Goal: Task Accomplishment & Management: Use online tool/utility

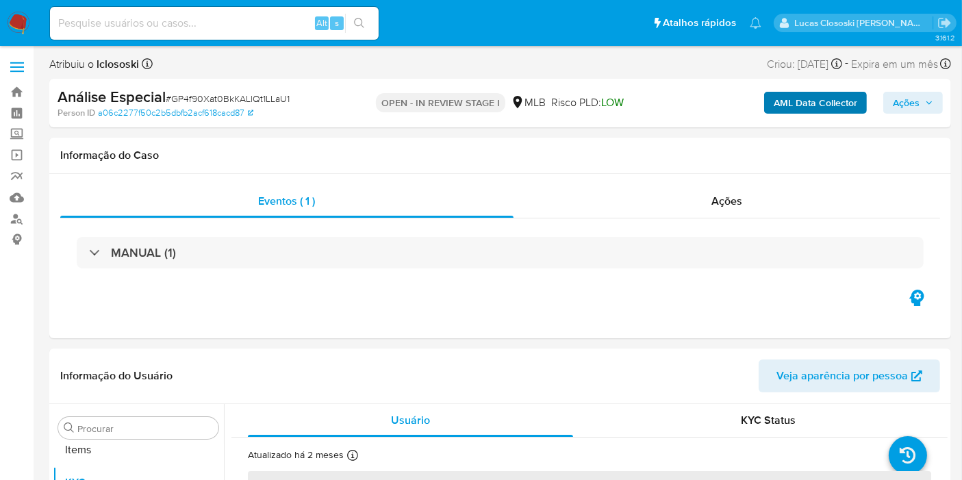
scroll to position [709, 0]
select select "10"
click at [815, 110] on b "AML Data Collector" at bounding box center [816, 103] width 84 height 22
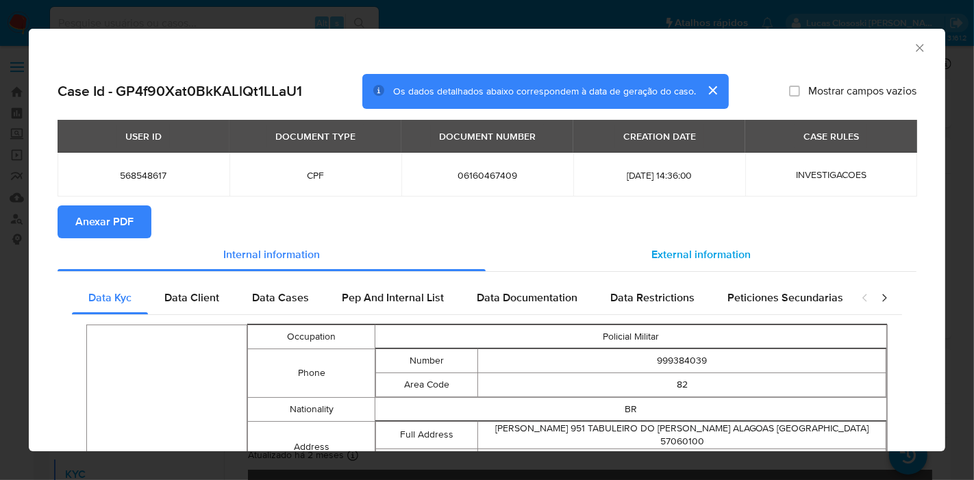
click at [727, 248] on span "External information" at bounding box center [700, 254] width 99 height 16
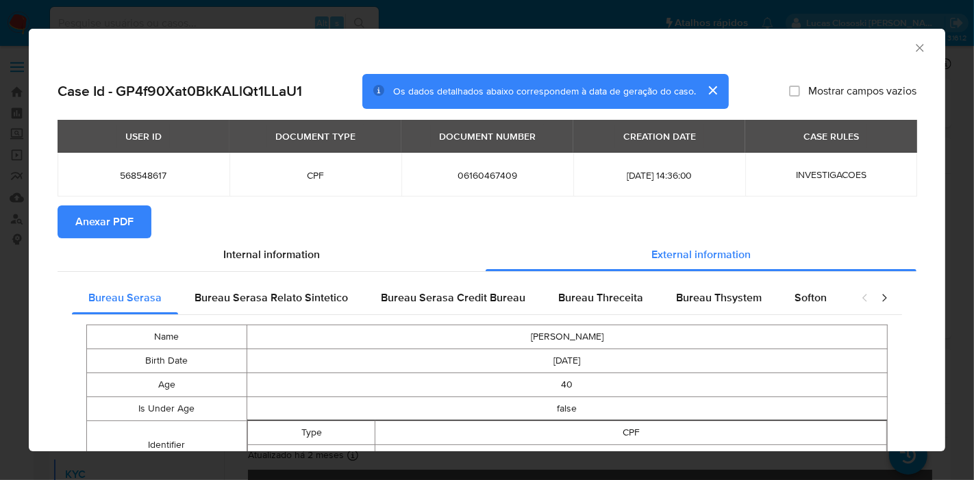
click at [913, 48] on icon "Fechar a janela" at bounding box center [920, 48] width 14 height 14
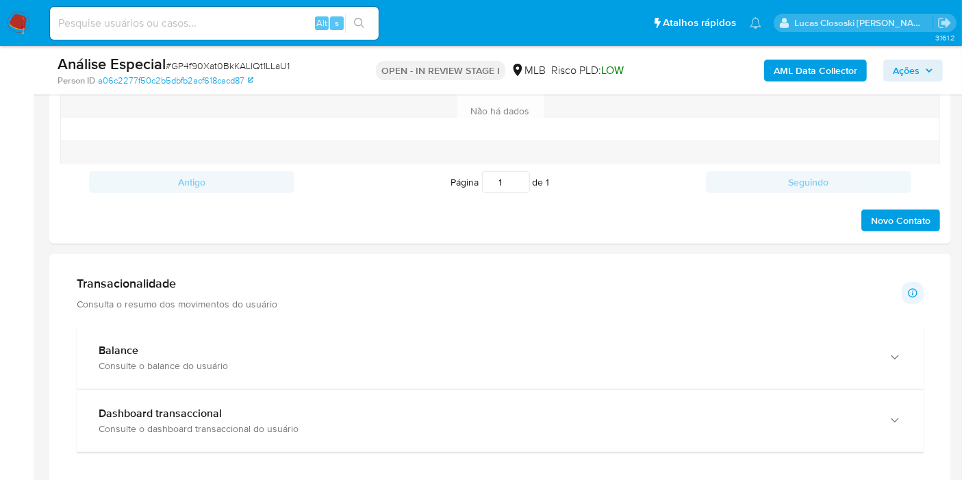
scroll to position [913, 0]
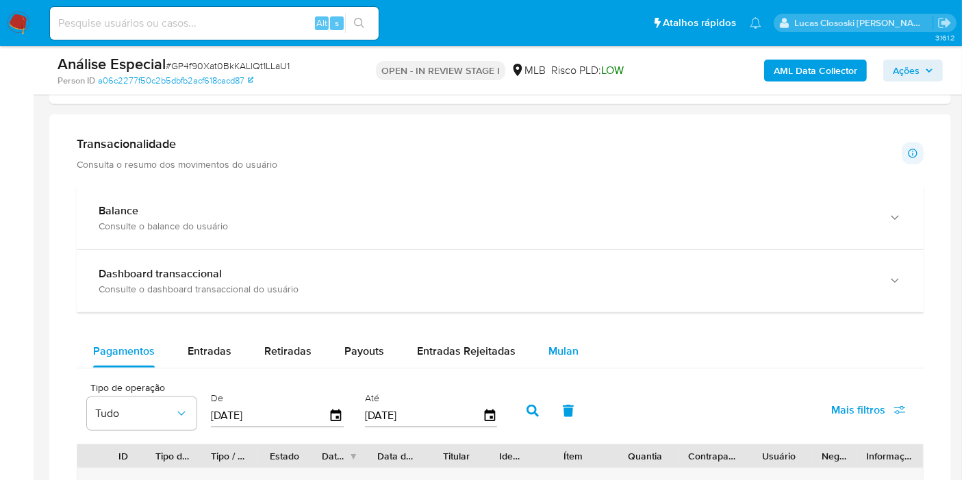
click at [566, 353] on span "Mulan" at bounding box center [563, 351] width 30 height 16
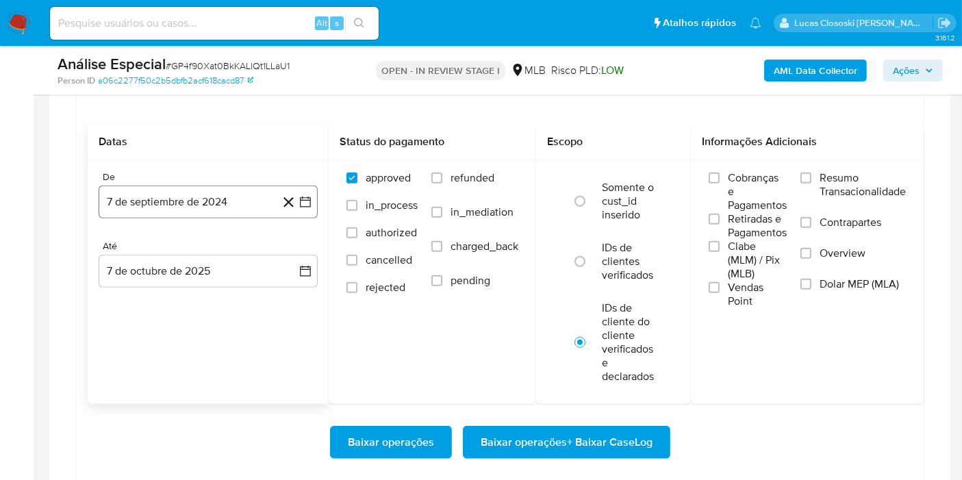
scroll to position [1217, 0]
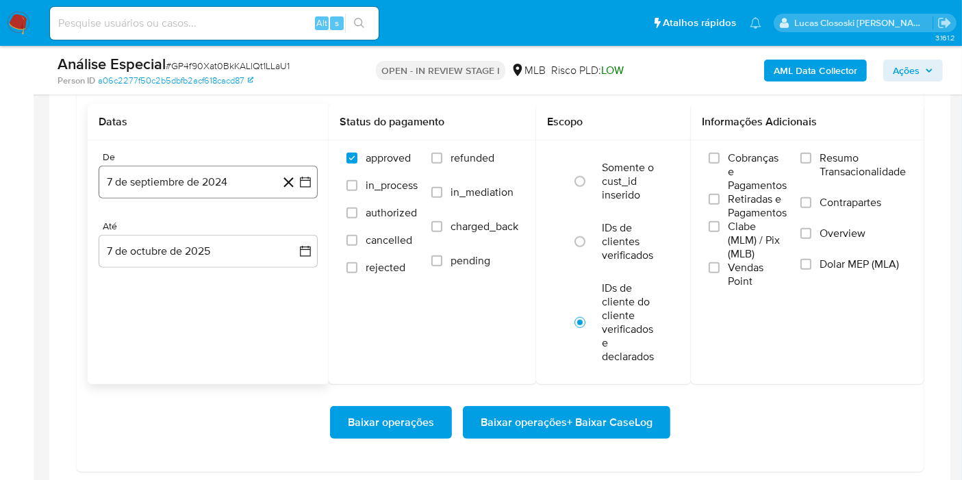
click at [311, 168] on button "7 de septiembre de 2024" at bounding box center [208, 182] width 219 height 33
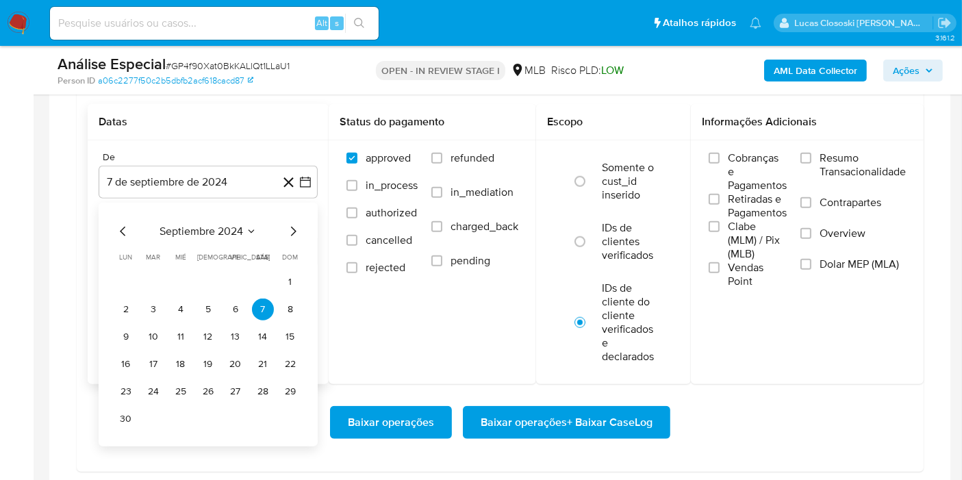
click at [214, 225] on span "septiembre 2024" at bounding box center [202, 232] width 84 height 14
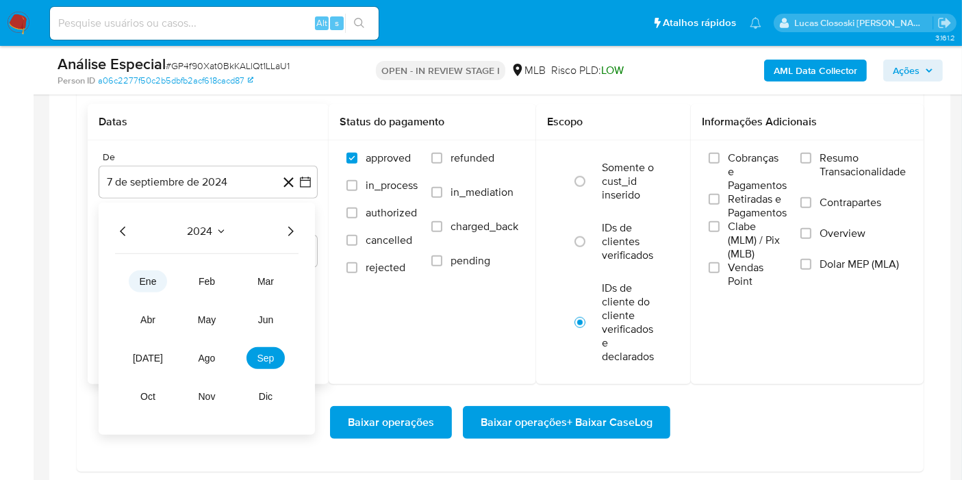
click at [164, 270] on td "ene" at bounding box center [148, 281] width 38 height 22
click at [160, 275] on button "ene" at bounding box center [148, 281] width 38 height 22
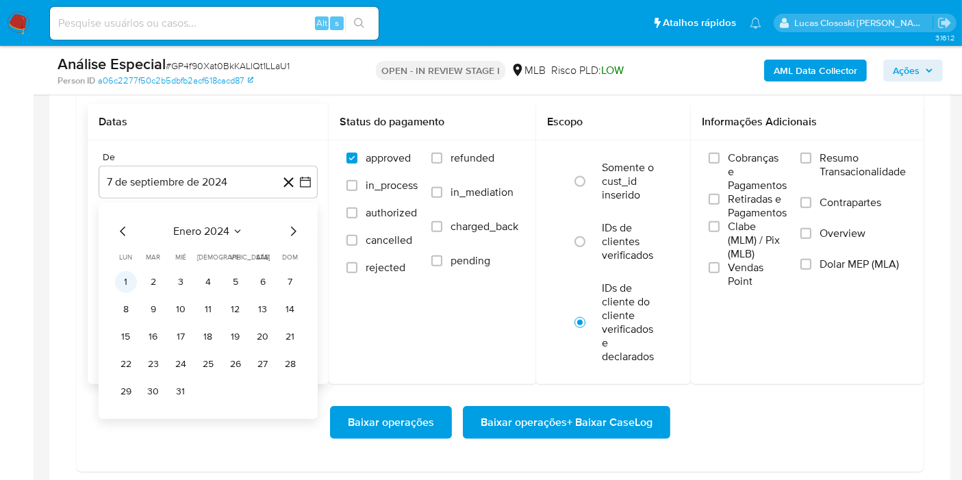
click at [131, 281] on button "1" at bounding box center [126, 282] width 22 height 22
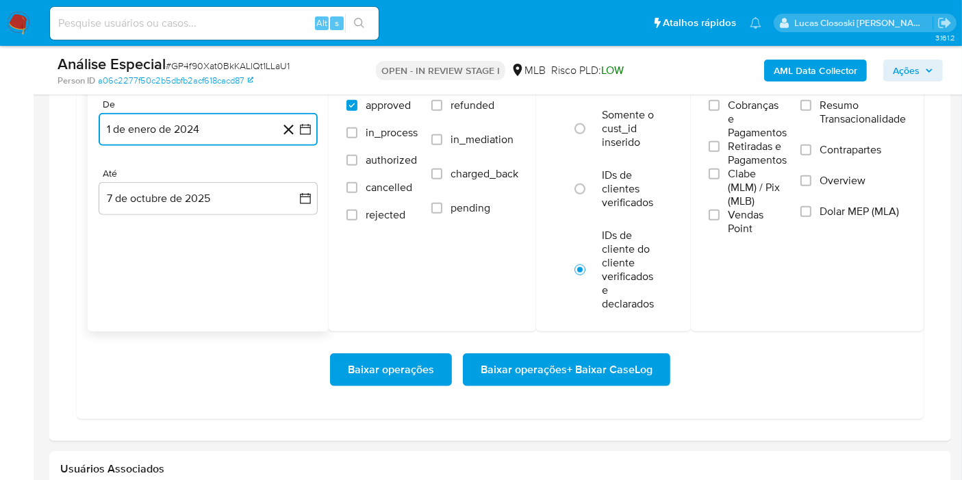
scroll to position [1293, 0]
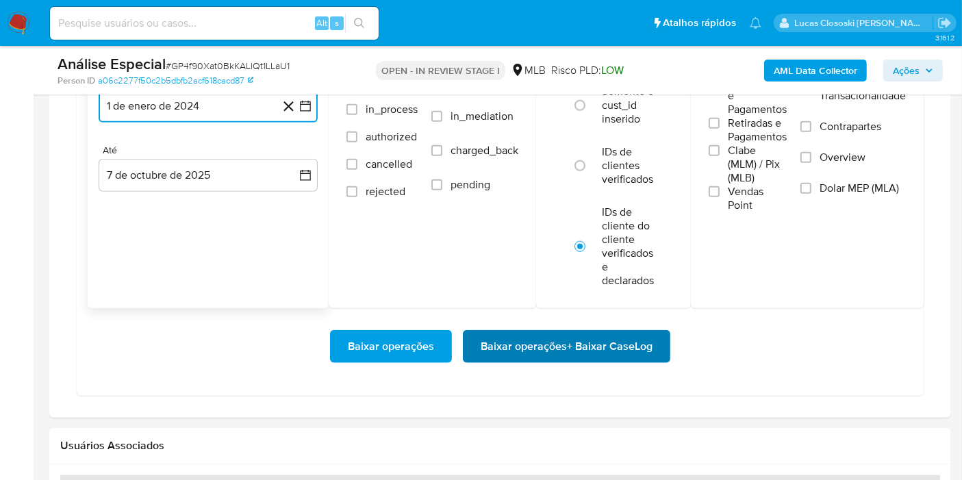
click at [535, 351] on span "Baixar operações + Baixar CaseLog" at bounding box center [567, 346] width 172 height 30
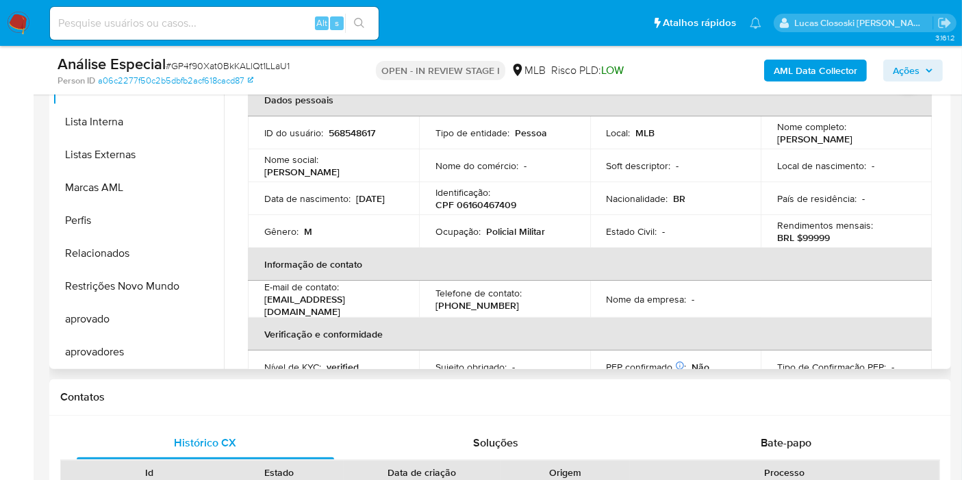
scroll to position [304, 0]
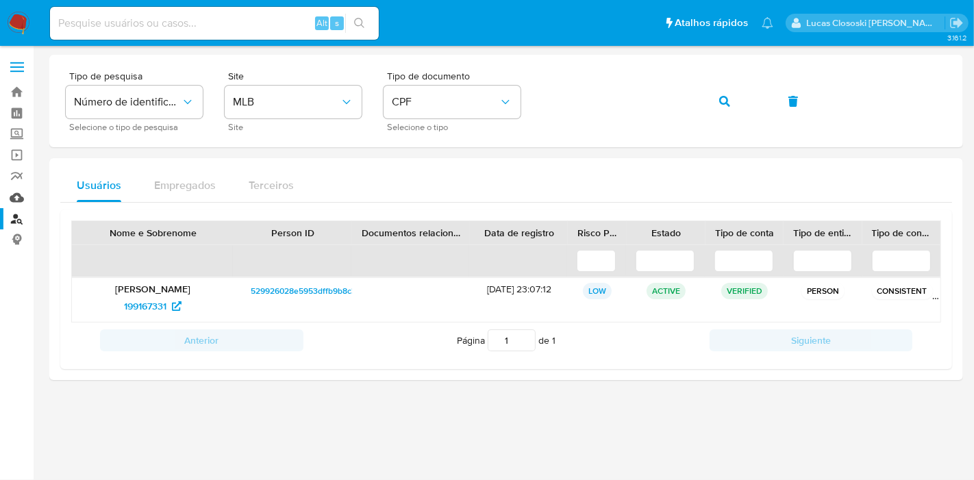
click at [17, 198] on link "Mulan" at bounding box center [81, 197] width 163 height 21
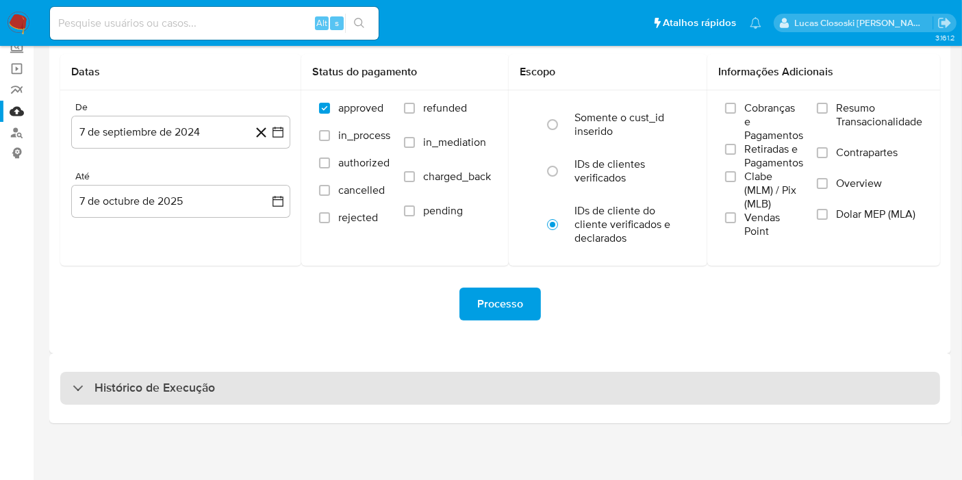
click at [275, 378] on div "Histórico de Execução" at bounding box center [500, 388] width 880 height 33
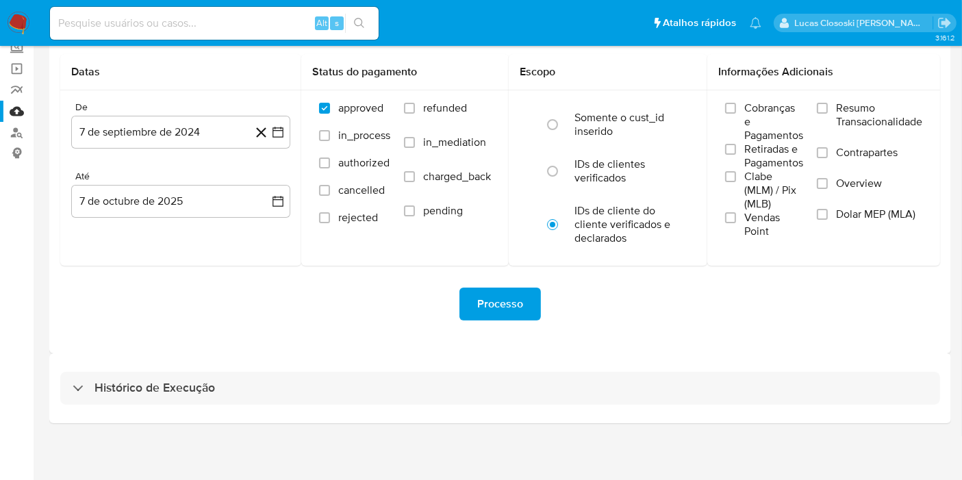
select select "10"
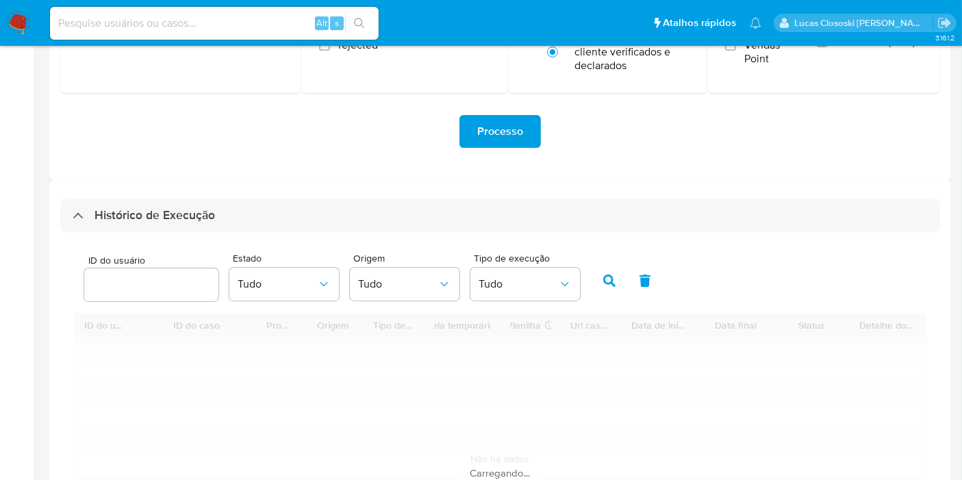
scroll to position [391, 0]
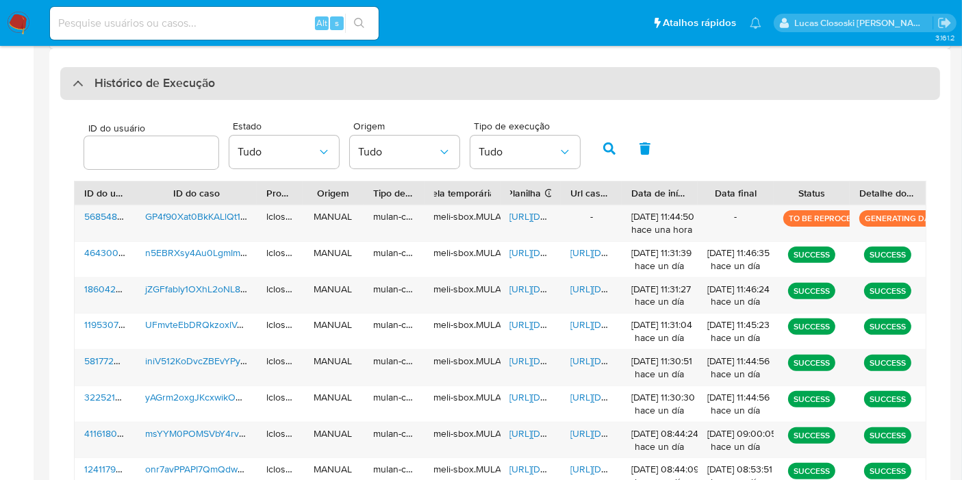
click at [449, 79] on div "Histórico de Execução" at bounding box center [500, 83] width 880 height 33
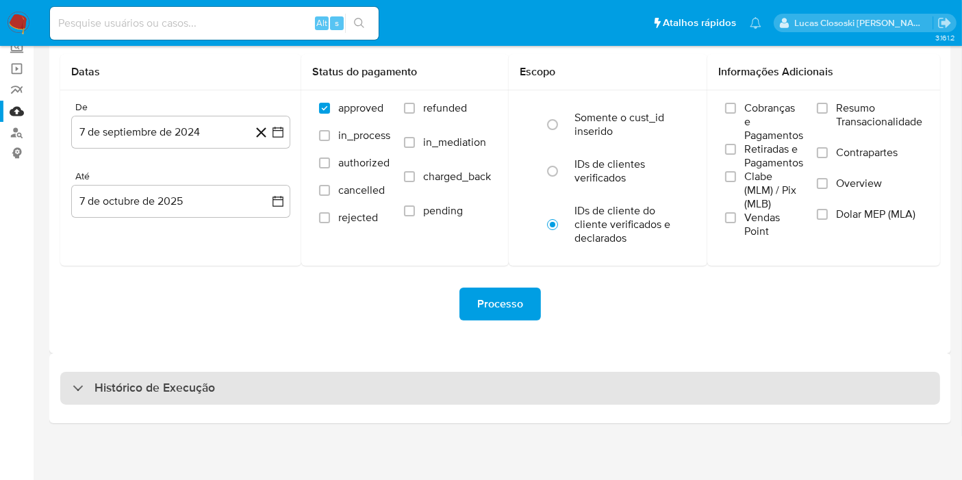
click at [155, 380] on h3 "Histórico de Execução" at bounding box center [154, 388] width 120 height 16
select select "10"
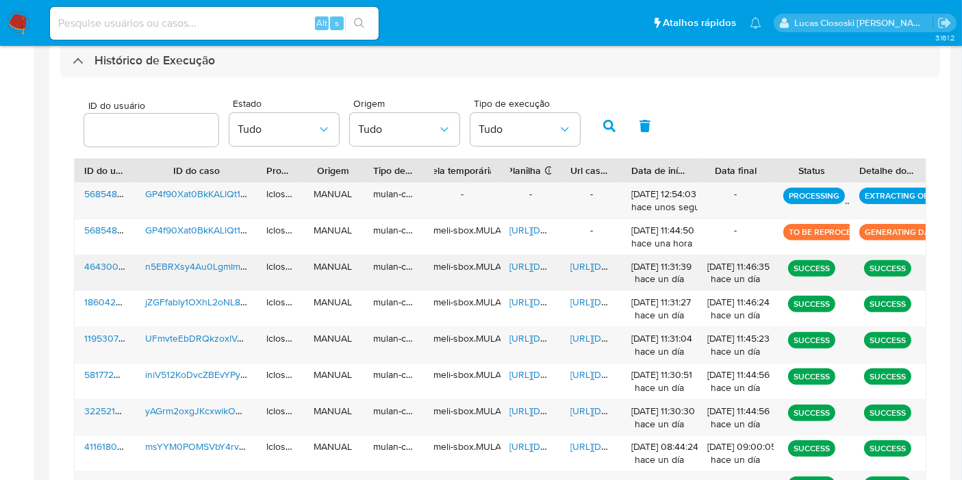
scroll to position [391, 0]
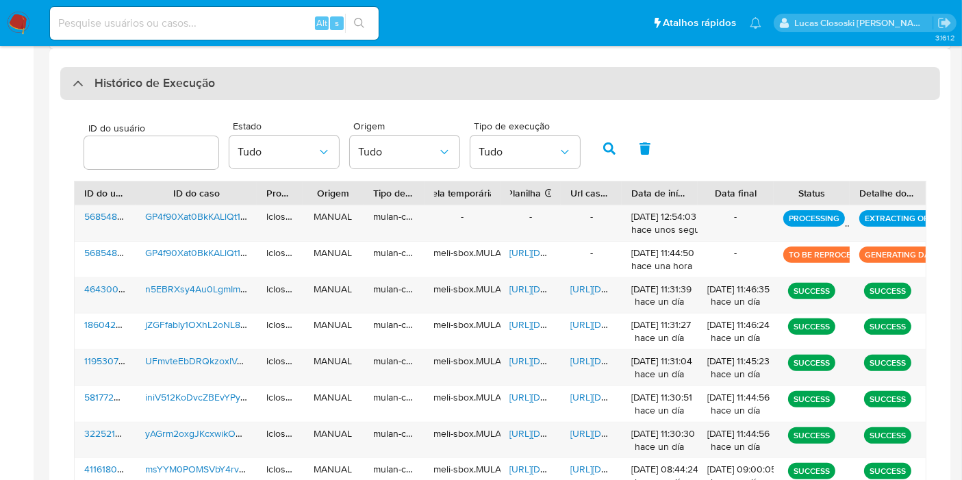
click at [218, 82] on div "Histórico de Execução" at bounding box center [500, 83] width 880 height 33
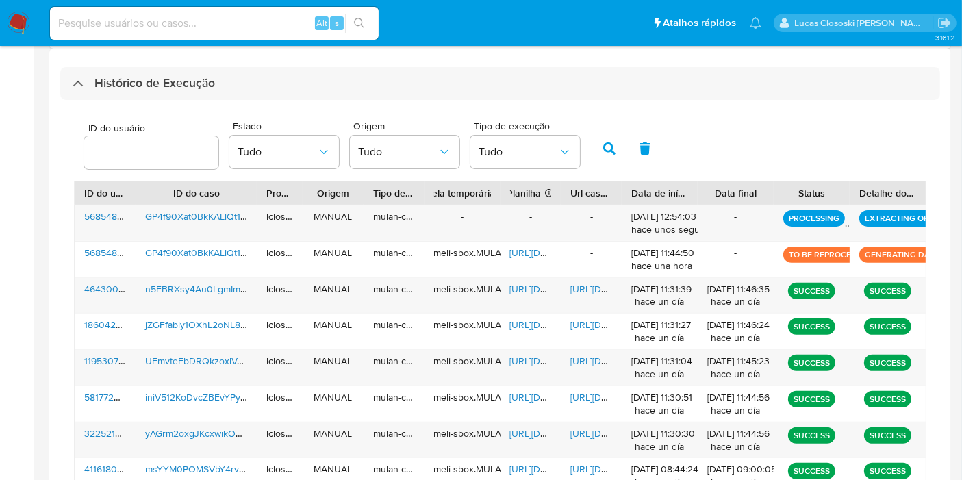
scroll to position [86, 0]
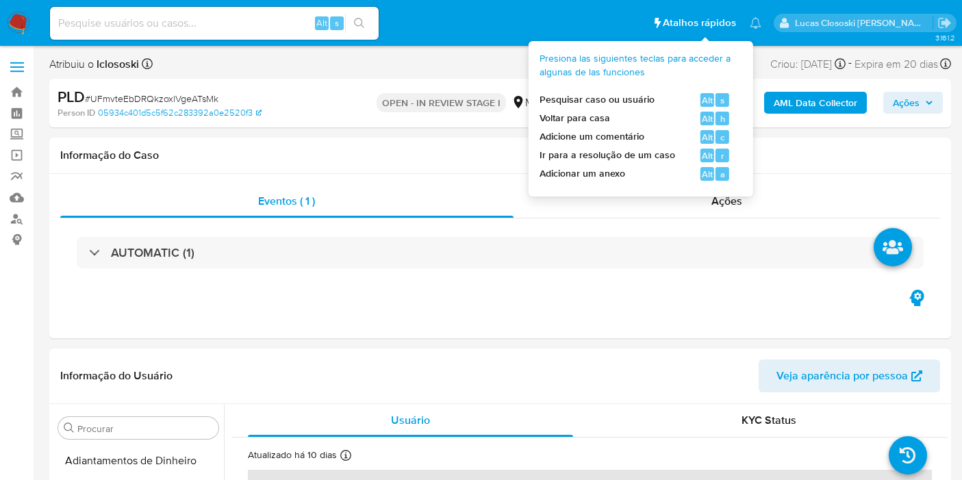
select select "10"
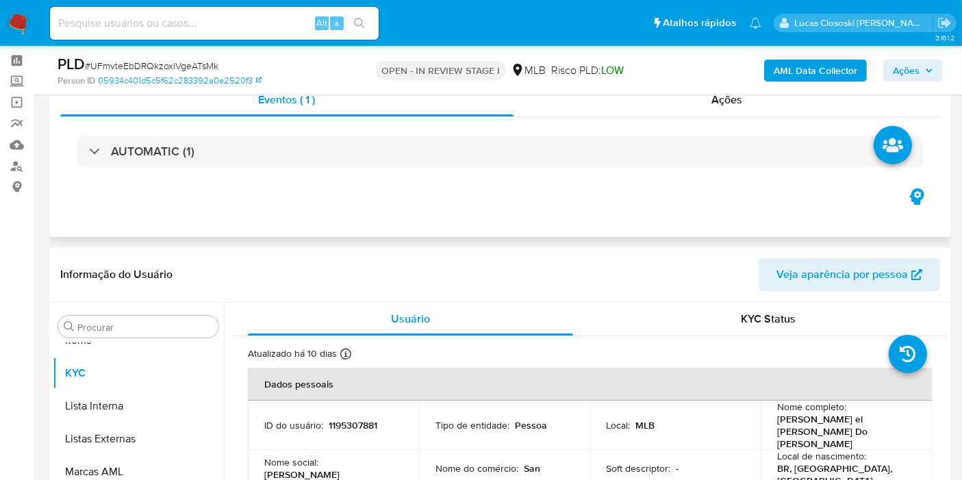
scroll to position [76, 0]
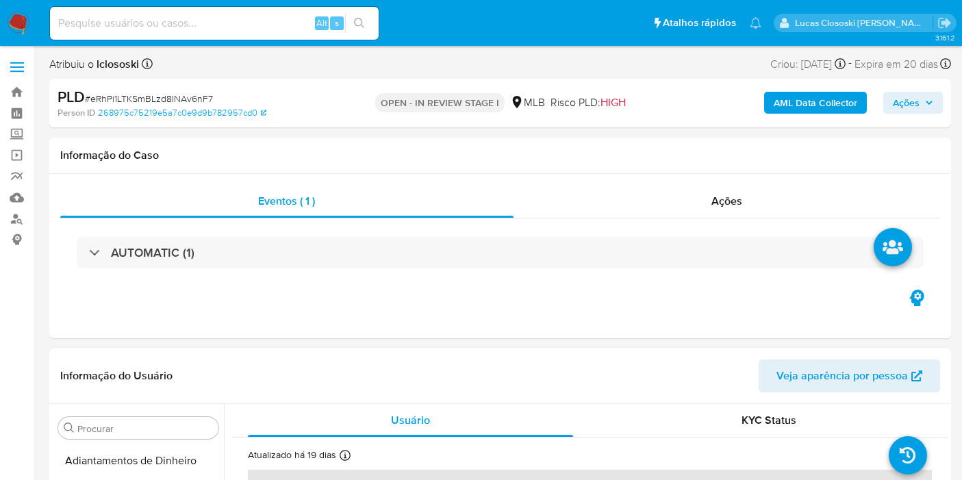
select select "10"
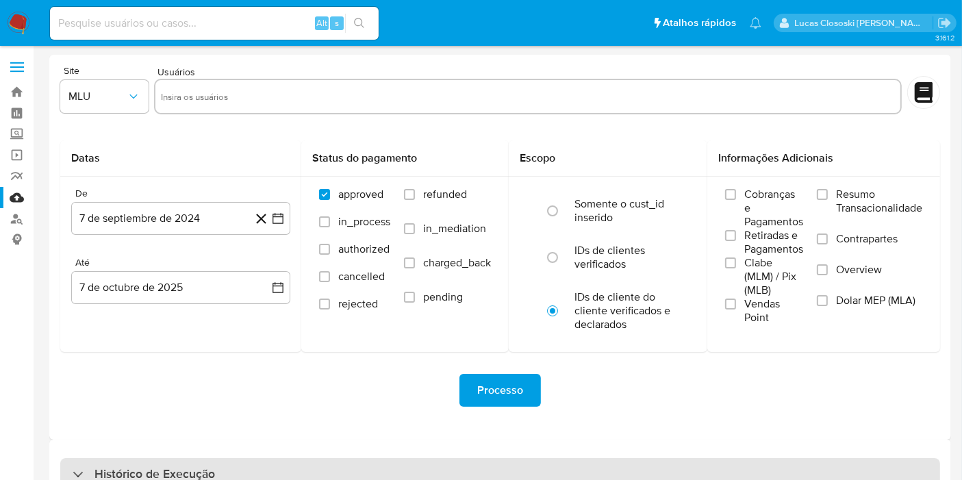
click at [293, 466] on div "Histórico de Execução" at bounding box center [500, 474] width 880 height 33
select select "10"
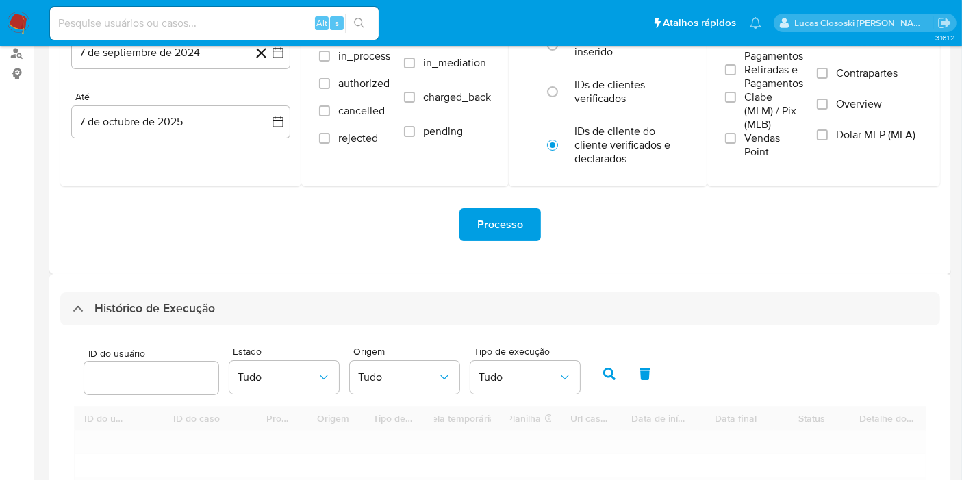
scroll to position [304, 0]
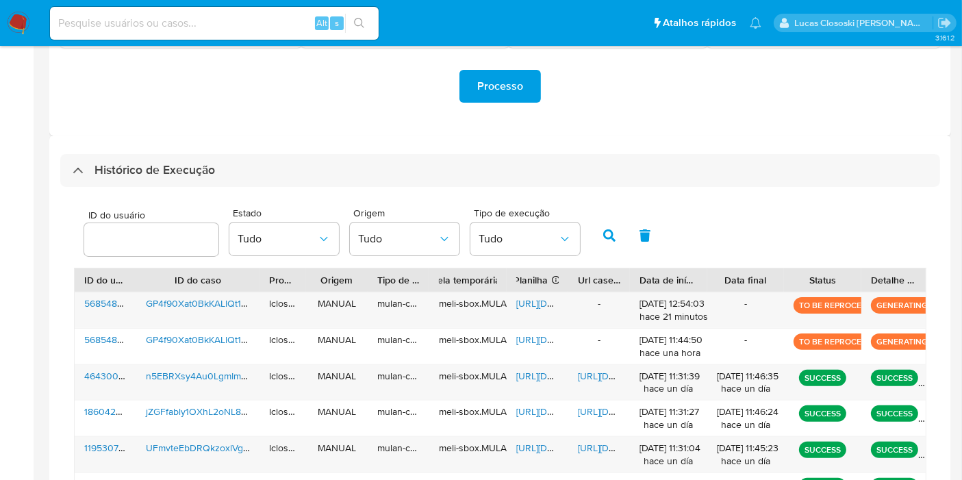
drag, startPoint x: 917, startPoint y: 281, endPoint x: 905, endPoint y: 277, distance: 12.3
click at [905, 277] on div "Detalhe do status" at bounding box center [893, 279] width 64 height 23
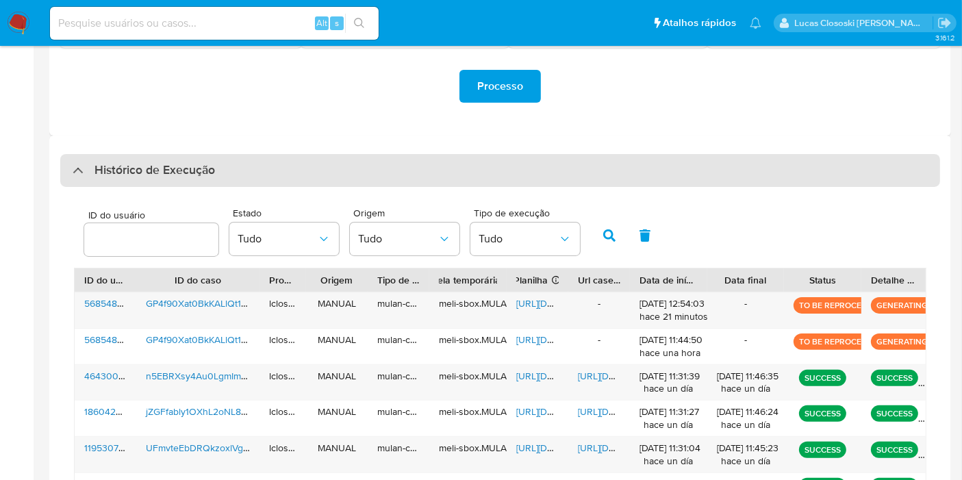
click at [116, 162] on h3 "Histórico de Execução" at bounding box center [154, 170] width 120 height 16
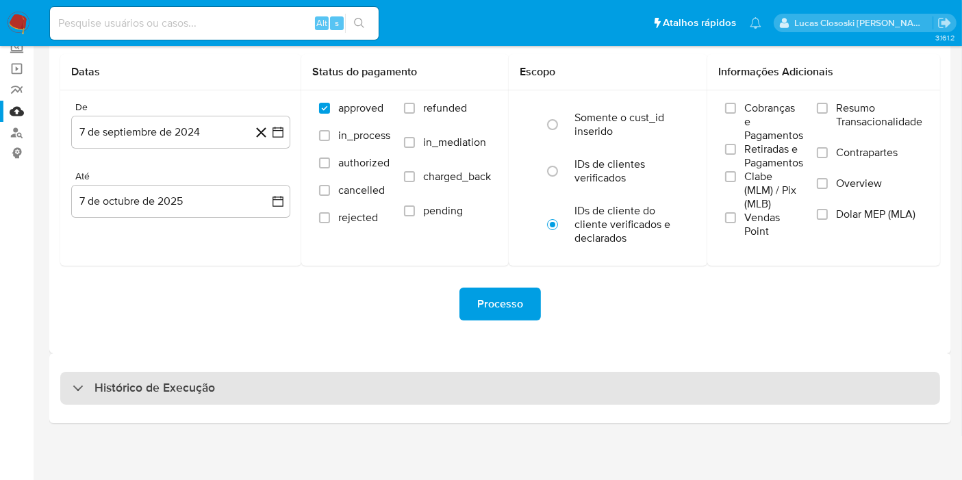
click at [194, 385] on h3 "Histórico de Execução" at bounding box center [154, 388] width 120 height 16
select select "10"
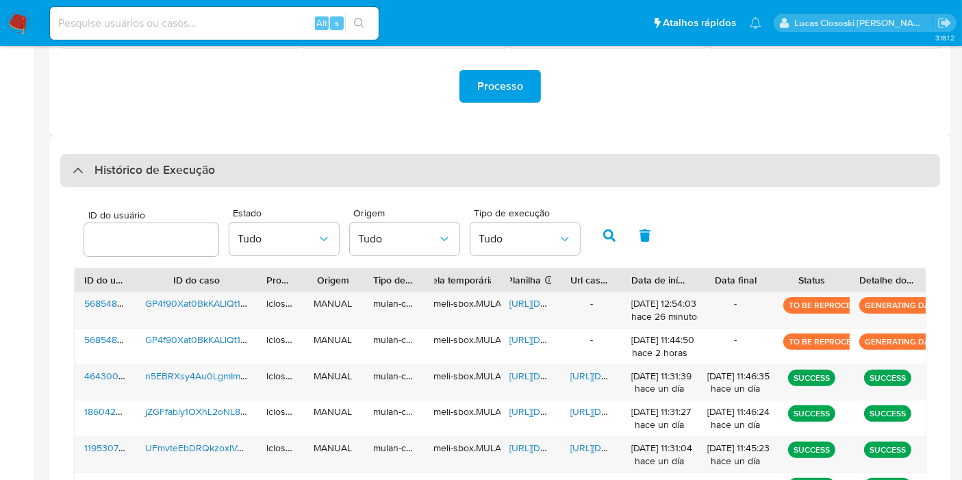
click at [231, 154] on div "Histórico de Execução" at bounding box center [500, 170] width 880 height 33
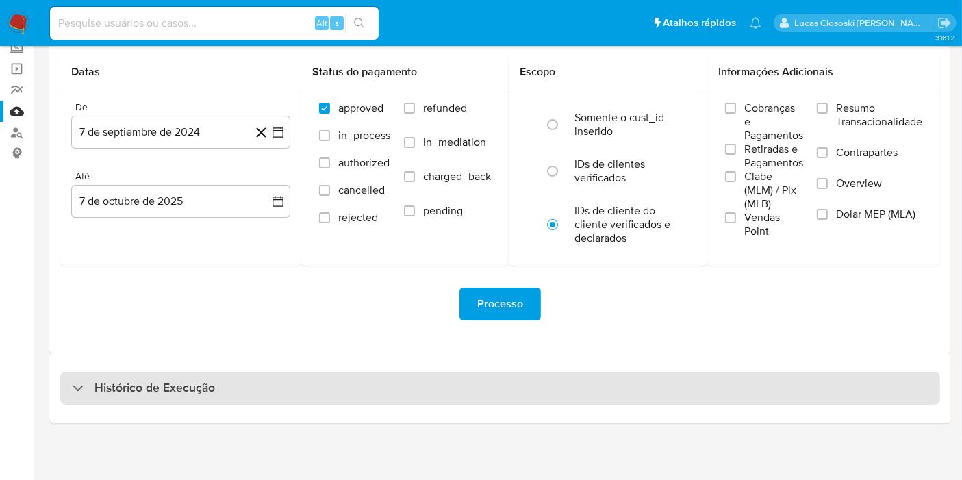
click at [265, 381] on div "Histórico de Execução" at bounding box center [500, 388] width 880 height 33
select select "10"
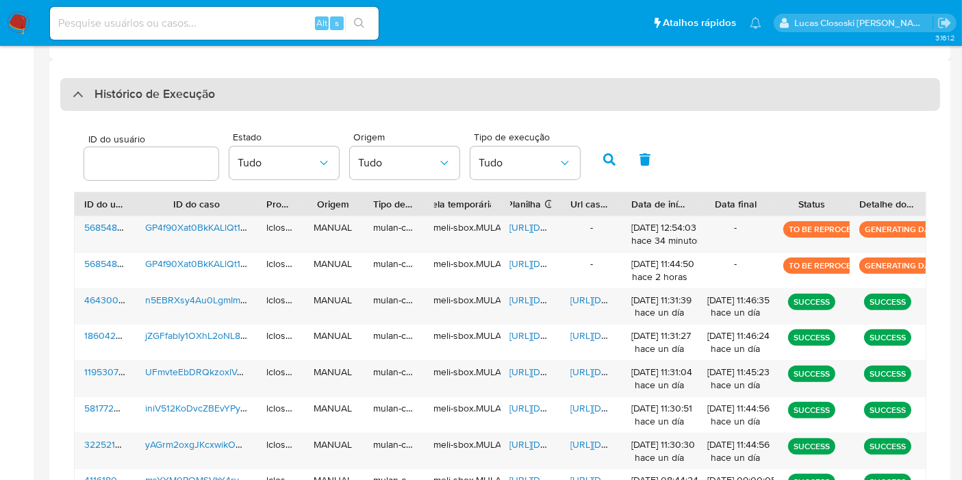
scroll to position [228, 0]
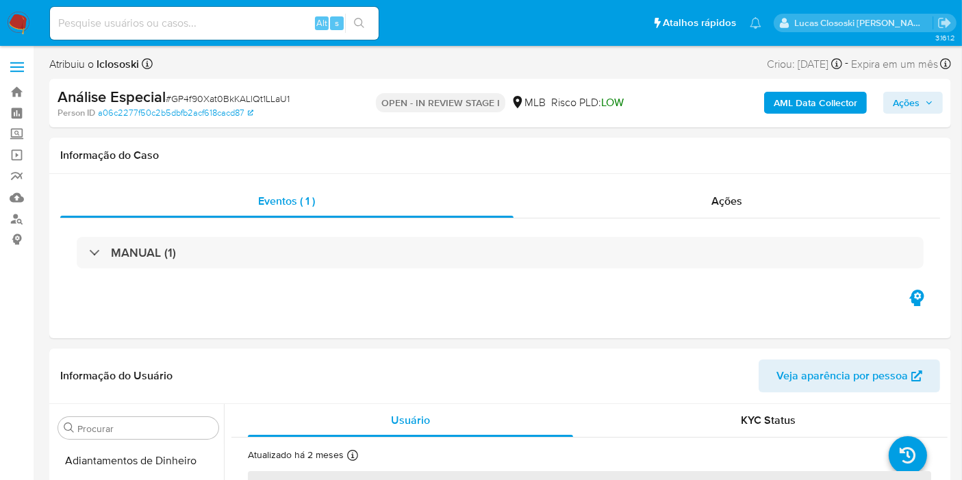
select select "10"
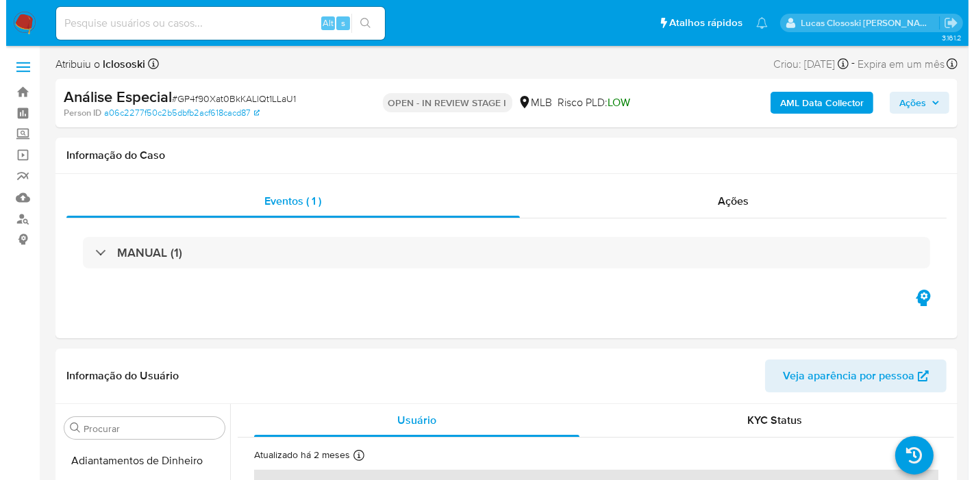
scroll to position [709, 0]
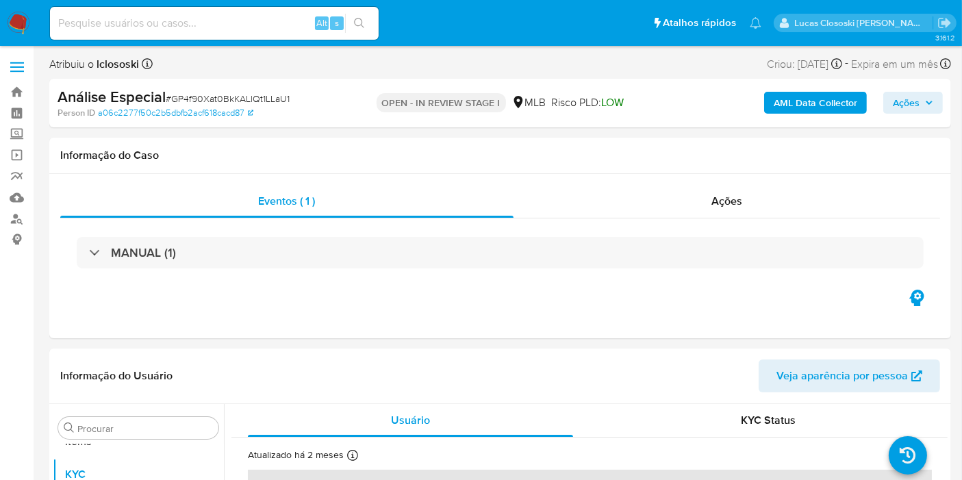
click at [838, 95] on b "AML Data Collector" at bounding box center [816, 103] width 84 height 22
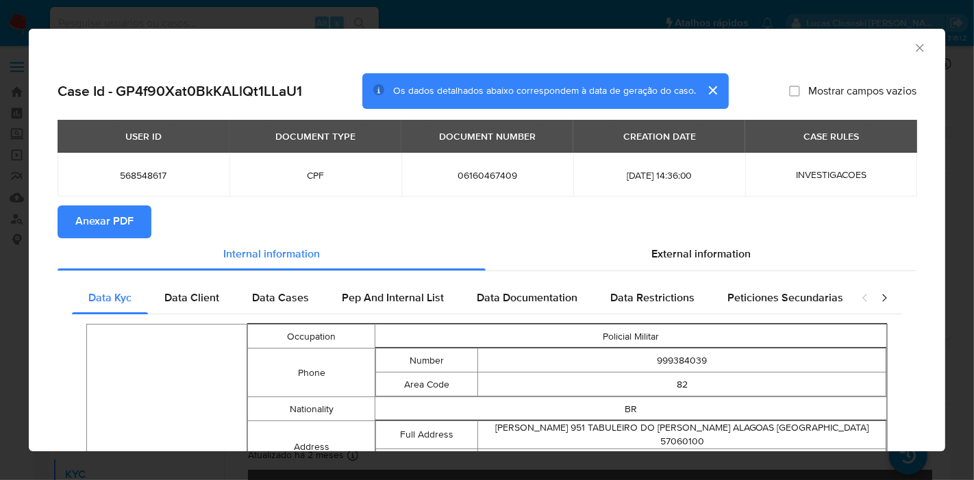
click at [921, 43] on div "AML Data Collector" at bounding box center [487, 46] width 916 height 34
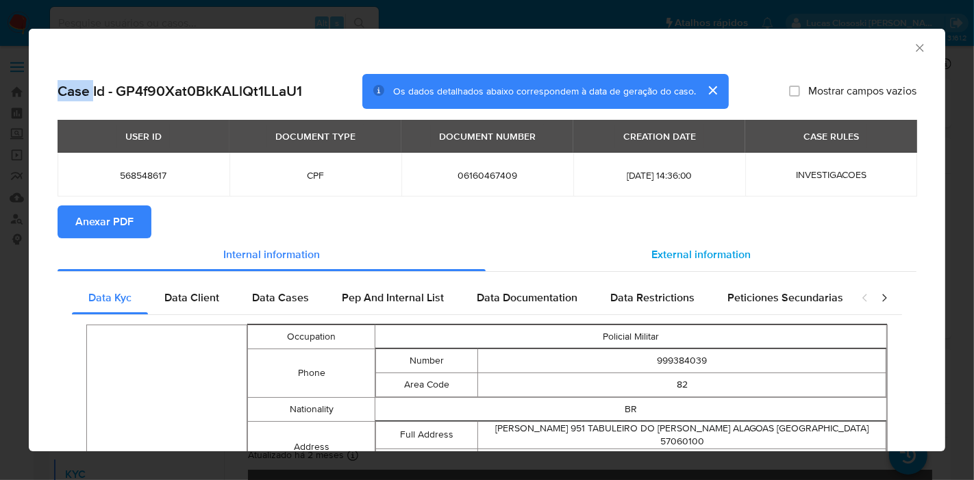
click at [724, 244] on div "External information" at bounding box center [700, 254] width 431 height 33
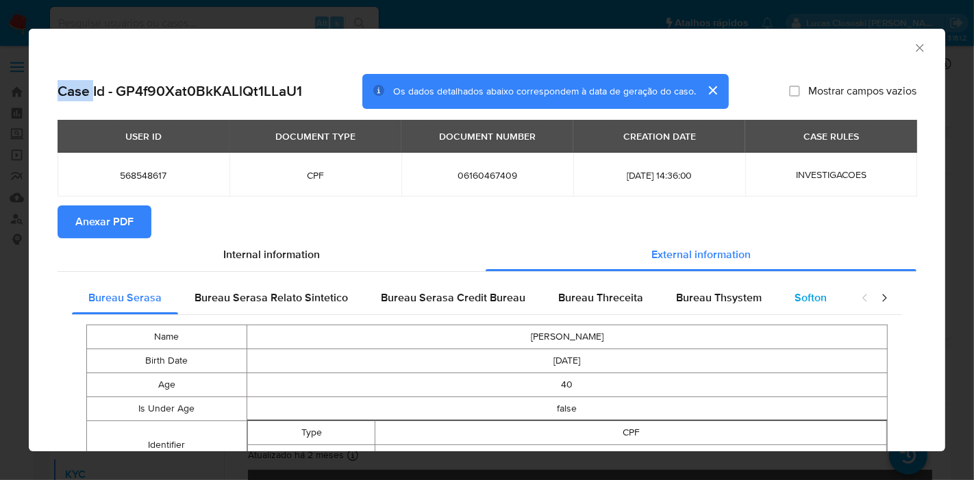
click at [794, 286] on div "Softon" at bounding box center [810, 297] width 65 height 33
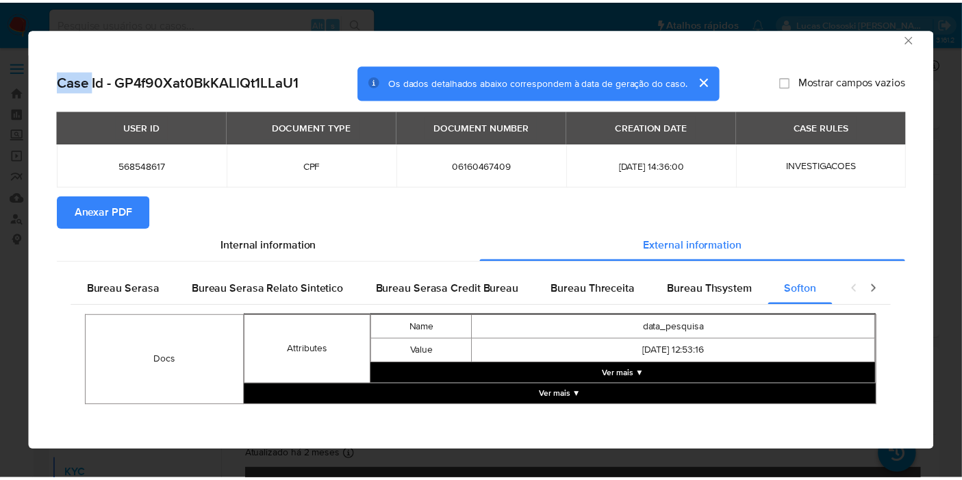
scroll to position [12, 0]
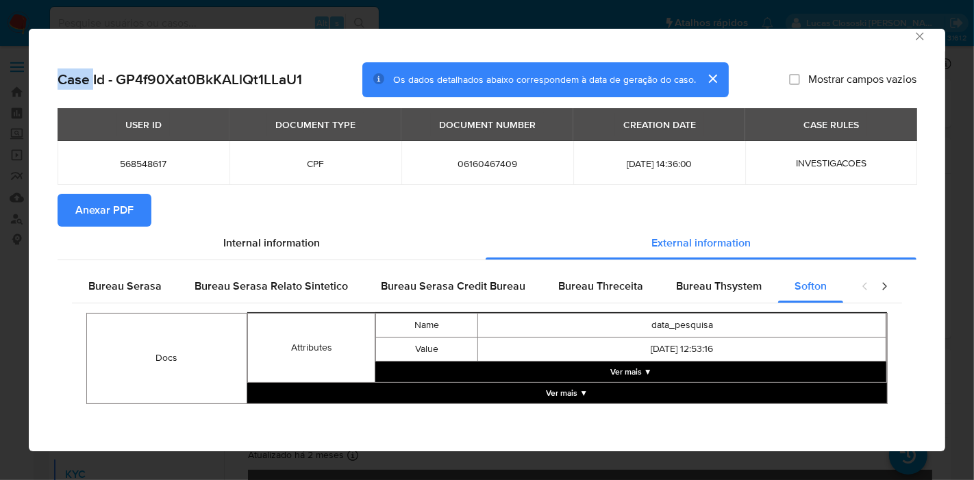
click at [913, 34] on icon "Fechar a janela" at bounding box center [920, 36] width 14 height 14
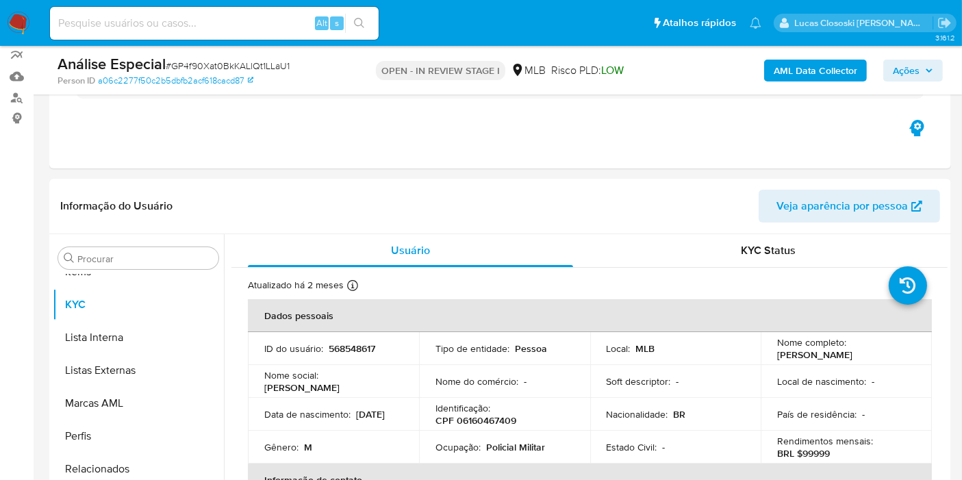
scroll to position [228, 0]
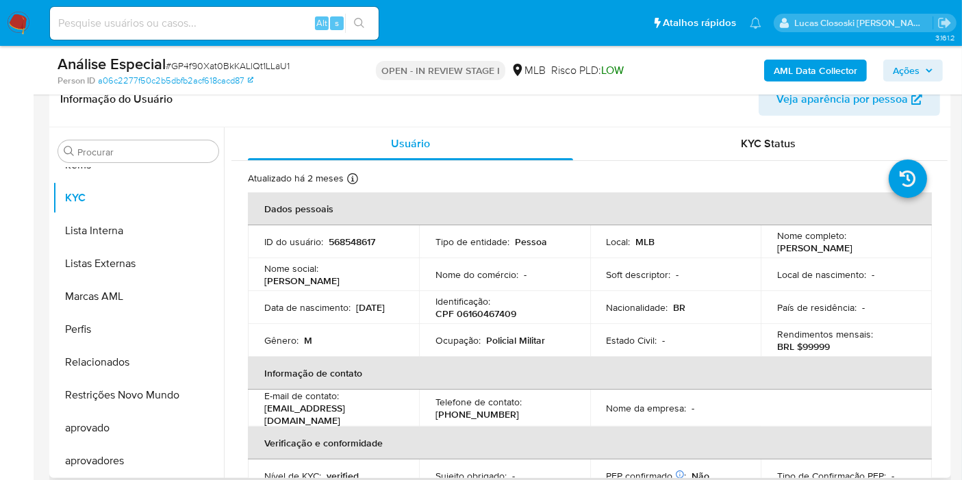
click at [837, 179] on div "Atualizado há 2 meses Criado: 17/05/2020 21:23:59 Atualizado: 12/08/2025 11:14:…" at bounding box center [572, 181] width 649 height 18
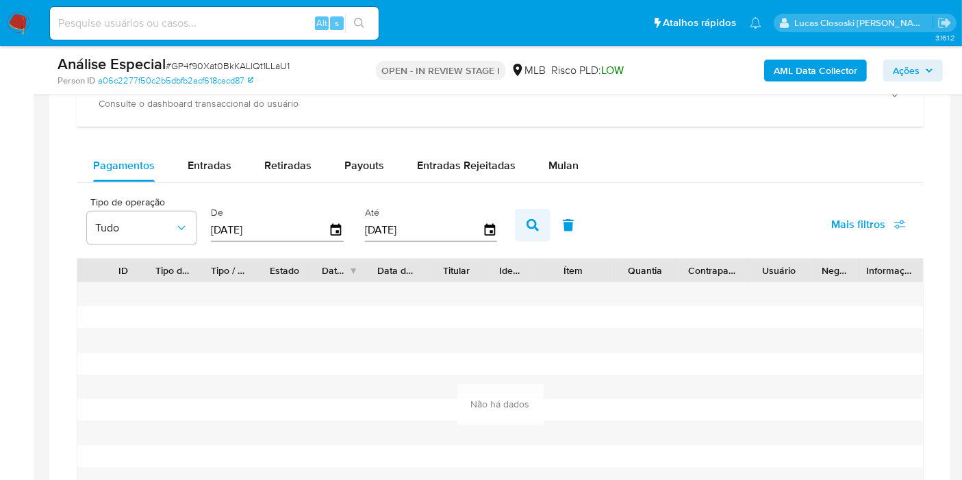
scroll to position [1065, 0]
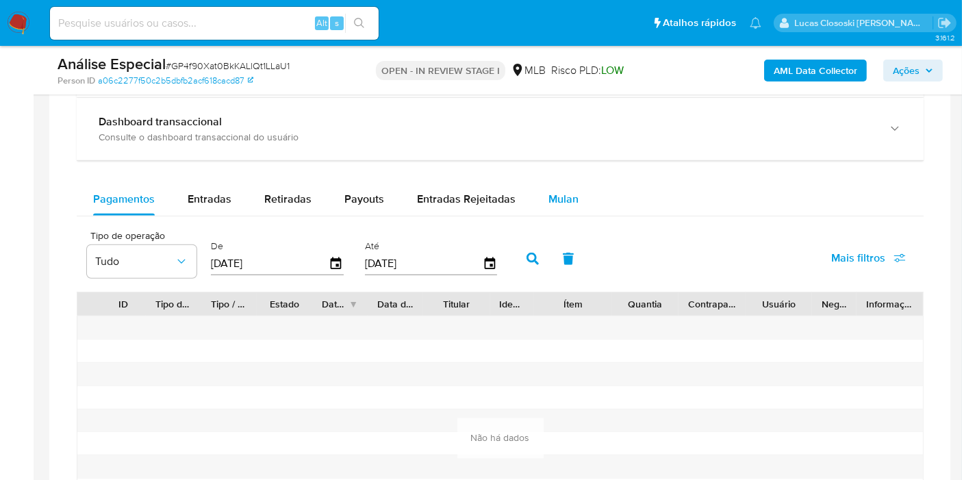
click at [549, 198] on span "Mulan" at bounding box center [563, 199] width 30 height 16
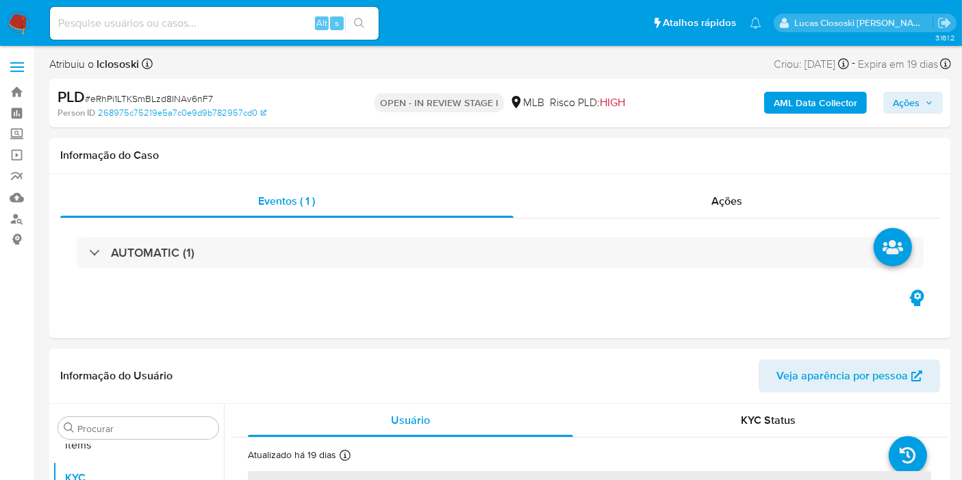
scroll to position [709, 0]
select select "10"
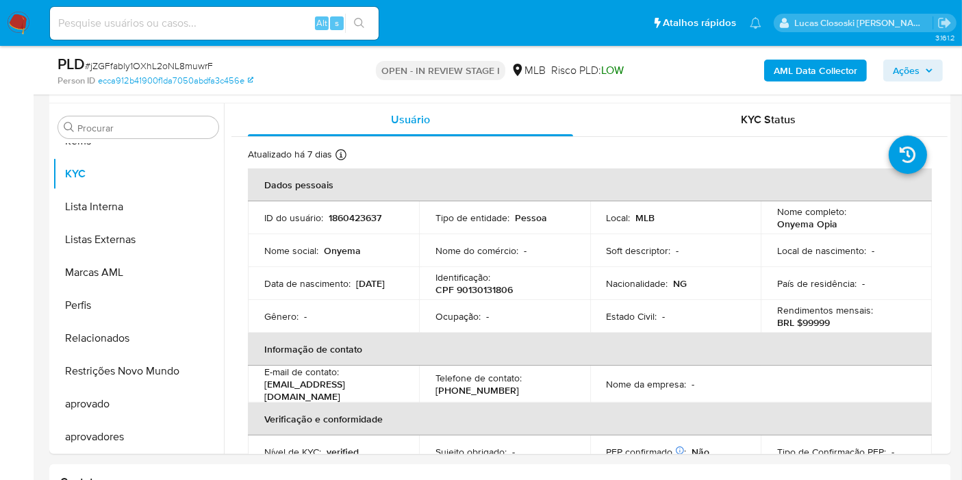
scroll to position [304, 0]
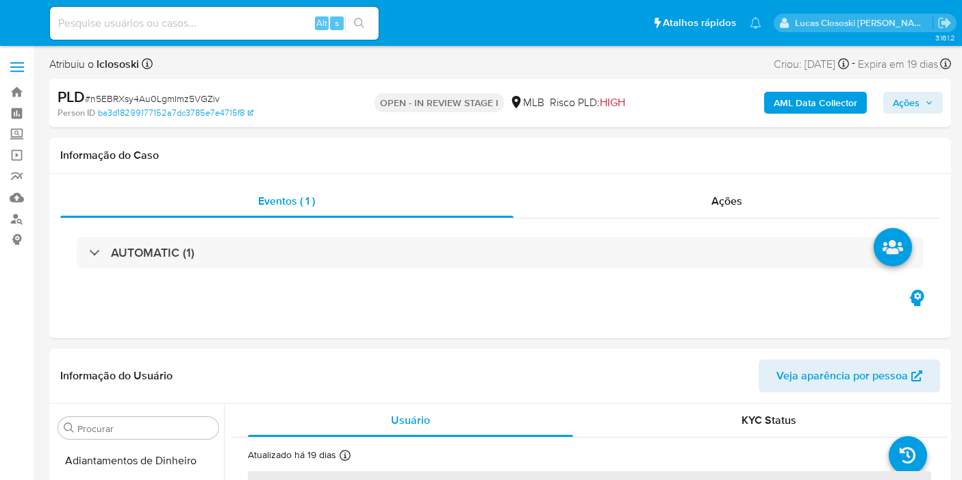
select select "10"
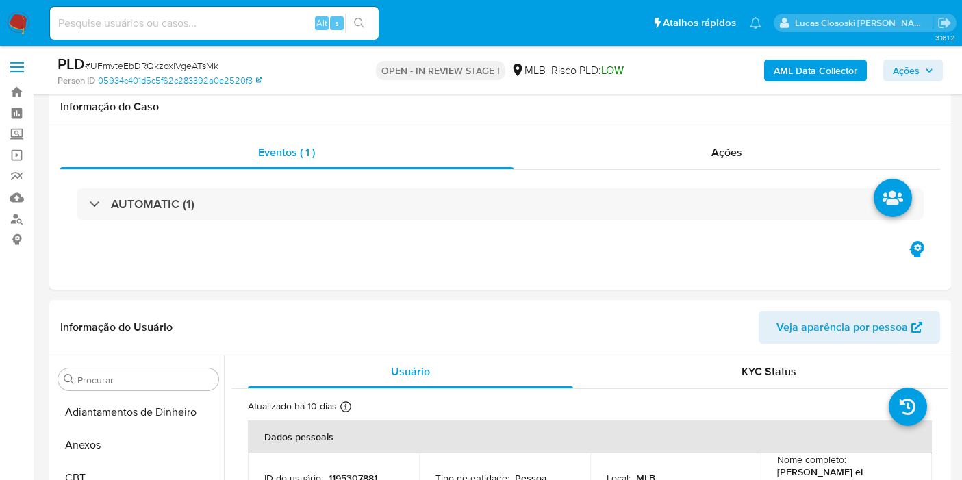
select select "10"
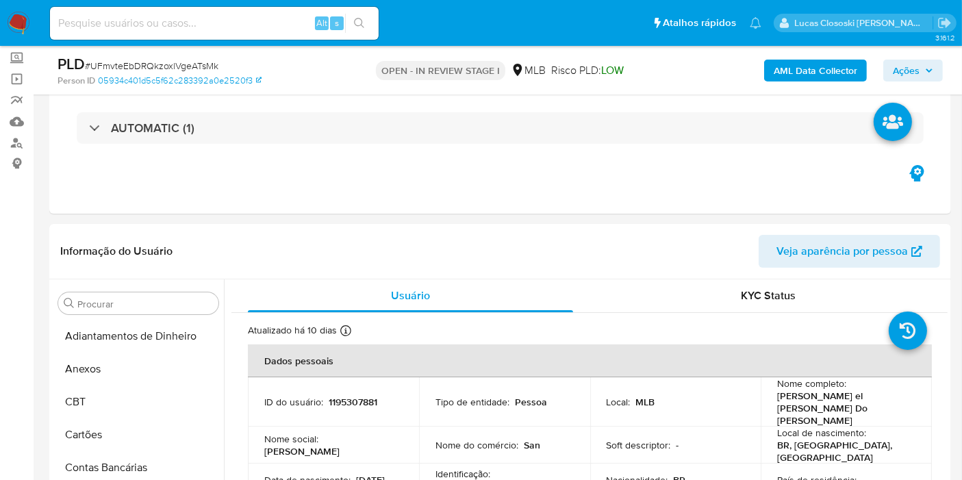
scroll to position [709, 0]
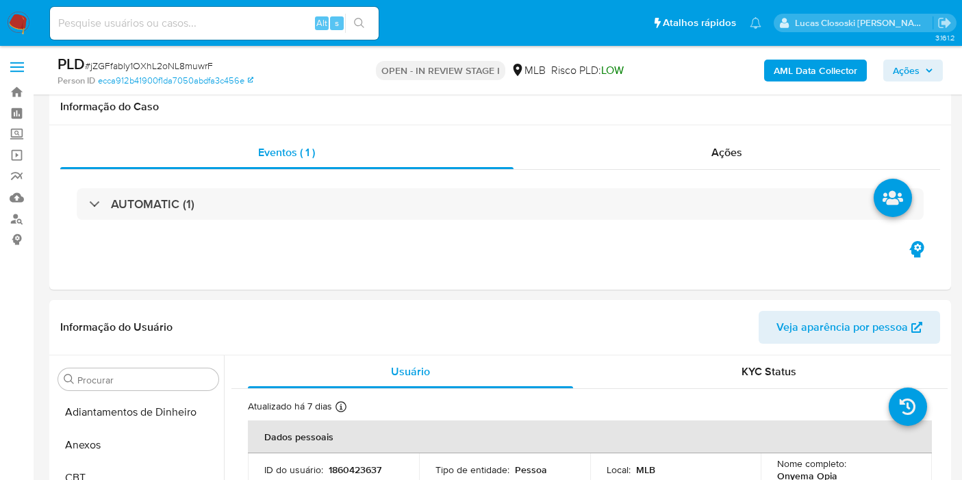
select select "10"
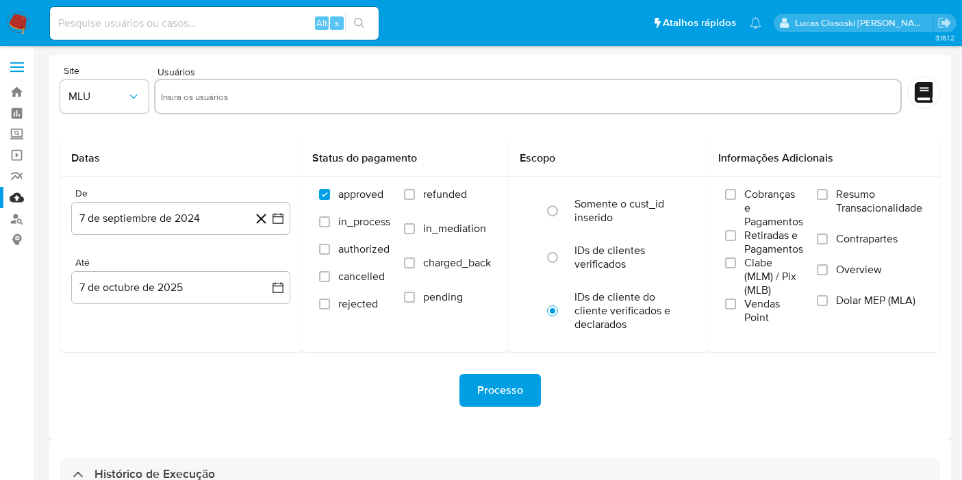
select select "10"
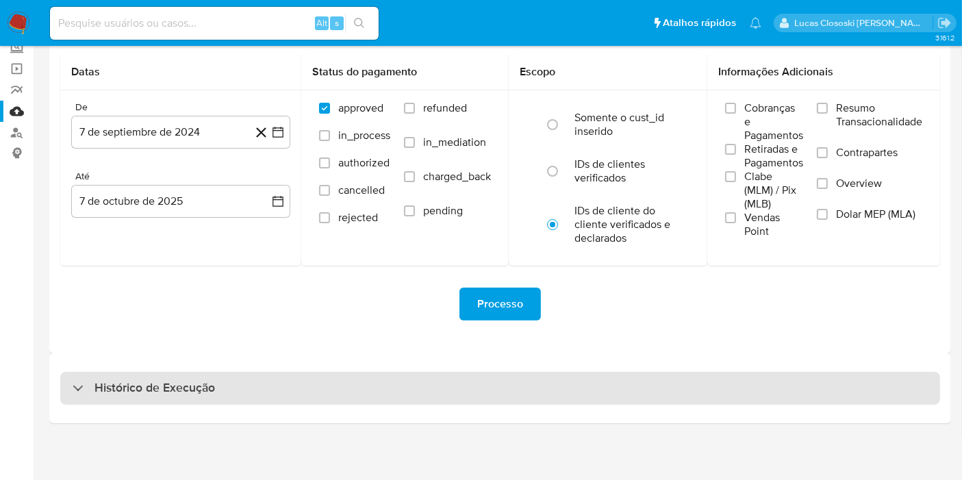
click at [211, 396] on div "Histórico de Execução" at bounding box center [500, 388] width 880 height 33
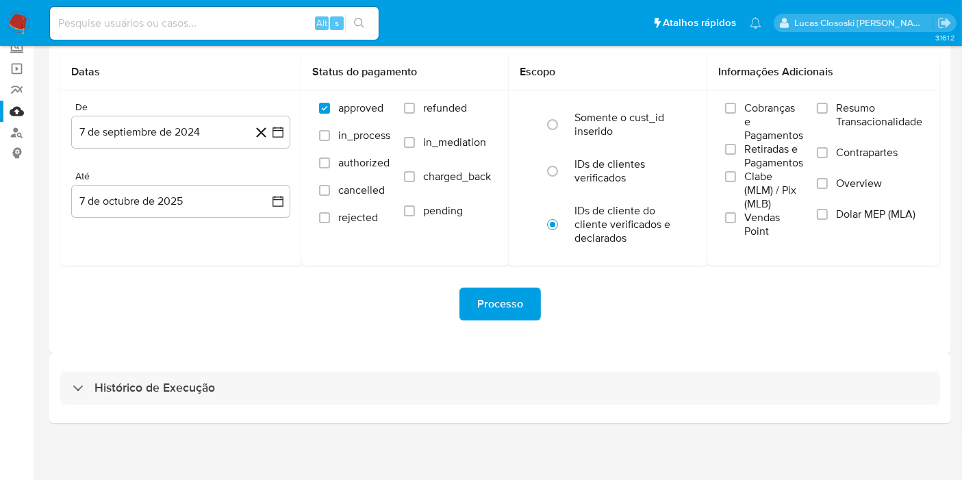
select select "10"
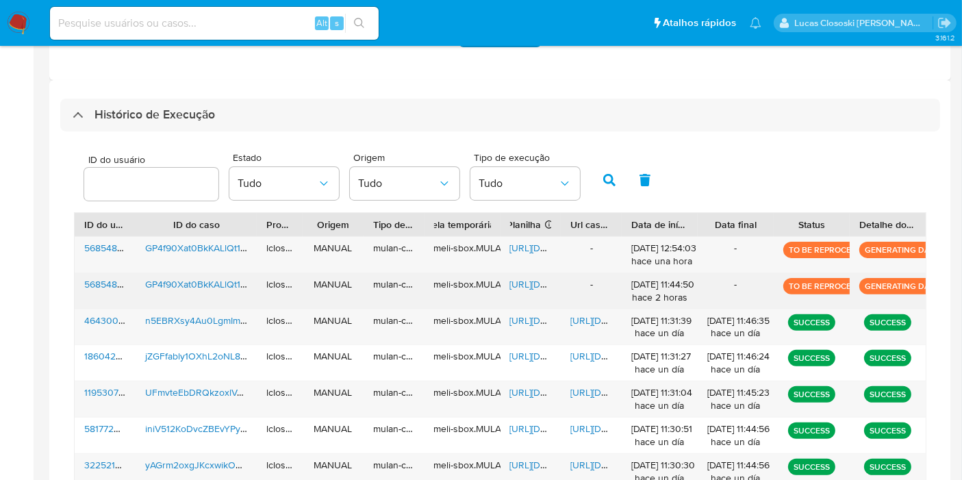
scroll to position [391, 0]
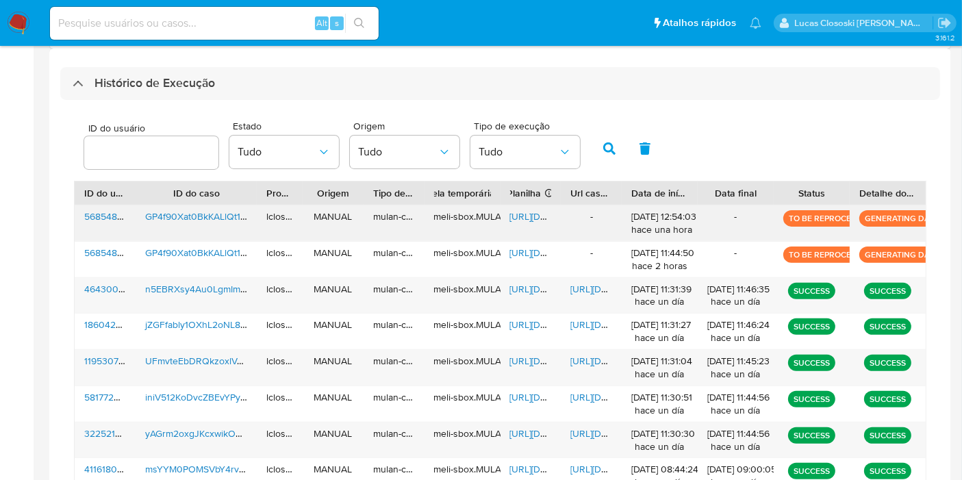
click at [525, 218] on span "https://docs.google.com/spreadsheets/d/1MsbnmNBuFtGTtKyDM8njqpOeah7oxPTDtwLCLn5…" at bounding box center [557, 217] width 94 height 14
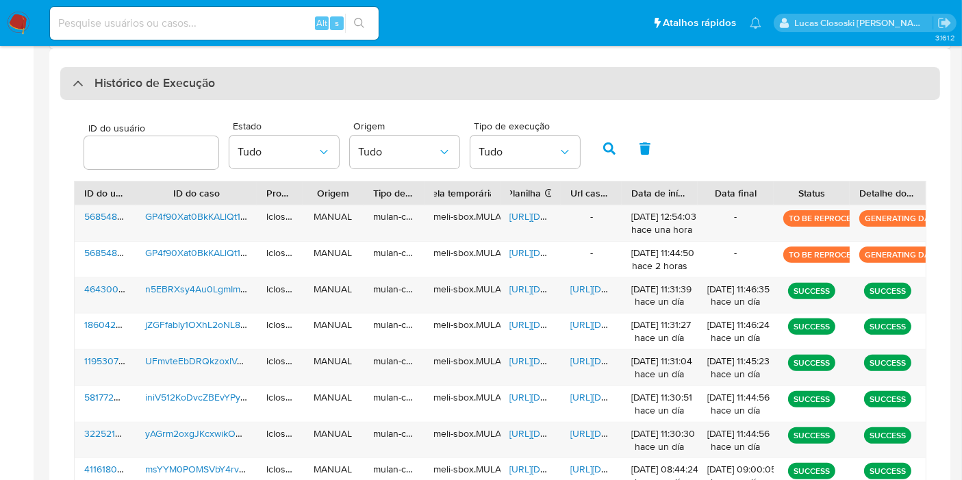
click at [220, 73] on div "Histórico de Execução" at bounding box center [500, 83] width 880 height 33
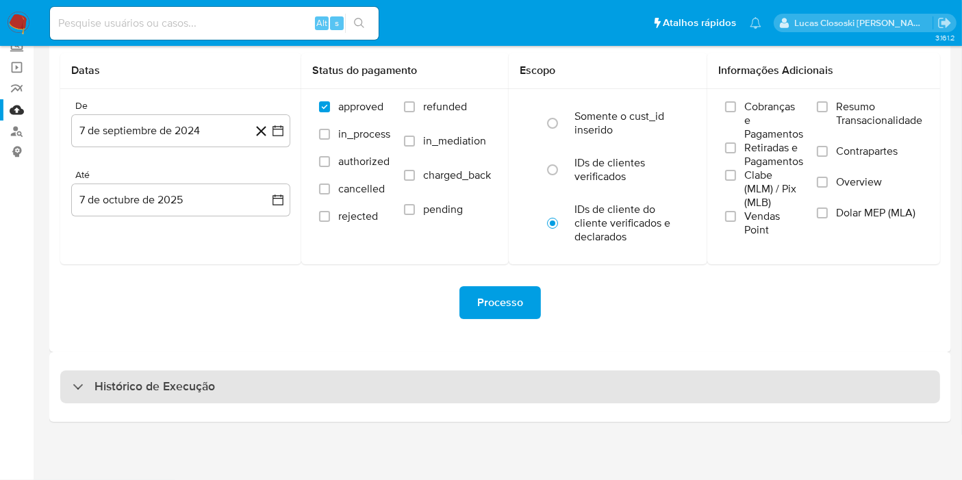
scroll to position [86, 0]
click at [220, 73] on h2 "Datas" at bounding box center [180, 72] width 219 height 14
click at [190, 397] on div "Histórico de Execução" at bounding box center [500, 388] width 880 height 33
select select "10"
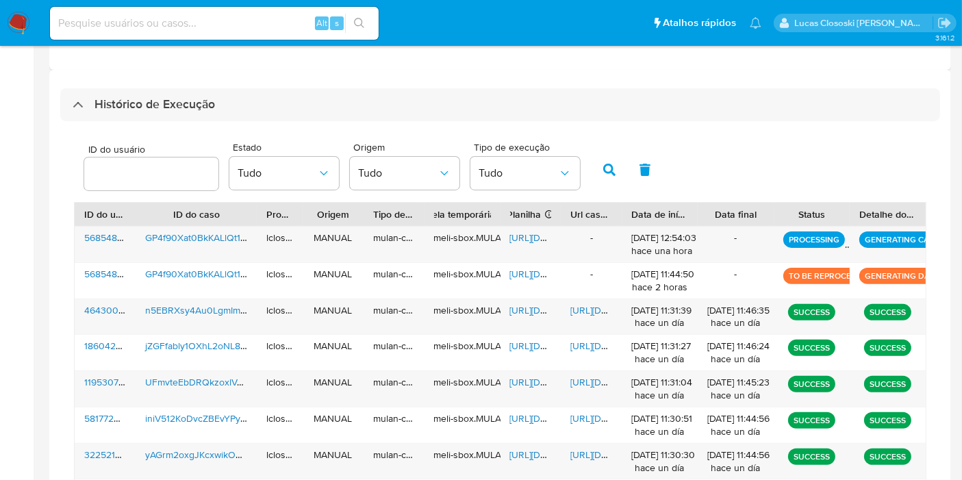
scroll to position [315, 0]
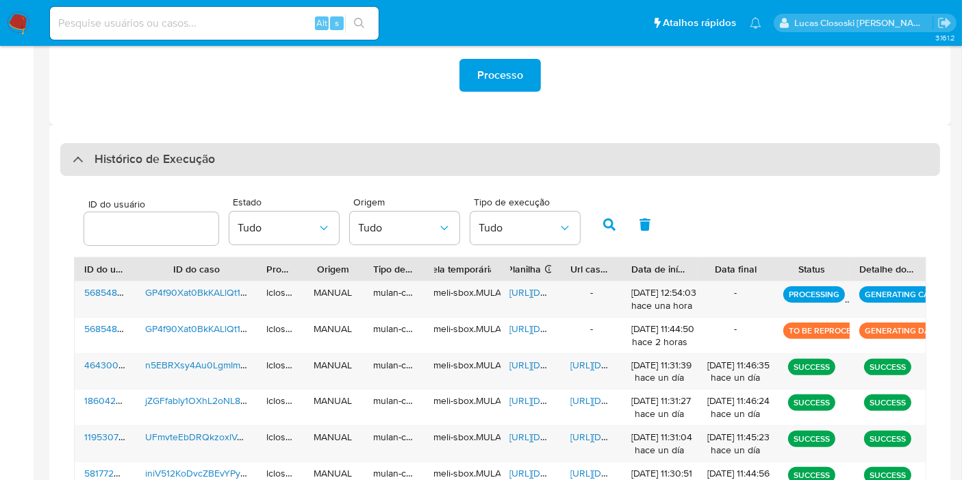
click at [435, 158] on div "Histórico de Execução" at bounding box center [500, 159] width 880 height 33
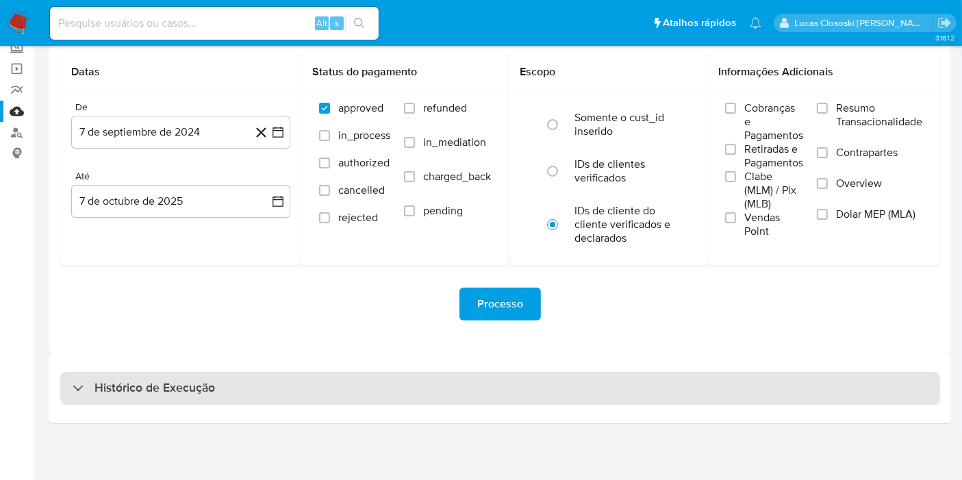
click at [402, 382] on div "Histórico de Execução" at bounding box center [500, 388] width 880 height 33
select select "10"
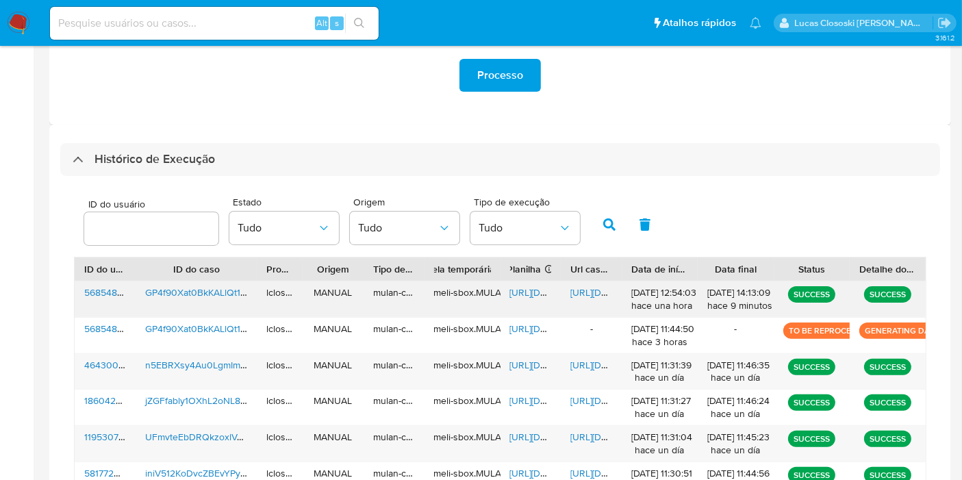
click at [520, 298] on span "[URL][DOMAIN_NAME]" at bounding box center [557, 293] width 94 height 14
click at [594, 293] on span "https://docs.google.com/document/d/1RFAUbiXh15zhw6yBgLmkax1meuW28sCn_lFsap-sc90…" at bounding box center [617, 293] width 94 height 14
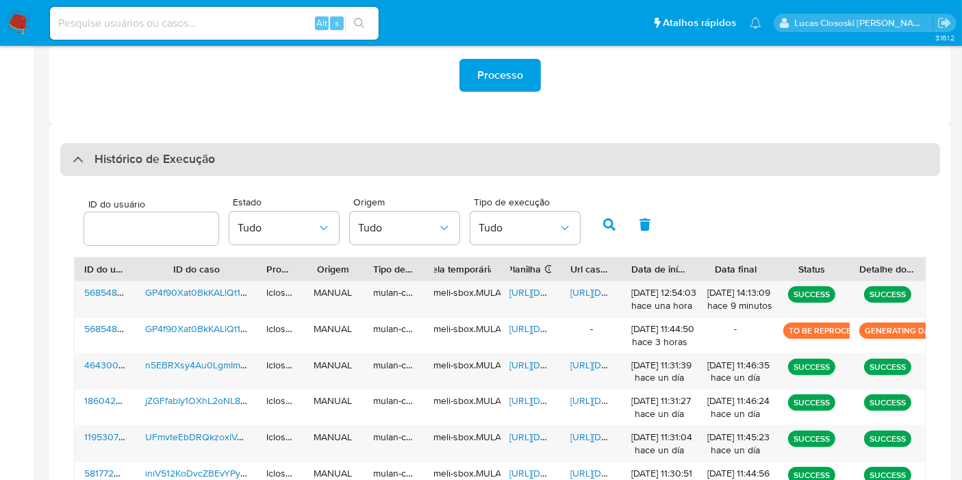
click at [116, 170] on div "Histórico de Execução" at bounding box center [500, 159] width 880 height 33
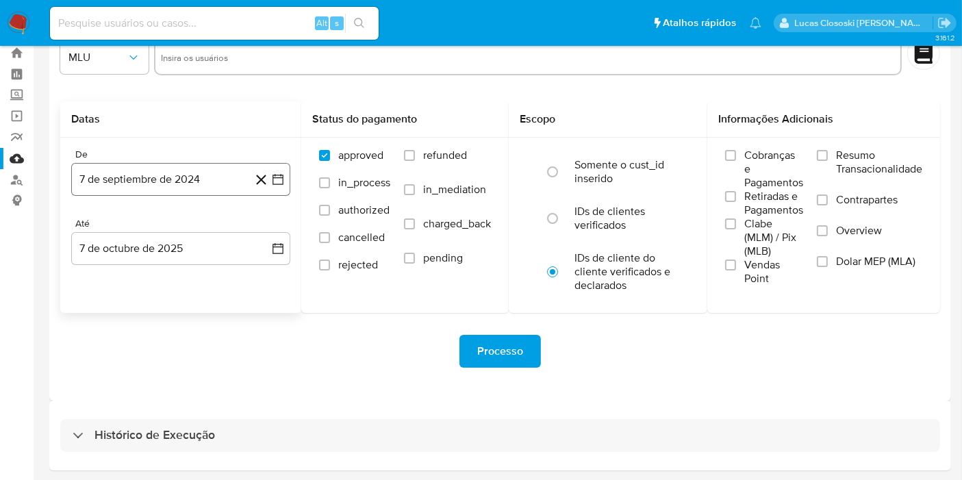
scroll to position [0, 0]
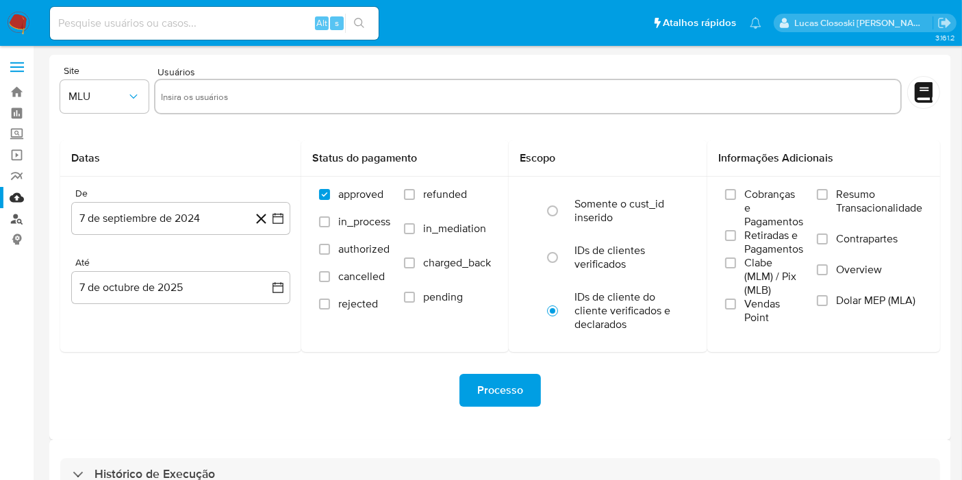
click at [10, 216] on link "Localizador de pessoas" at bounding box center [81, 218] width 163 height 21
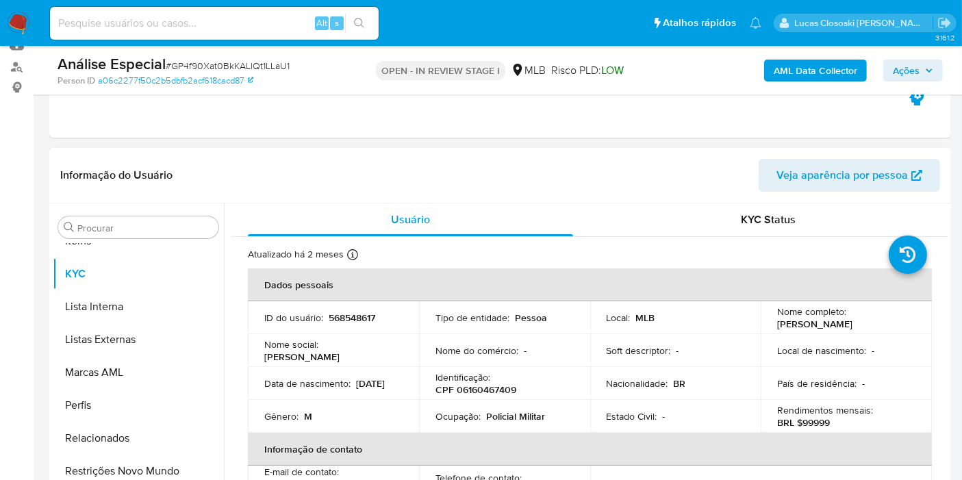
click at [496, 383] on p "CPF 06160467409" at bounding box center [475, 389] width 81 height 12
copy p "06160467409"
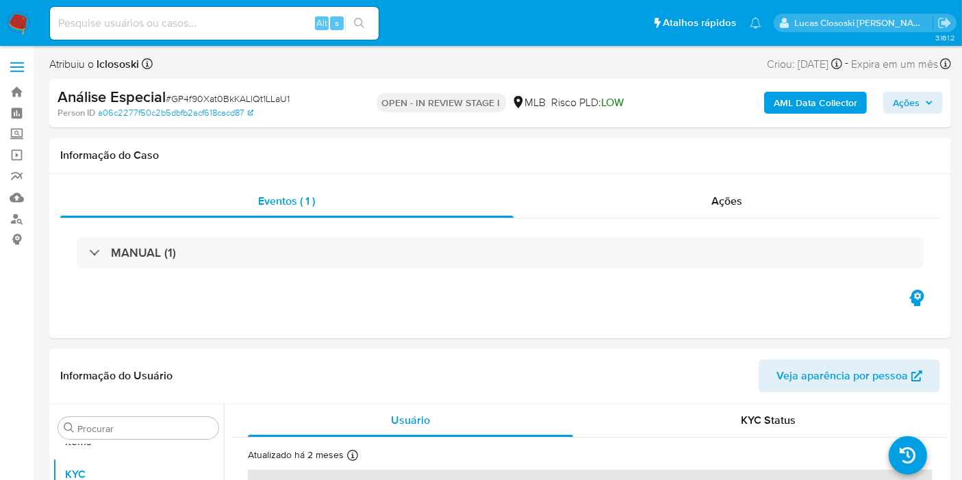
click at [776, 104] on b "AML Data Collector" at bounding box center [816, 103] width 84 height 22
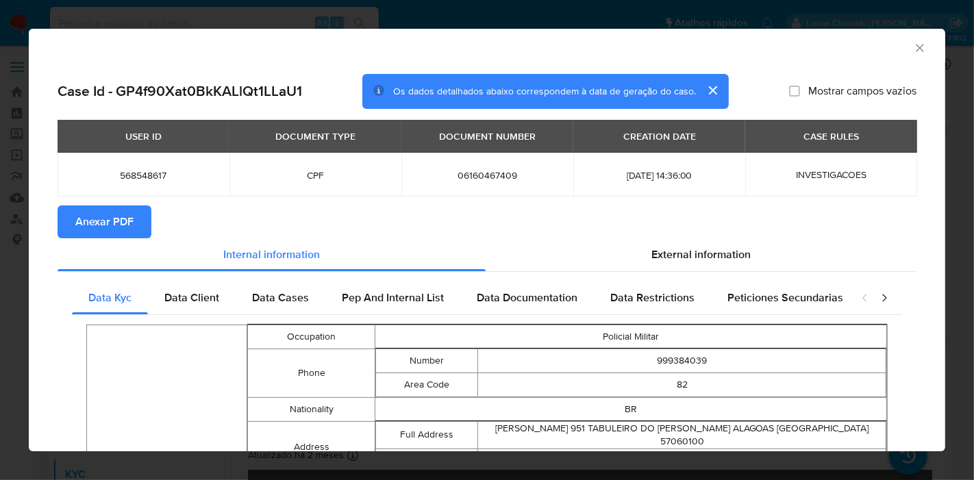
click at [147, 223] on button "Anexar PDF" at bounding box center [105, 221] width 94 height 33
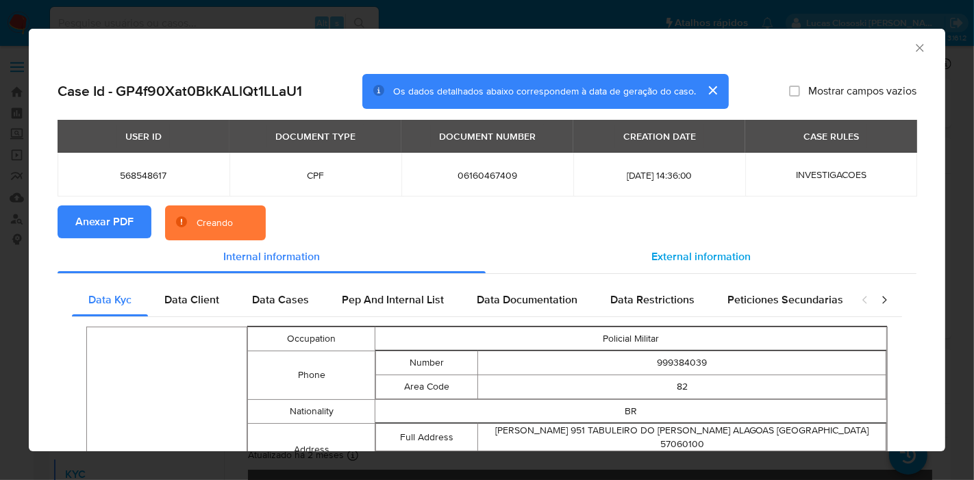
click at [655, 247] on div "External information" at bounding box center [700, 256] width 431 height 33
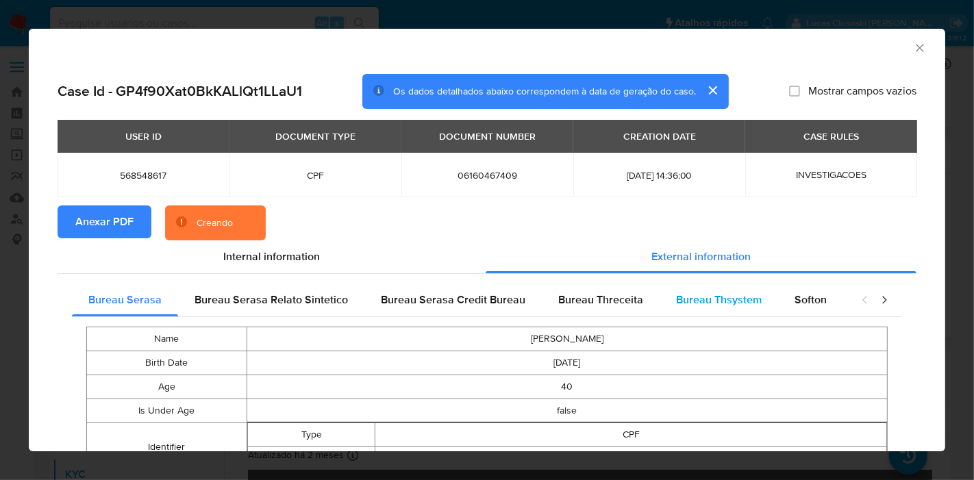
click at [766, 285] on div "Bureau Thsystem" at bounding box center [718, 299] width 118 height 33
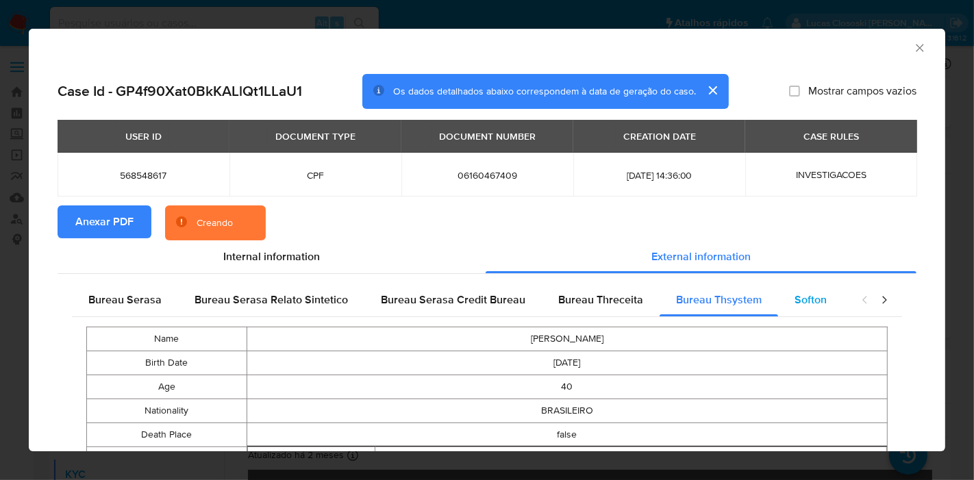
click at [795, 286] on div "Softon" at bounding box center [810, 299] width 65 height 33
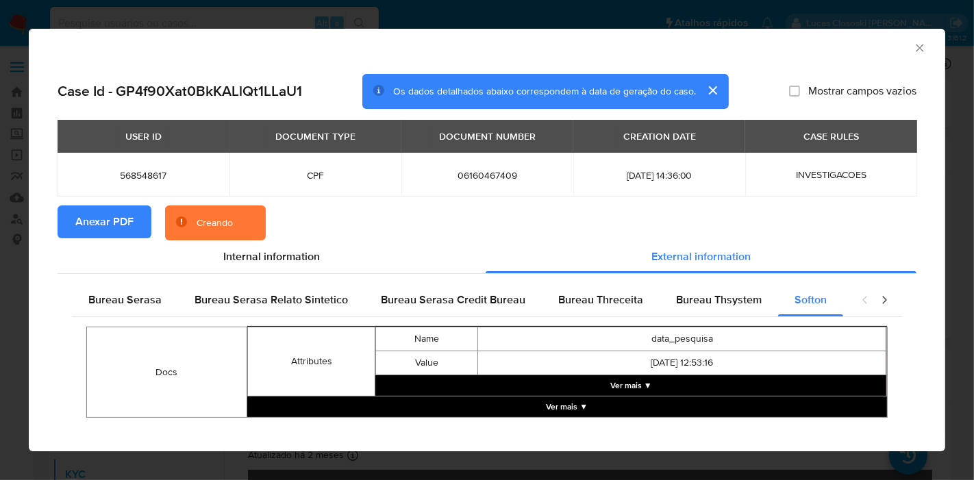
click at [913, 50] on icon "Fechar a janela" at bounding box center [920, 48] width 14 height 14
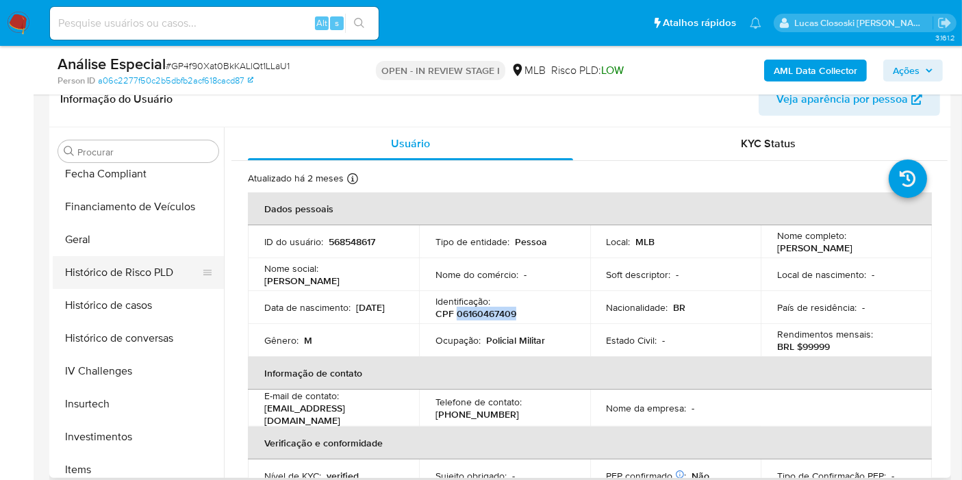
scroll to position [25, 0]
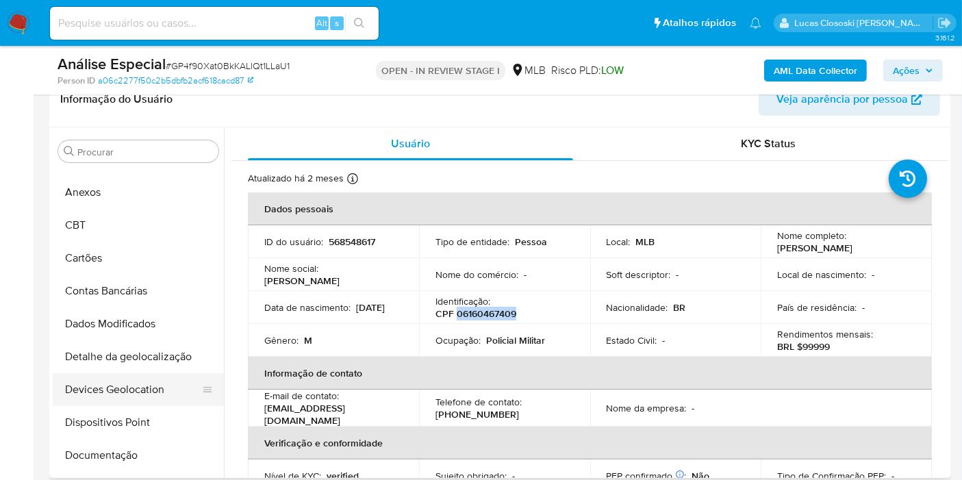
click at [127, 389] on button "Devices Geolocation" at bounding box center [133, 389] width 160 height 33
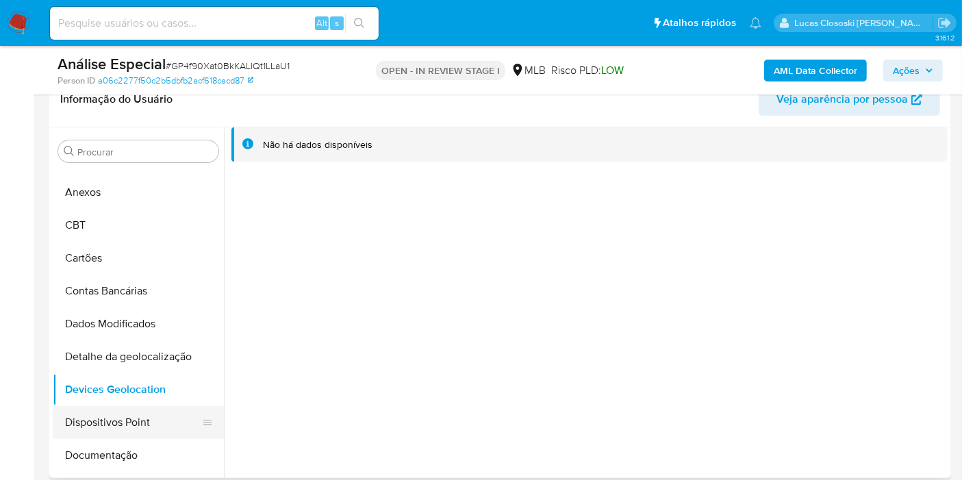
click at [125, 422] on button "Dispositivos Point" at bounding box center [133, 422] width 160 height 33
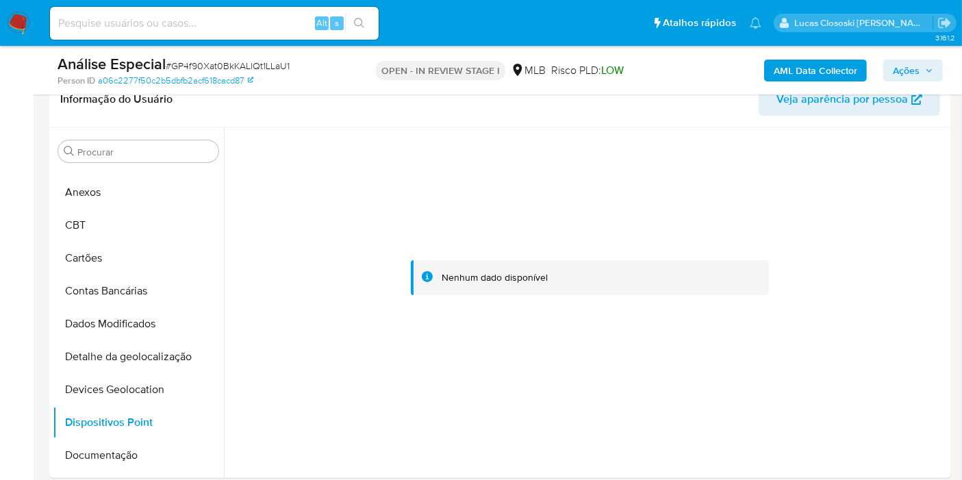
click at [794, 71] on b "AML Data Collector" at bounding box center [816, 71] width 84 height 22
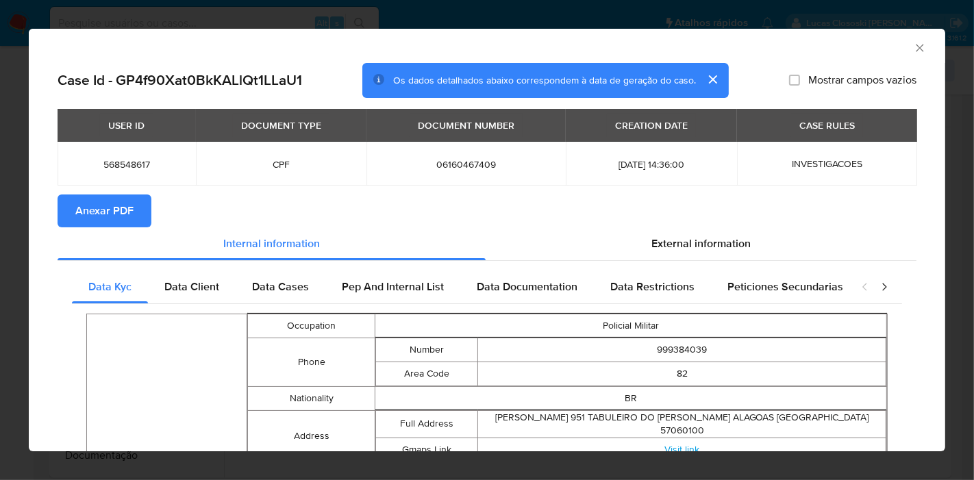
click at [913, 48] on icon "Fechar a janela" at bounding box center [920, 48] width 14 height 14
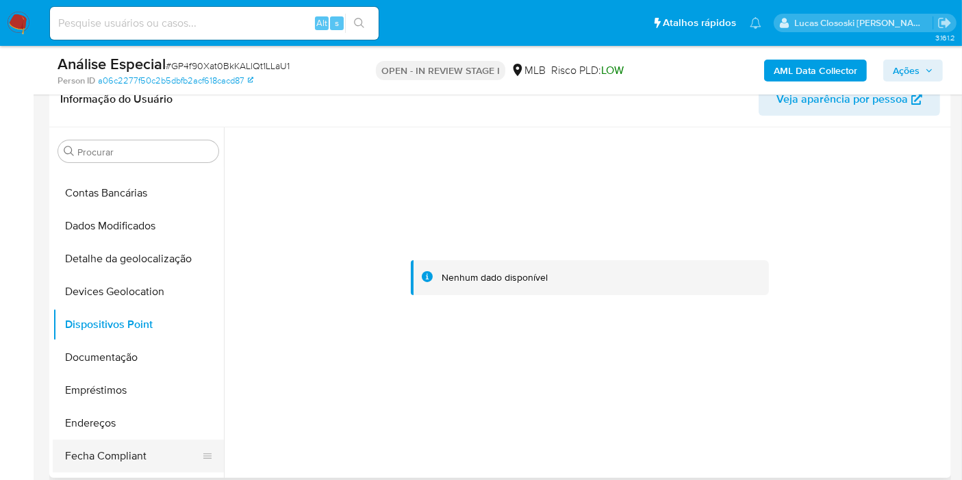
scroll to position [177, 0]
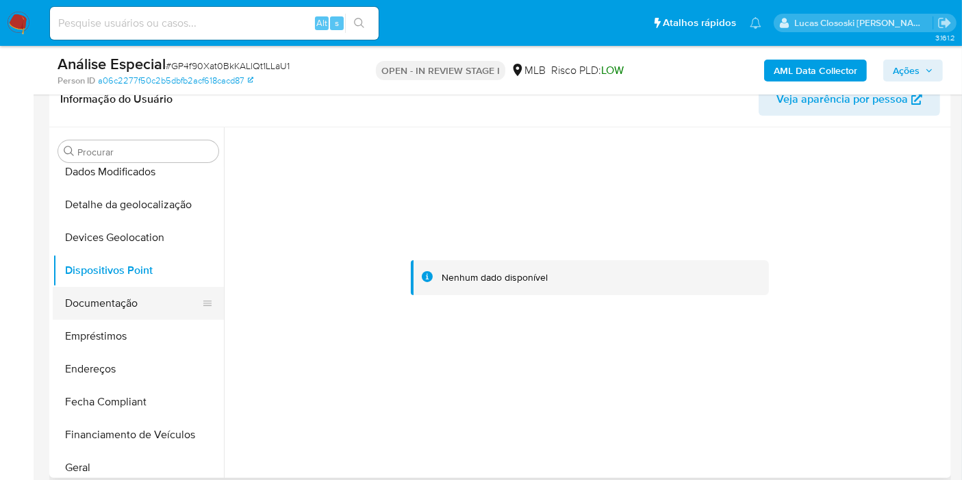
click at [104, 316] on button "Documentação" at bounding box center [133, 303] width 160 height 33
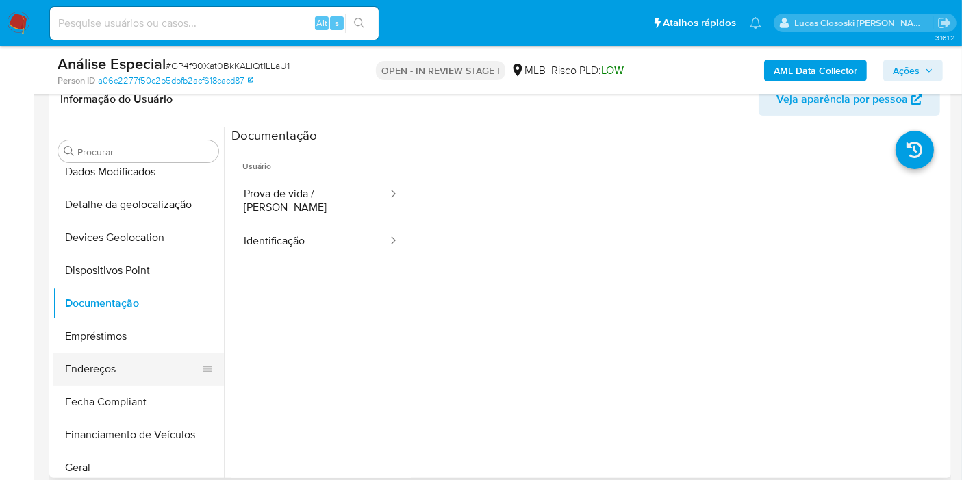
click at [115, 361] on button "Endereços" at bounding box center [133, 369] width 160 height 33
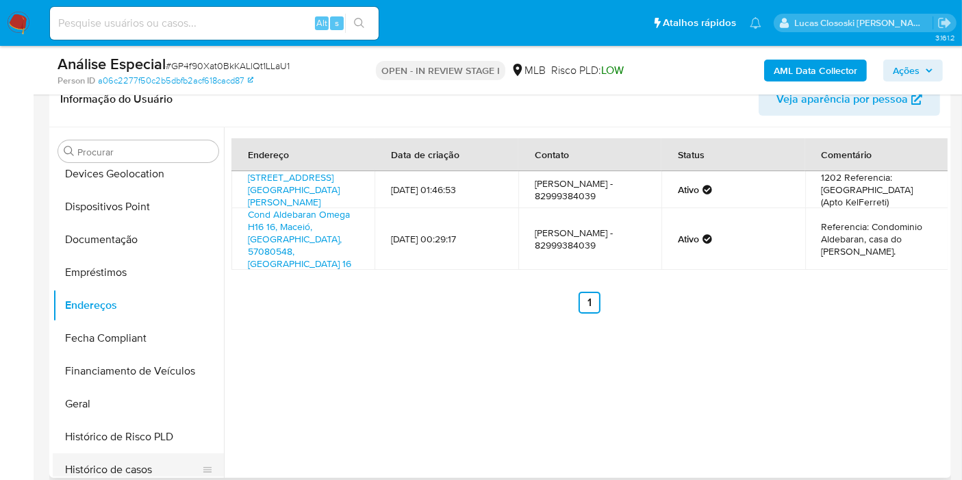
scroll to position [329, 0]
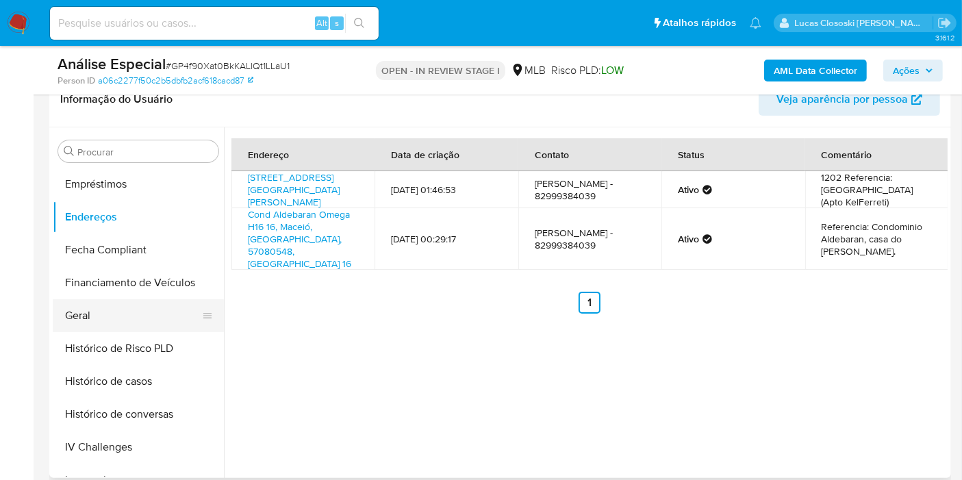
click at [94, 325] on button "Geral" at bounding box center [133, 315] width 160 height 33
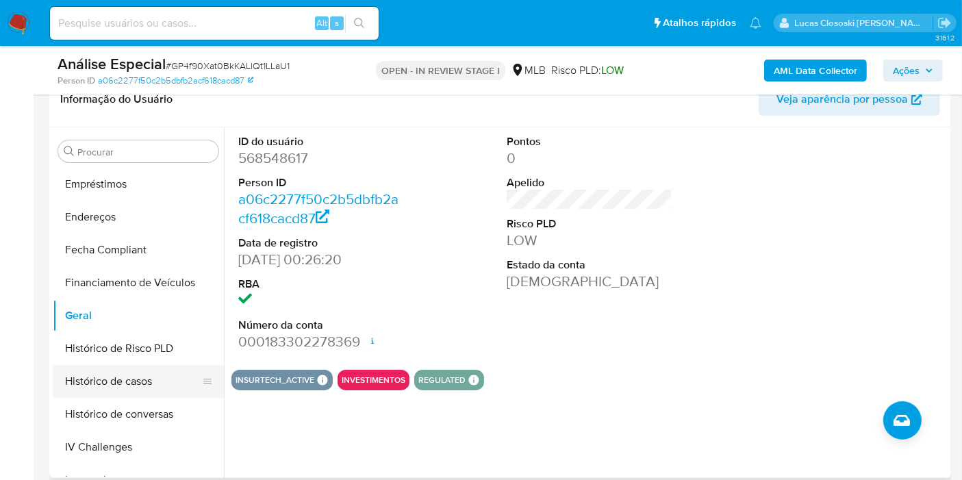
click at [118, 384] on button "Histórico de casos" at bounding box center [133, 381] width 160 height 33
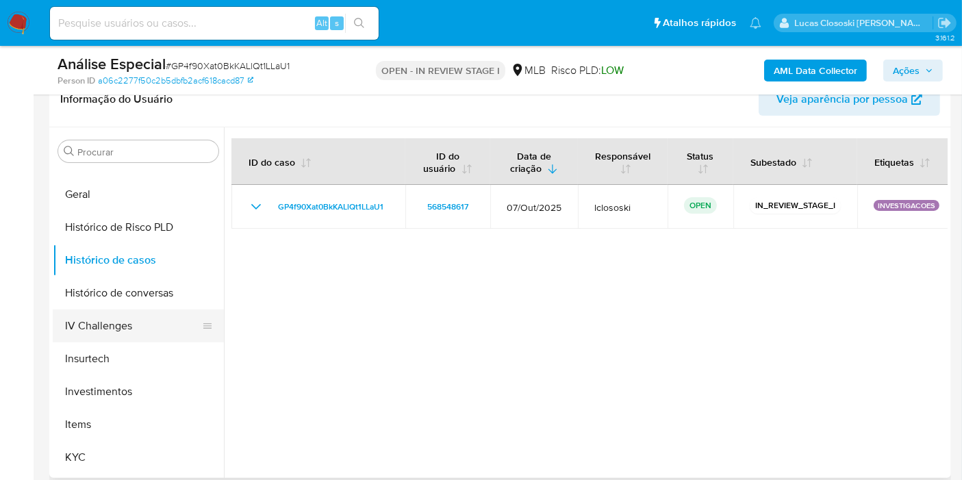
scroll to position [481, 0]
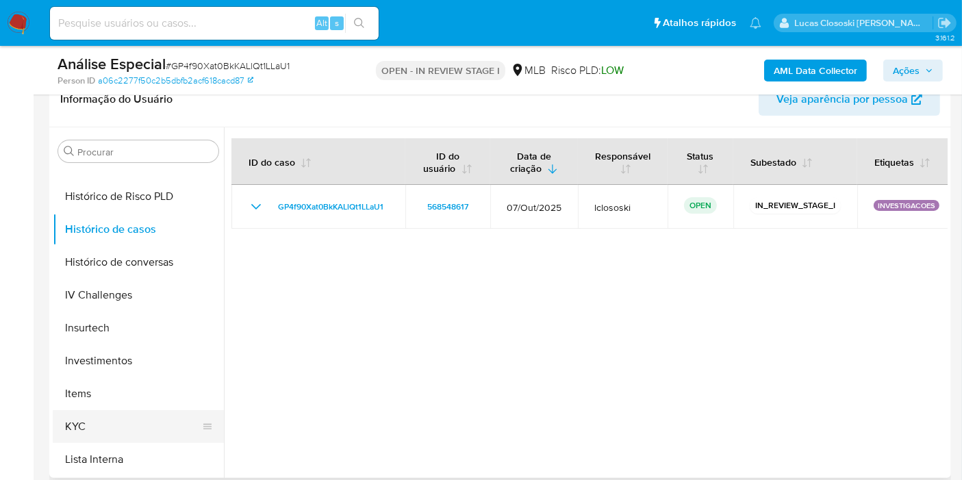
click at [117, 418] on button "KYC" at bounding box center [133, 426] width 160 height 33
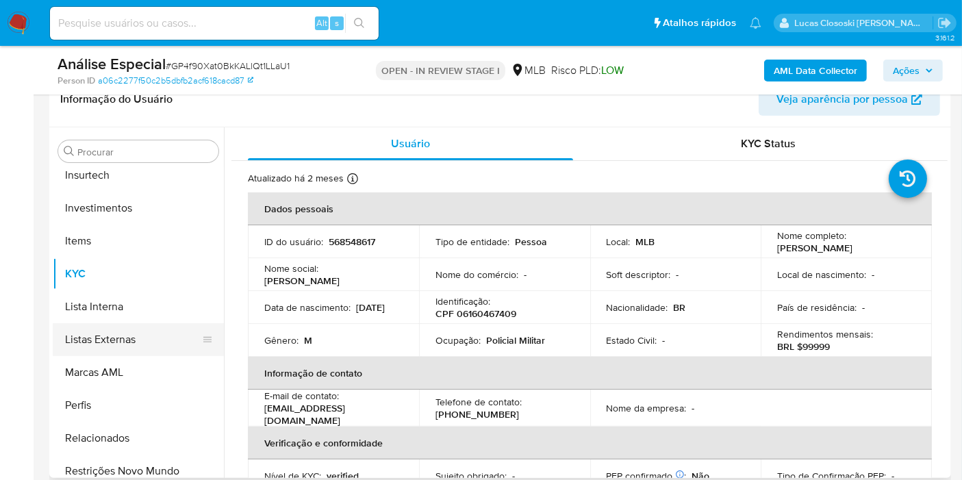
scroll to position [709, 0]
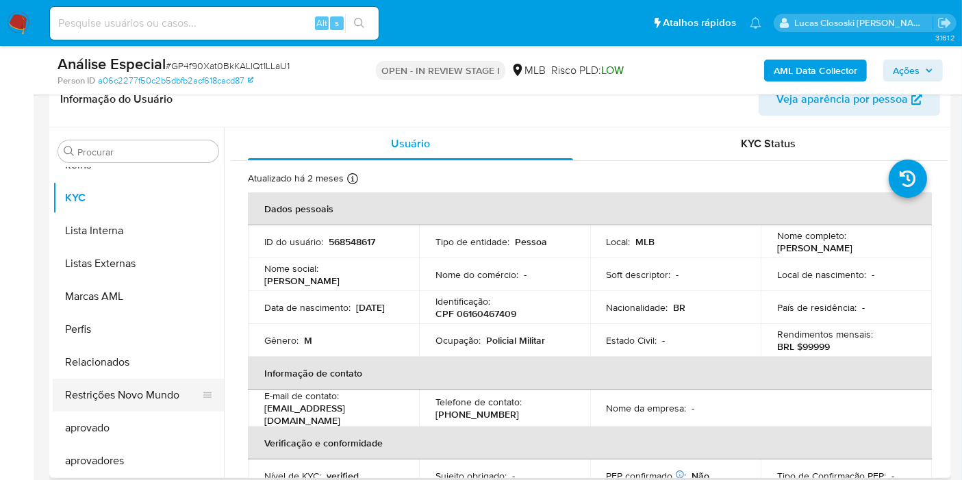
click at [145, 385] on button "Restrições Novo Mundo" at bounding box center [133, 395] width 160 height 33
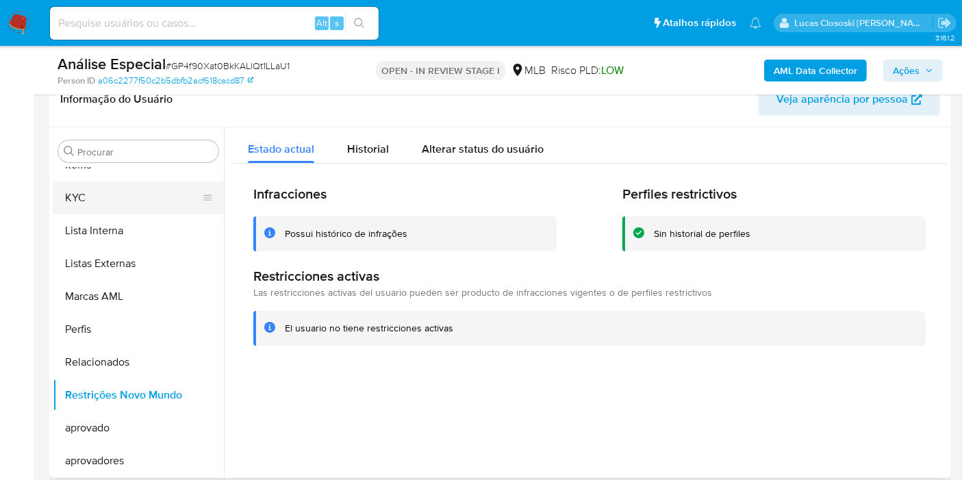
click at [88, 201] on button "KYC" at bounding box center [133, 197] width 160 height 33
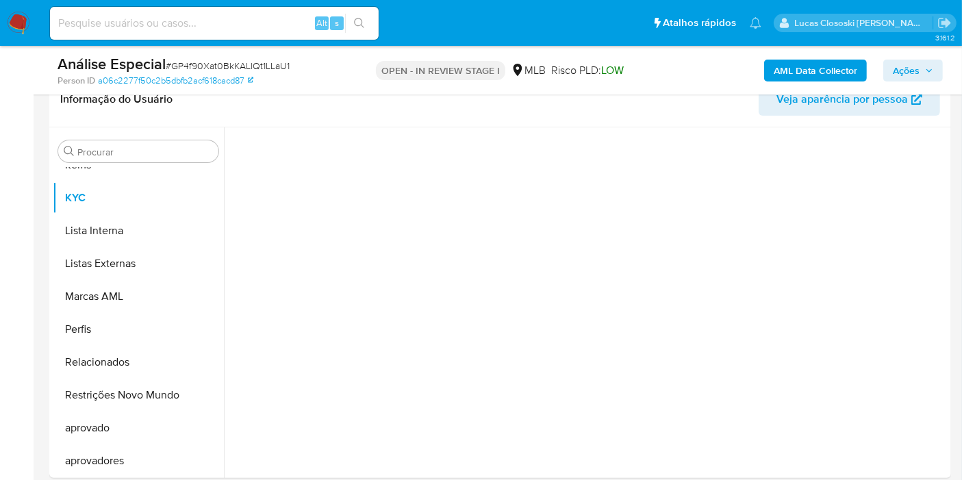
click at [223, 63] on span "# GP4f90Xat0BkKALlQt1LLaU1" at bounding box center [228, 66] width 124 height 14
copy span "GP4f90Xat0BkKALlQt1LLaU1"
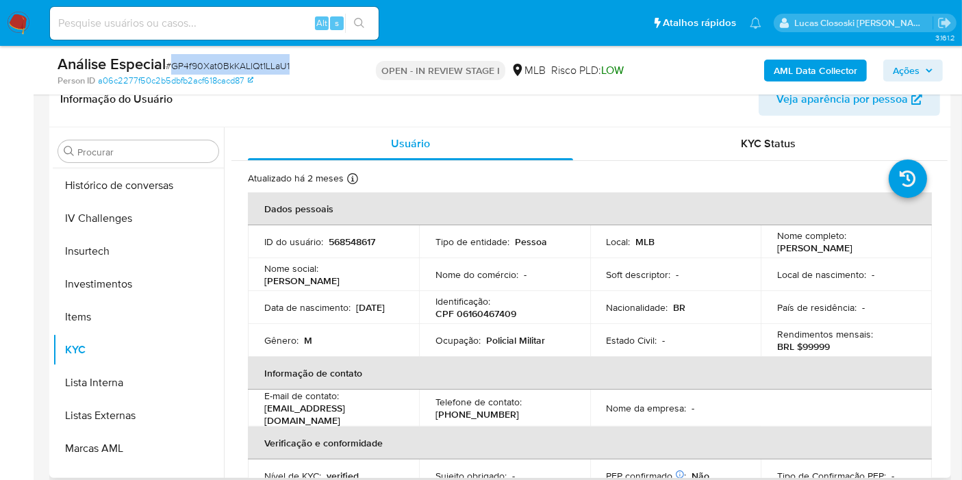
scroll to position [405, 0]
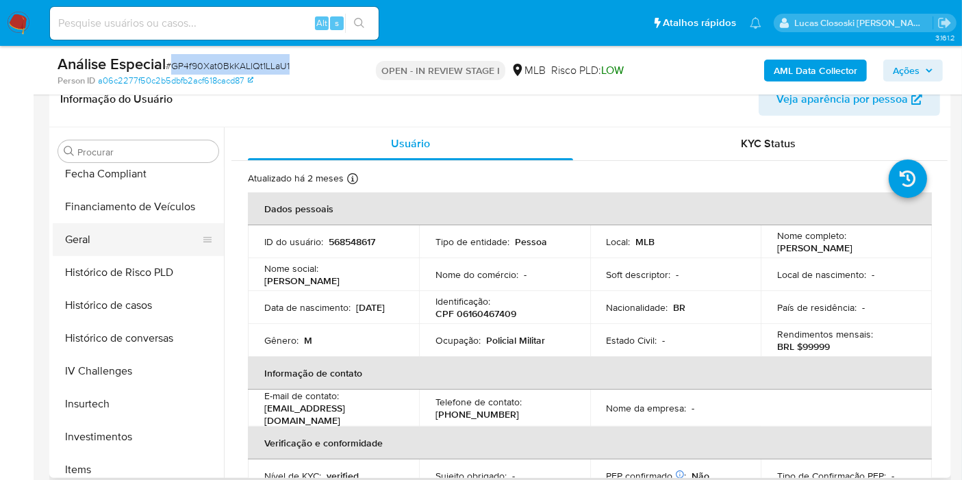
click at [97, 246] on button "Geral" at bounding box center [133, 239] width 160 height 33
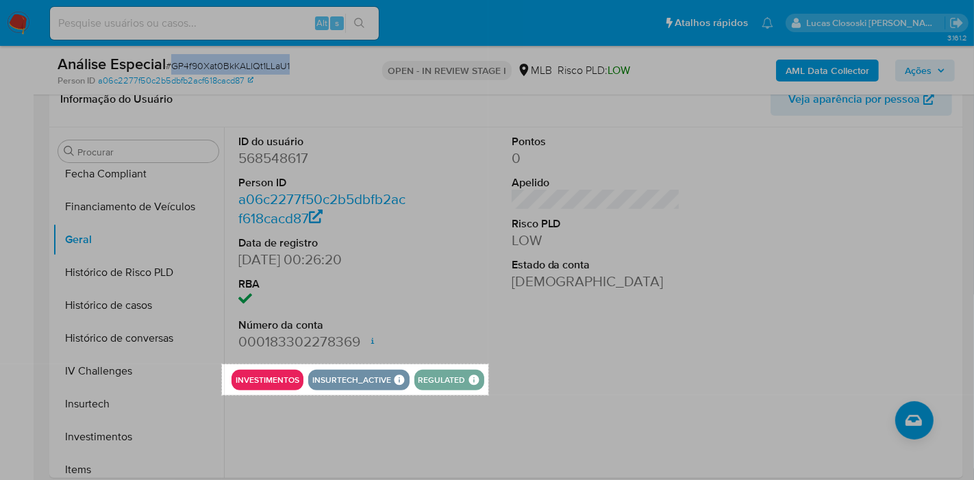
drag, startPoint x: 222, startPoint y: 364, endPoint x: 488, endPoint y: 395, distance: 268.1
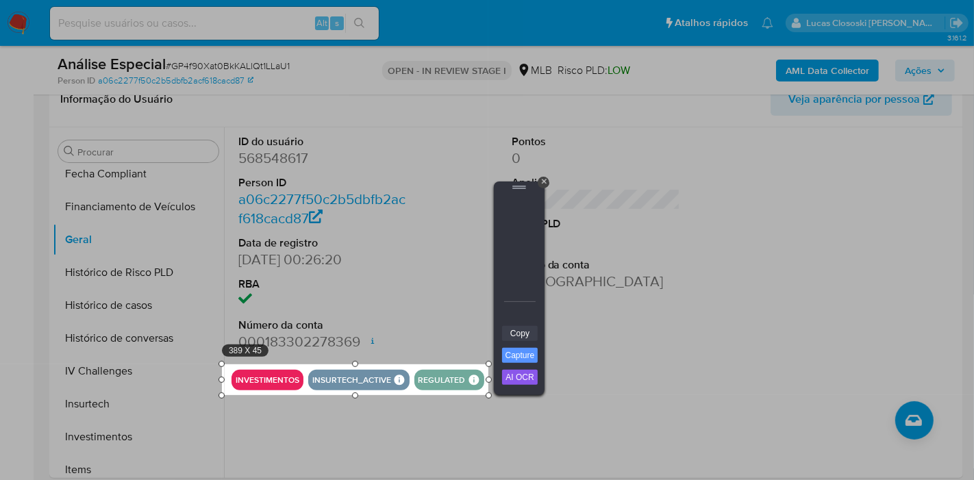
click at [519, 327] on link "Copy" at bounding box center [520, 333] width 36 height 15
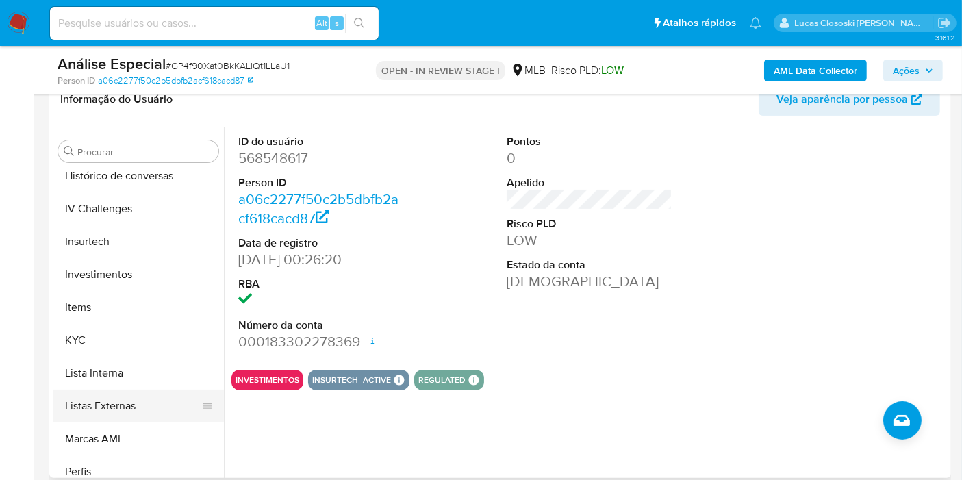
scroll to position [633, 0]
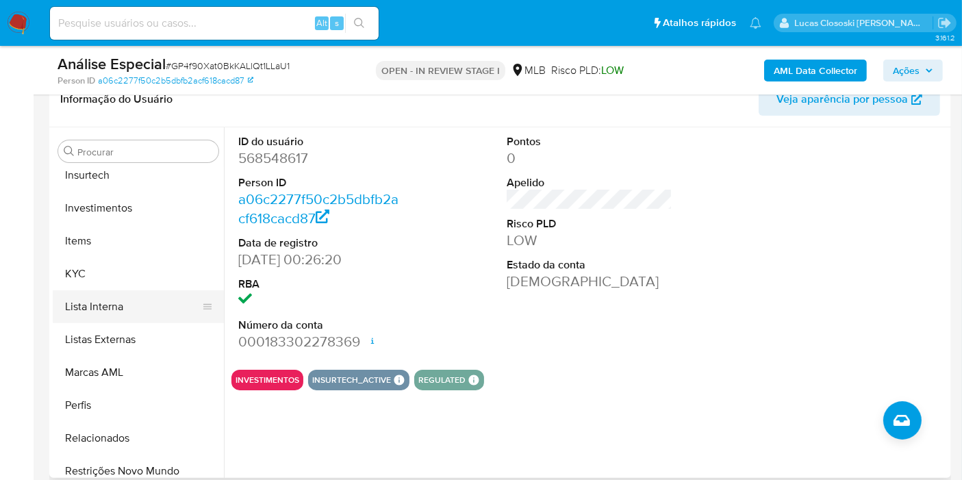
click at [106, 291] on button "Lista Interna" at bounding box center [133, 306] width 160 height 33
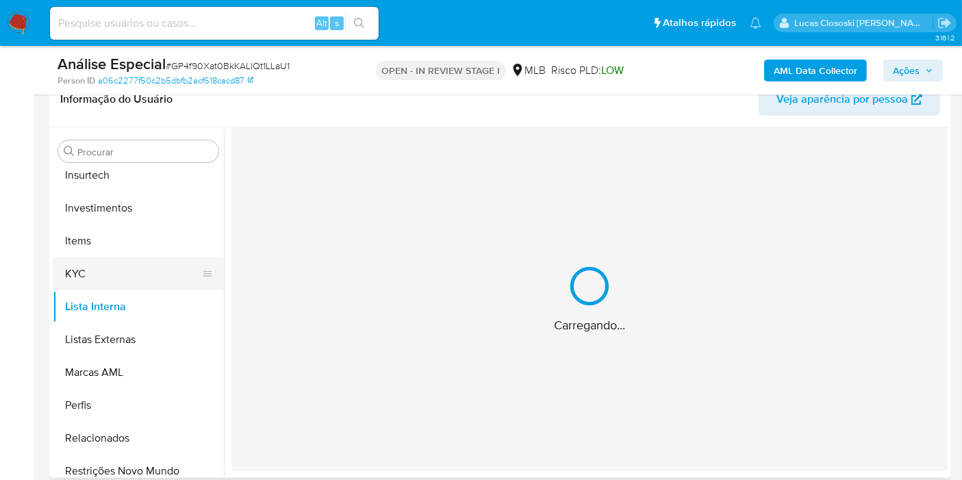
click at [134, 259] on button "KYC" at bounding box center [133, 273] width 160 height 33
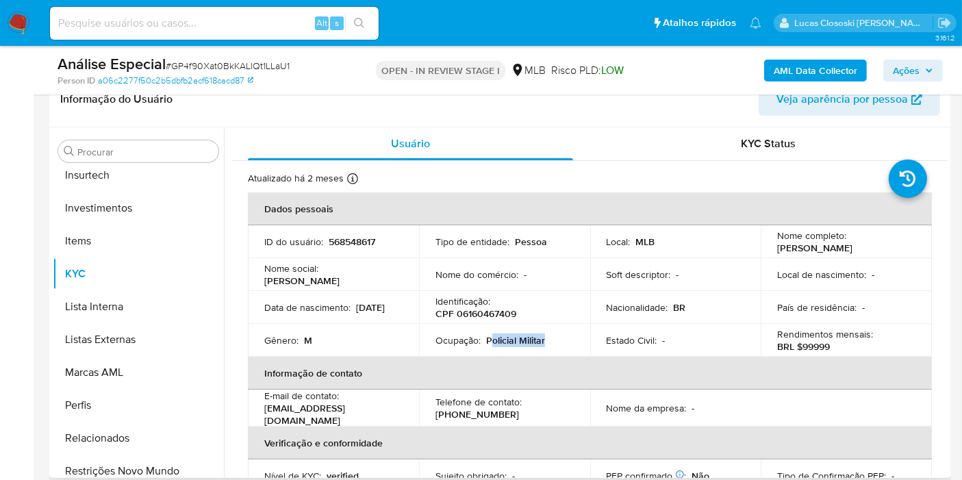
drag, startPoint x: 551, startPoint y: 337, endPoint x: 491, endPoint y: 339, distance: 60.3
click at [491, 339] on div "Ocupação : Policial Militar" at bounding box center [504, 340] width 138 height 12
copy p "olicial Militar"
click at [498, 311] on p "CPF 06160467409" at bounding box center [475, 313] width 81 height 12
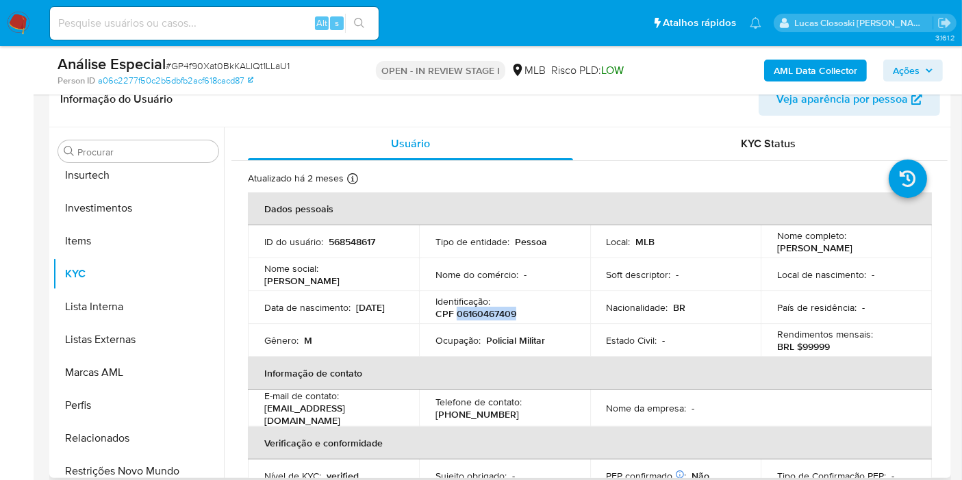
copy p "06160467409"
click at [638, 313] on p "Nacionalidade :" at bounding box center [638, 307] width 62 height 12
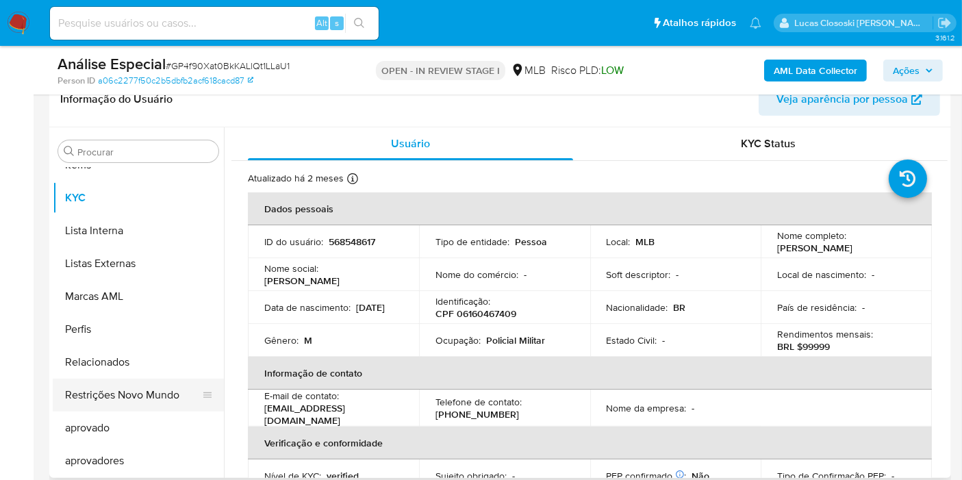
click at [180, 403] on button "Restrições Novo Mundo" at bounding box center [133, 395] width 160 height 33
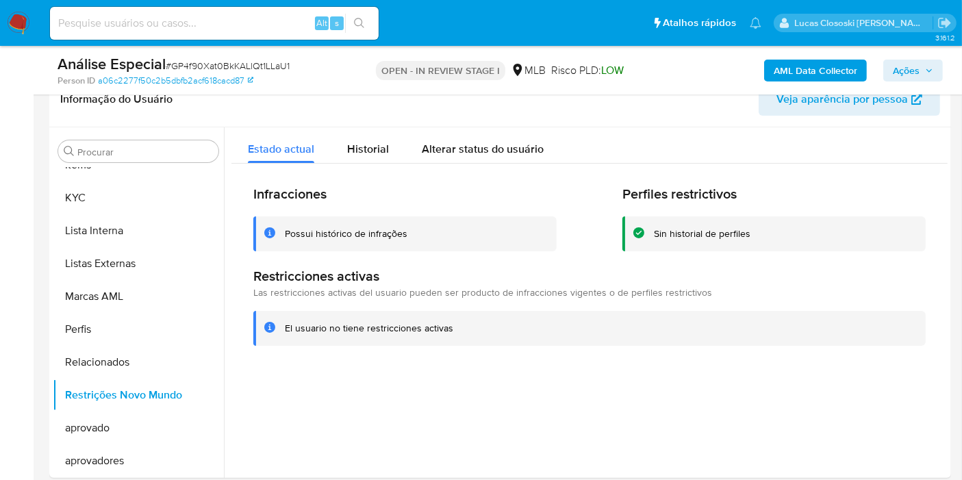
click at [914, 75] on span "Ações" at bounding box center [906, 71] width 27 height 22
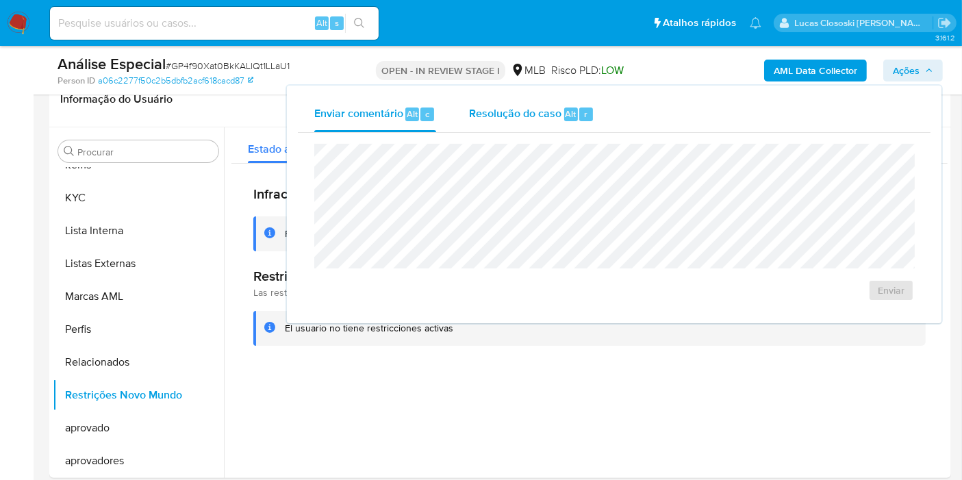
click at [580, 122] on div "Resolução do caso Alt r" at bounding box center [531, 115] width 125 height 36
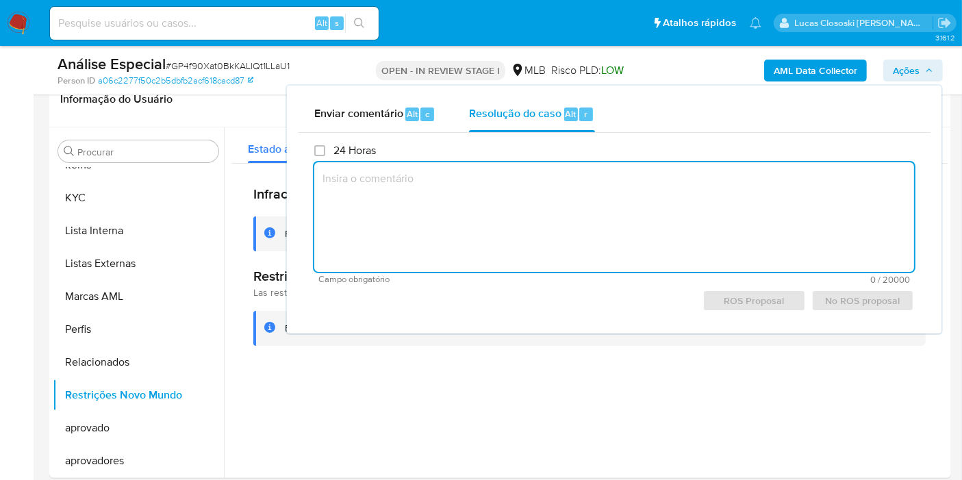
click at [566, 192] on textarea at bounding box center [614, 217] width 600 height 110
paste textarea "Justificativa para arquivamento: Em suma, o cliente não possui movimentação exp…"
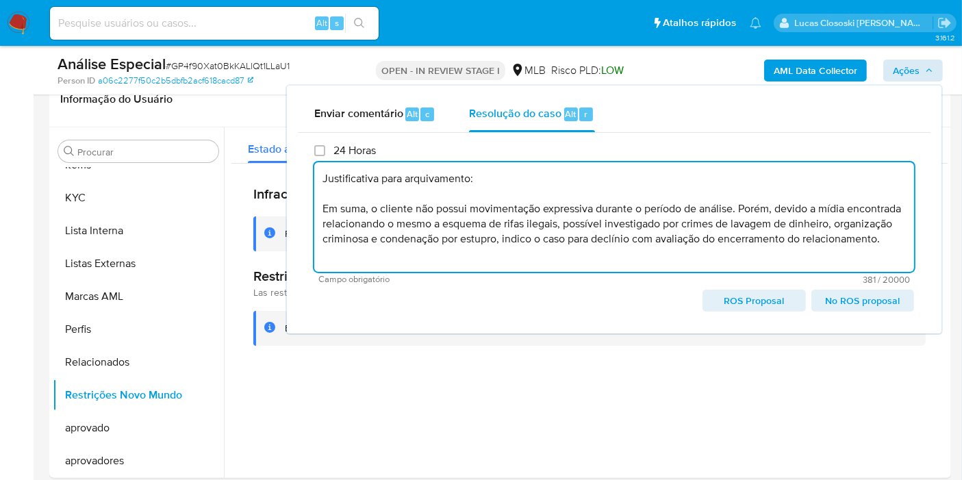
type textarea "Justificativa para arquivamento: Em suma, o cliente não possui movimentação exp…"
click at [919, 75] on span "Ações" at bounding box center [906, 71] width 27 height 22
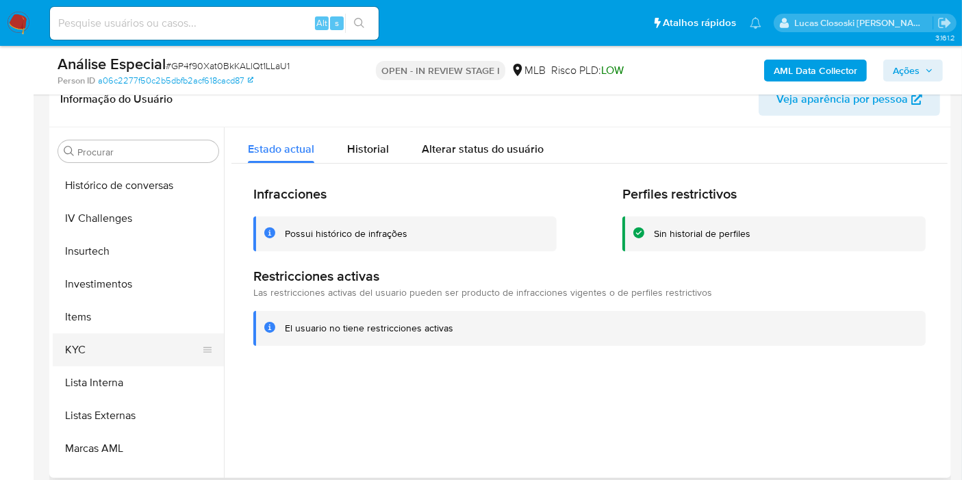
click at [112, 355] on button "KYC" at bounding box center [133, 349] width 160 height 33
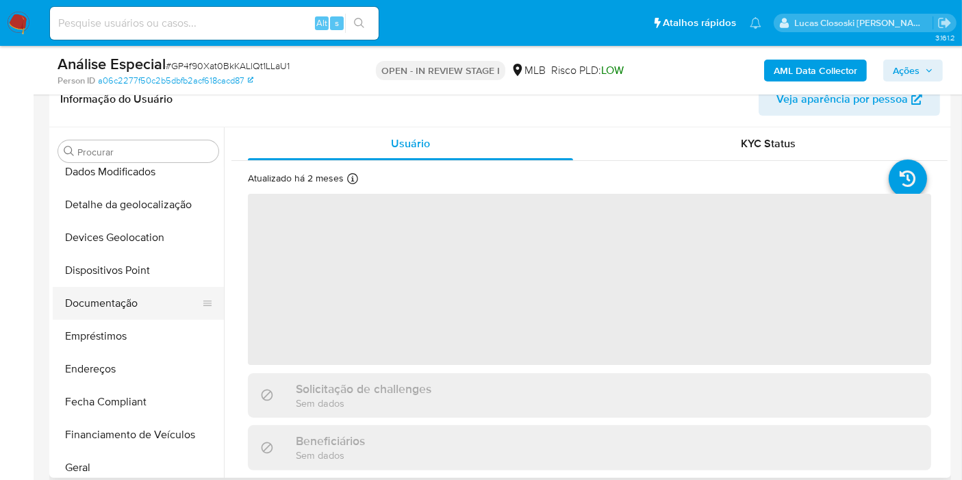
scroll to position [0, 0]
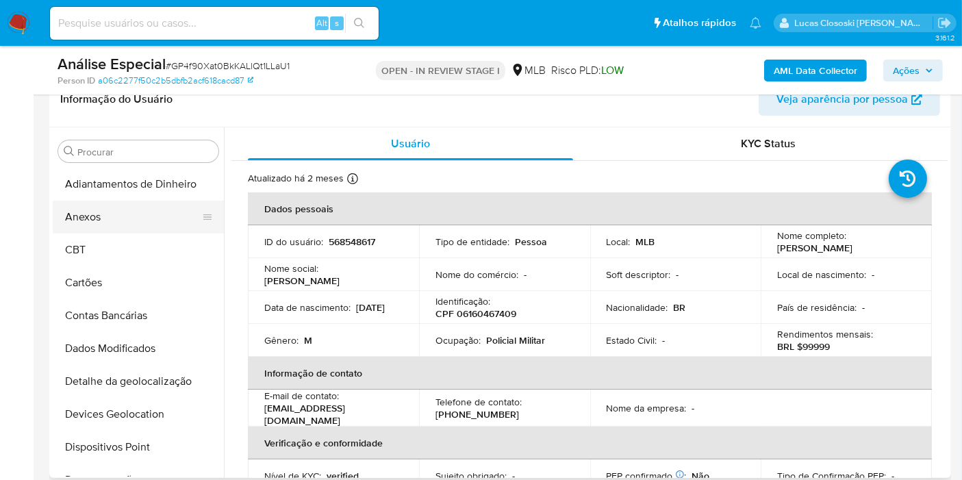
click at [101, 201] on button "Anexos" at bounding box center [133, 217] width 160 height 33
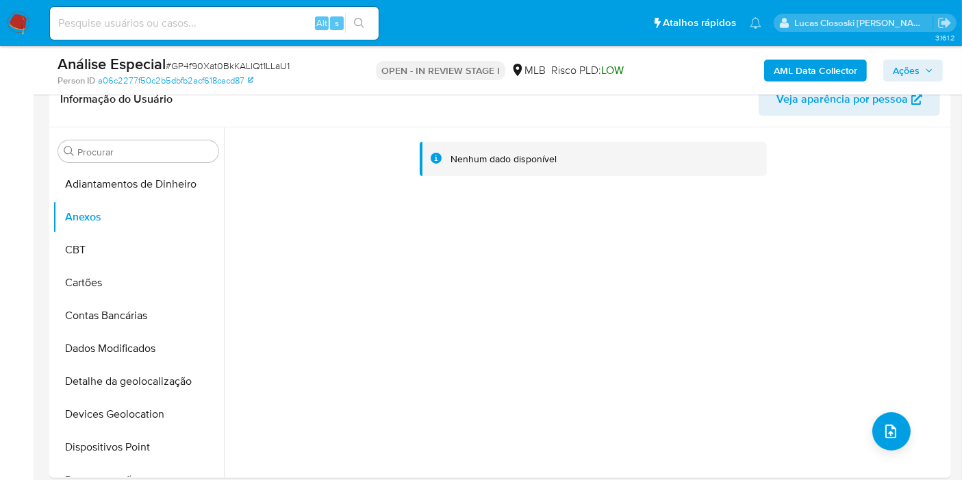
click at [911, 68] on span "Ações" at bounding box center [906, 71] width 27 height 22
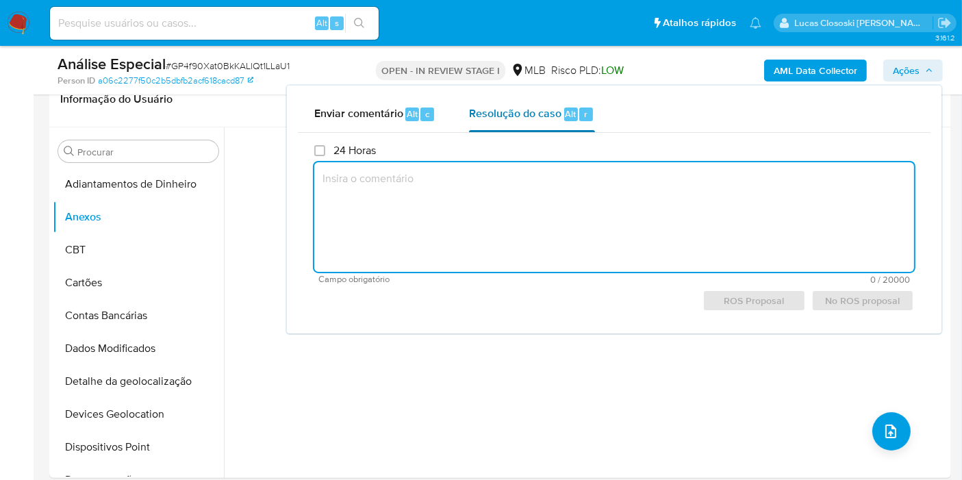
click at [502, 118] on span "Resolução do caso" at bounding box center [515, 113] width 92 height 16
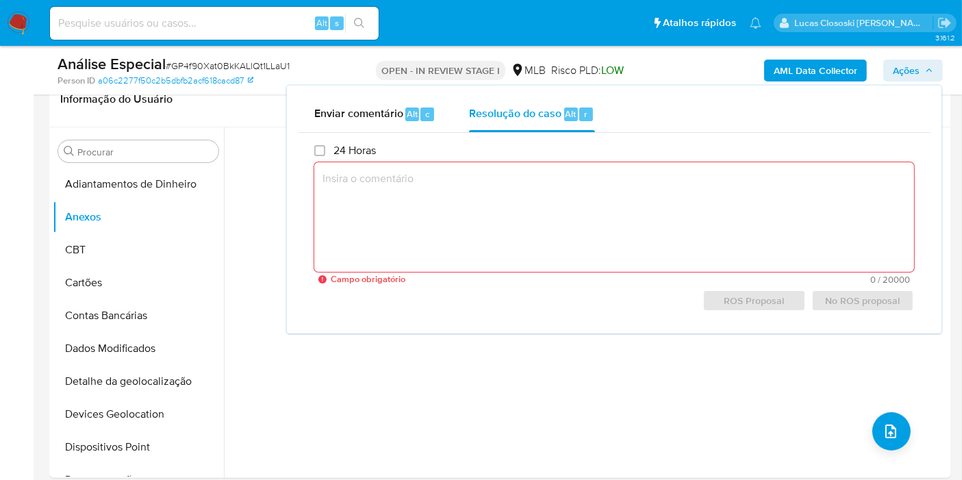
click at [503, 206] on textarea at bounding box center [614, 217] width 600 height 110
paste textarea "Justificativa para arquivamento: Em suma, o cliente não possui movimentação exp…"
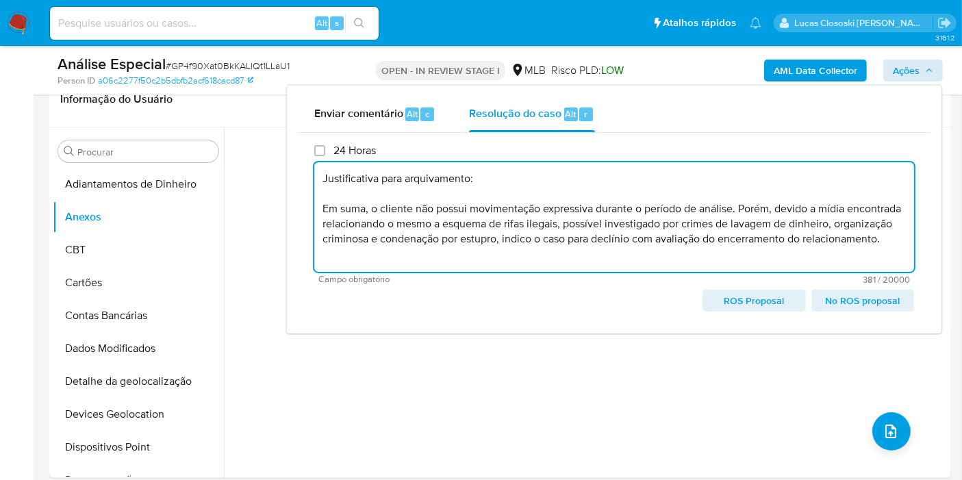
type textarea "Justificativa para arquivamento: Em suma, o cliente não possui movimentação exp…"
drag, startPoint x: 911, startPoint y: 75, endPoint x: 872, endPoint y: 92, distance: 41.7
click at [911, 75] on span "Ações" at bounding box center [906, 71] width 27 height 22
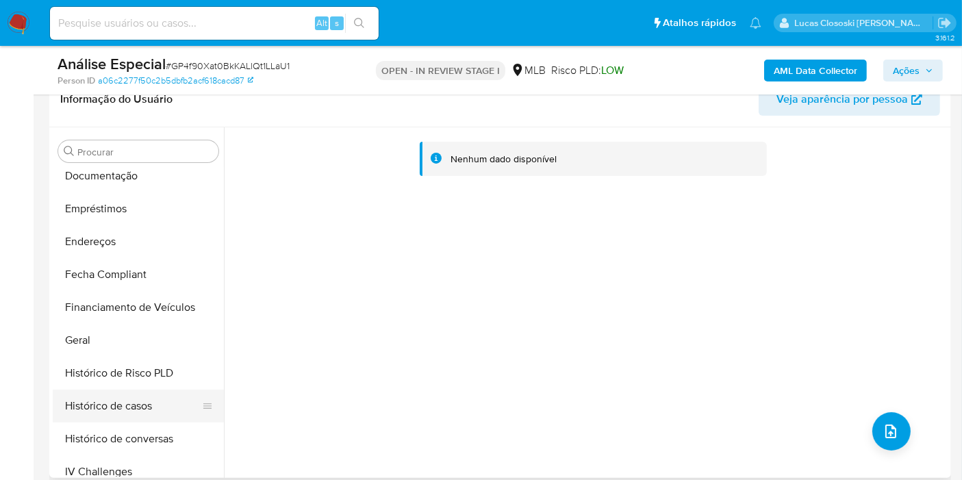
click at [121, 412] on button "Histórico de casos" at bounding box center [133, 406] width 160 height 33
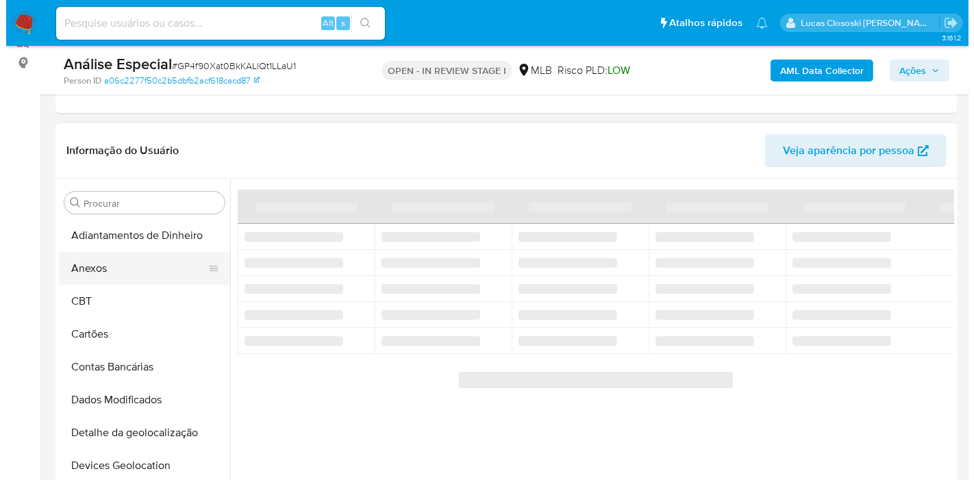
scroll to position [228, 0]
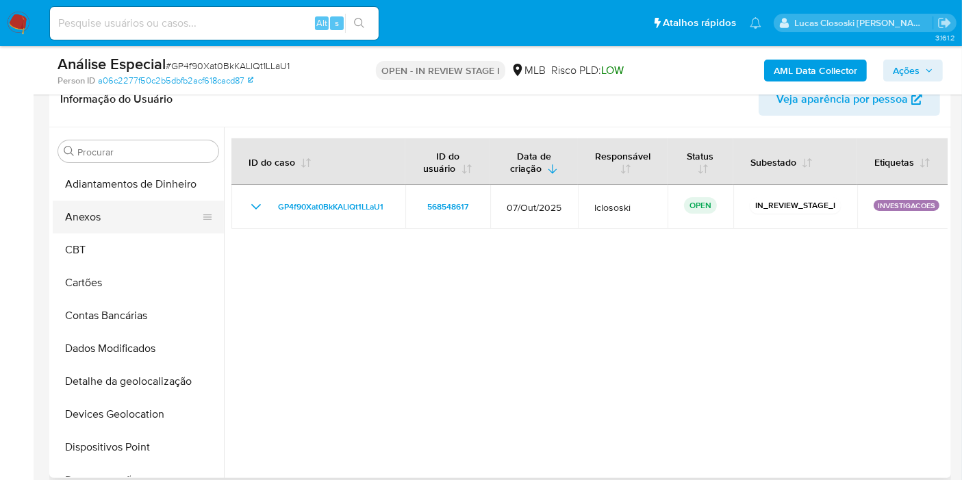
click at [131, 224] on button "Anexos" at bounding box center [133, 217] width 160 height 33
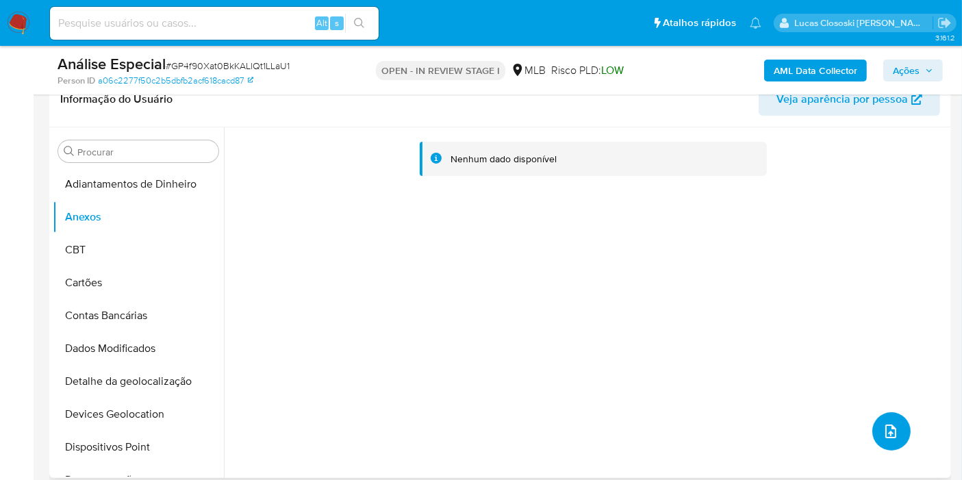
click at [883, 423] on span "upload-file" at bounding box center [891, 431] width 16 height 16
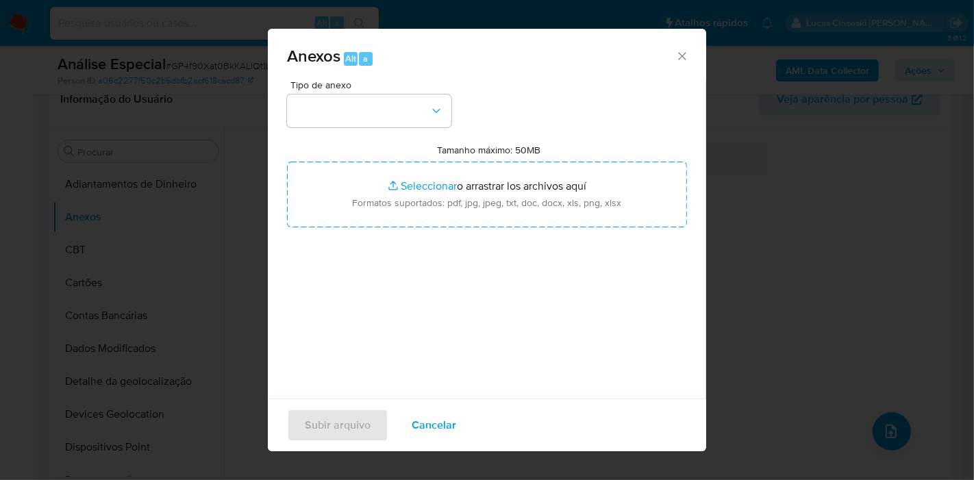
click at [368, 141] on div "Tipo de anexo Tamanho máximo: 50MB Seleccionar archivos Seleccionar o arrastrar…" at bounding box center [487, 241] width 400 height 323
click at [370, 118] on button "button" at bounding box center [369, 110] width 164 height 33
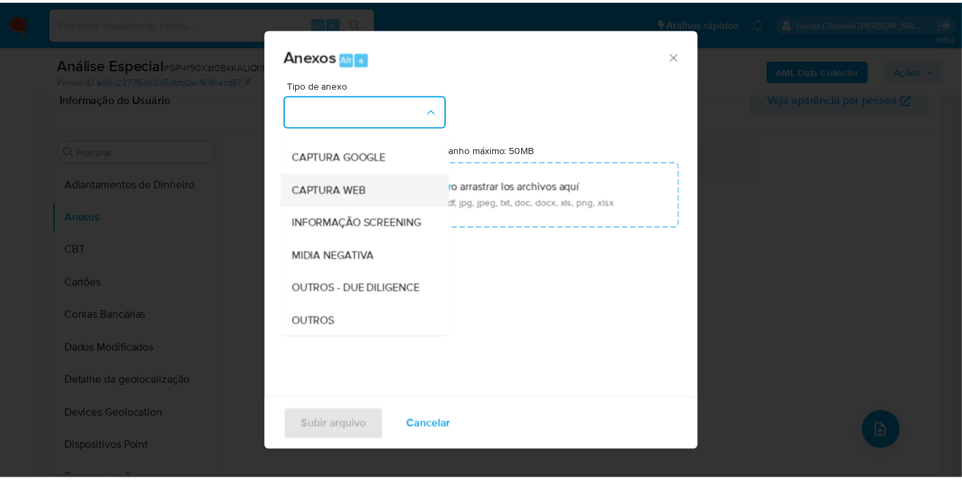
scroll to position [152, 0]
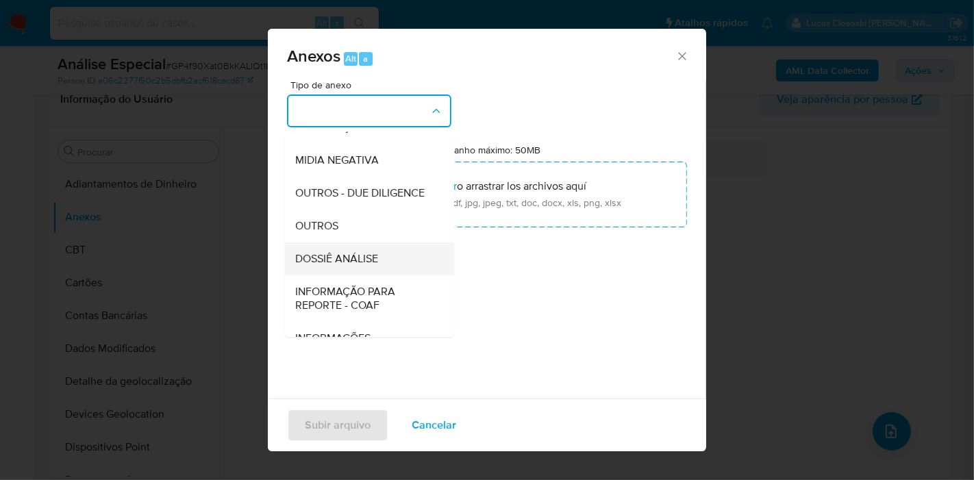
click at [372, 266] on span "DOSSIÊ ANÁLISE" at bounding box center [336, 259] width 83 height 14
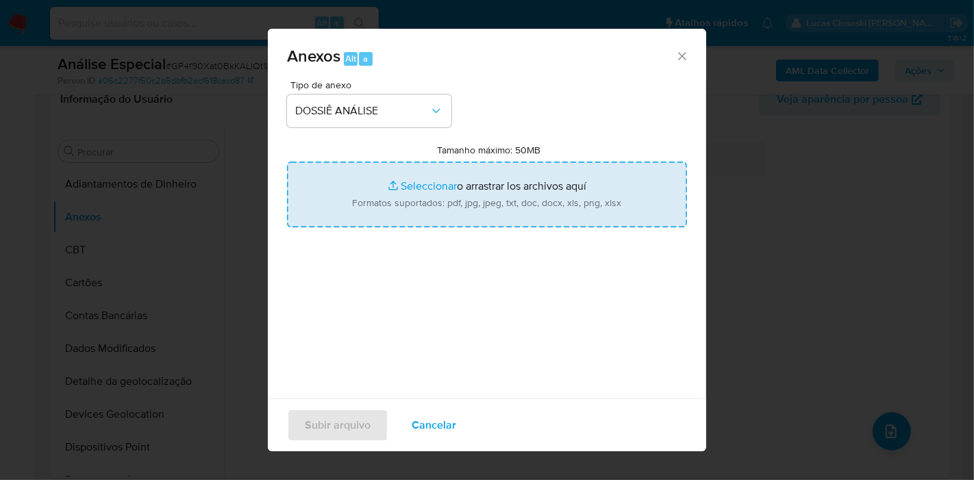
click at [397, 182] on input "Tamanho máximo: 50MB Seleccionar archivos" at bounding box center [487, 195] width 400 height 66
type input "C:\fakepath\SAR - XXXX - CPF 06160467409 - KLEVERTON PINHEIRO DE OLIVEIRA.pdf"
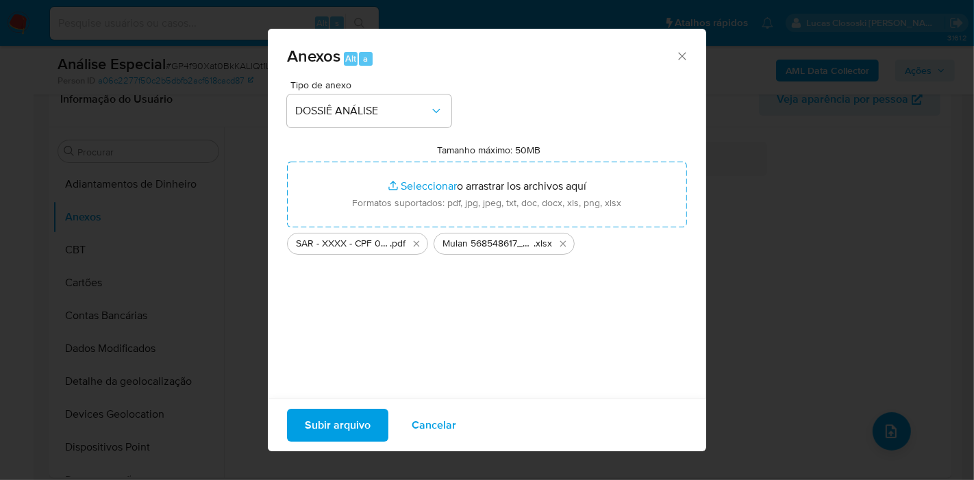
click at [337, 420] on span "Subir arquivo" at bounding box center [338, 425] width 66 height 30
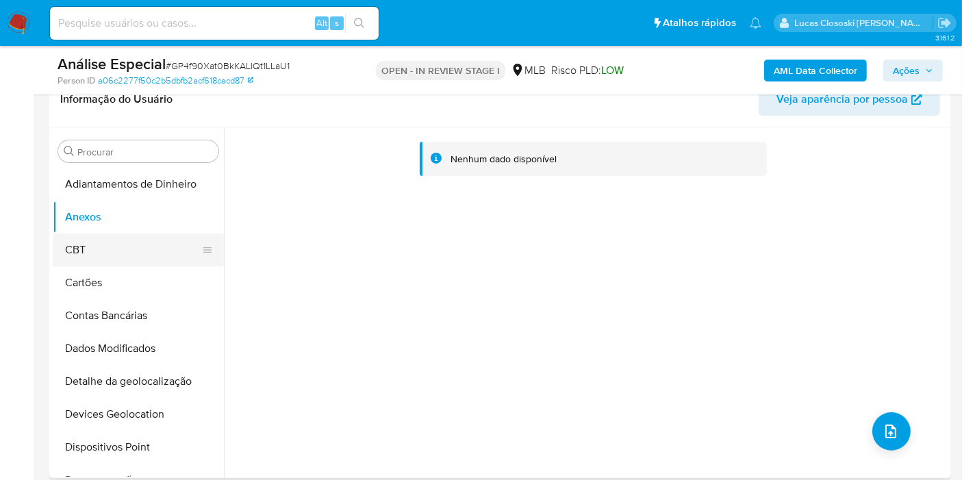
click at [131, 249] on button "CBT" at bounding box center [133, 249] width 160 height 33
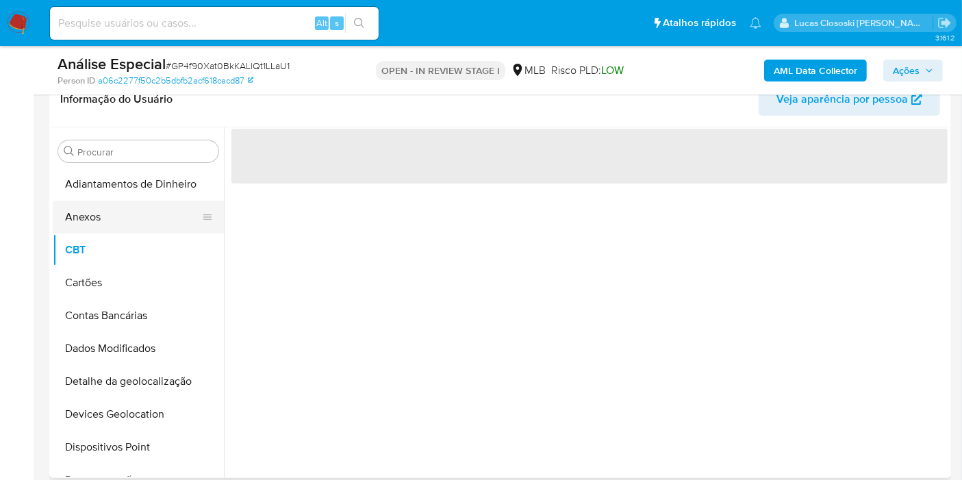
click at [134, 223] on button "Anexos" at bounding box center [133, 217] width 160 height 33
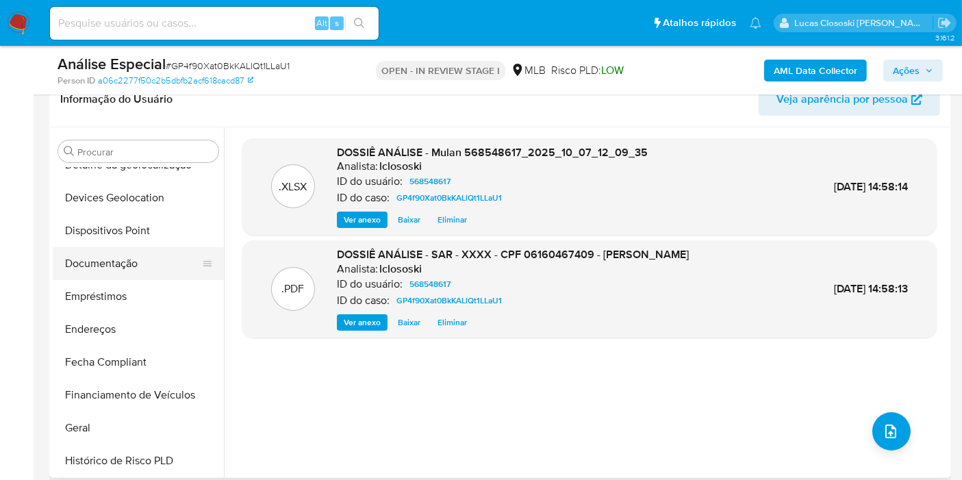
scroll to position [304, 0]
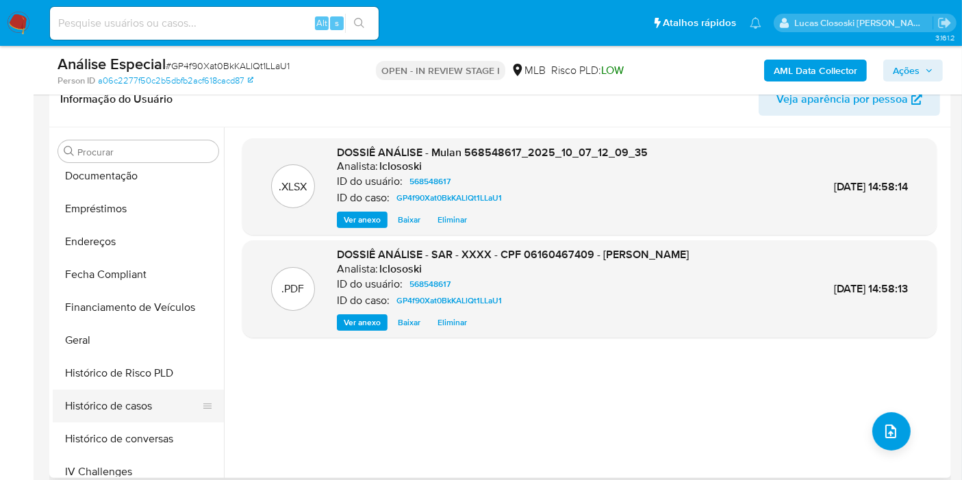
click at [140, 412] on button "Histórico de casos" at bounding box center [133, 406] width 160 height 33
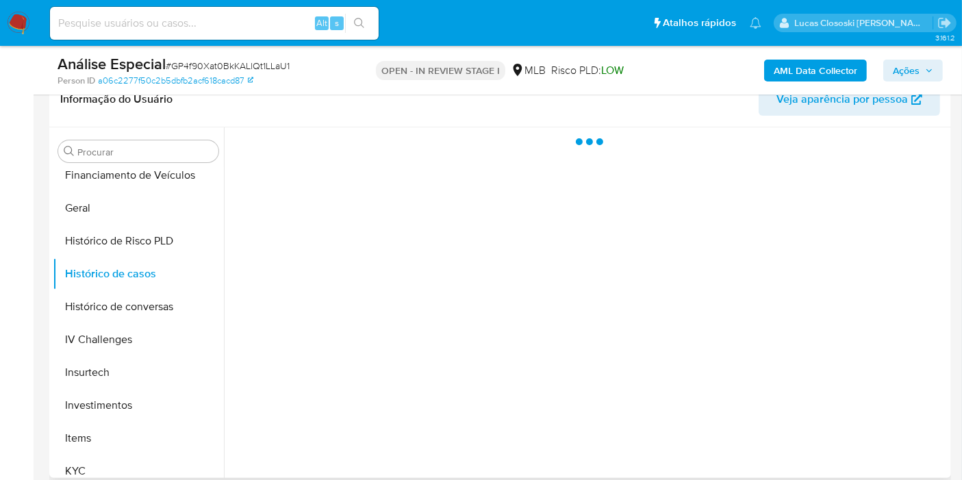
scroll to position [608, 0]
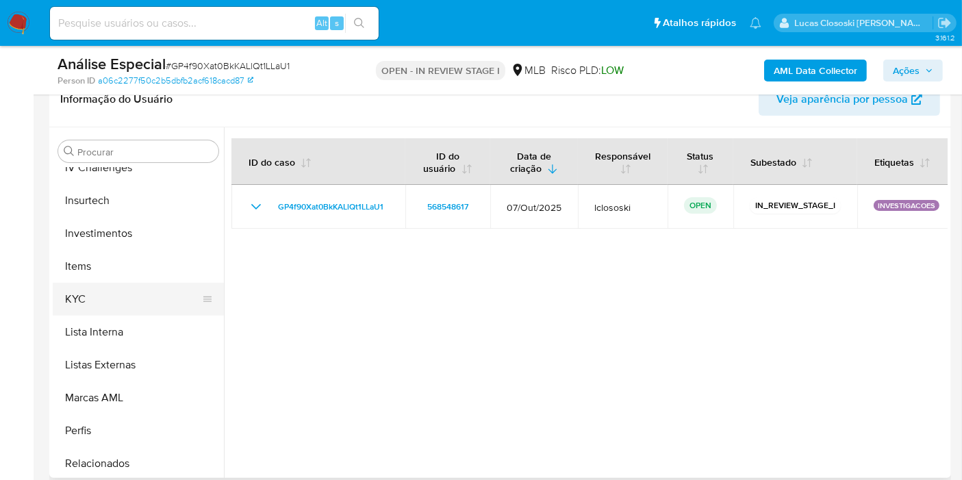
click at [114, 296] on button "KYC" at bounding box center [133, 299] width 160 height 33
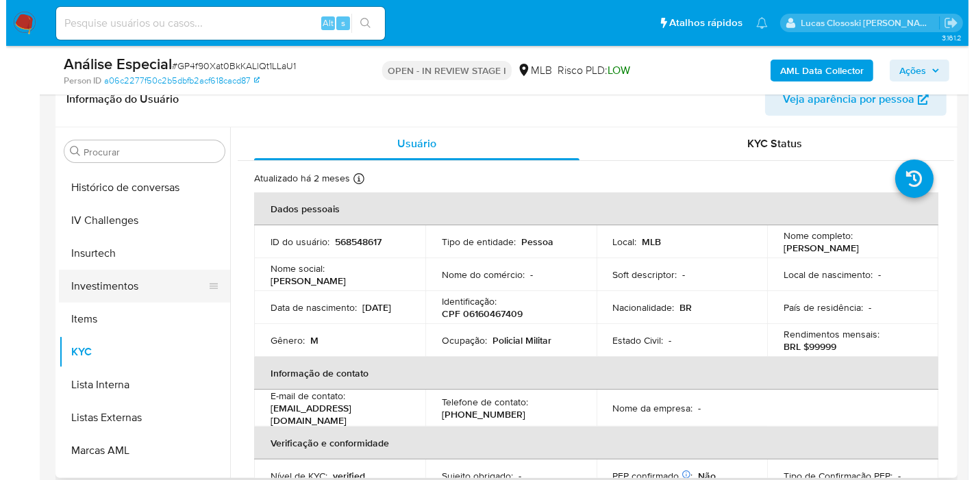
scroll to position [532, 0]
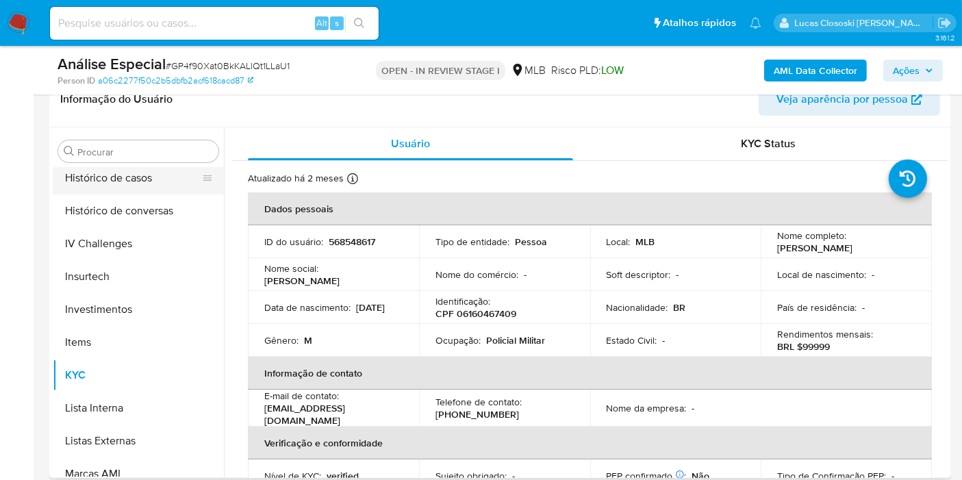
click at [125, 173] on button "Histórico de casos" at bounding box center [133, 178] width 160 height 33
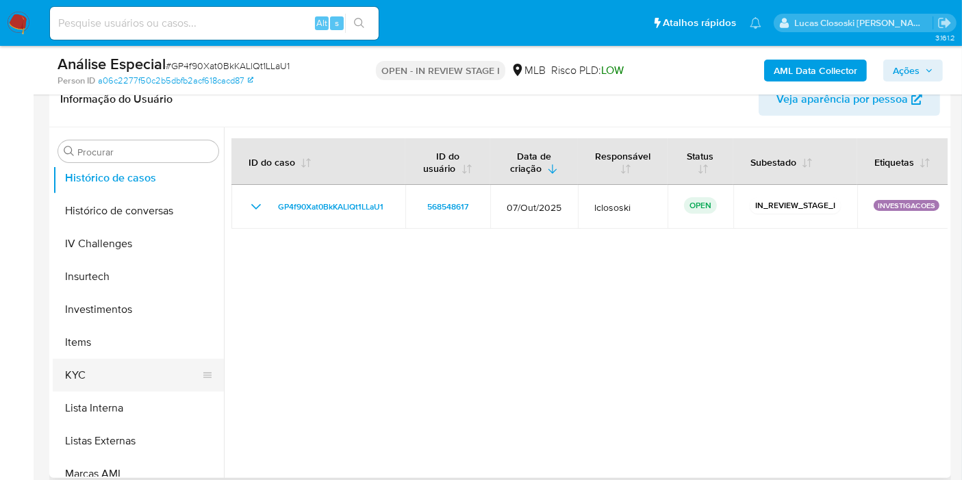
click at [101, 365] on button "KYC" at bounding box center [133, 375] width 160 height 33
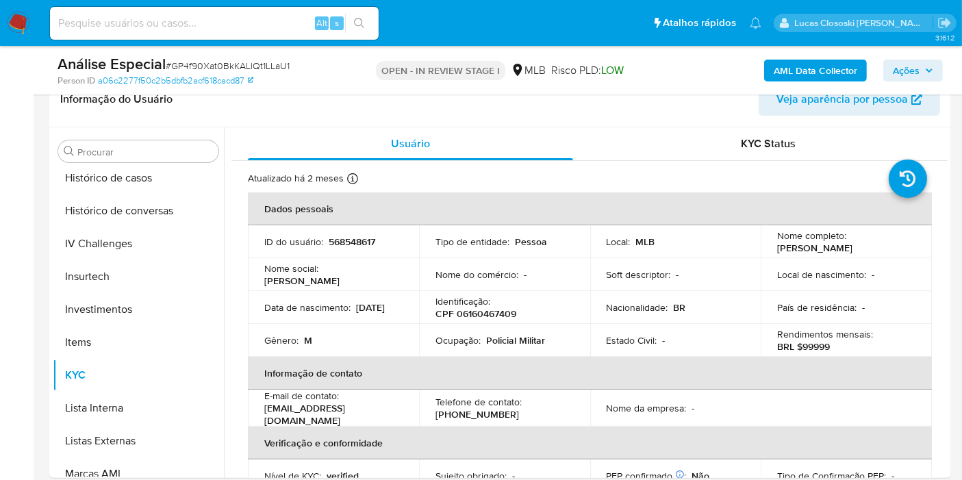
click at [921, 64] on span "Ações" at bounding box center [913, 70] width 40 height 19
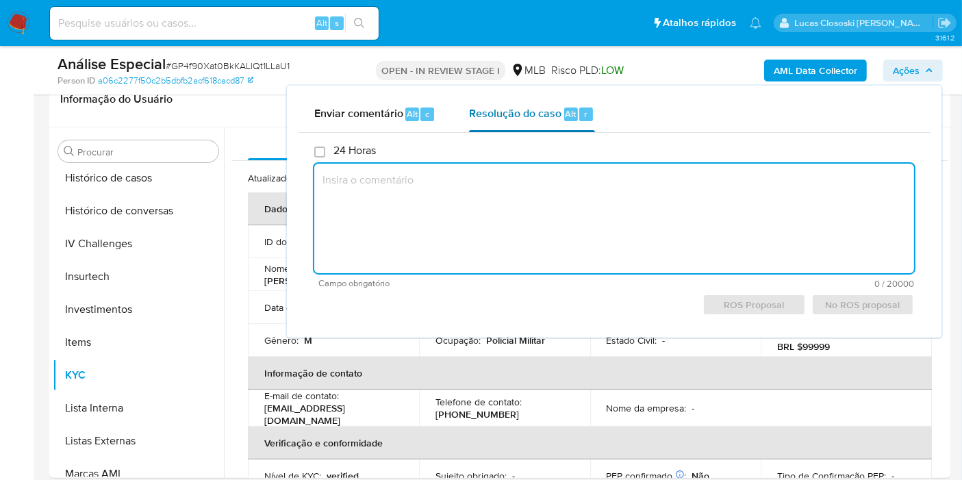
click at [593, 103] on button "Resolução do caso Alt r" at bounding box center [532, 115] width 158 height 36
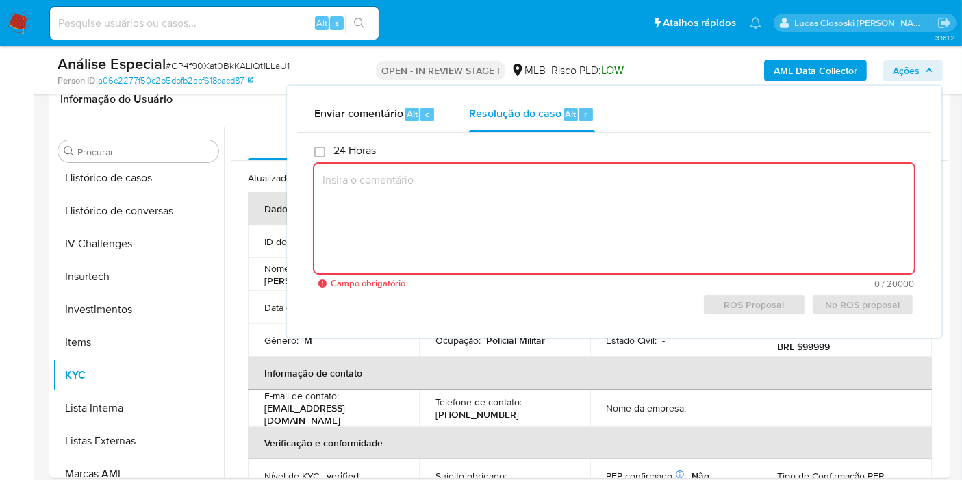
click at [565, 205] on textarea at bounding box center [614, 219] width 600 height 110
paste textarea "Justificativa para arquivamento: Em suma, o cliente não possui movimentação exp…"
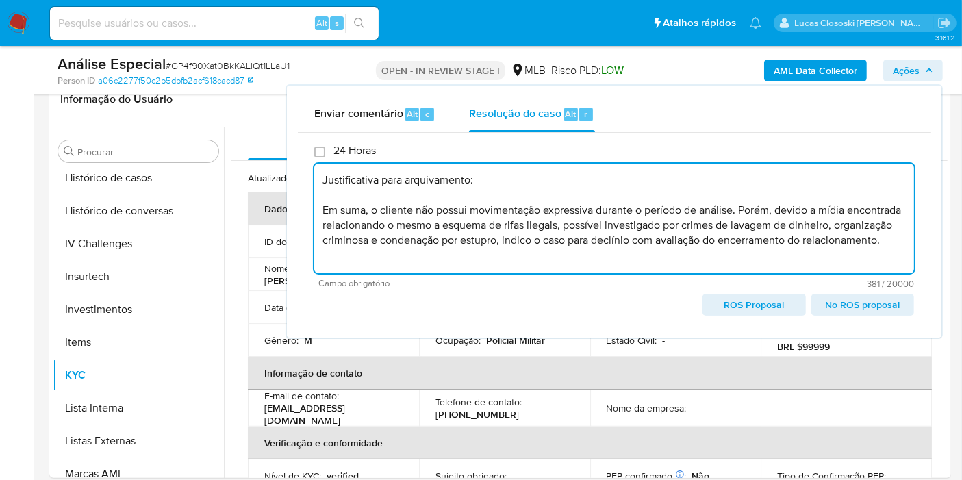
click at [749, 297] on span "ROS Proposal" at bounding box center [754, 304] width 84 height 19
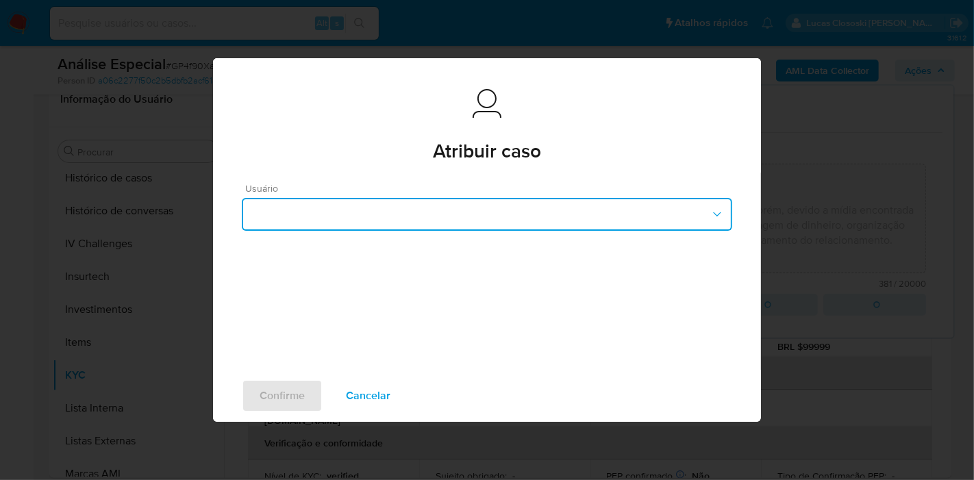
click at [409, 212] on button "button" at bounding box center [487, 214] width 490 height 33
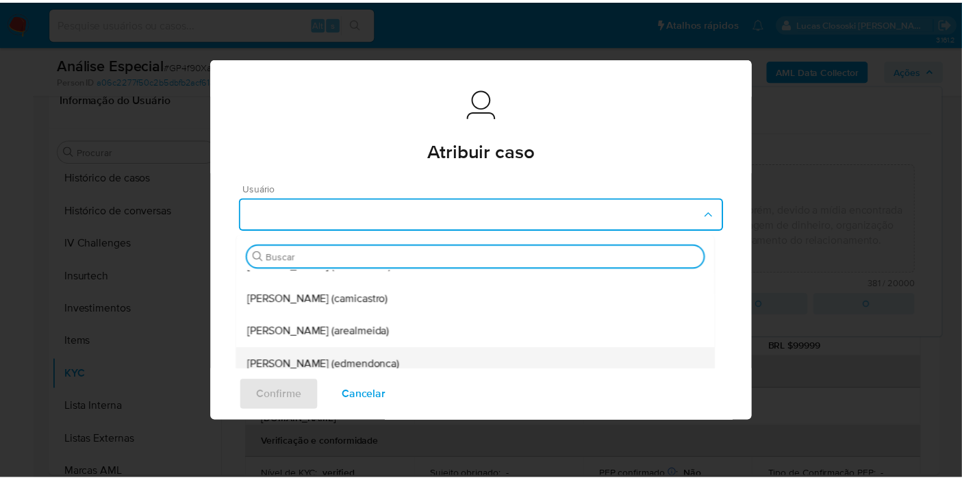
scroll to position [228, 0]
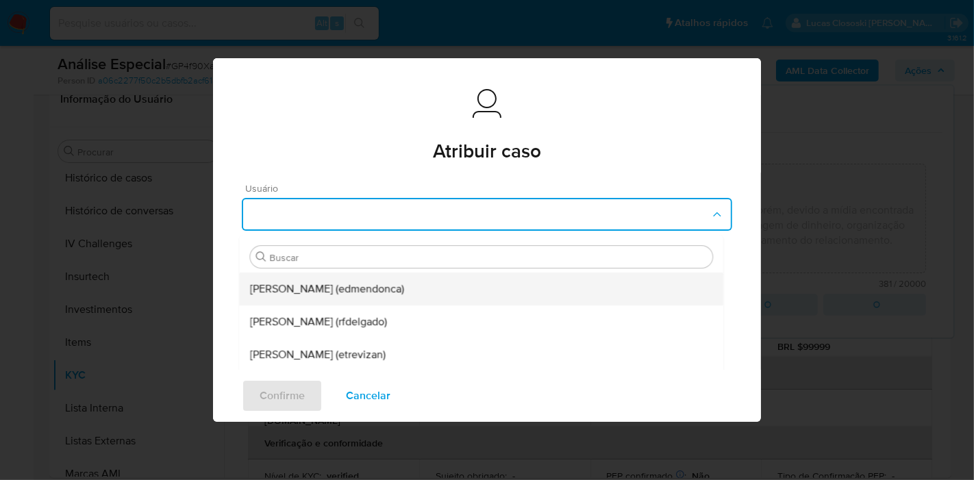
click at [320, 288] on span "Eduardo Mendonca Dutra (edmendonca)" at bounding box center [327, 289] width 154 height 14
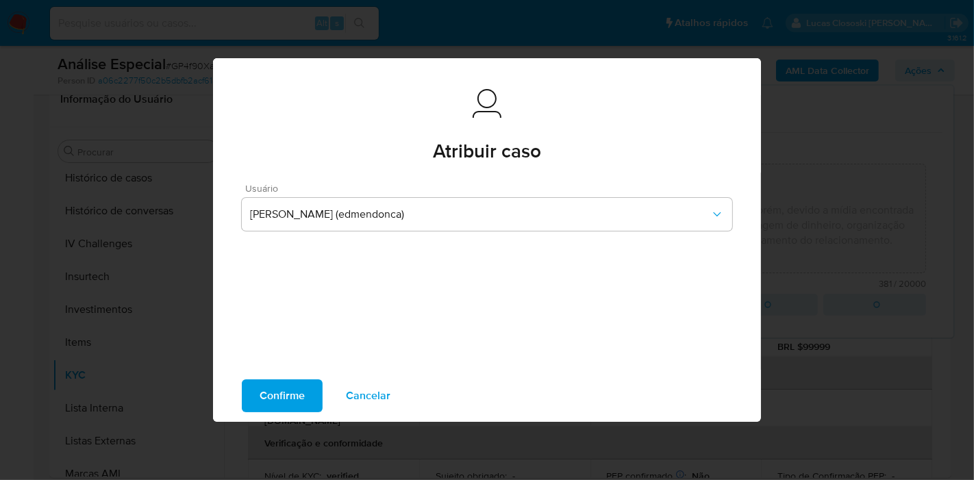
click at [269, 407] on span "Confirme" at bounding box center [281, 396] width 45 height 30
type textarea "Justificativa para arquivamento: Em suma, o cliente não possui movimentação exp…"
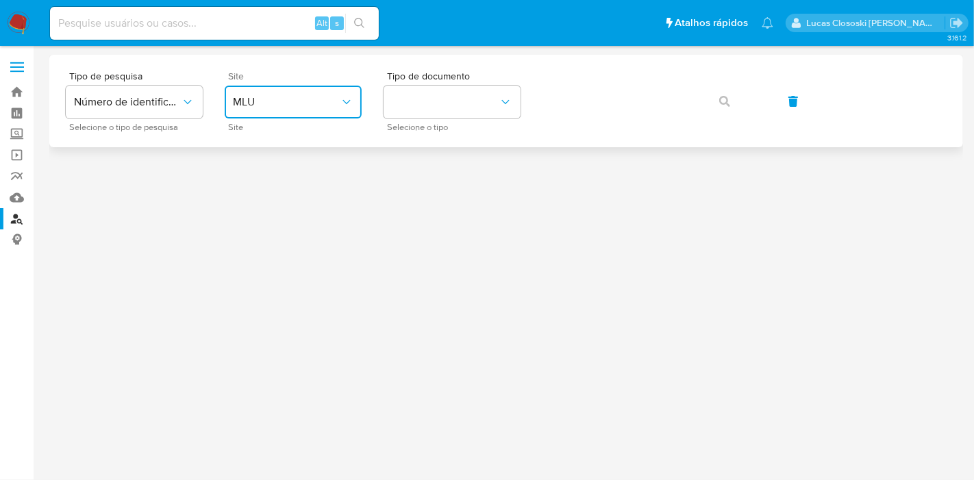
click at [281, 111] on button "MLU" at bounding box center [293, 102] width 137 height 33
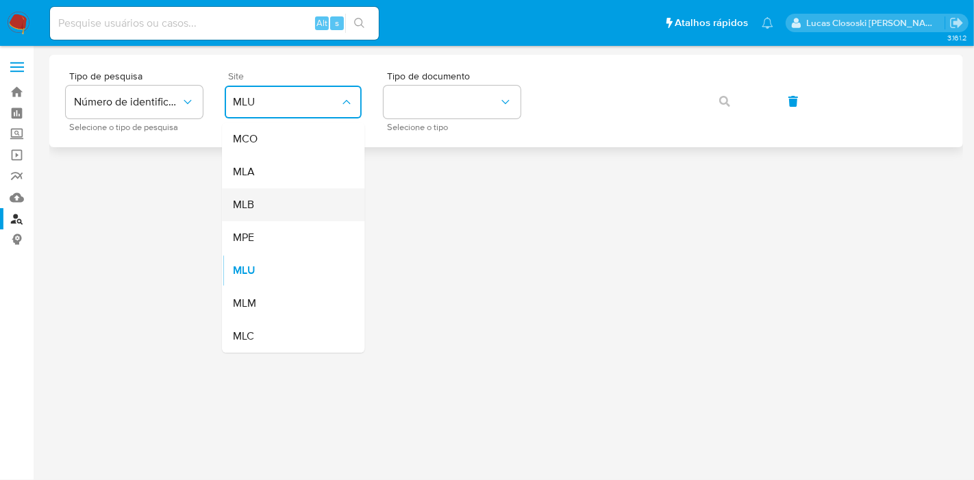
click at [262, 210] on div "MLB" at bounding box center [289, 204] width 112 height 33
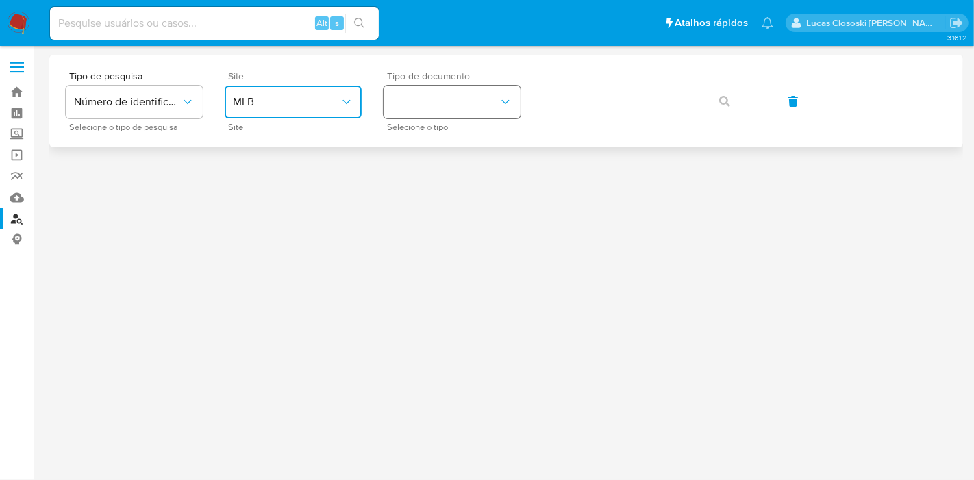
click at [455, 103] on button "identificationType" at bounding box center [451, 102] width 137 height 33
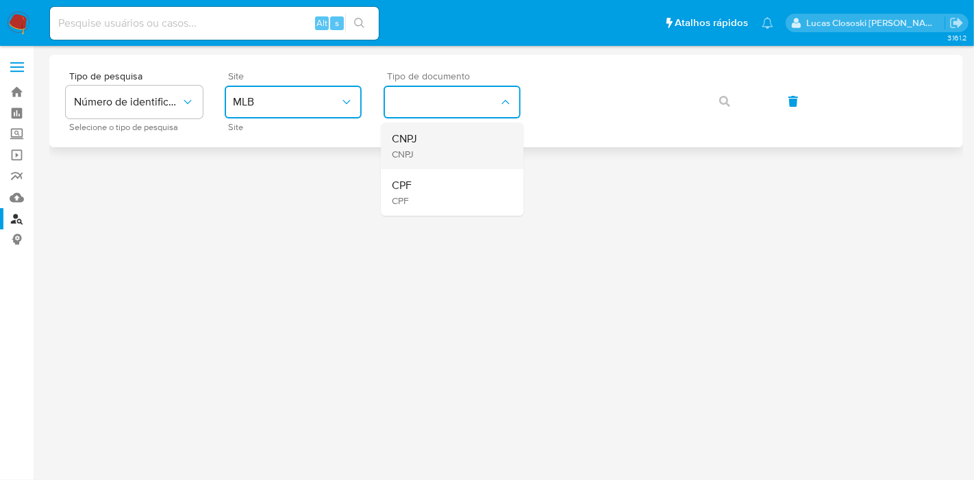
click at [442, 150] on div "CNPJ CNPJ" at bounding box center [448, 146] width 112 height 47
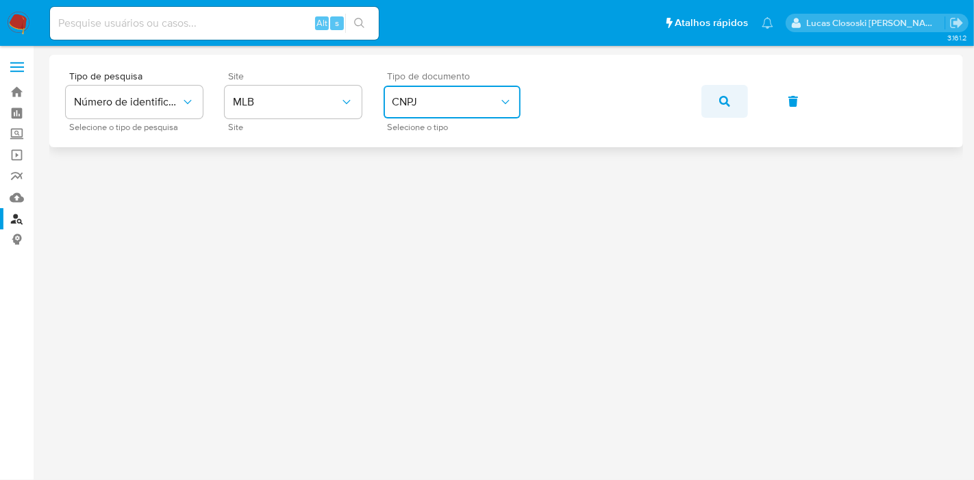
click at [722, 103] on icon "button" at bounding box center [724, 101] width 11 height 11
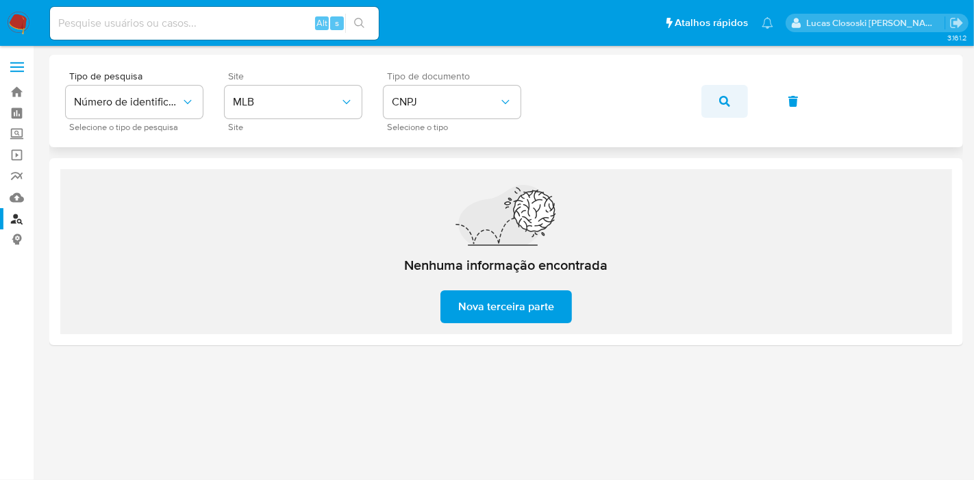
click at [726, 101] on icon "button" at bounding box center [724, 101] width 11 height 11
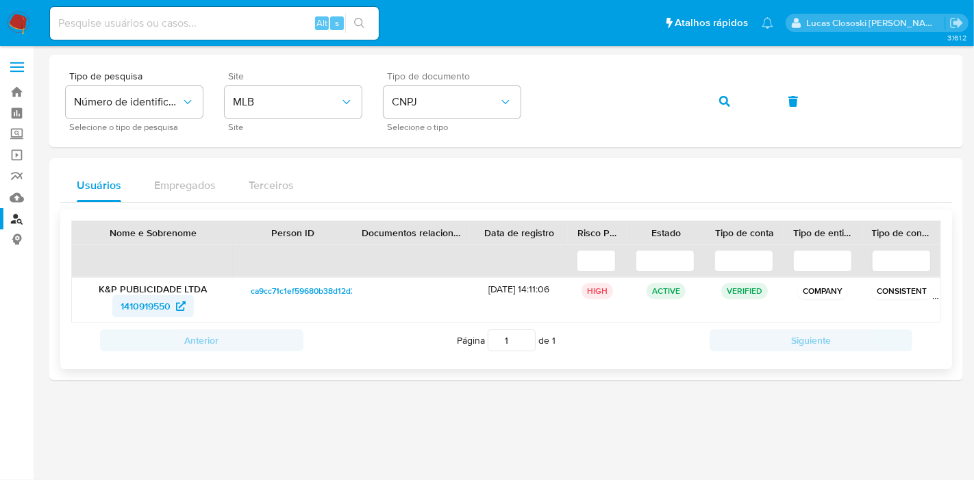
click at [146, 309] on span "1410919550" at bounding box center [145, 306] width 50 height 22
click at [724, 99] on icon "button" at bounding box center [724, 101] width 11 height 11
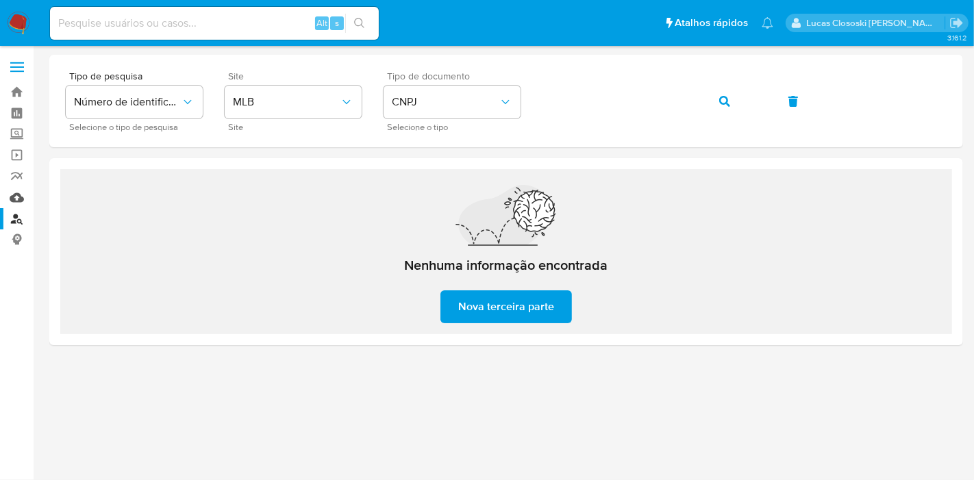
click at [20, 199] on link "Mulan" at bounding box center [81, 197] width 163 height 21
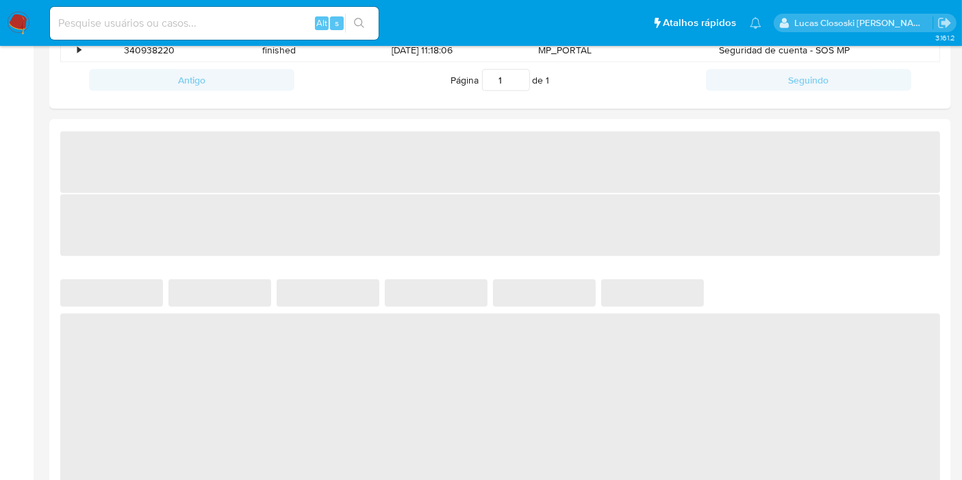
scroll to position [685, 0]
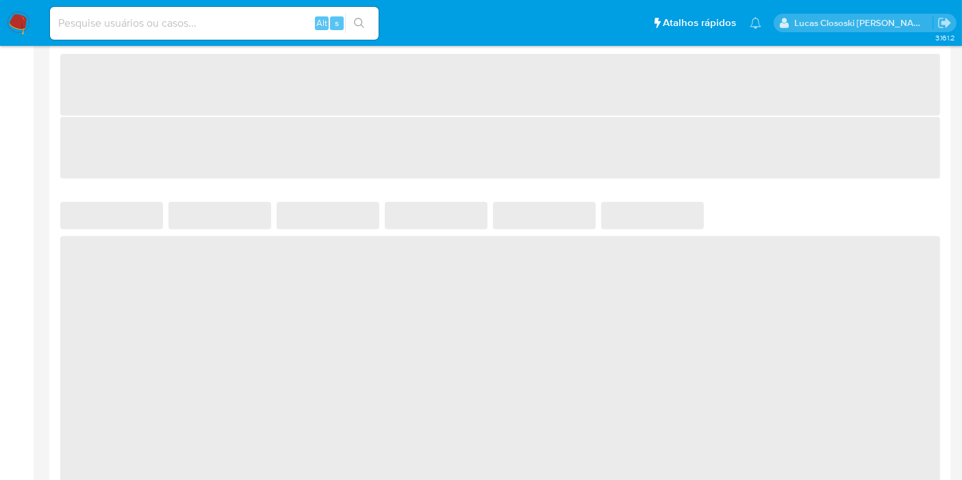
select select "10"
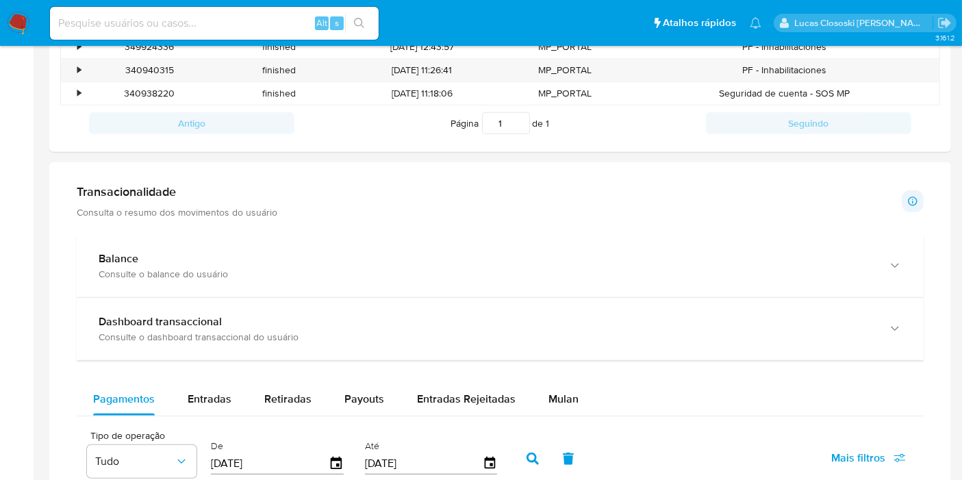
scroll to position [456, 0]
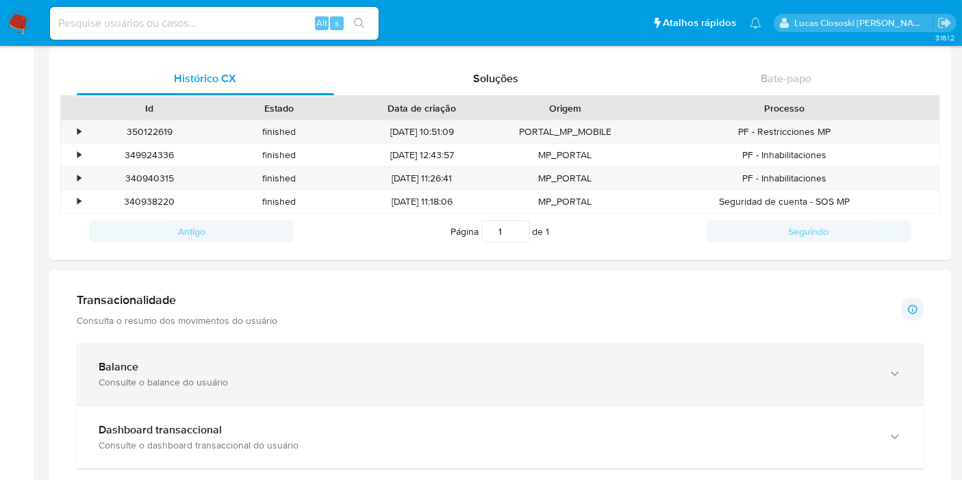
click at [384, 351] on div "Balance Consulte o balance do usuário" at bounding box center [500, 374] width 847 height 62
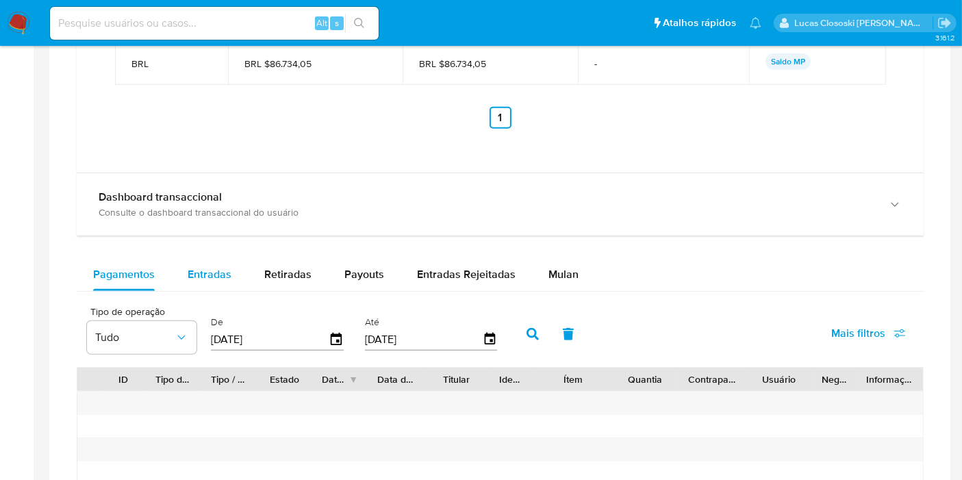
click at [233, 266] on button "Entradas" at bounding box center [209, 274] width 77 height 33
select select "10"
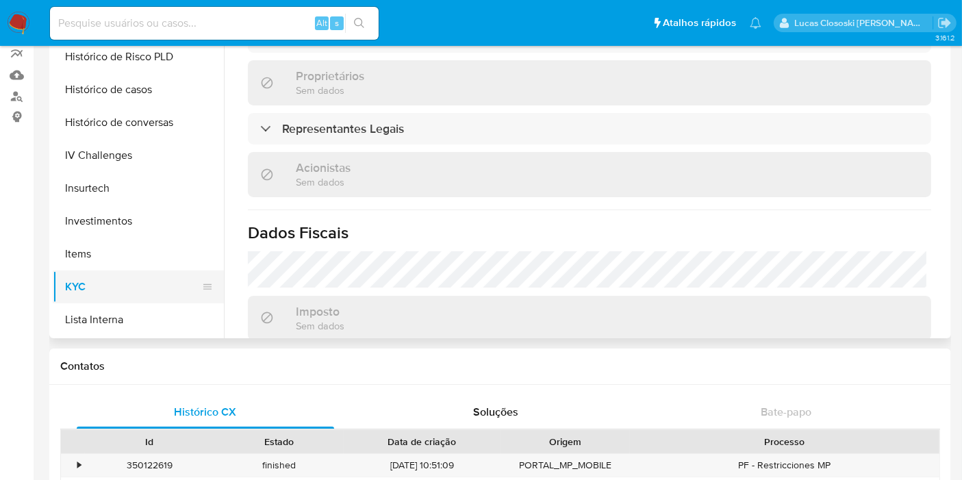
scroll to position [329, 0]
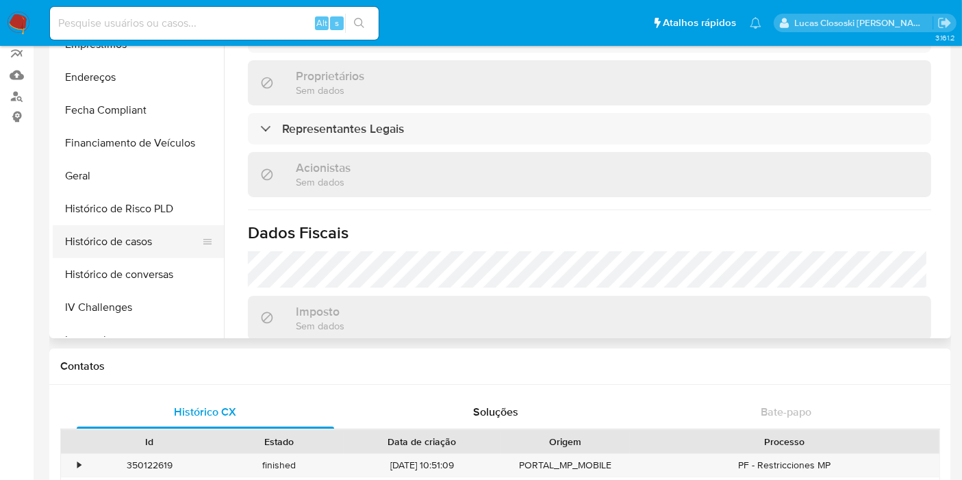
click at [122, 240] on button "Histórico de casos" at bounding box center [133, 241] width 160 height 33
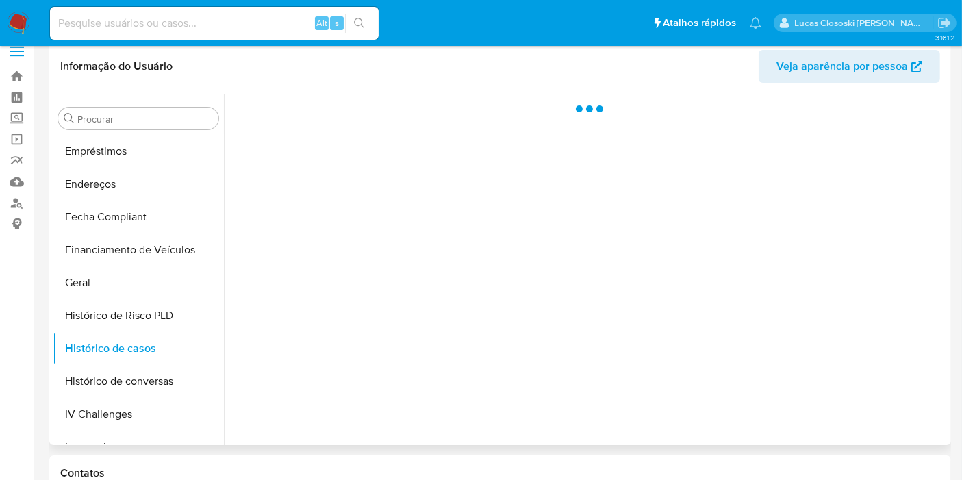
scroll to position [0, 0]
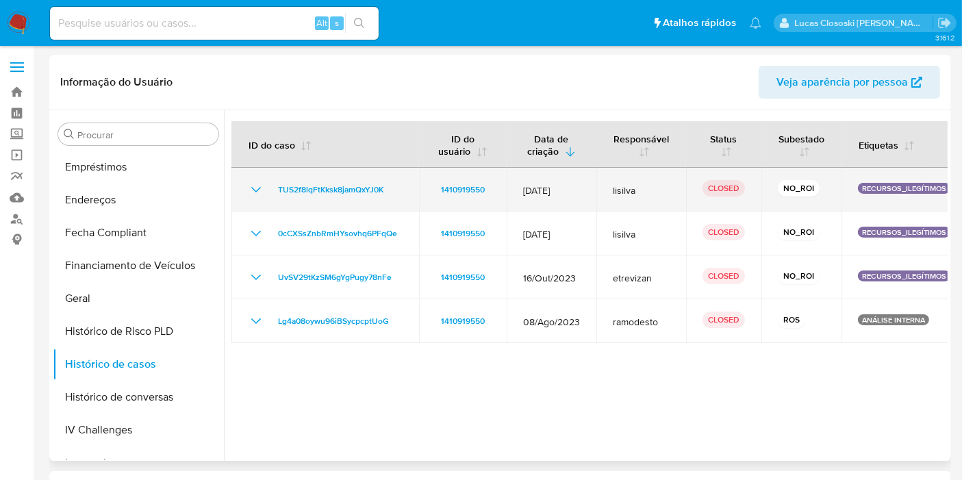
click at [250, 192] on icon "Mostrar/Ocultar" at bounding box center [256, 189] width 16 height 16
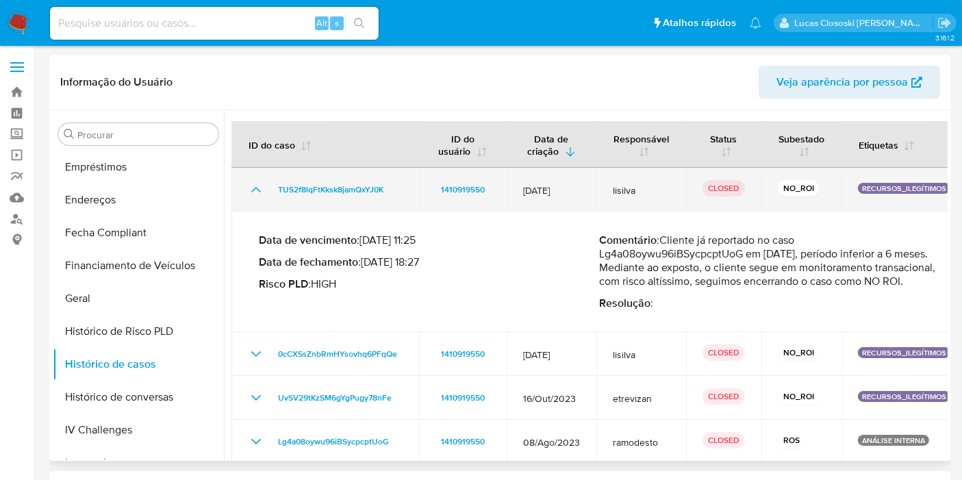
click at [250, 192] on icon "Mostrar/Ocultar" at bounding box center [256, 189] width 16 height 16
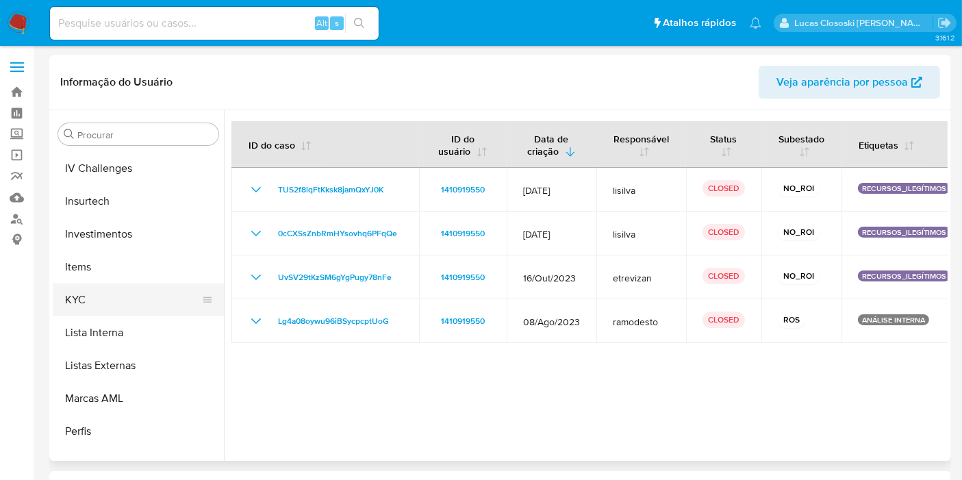
scroll to position [633, 0]
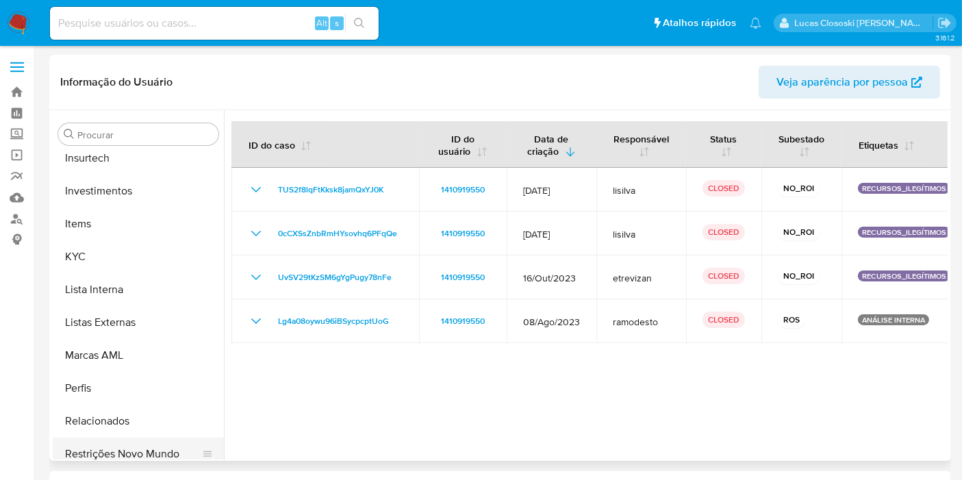
click at [165, 451] on button "Restrições Novo Mundo" at bounding box center [133, 453] width 160 height 33
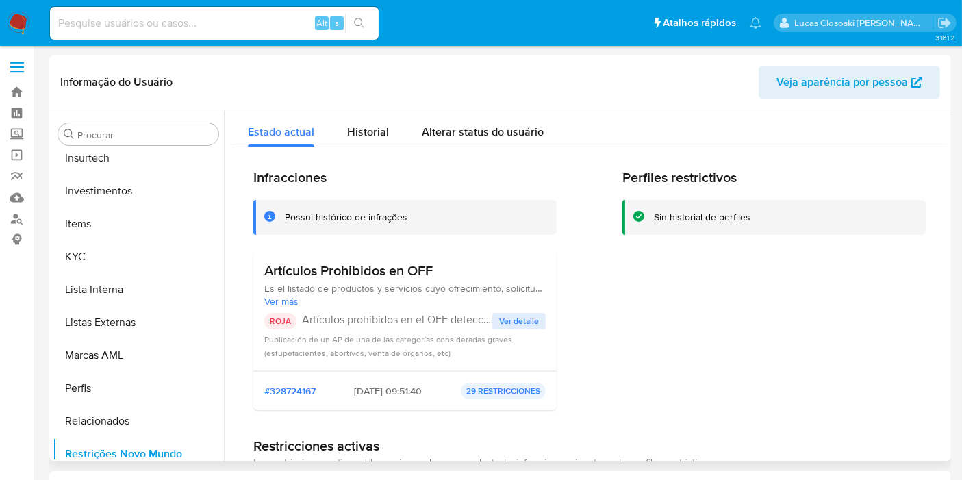
click at [507, 320] on span "Ver detalle" at bounding box center [519, 321] width 40 height 14
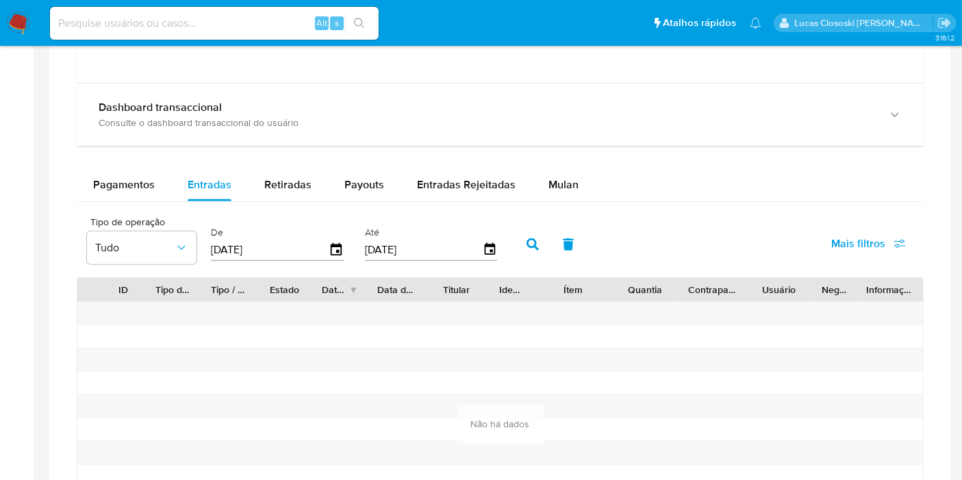
scroll to position [1293, 0]
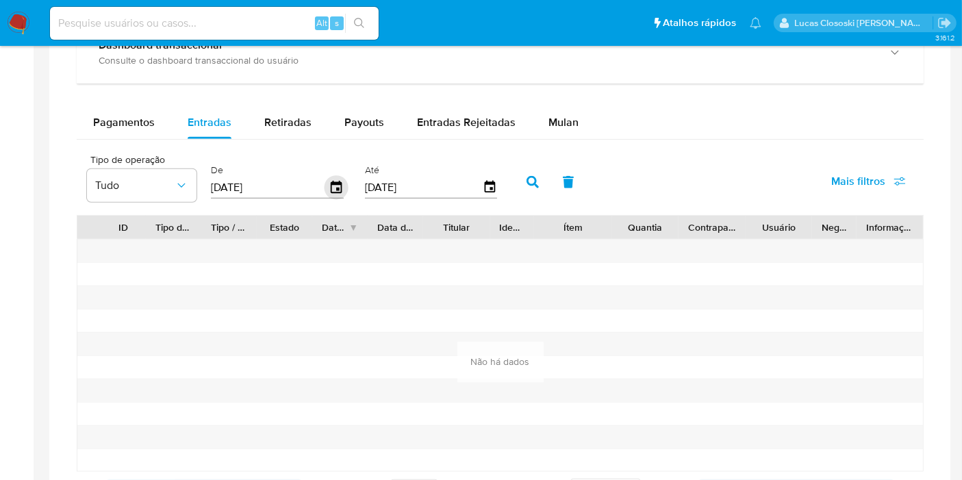
click at [340, 177] on icon "button" at bounding box center [337, 188] width 24 height 24
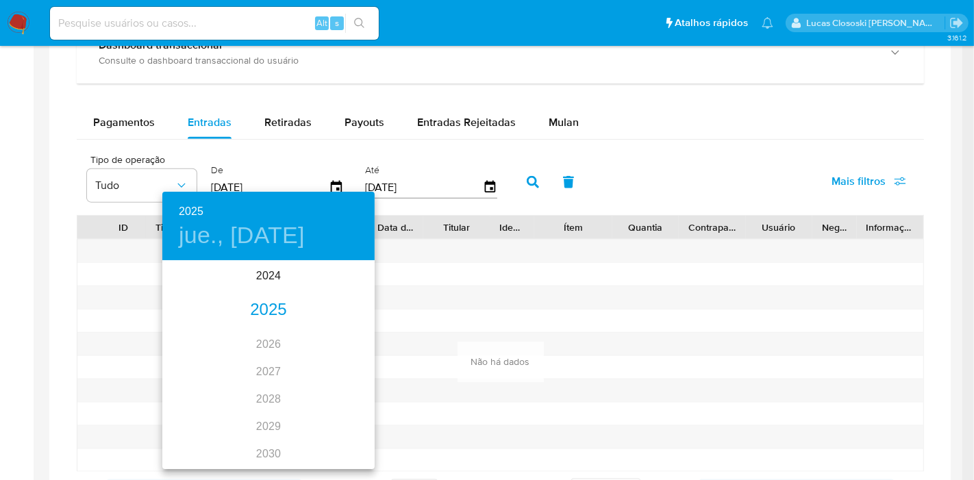
click at [281, 300] on div "2025" at bounding box center [268, 309] width 212 height 27
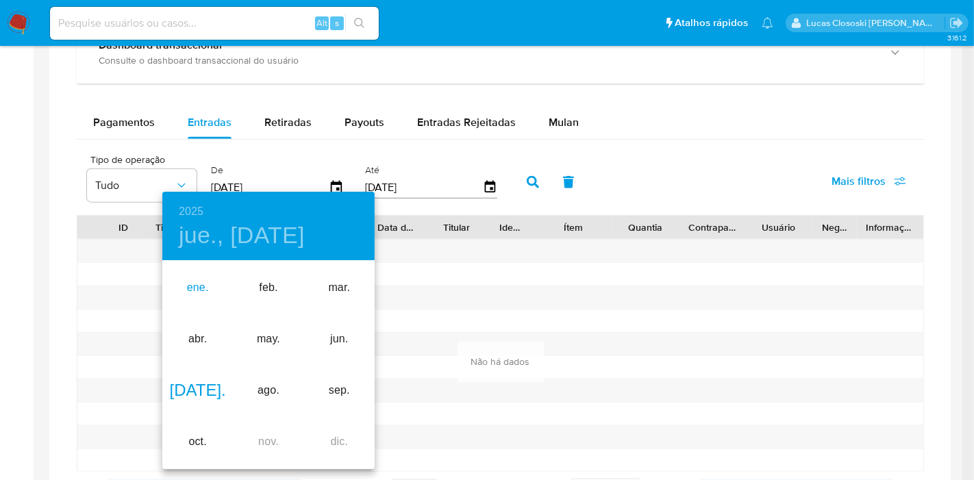
click at [205, 287] on div "ene." at bounding box center [197, 287] width 71 height 51
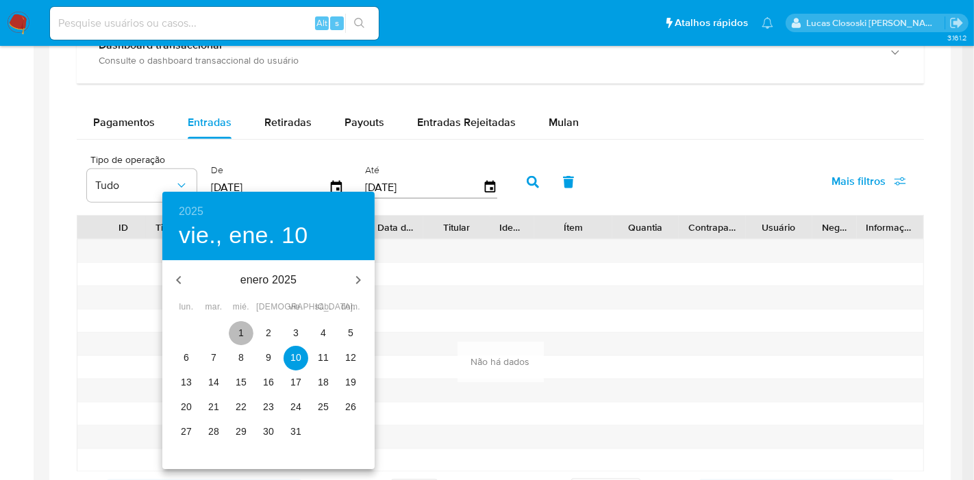
click at [237, 333] on span "1" at bounding box center [241, 333] width 25 height 14
type input "01/01/2025"
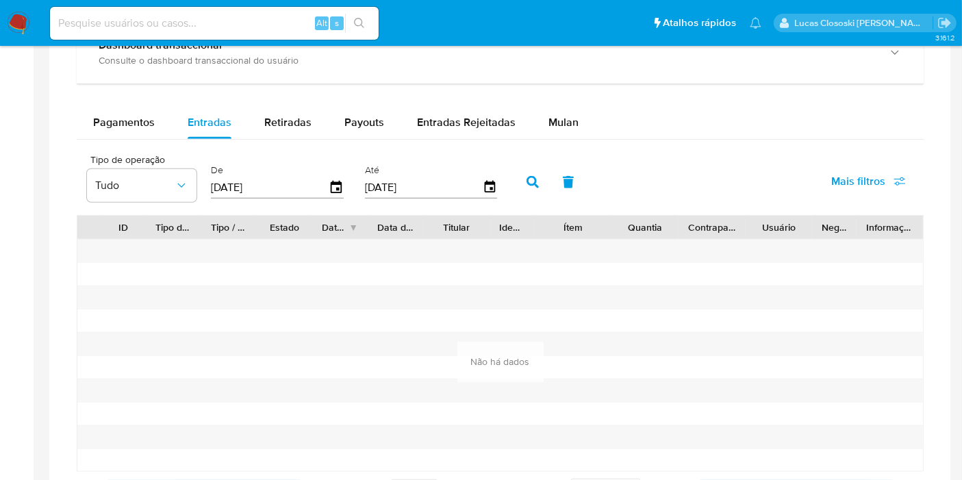
click at [536, 181] on button "button" at bounding box center [533, 182] width 36 height 33
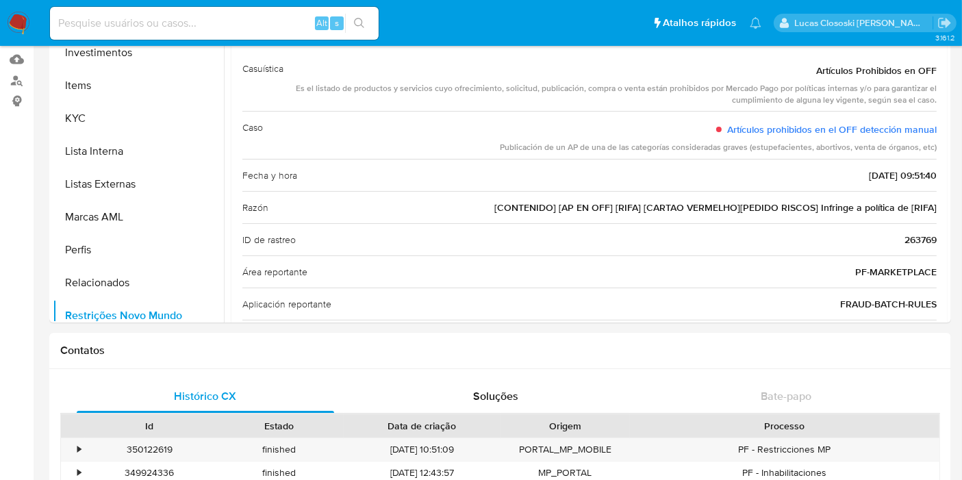
scroll to position [76, 0]
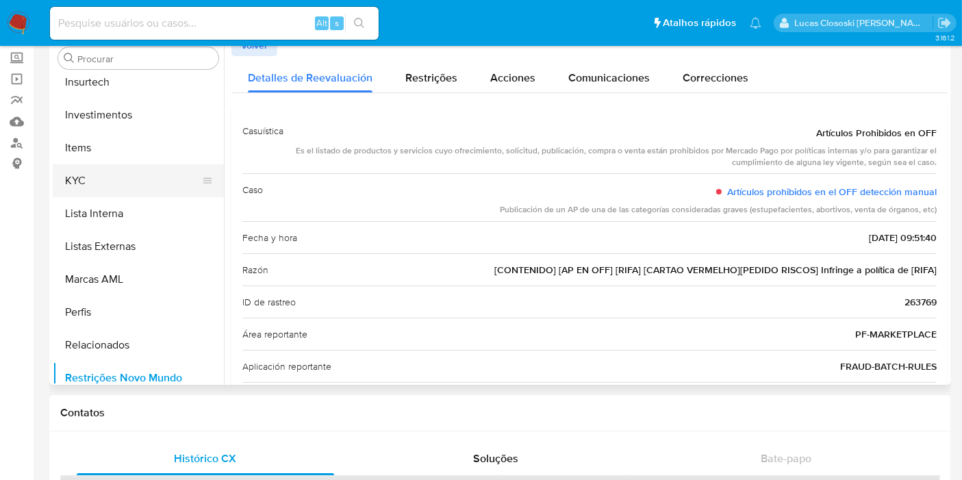
click at [71, 179] on button "KYC" at bounding box center [133, 180] width 160 height 33
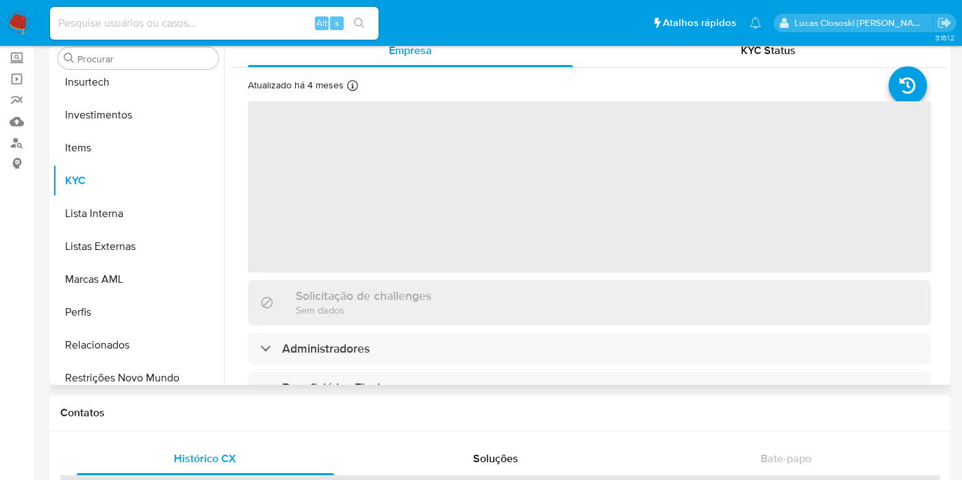
scroll to position [0, 0]
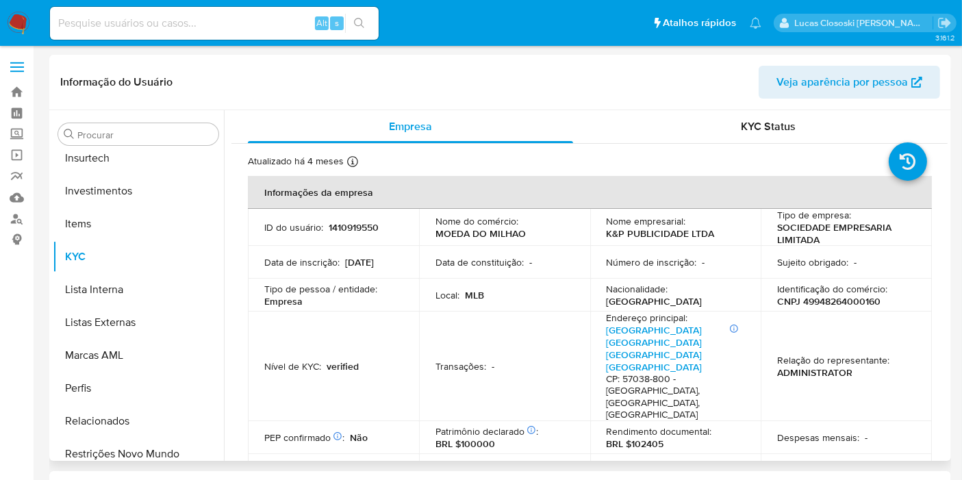
click at [663, 238] on p "K&P PUBLICIDADE LTDA" at bounding box center [661, 233] width 108 height 12
click at [355, 229] on p "1410919550" at bounding box center [354, 227] width 50 height 12
click at [355, 227] on p "1410919550" at bounding box center [354, 227] width 50 height 12
copy p "1410919550"
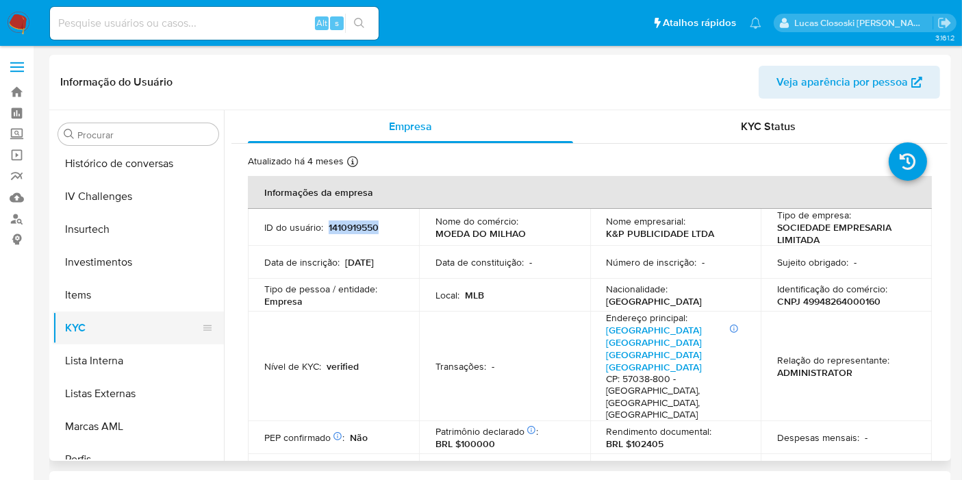
scroll to position [481, 0]
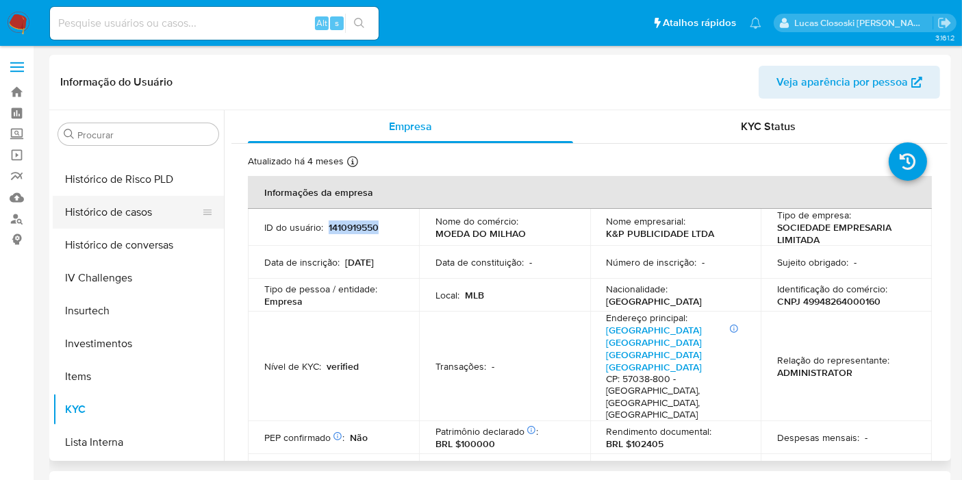
click at [122, 212] on button "Histórico de casos" at bounding box center [133, 212] width 160 height 33
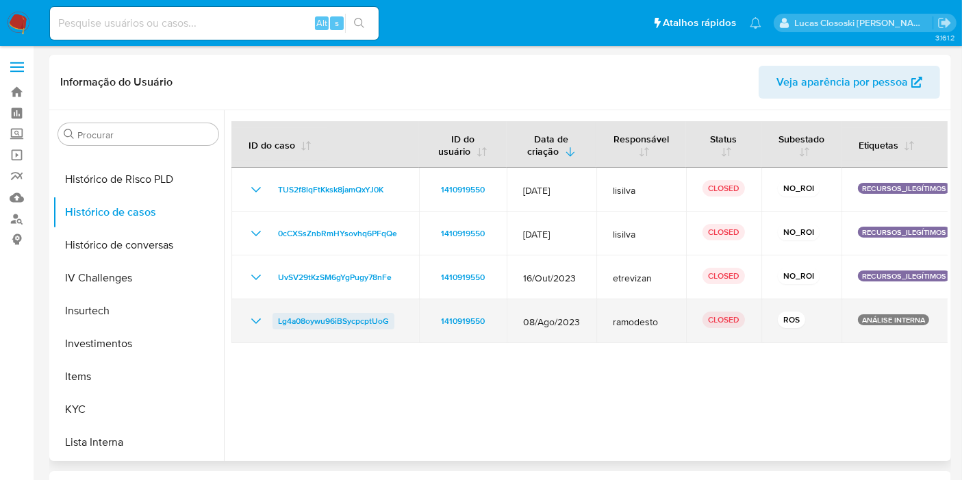
drag, startPoint x: 395, startPoint y: 318, endPoint x: 277, endPoint y: 322, distance: 118.5
click at [277, 322] on div "Lg4a08oywu96iBSycpcptUoG" at bounding box center [325, 321] width 155 height 16
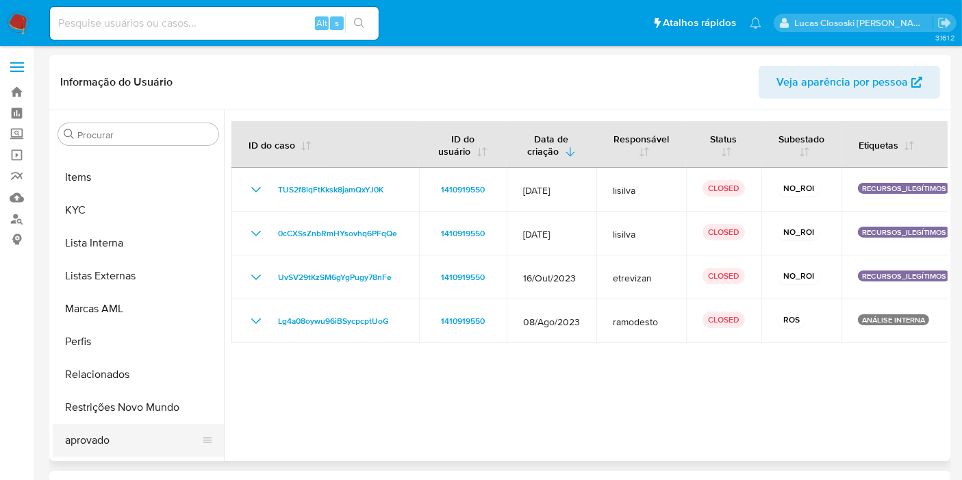
scroll to position [709, 0]
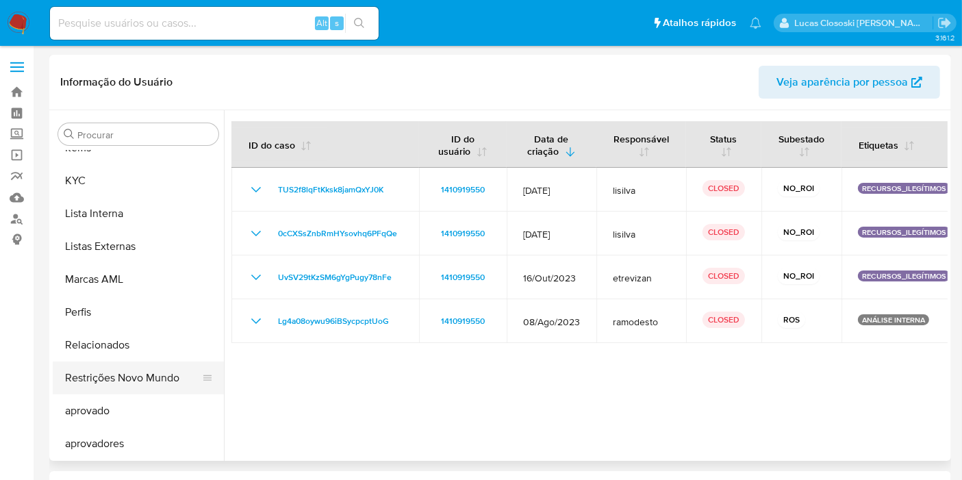
click at [156, 377] on button "Restrições Novo Mundo" at bounding box center [133, 377] width 160 height 33
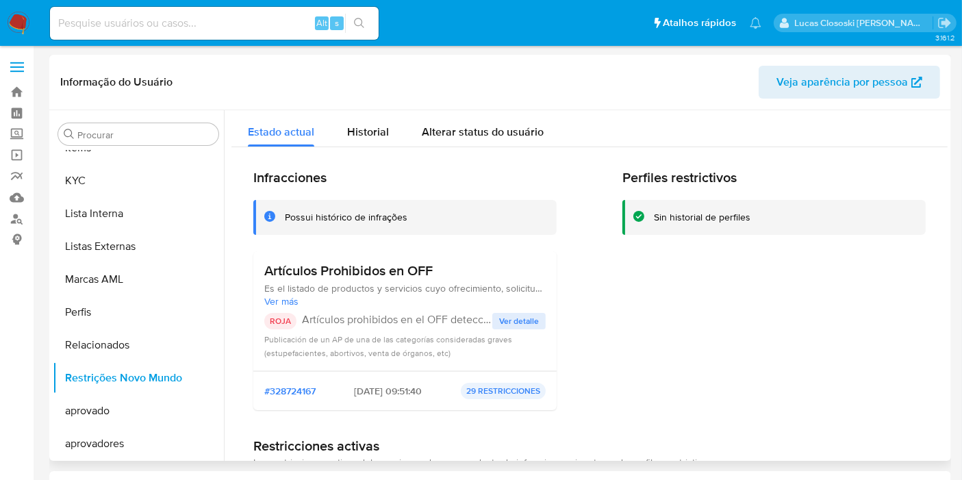
click at [509, 320] on span "Ver detalle" at bounding box center [519, 321] width 40 height 14
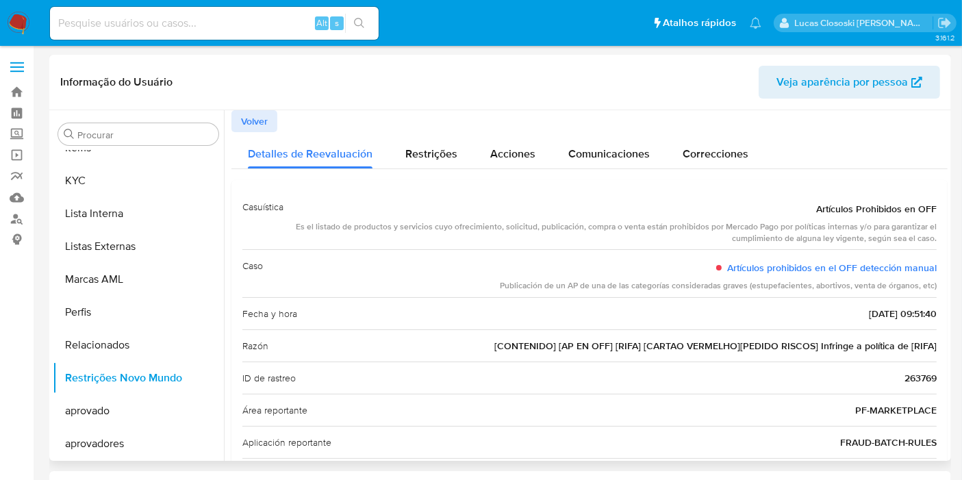
drag, startPoint x: 824, startPoint y: 309, endPoint x: 887, endPoint y: 311, distance: 63.0
click at [887, 311] on div "Fecha y hora 22/01/2024 - 09:51:40" at bounding box center [589, 313] width 694 height 32
drag, startPoint x: 807, startPoint y: 212, endPoint x: 931, endPoint y: 204, distance: 124.9
click at [931, 204] on div "Artículos Prohibidos en OFF" at bounding box center [615, 208] width 642 height 25
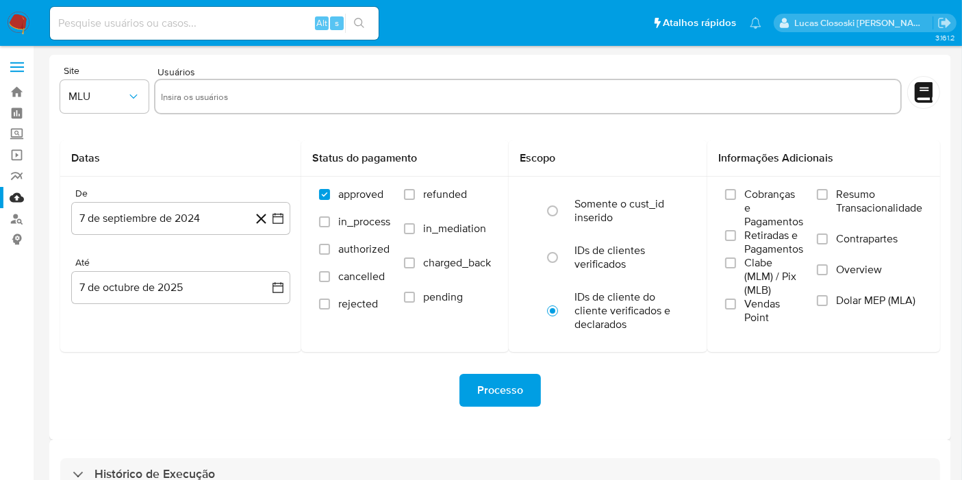
drag, startPoint x: 305, startPoint y: 461, endPoint x: 299, endPoint y: 392, distance: 69.4
click at [305, 461] on div "Histórico de Execução" at bounding box center [500, 474] width 880 height 33
select select "10"
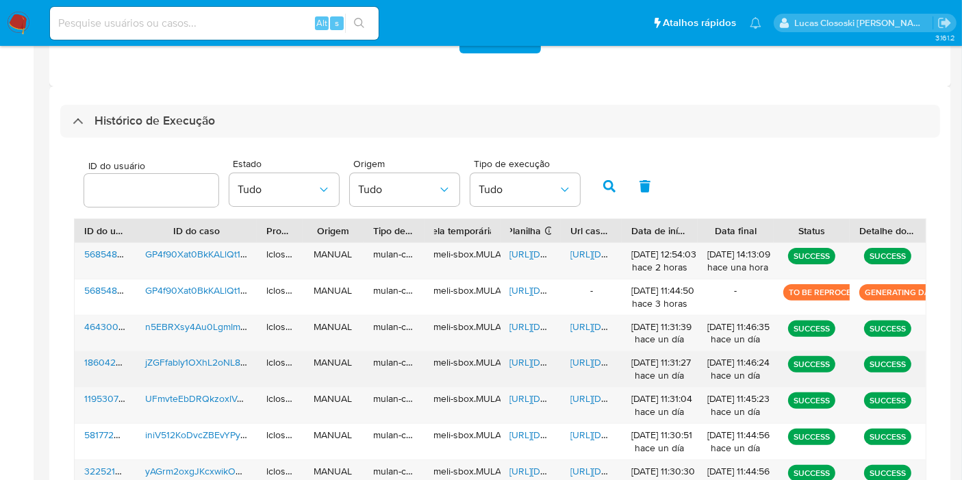
scroll to position [394, 0]
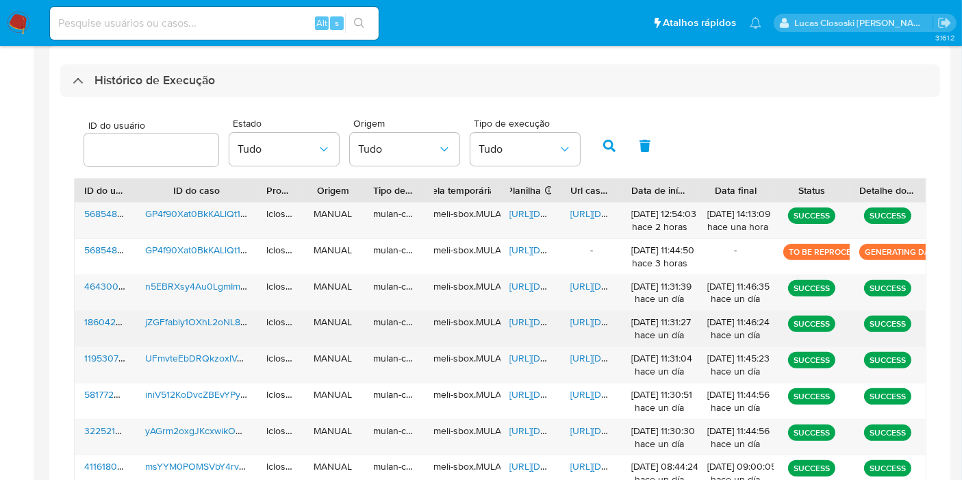
click at [580, 319] on span "[URL][DOMAIN_NAME]" at bounding box center [617, 322] width 94 height 14
click at [532, 317] on span "[URL][DOMAIN_NAME]" at bounding box center [557, 322] width 94 height 14
click at [585, 323] on span "[URL][DOMAIN_NAME]" at bounding box center [617, 322] width 94 height 14
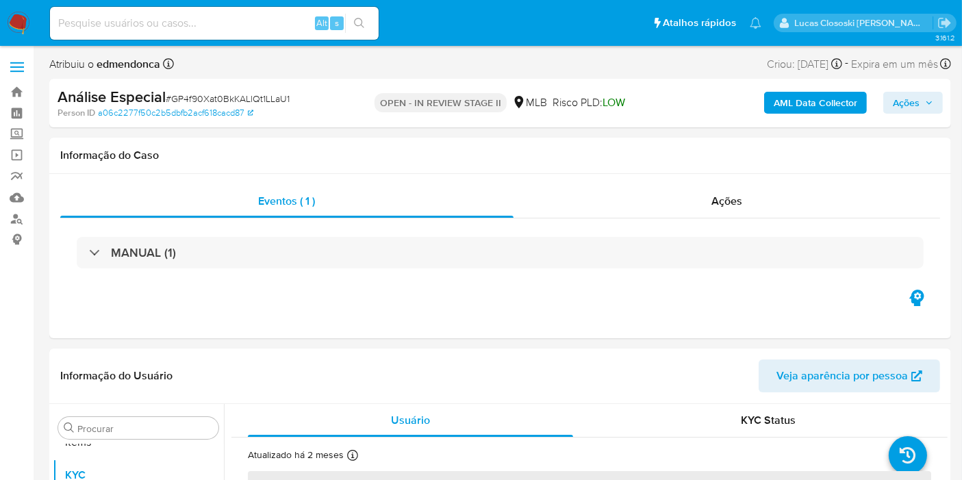
scroll to position [709, 0]
select select "10"
click at [262, 103] on span "# GP4f90Xat0BkKALlQt1LLaU1" at bounding box center [228, 99] width 124 height 14
copy span "GP4f90Xat0BkKALlQt1LLaU1"
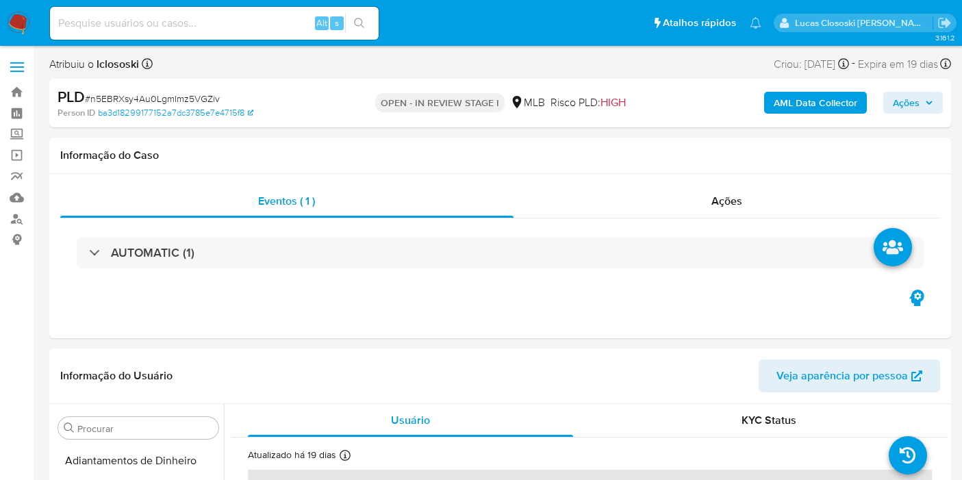
select select "10"
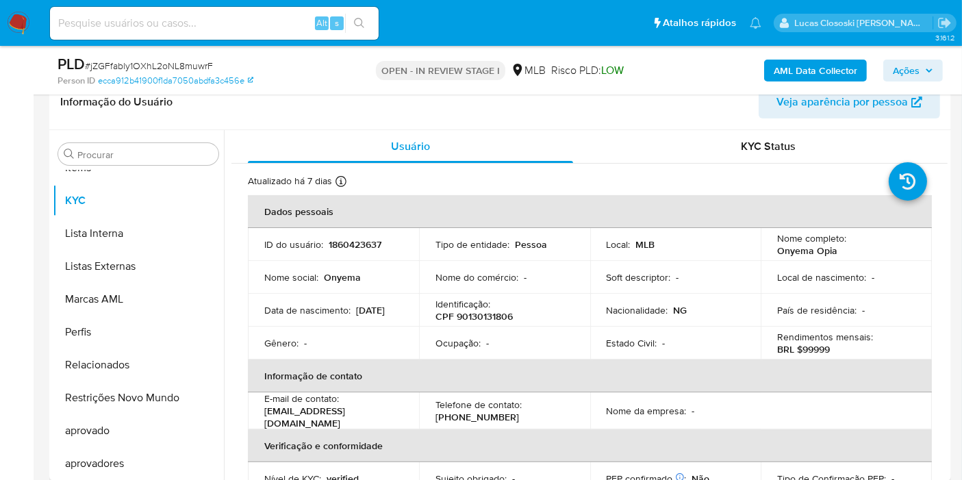
scroll to position [228, 0]
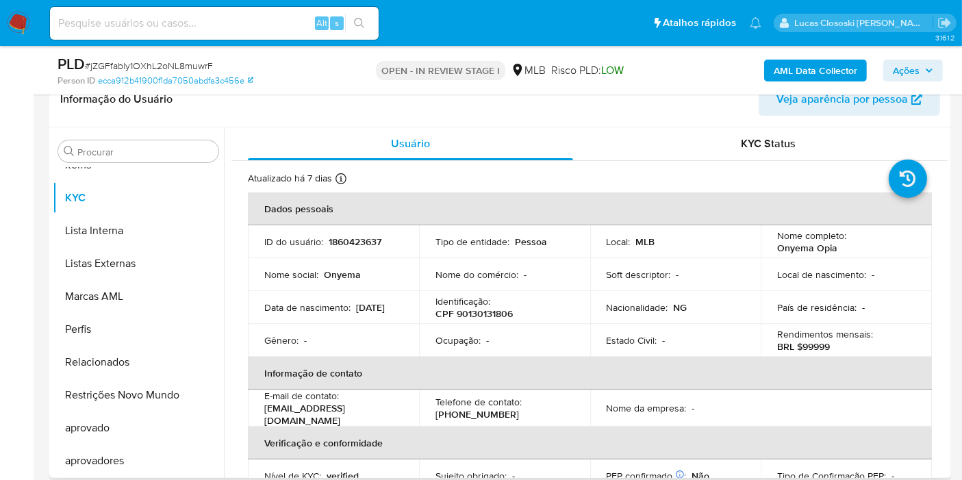
click at [492, 314] on p "CPF 90130131806" at bounding box center [473, 313] width 77 height 12
copy p "90130131806"
click at [356, 309] on p "[DATE]" at bounding box center [370, 307] width 29 height 12
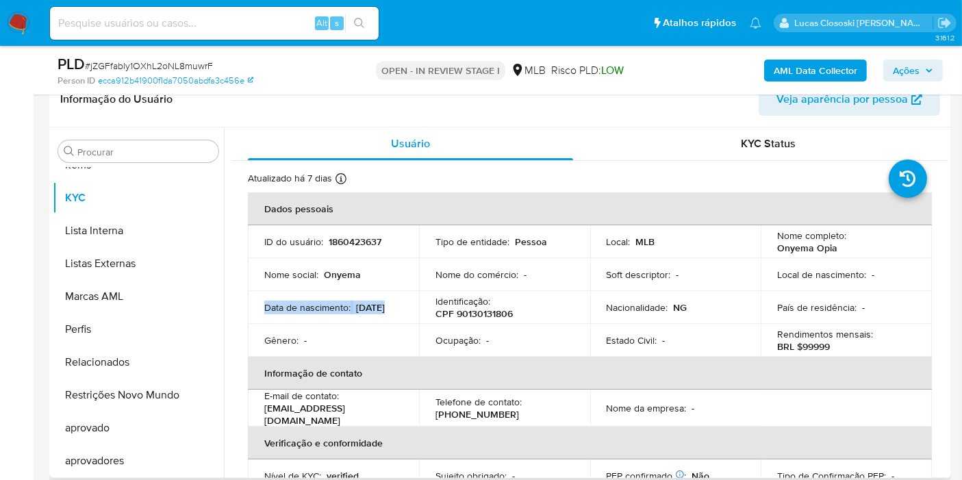
click at [356, 309] on p "[DATE]" at bounding box center [370, 307] width 29 height 12
click at [356, 312] on p "[DATE]" at bounding box center [370, 307] width 29 height 12
drag, startPoint x: 266, startPoint y: 314, endPoint x: 331, endPoint y: 296, distance: 67.3
click at [318, 315] on td "Data [PERSON_NAME] : [DEMOGRAPHIC_DATA]" at bounding box center [333, 307] width 171 height 33
copy p "[DATE]"
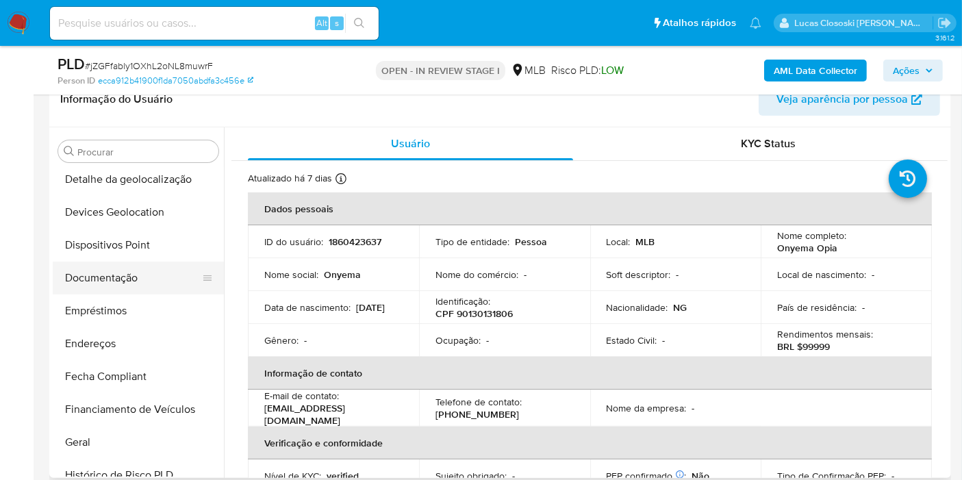
scroll to position [177, 0]
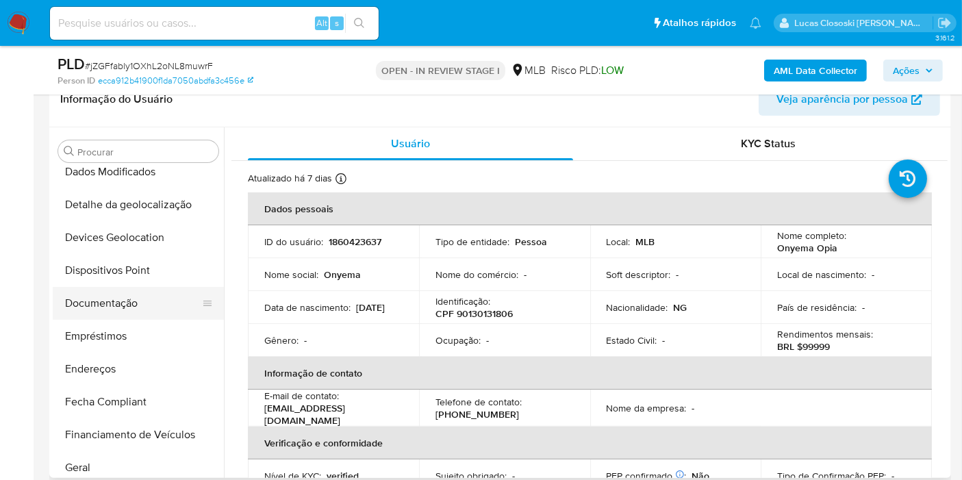
click at [101, 297] on button "Documentação" at bounding box center [133, 303] width 160 height 33
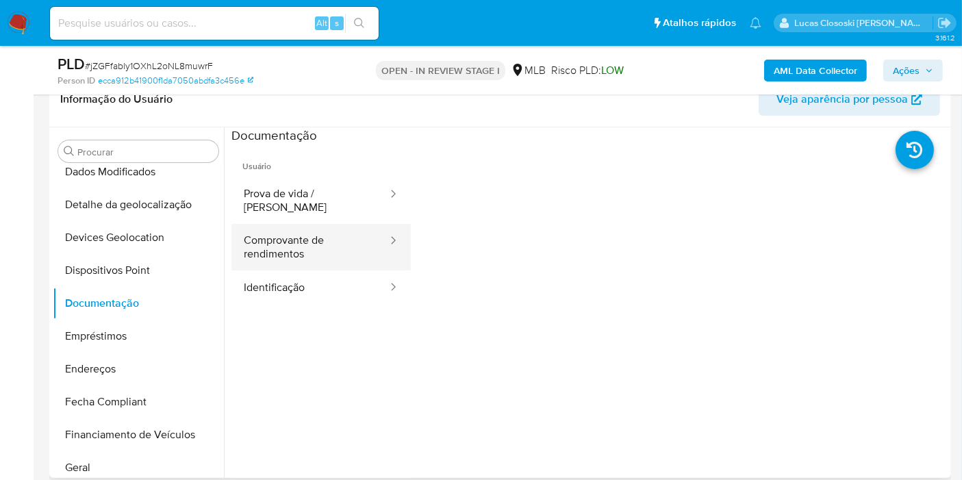
click at [281, 227] on button "Comprovante de rendimentos" at bounding box center [309, 247] width 157 height 47
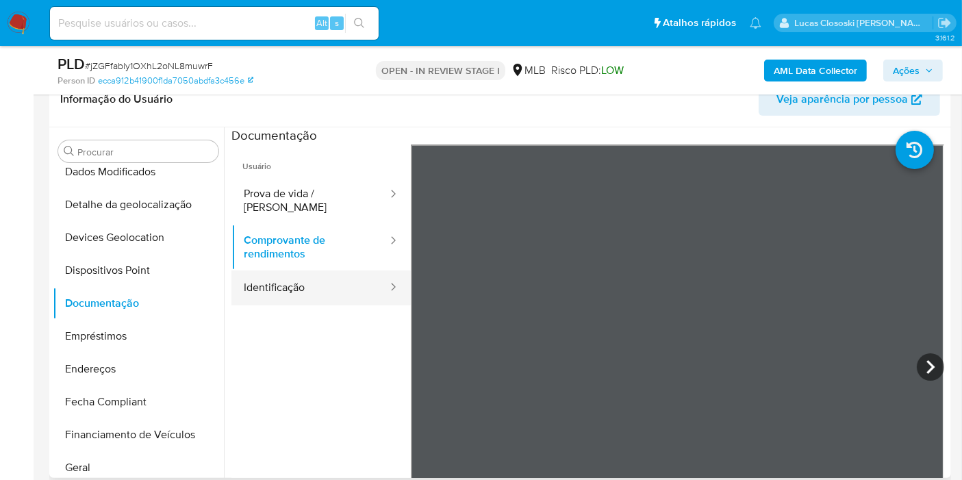
click at [279, 270] on button "Identificação" at bounding box center [309, 287] width 157 height 35
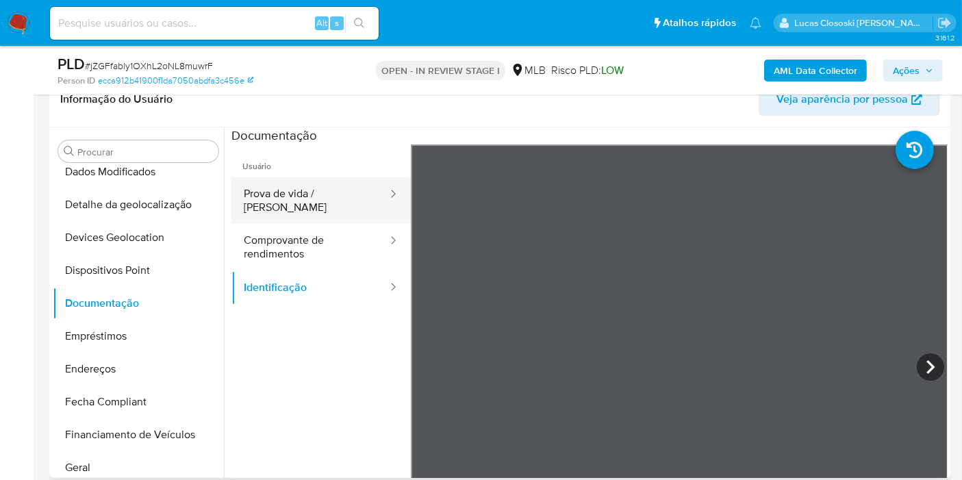
click at [313, 206] on button "Prova de vida / [PERSON_NAME]" at bounding box center [309, 200] width 157 height 47
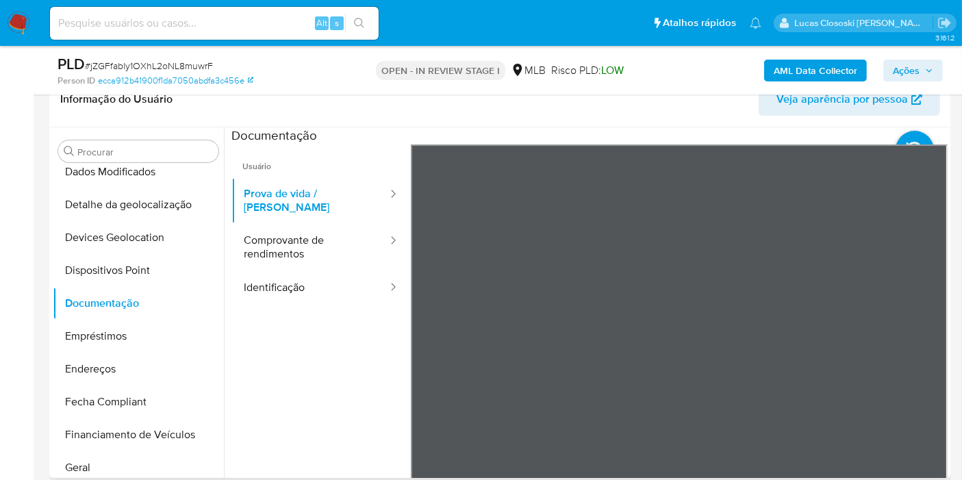
drag, startPoint x: 350, startPoint y: 344, endPoint x: 320, endPoint y: 340, distance: 29.8
click at [350, 344] on ul "Usuário Prova de vida / Selfie Comprovante de rendimentos Identificação" at bounding box center [320, 341] width 179 height 394
click at [179, 68] on span "# jZGFfably1OXhL2oNL8muwrF" at bounding box center [149, 66] width 128 height 14
copy span "jZGFfably1OXhL2oNL8muwrF"
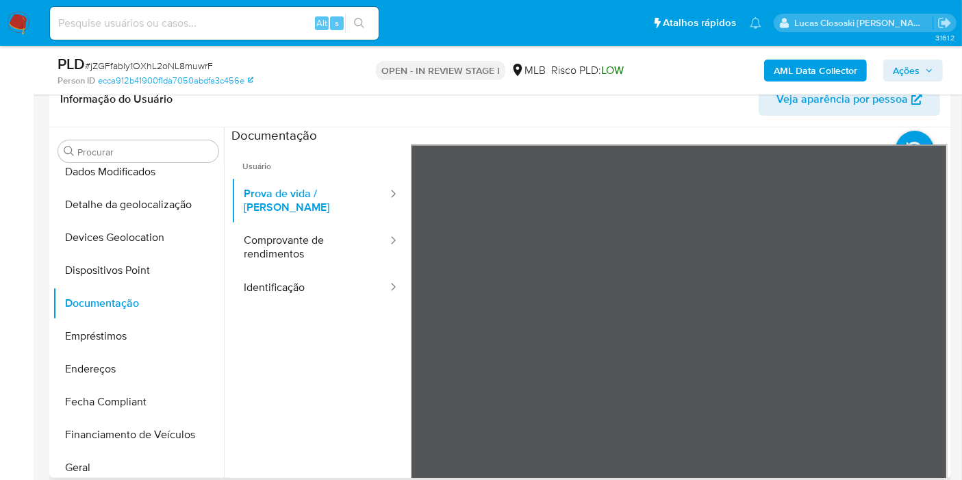
click at [268, 374] on ul "Usuário Prova de vida / Selfie Comprovante de rendimentos Identificação" at bounding box center [320, 341] width 179 height 394
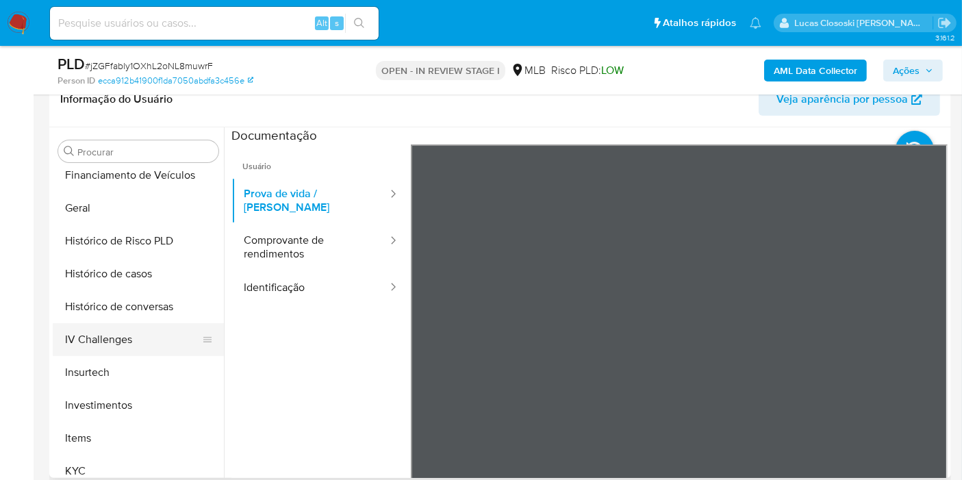
scroll to position [481, 0]
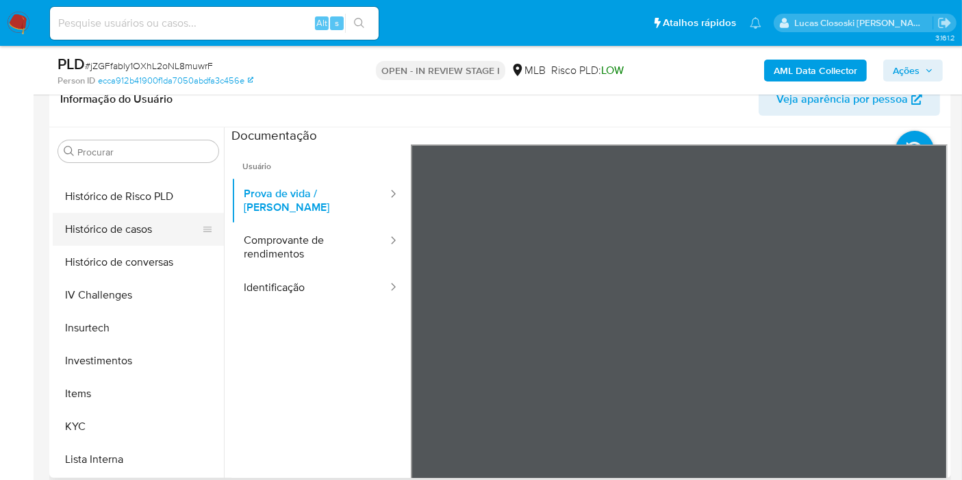
click at [119, 228] on button "Histórico de casos" at bounding box center [133, 229] width 160 height 33
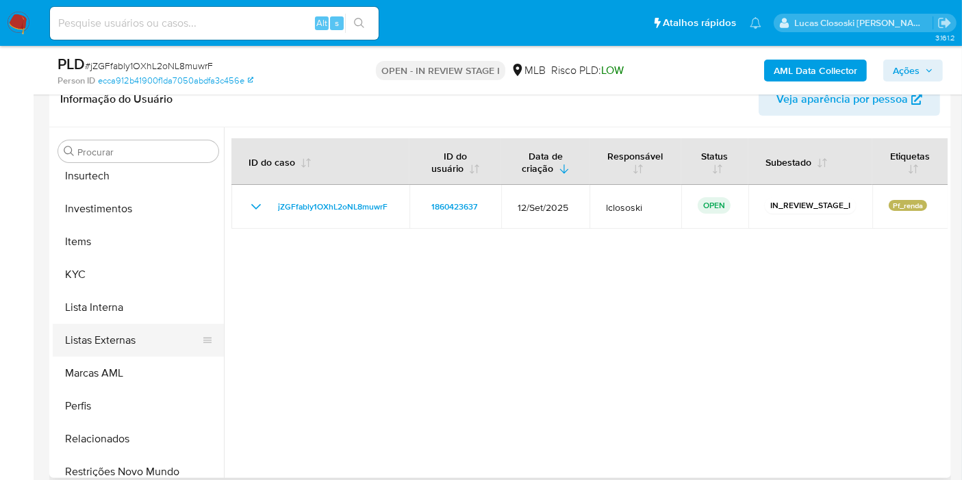
scroll to position [633, 0]
click at [88, 288] on button "KYC" at bounding box center [138, 273] width 171 height 33
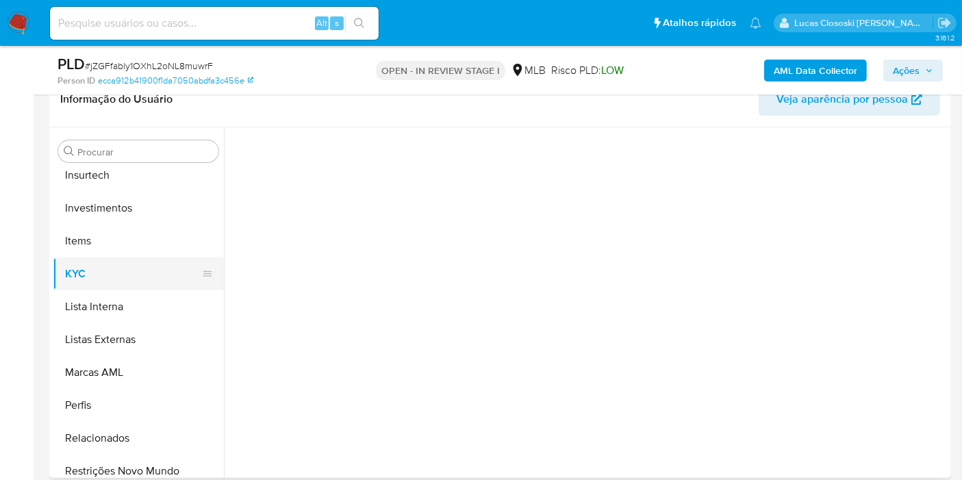
click at [88, 270] on button "KYC" at bounding box center [133, 273] width 160 height 33
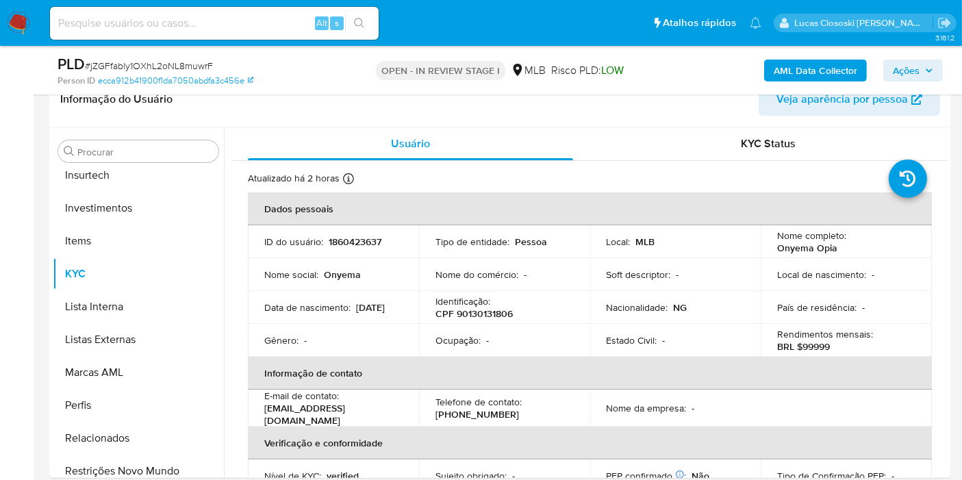
click at [811, 73] on b "AML Data Collector" at bounding box center [816, 71] width 84 height 22
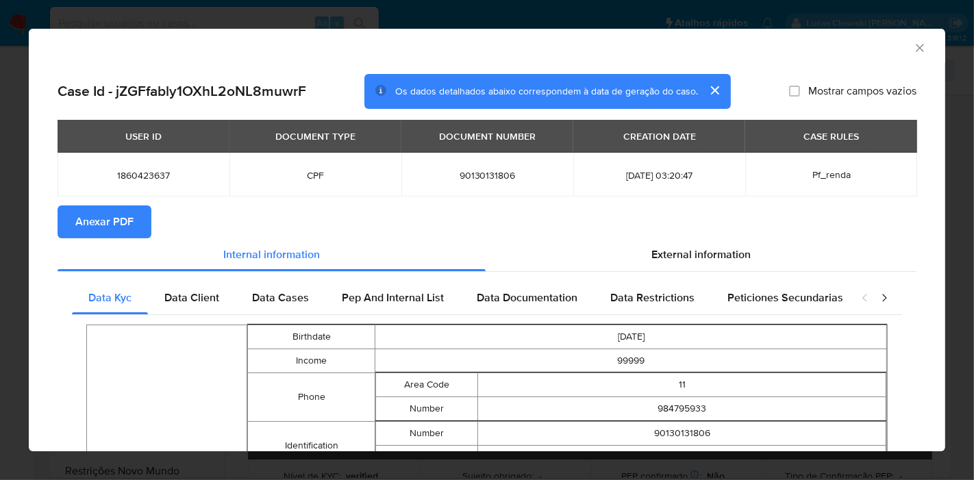
click at [103, 230] on span "Anexar PDF" at bounding box center [104, 222] width 58 height 30
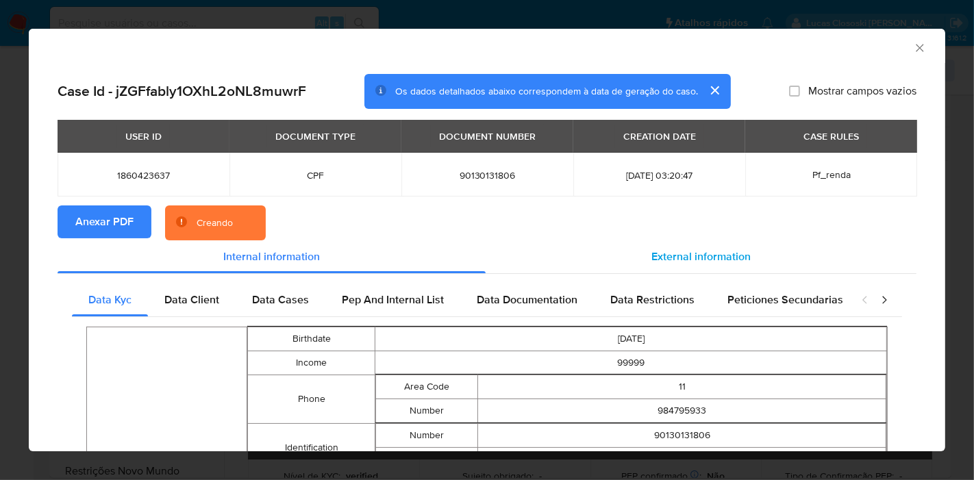
click at [748, 257] on div "External information" at bounding box center [700, 256] width 431 height 33
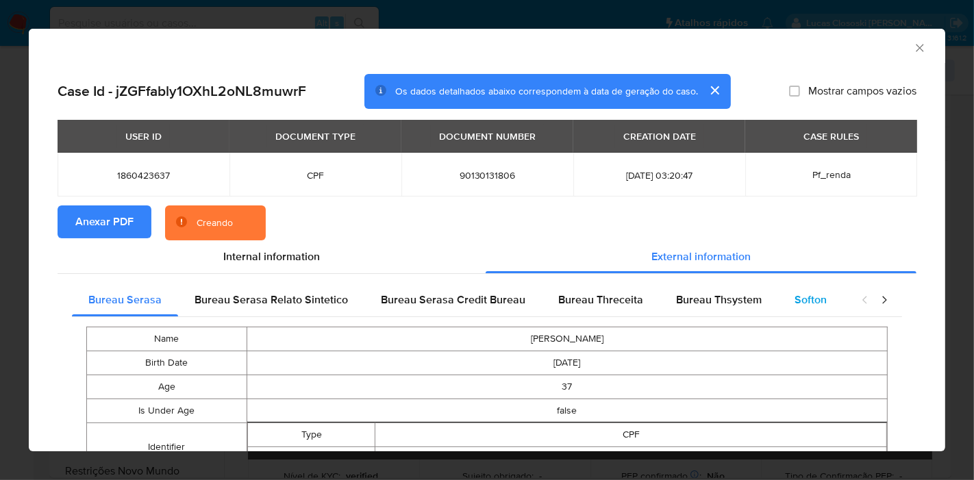
click at [809, 304] on span "Softon" at bounding box center [810, 300] width 32 height 16
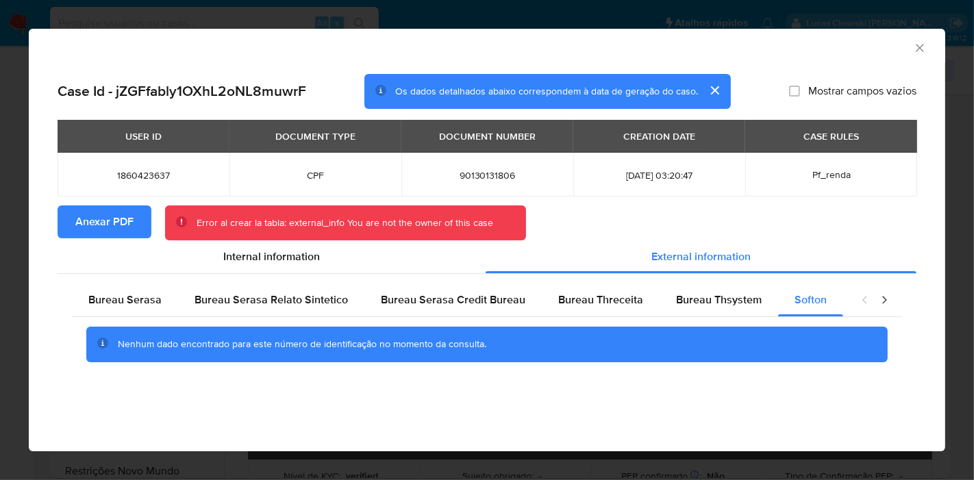
click at [911, 51] on div "AML Data Collector" at bounding box center [475, 45] width 874 height 15
click at [915, 49] on icon "Fechar a janela" at bounding box center [920, 48] width 14 height 14
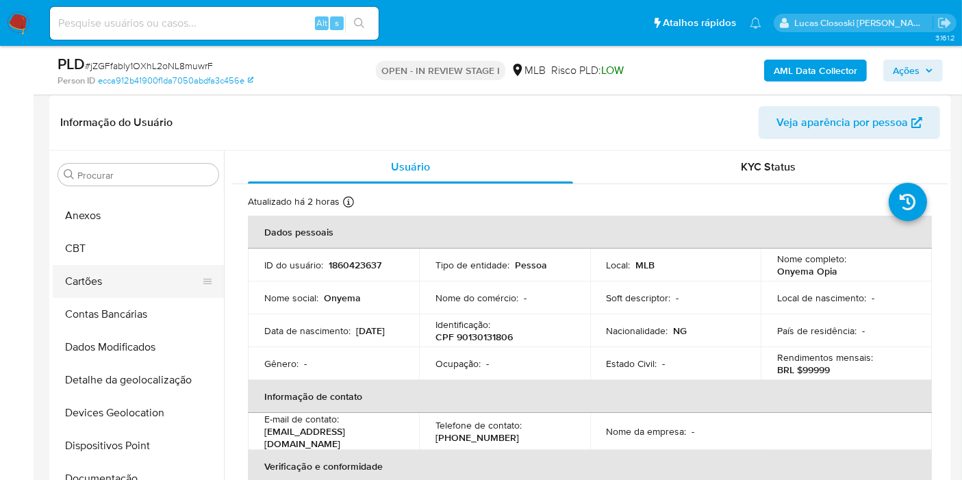
scroll to position [228, 0]
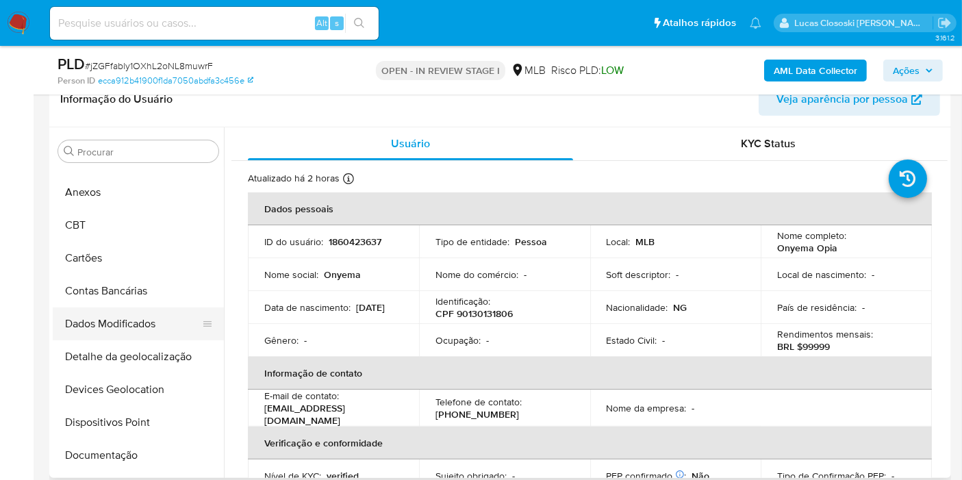
click at [140, 330] on button "Dados Modificados" at bounding box center [133, 323] width 160 height 33
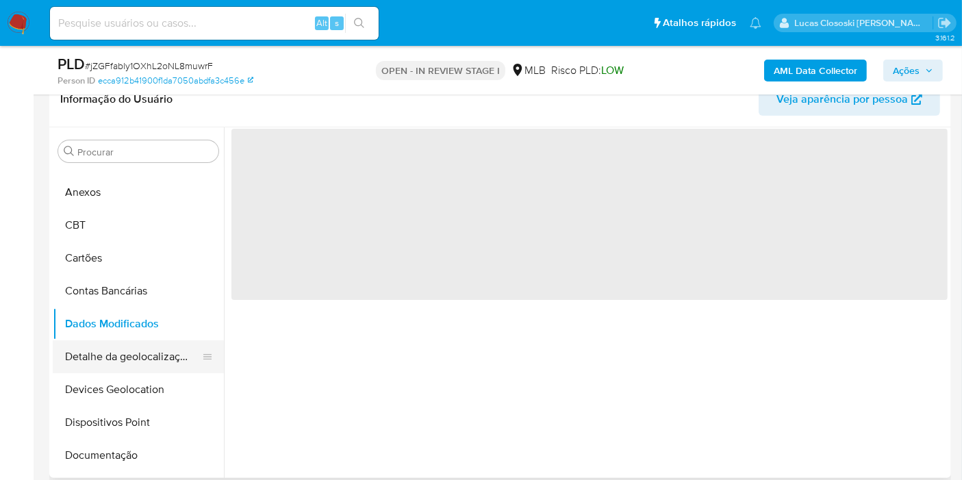
click at [140, 346] on button "Detalhe da geolocalização" at bounding box center [133, 356] width 160 height 33
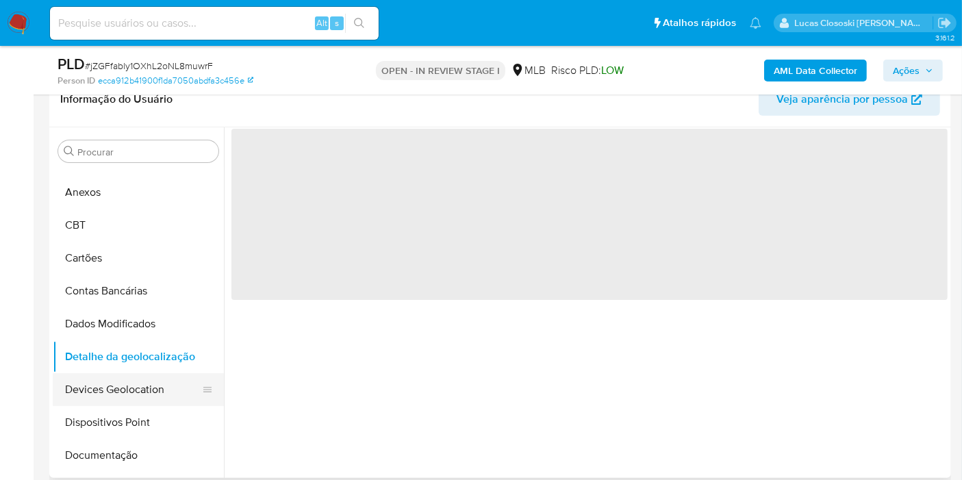
click at [140, 381] on button "Devices Geolocation" at bounding box center [133, 389] width 160 height 33
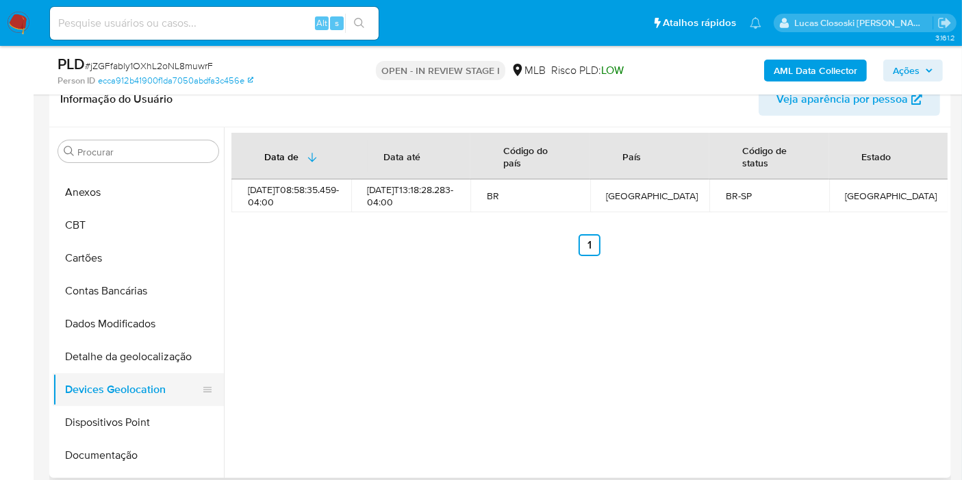
click at [142, 384] on button "Devices Geolocation" at bounding box center [133, 389] width 160 height 33
click at [144, 420] on button "Dispositivos Point" at bounding box center [133, 422] width 160 height 33
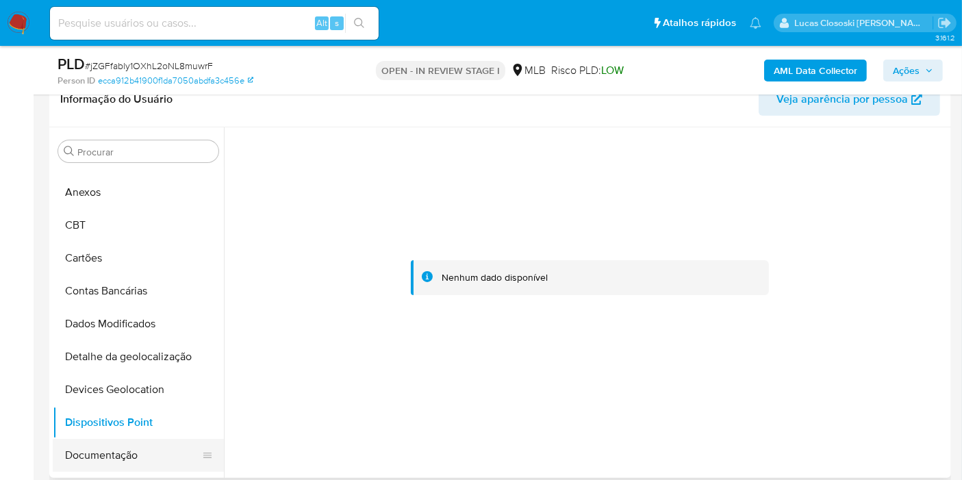
click at [127, 453] on button "Documentação" at bounding box center [133, 455] width 160 height 33
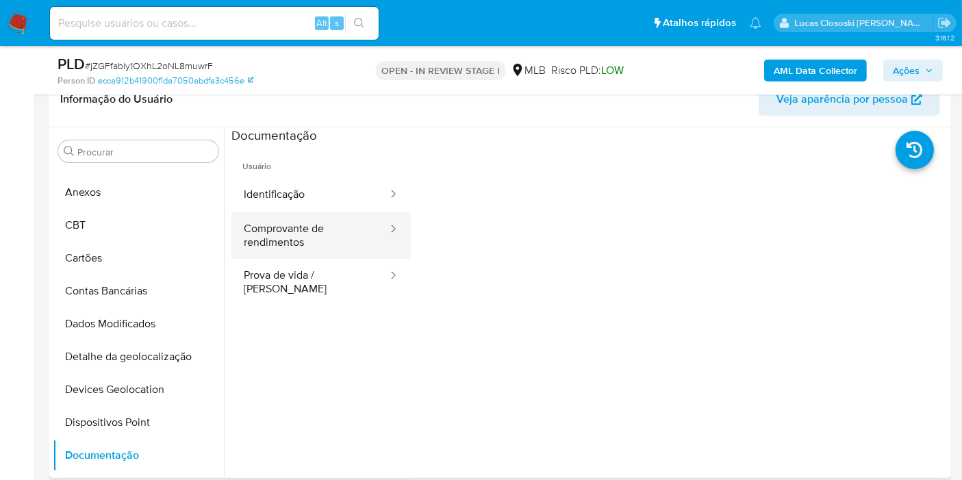
click at [272, 249] on button "Comprovante de rendimentos" at bounding box center [309, 235] width 157 height 47
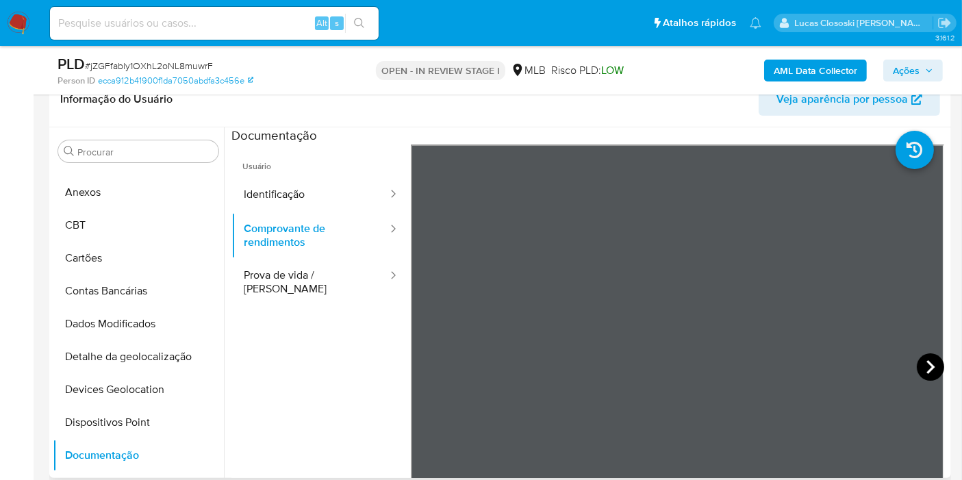
click at [923, 357] on icon at bounding box center [930, 366] width 27 height 27
click at [425, 361] on icon at bounding box center [427, 366] width 27 height 27
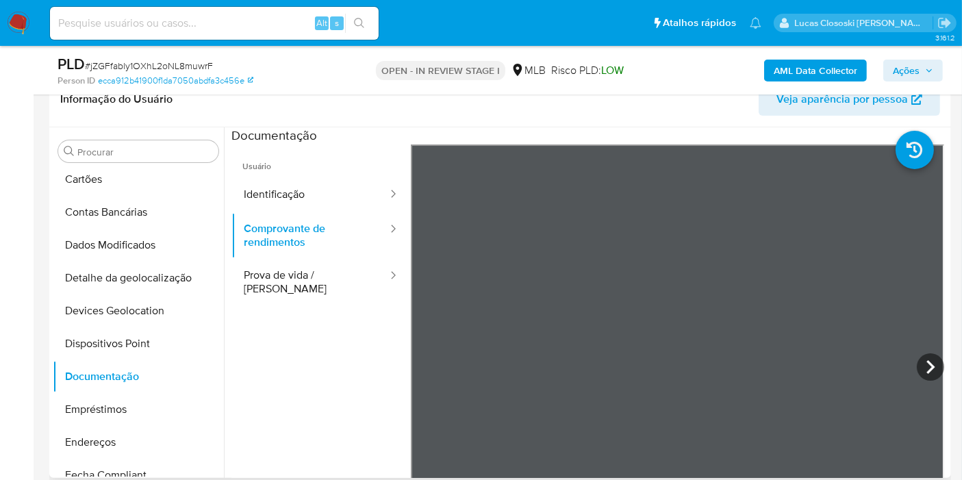
scroll to position [177, 0]
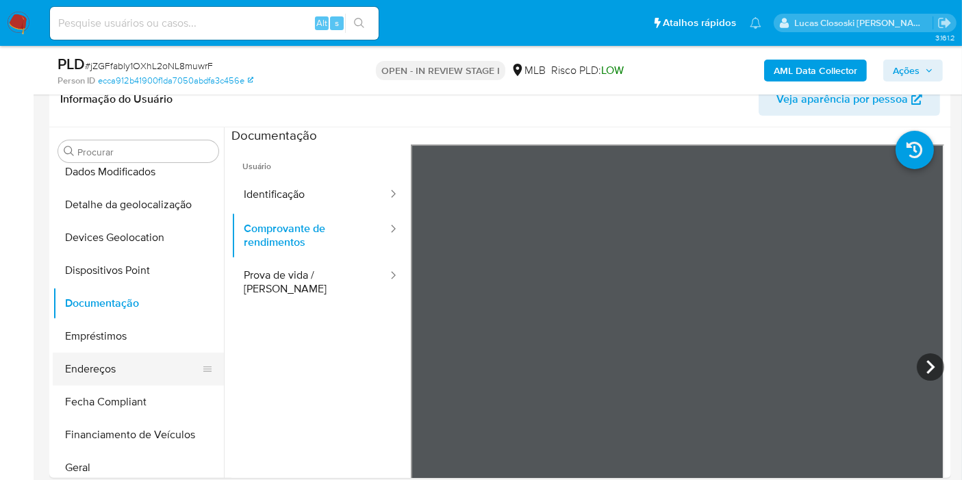
click at [127, 368] on button "Endereços" at bounding box center [133, 369] width 160 height 33
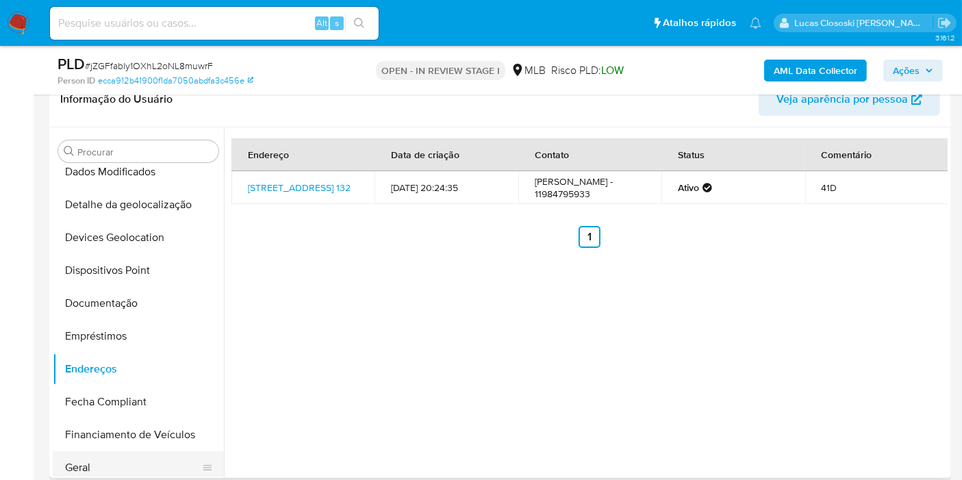
click at [125, 456] on button "Geral" at bounding box center [133, 467] width 160 height 33
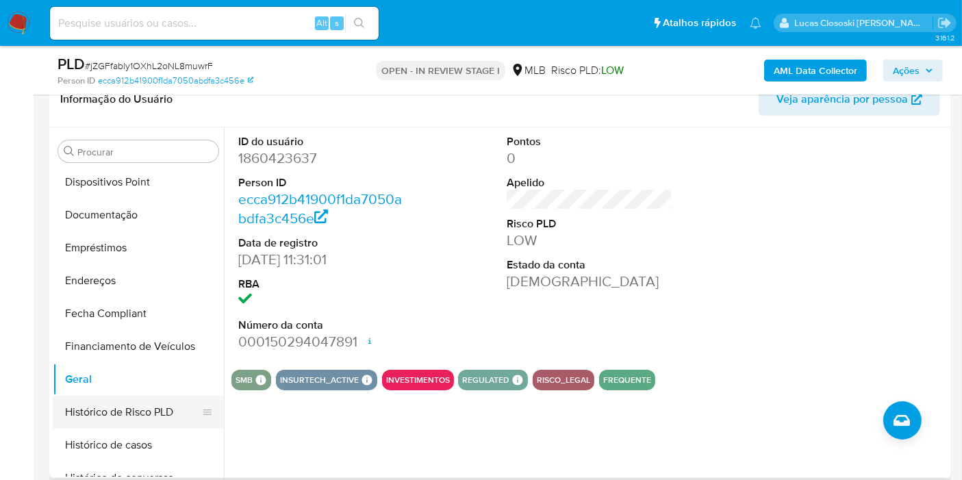
scroll to position [329, 0]
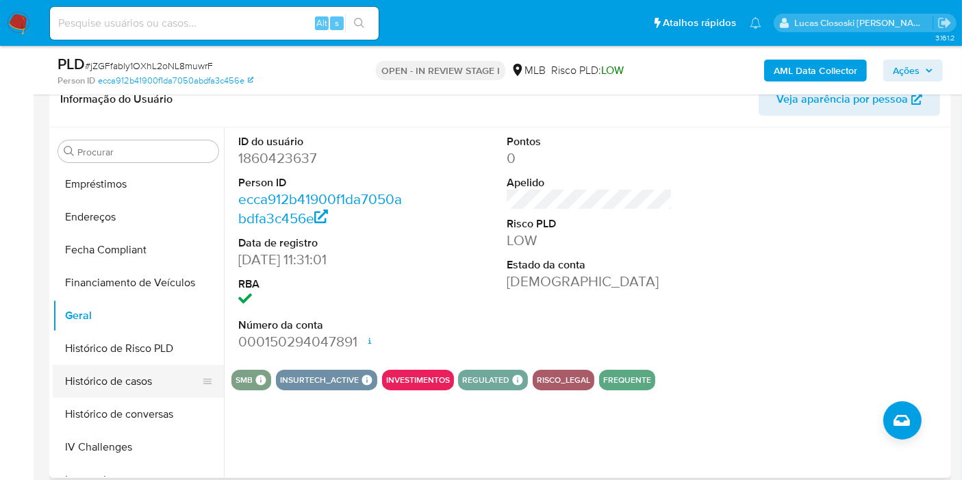
click at [123, 369] on button "Histórico de casos" at bounding box center [133, 381] width 160 height 33
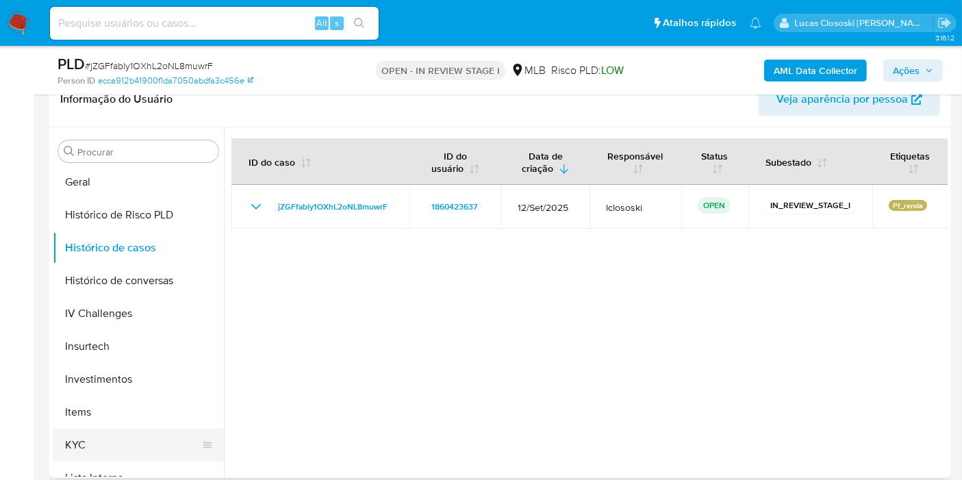
scroll to position [481, 0]
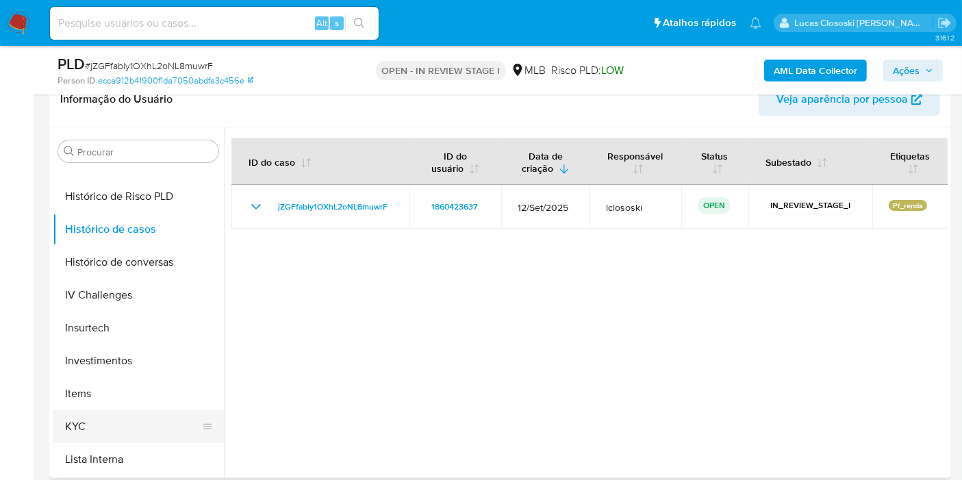
click at [106, 422] on button "KYC" at bounding box center [133, 426] width 160 height 33
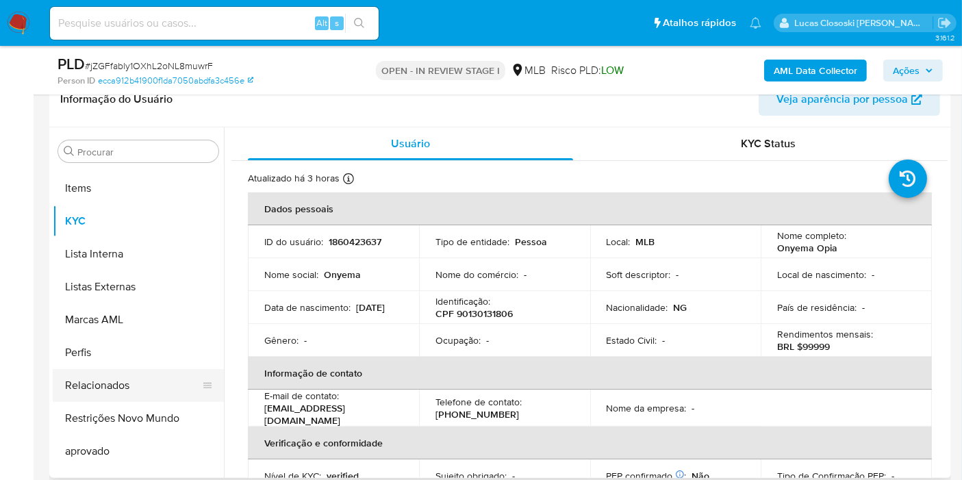
scroll to position [709, 0]
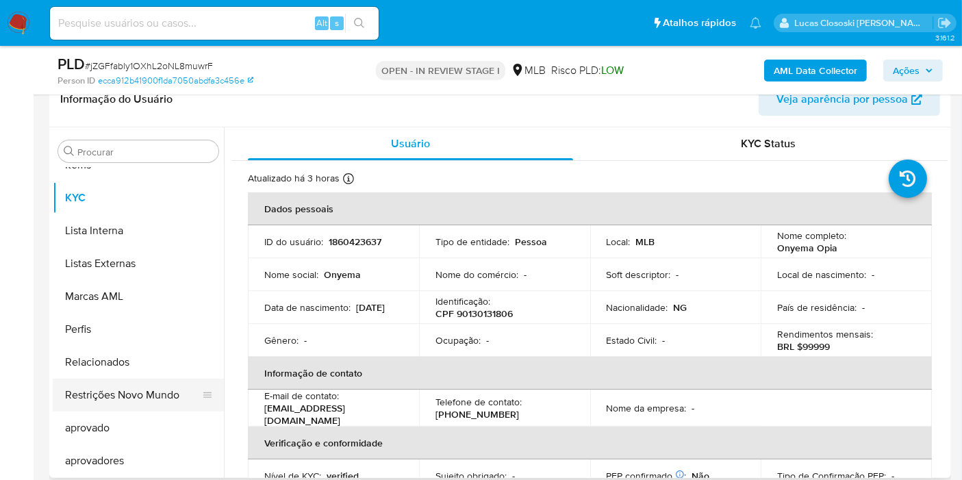
click at [140, 403] on button "Restrições Novo Mundo" at bounding box center [133, 395] width 160 height 33
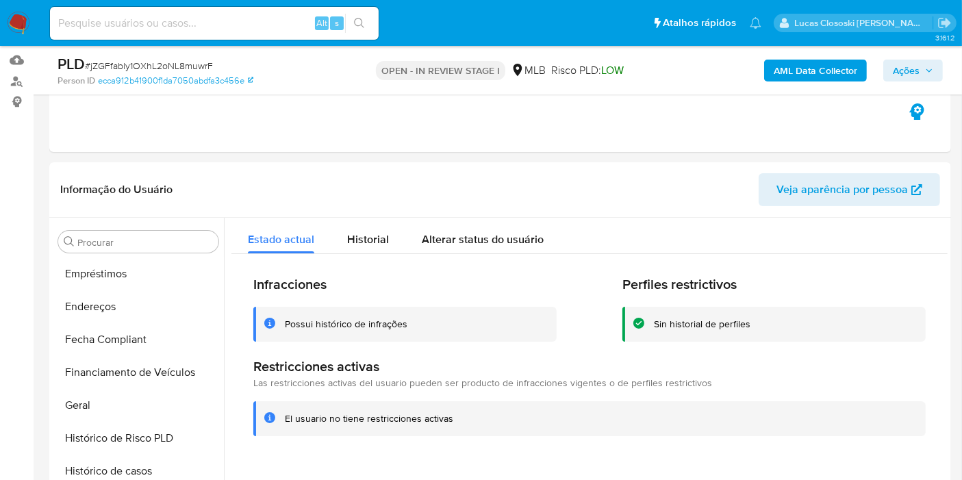
scroll to position [76, 0]
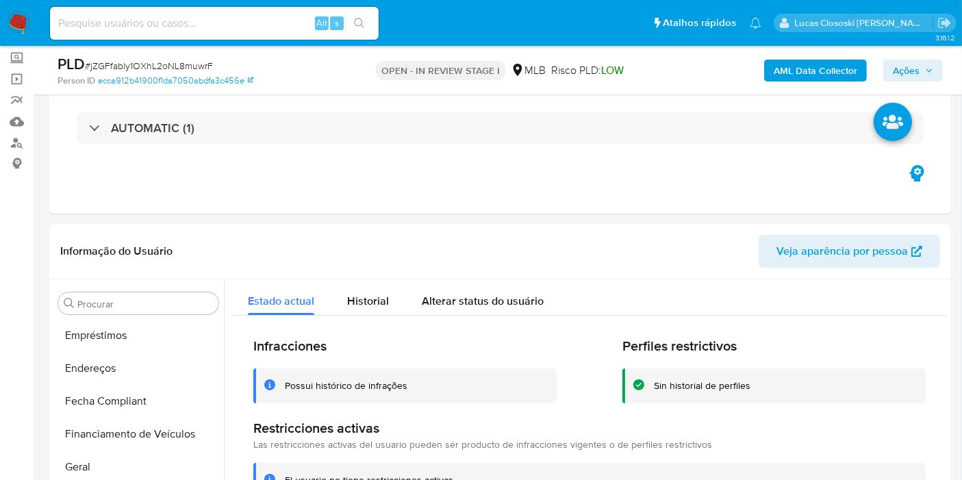
click at [178, 61] on span "# jZGFfably1OXhL2oNL8muwrF" at bounding box center [149, 66] width 128 height 14
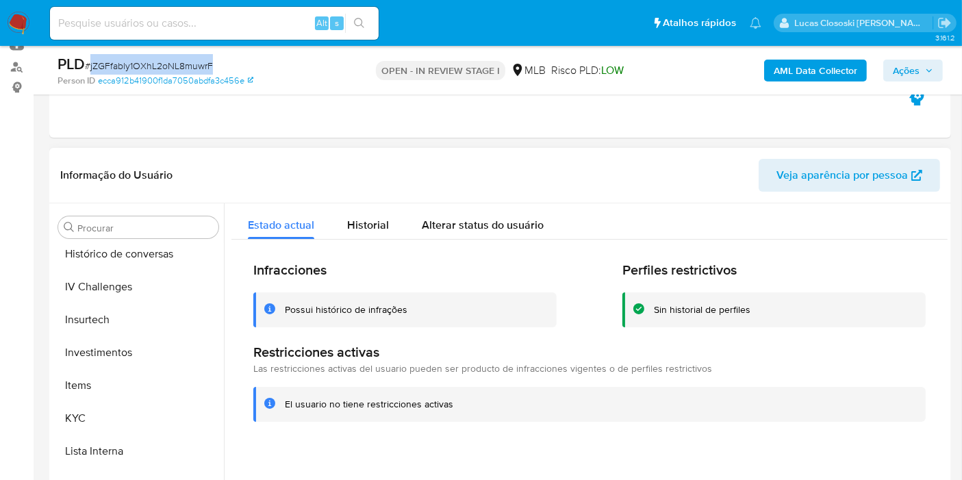
scroll to position [608, 0]
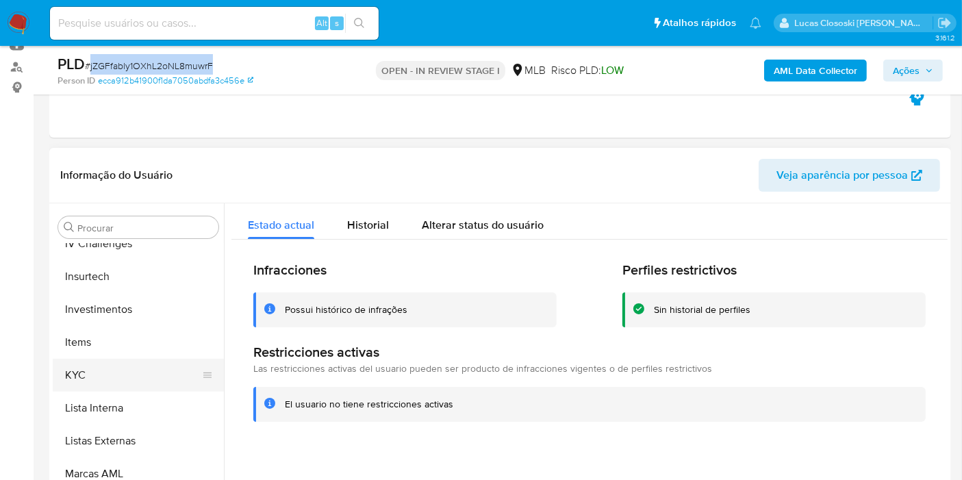
click at [125, 359] on button "KYC" at bounding box center [133, 375] width 160 height 33
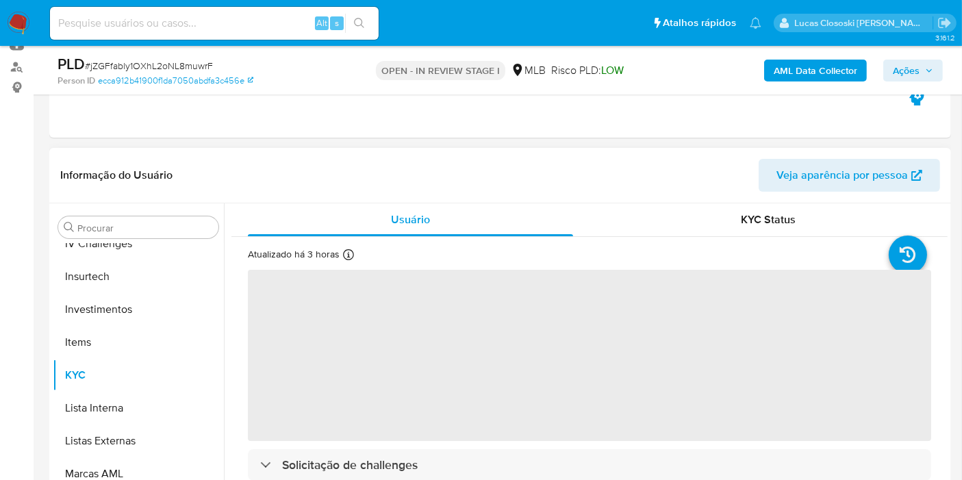
click at [290, 171] on header "Informação do Usuário Veja aparência por pessoa" at bounding box center [500, 175] width 880 height 33
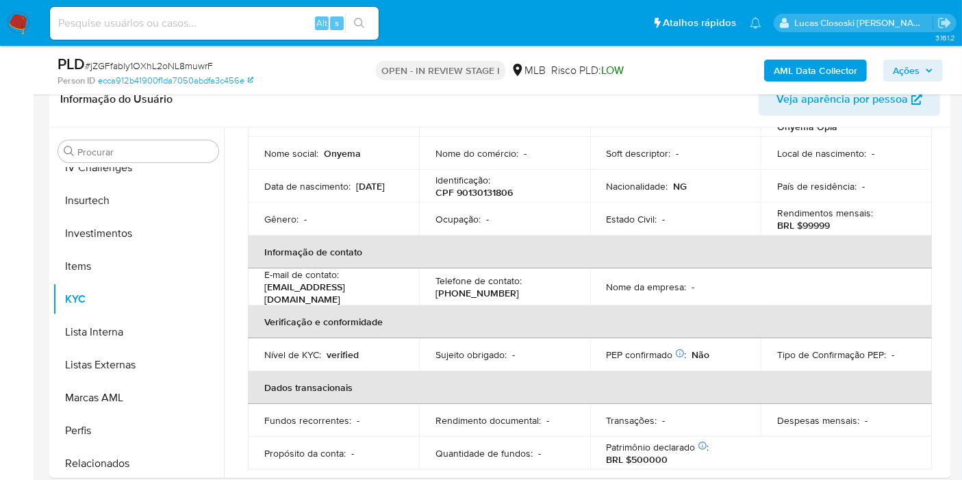
scroll to position [27, 0]
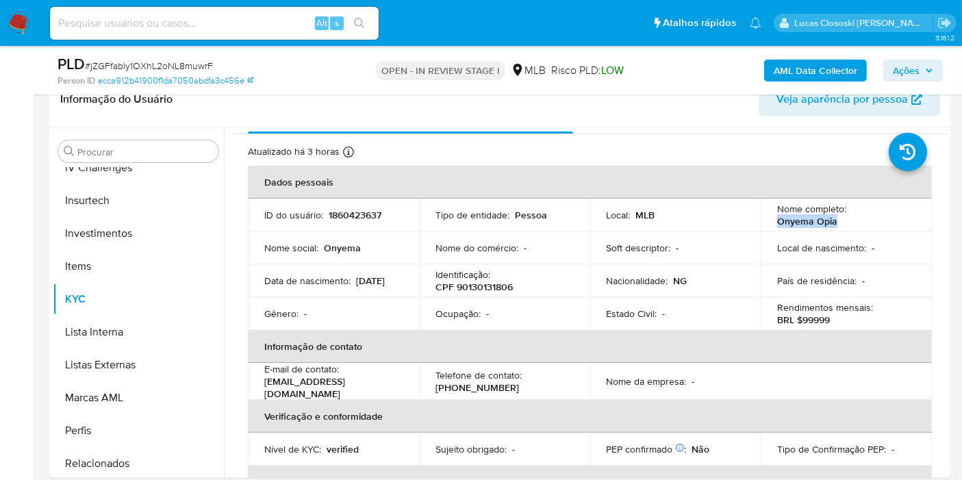
drag, startPoint x: 776, startPoint y: 218, endPoint x: 833, endPoint y: 220, distance: 57.5
click at [833, 220] on div "Nome completo : Onyema Opia" at bounding box center [846, 215] width 138 height 25
copy p "Onyema Opia"
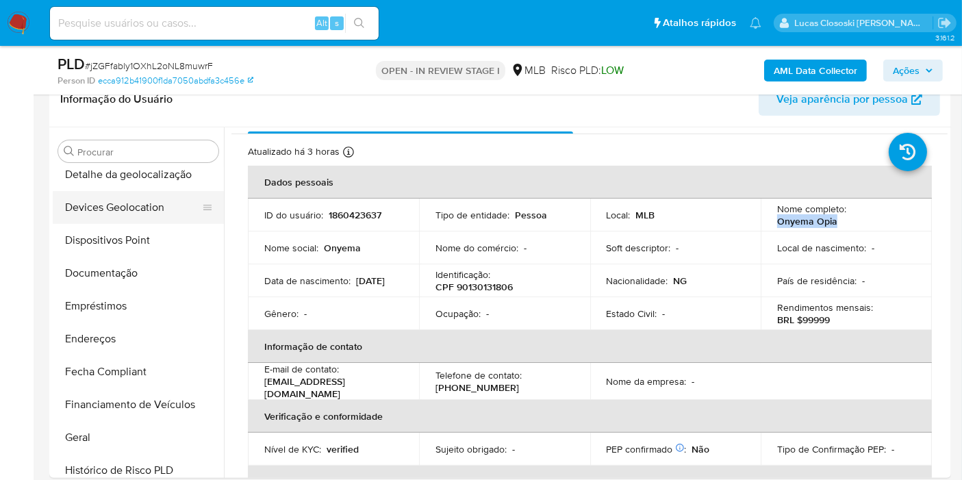
scroll to position [152, 0]
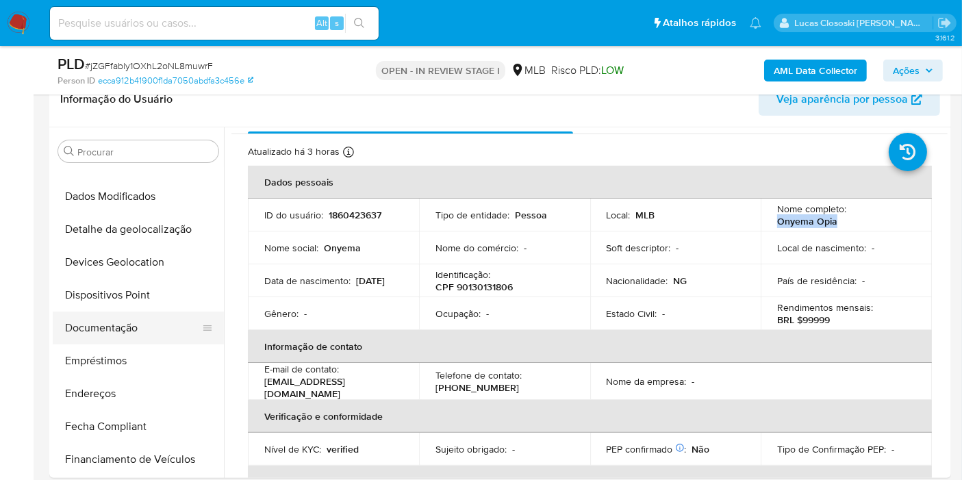
click at [105, 327] on button "Documentação" at bounding box center [133, 328] width 160 height 33
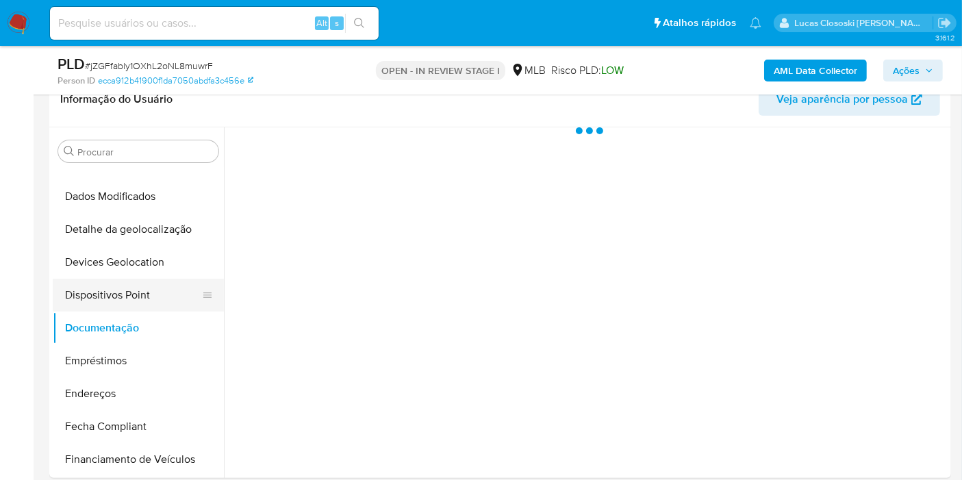
scroll to position [0, 0]
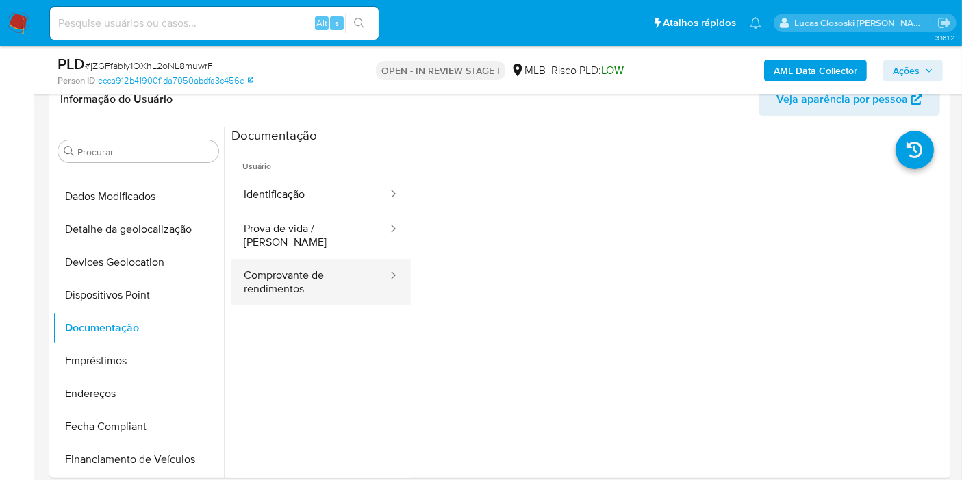
click at [293, 286] on button "Comprovante de rendimentos" at bounding box center [309, 282] width 157 height 47
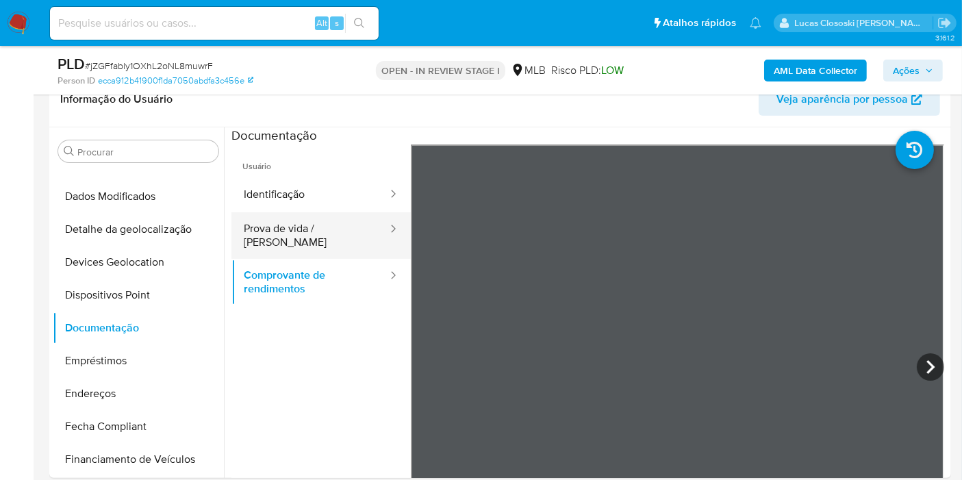
click at [302, 227] on button "Prova de vida / Selfie" at bounding box center [309, 235] width 157 height 47
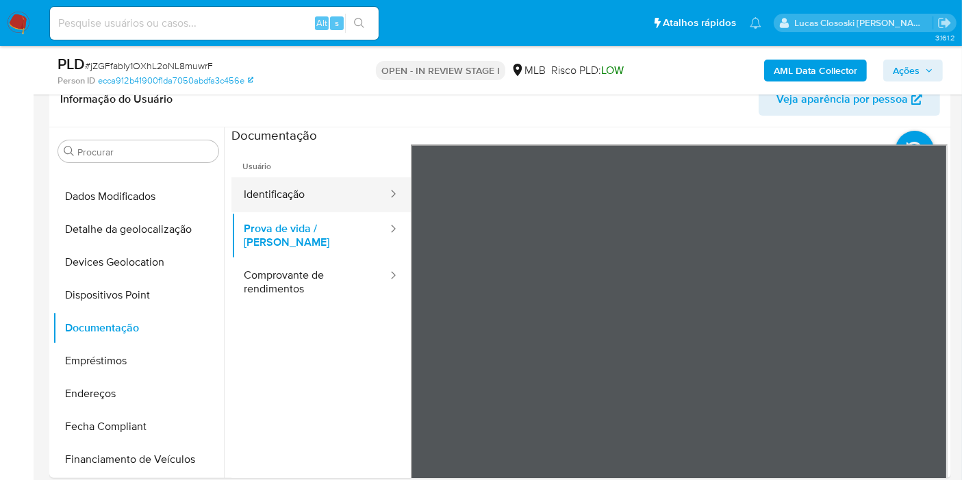
click at [305, 190] on button "Identificação" at bounding box center [309, 194] width 157 height 35
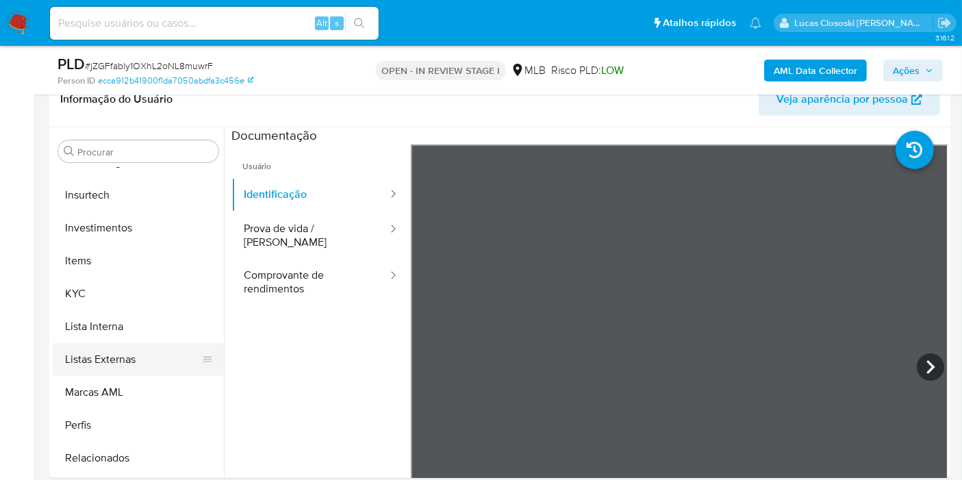
scroll to position [685, 0]
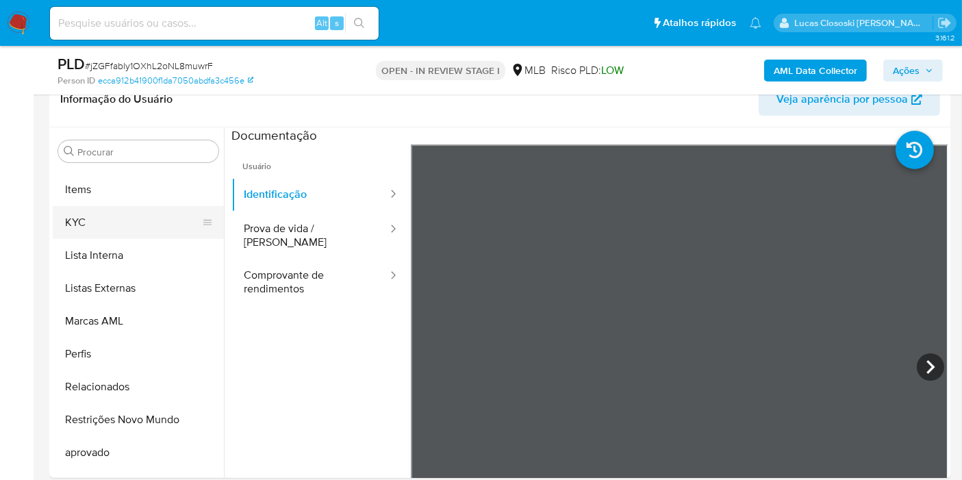
click at [100, 224] on button "KYC" at bounding box center [133, 222] width 160 height 33
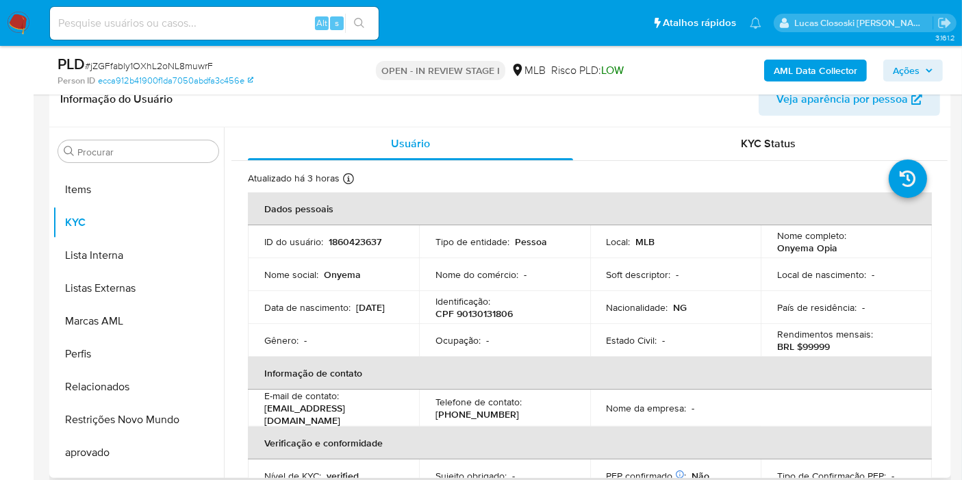
click at [481, 319] on p "CPF 90130131806" at bounding box center [473, 313] width 77 height 12
click at [481, 312] on p "CPF 90130131806" at bounding box center [473, 313] width 77 height 12
copy p "90130131806"
click at [777, 251] on p "Onyema Opia" at bounding box center [807, 248] width 60 height 12
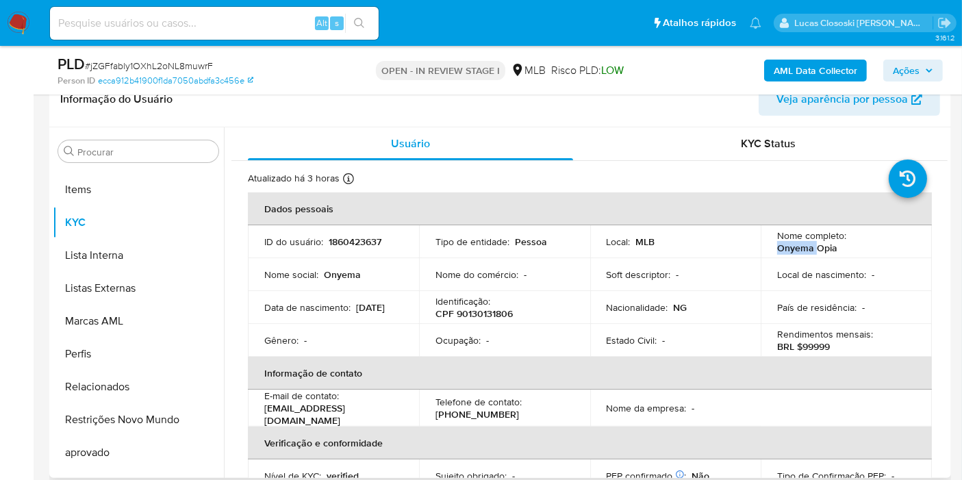
click at [777, 251] on p "Onyema Opia" at bounding box center [807, 248] width 60 height 12
click at [765, 245] on td "Nome completo : Onyema Opia" at bounding box center [846, 241] width 171 height 33
drag, startPoint x: 766, startPoint y: 245, endPoint x: 841, endPoint y: 245, distance: 74.6
click at [841, 245] on td "Nome completo : Onyema Opia" at bounding box center [846, 241] width 171 height 33
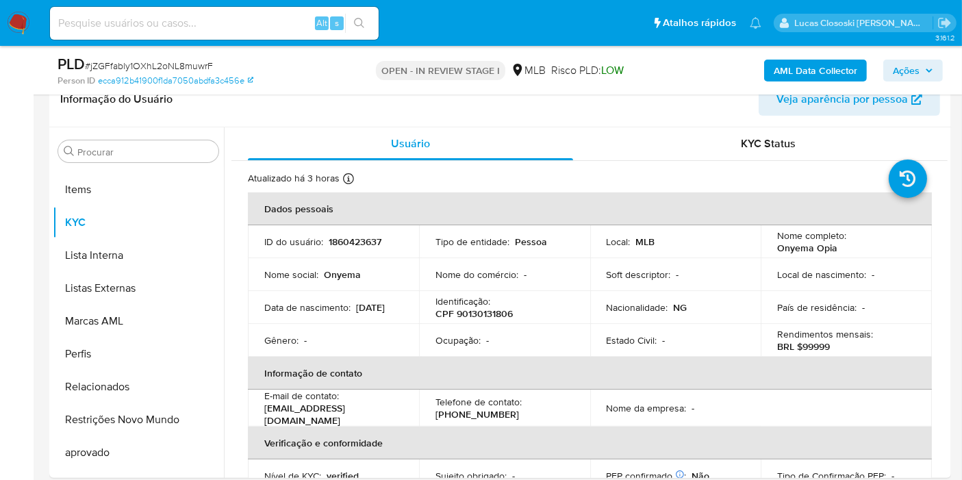
click at [203, 64] on span "# jZGFfably1OXhL2oNL8muwrF" at bounding box center [149, 66] width 128 height 14
copy span "jZGFfably1OXhL2oNL8muwrF"
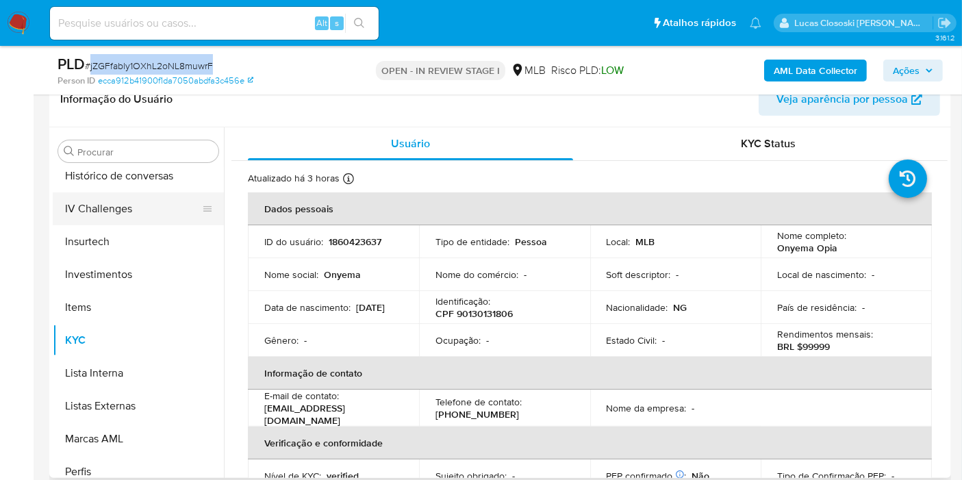
scroll to position [532, 0]
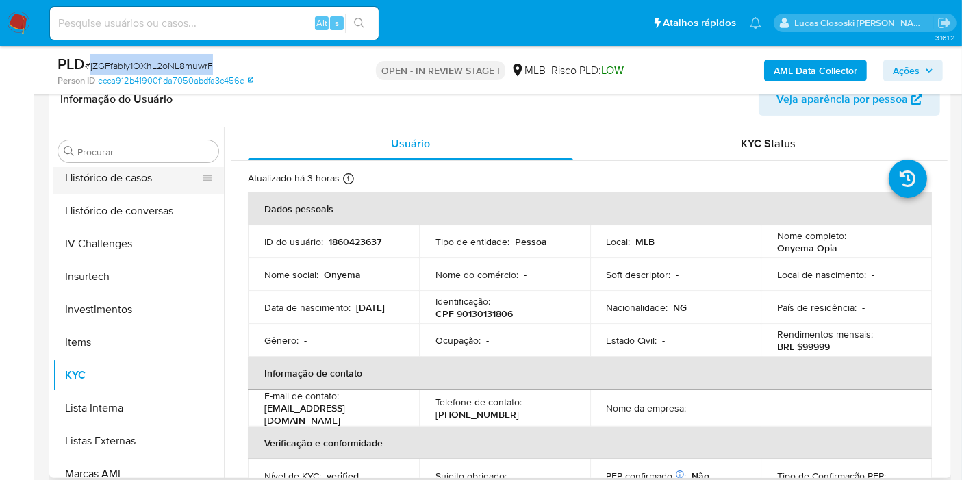
click at [147, 183] on button "Histórico de casos" at bounding box center [133, 178] width 160 height 33
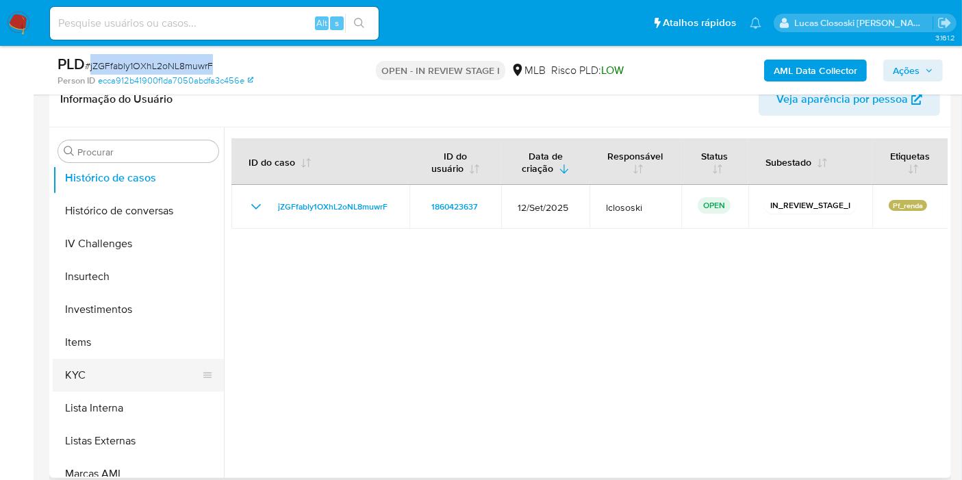
click at [136, 368] on button "KYC" at bounding box center [133, 375] width 160 height 33
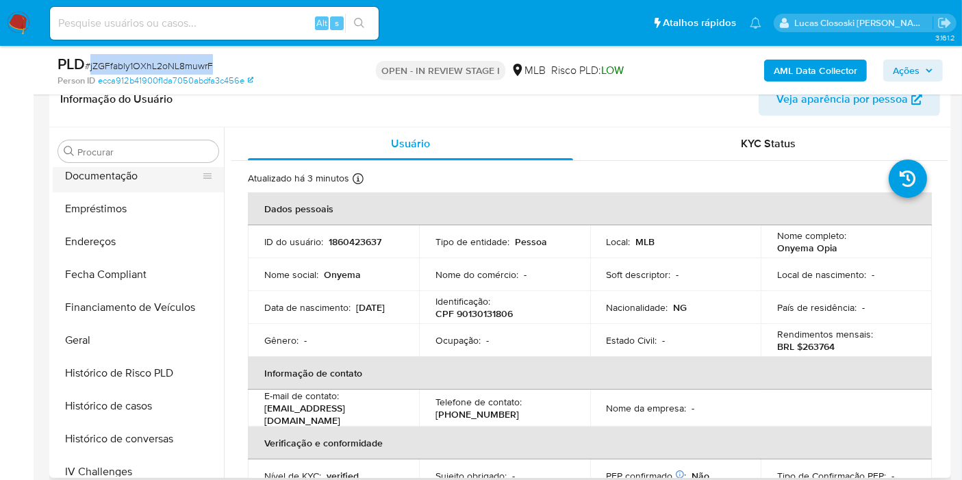
scroll to position [228, 0]
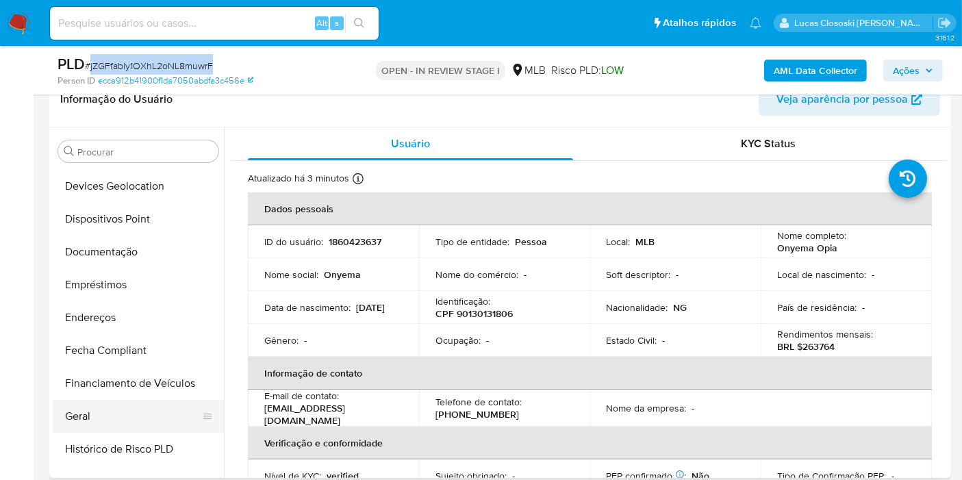
click at [96, 415] on button "Geral" at bounding box center [133, 416] width 160 height 33
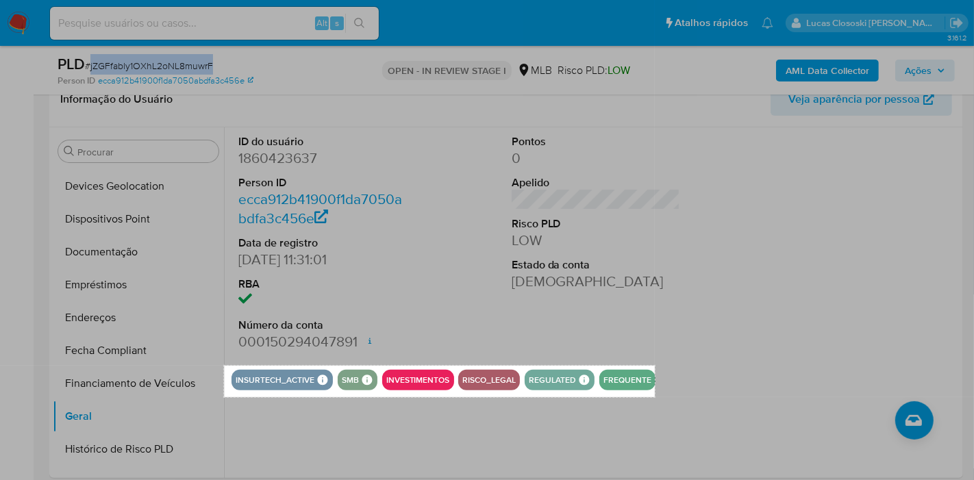
drag, startPoint x: 224, startPoint y: 366, endPoint x: 655, endPoint y: 397, distance: 431.8
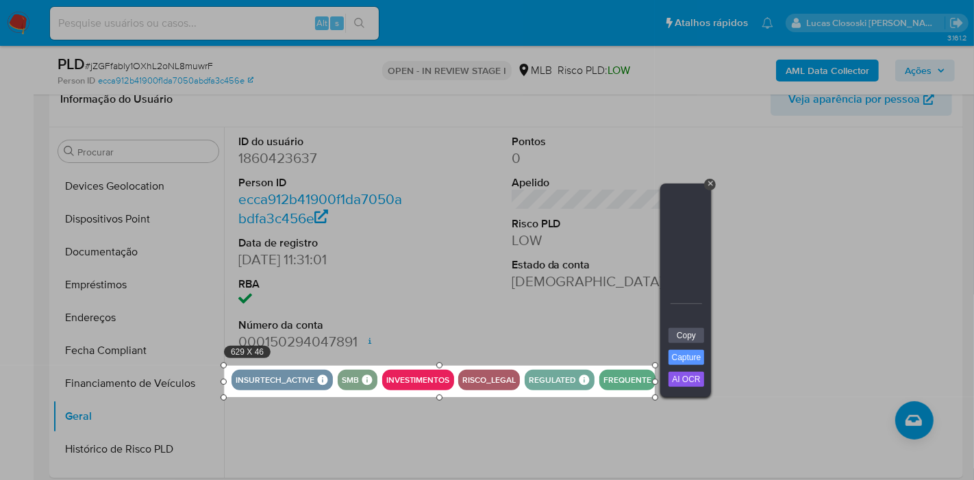
click at [694, 333] on link "Copy" at bounding box center [686, 335] width 36 height 15
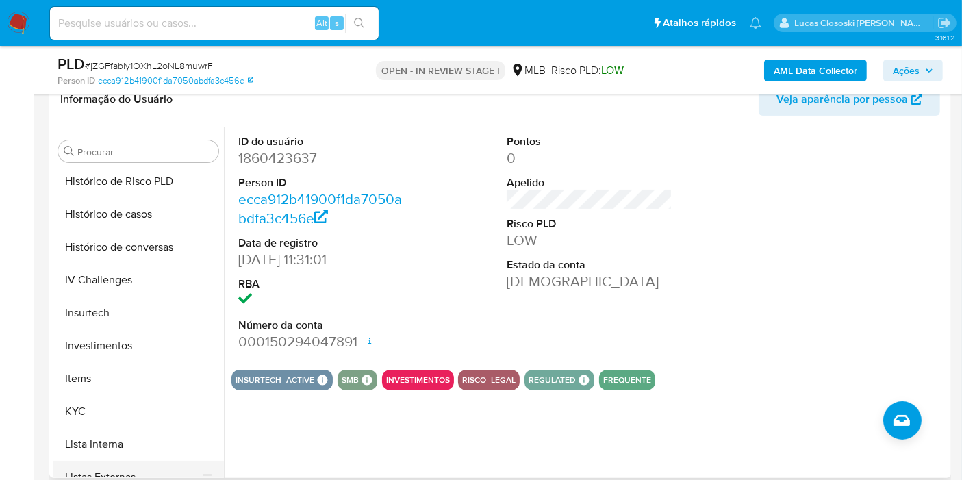
scroll to position [608, 0]
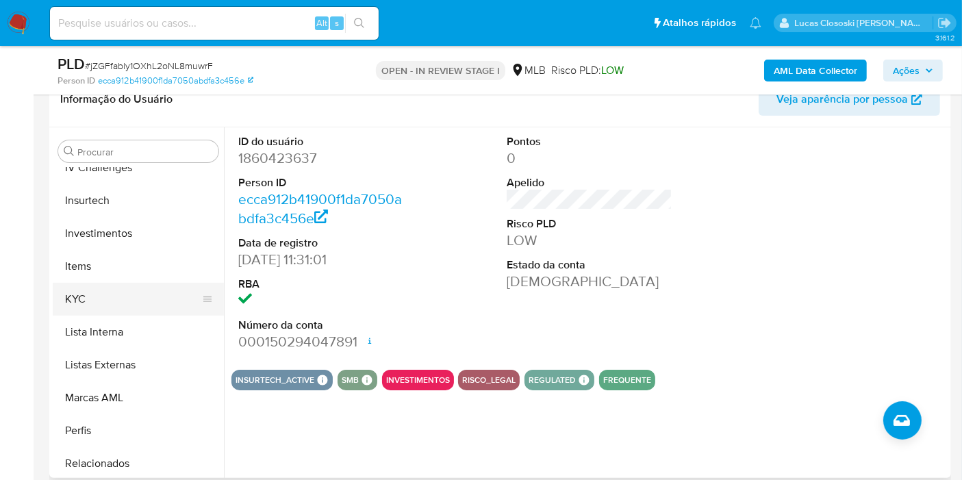
click at [114, 298] on button "KYC" at bounding box center [133, 299] width 160 height 33
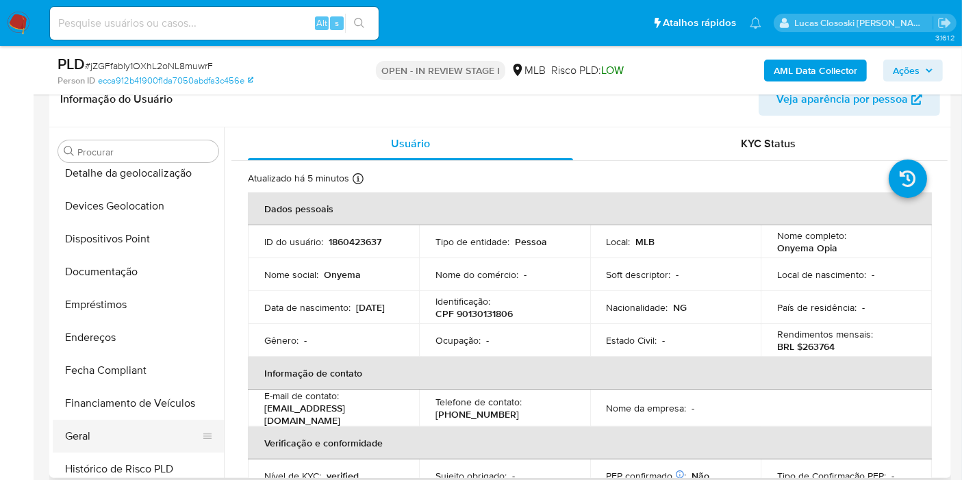
scroll to position [76, 0]
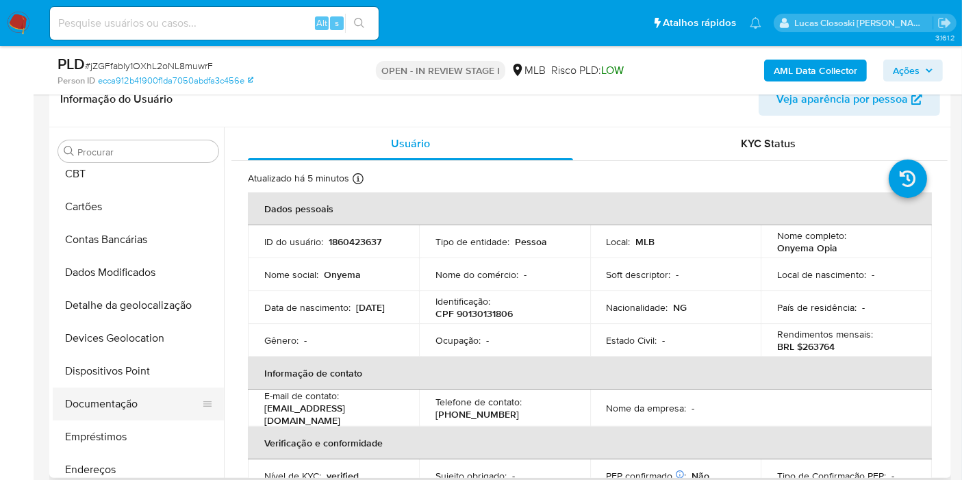
click at [121, 399] on button "Documentação" at bounding box center [133, 404] width 160 height 33
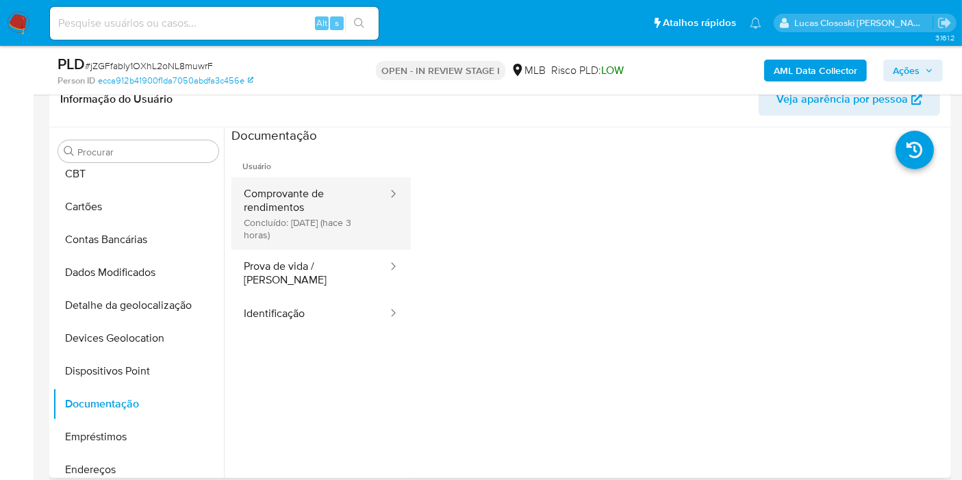
click at [348, 220] on button "Comprovante de rendimentos Concluído: 07/10/2025 (hace 3 horas)" at bounding box center [309, 213] width 157 height 73
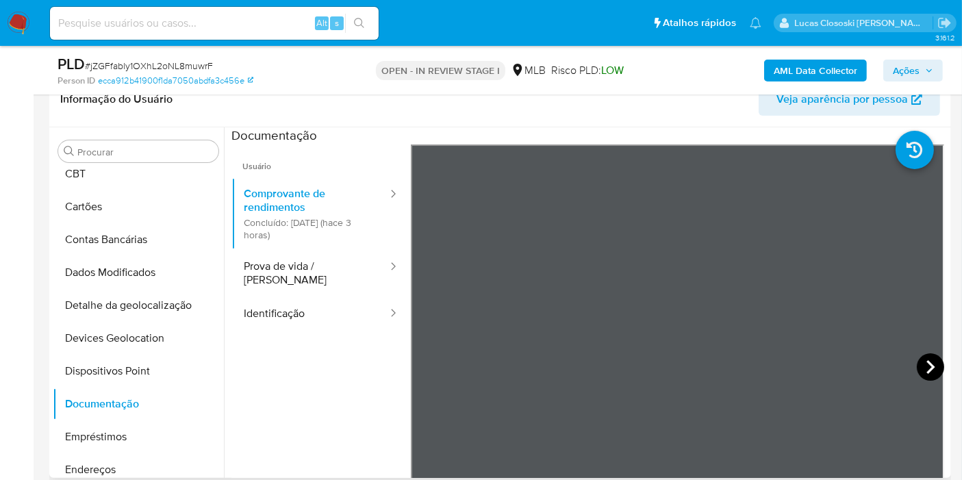
click at [926, 353] on icon at bounding box center [930, 366] width 27 height 27
click at [430, 370] on icon at bounding box center [427, 366] width 27 height 27
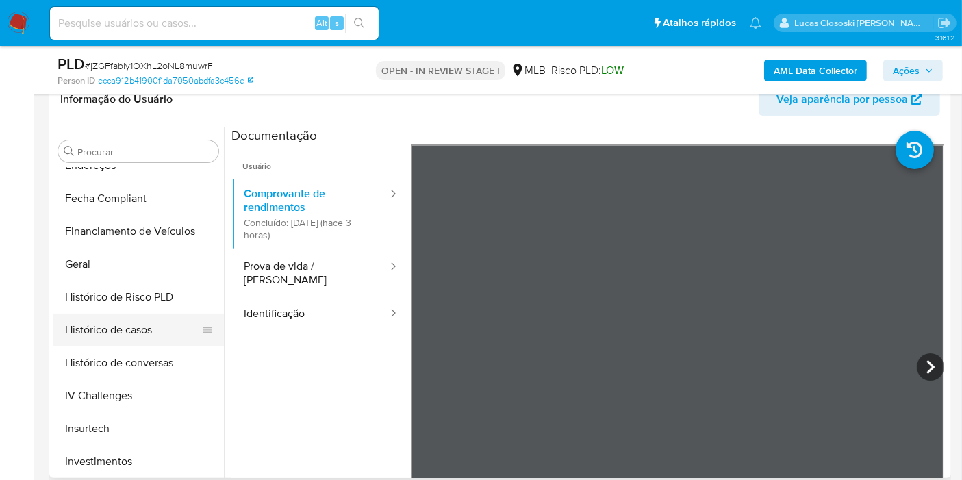
scroll to position [532, 0]
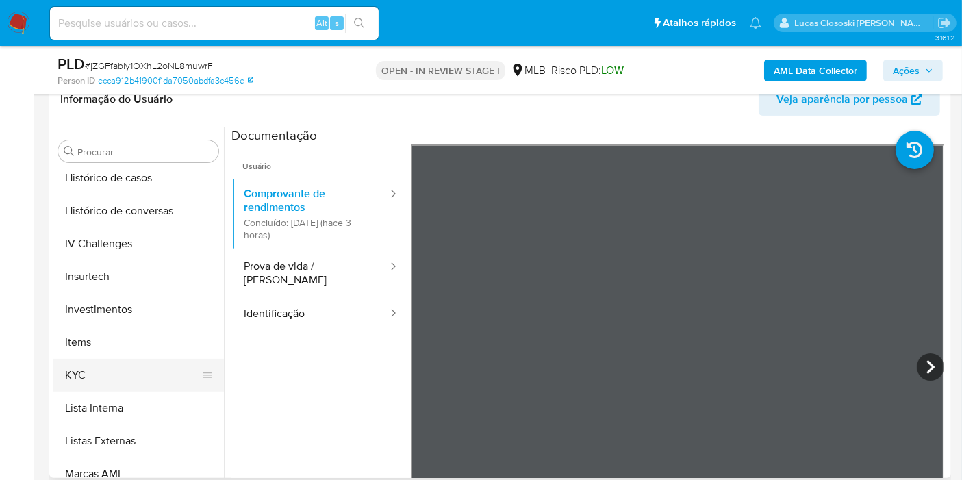
click at [97, 364] on button "KYC" at bounding box center [133, 375] width 160 height 33
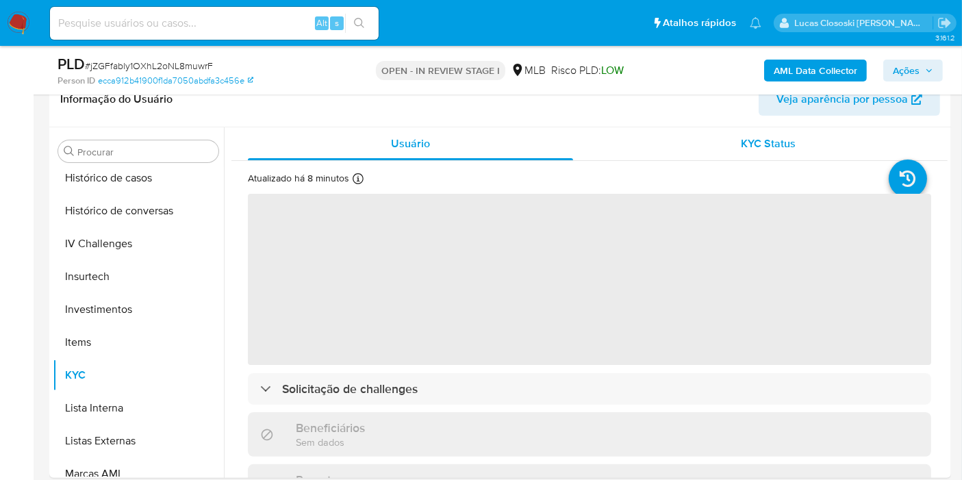
click at [804, 147] on div "KYC Status" at bounding box center [768, 143] width 325 height 33
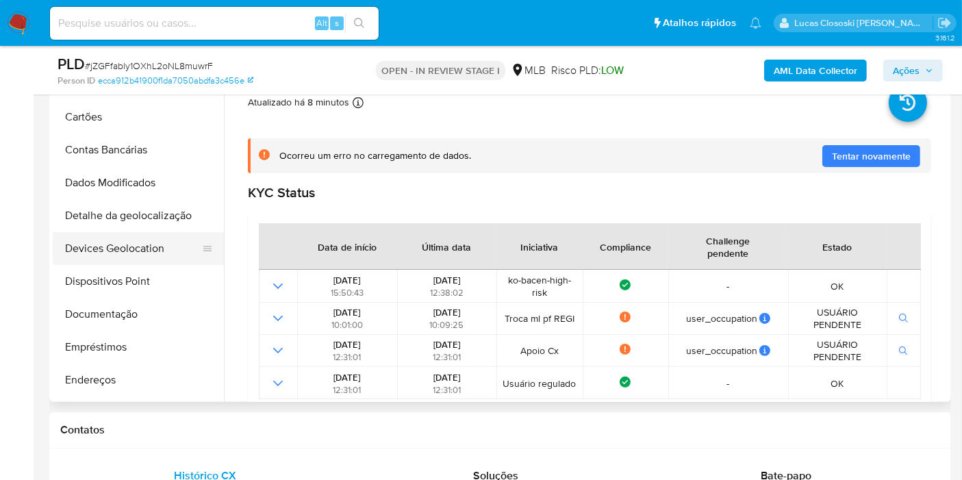
scroll to position [152, 0]
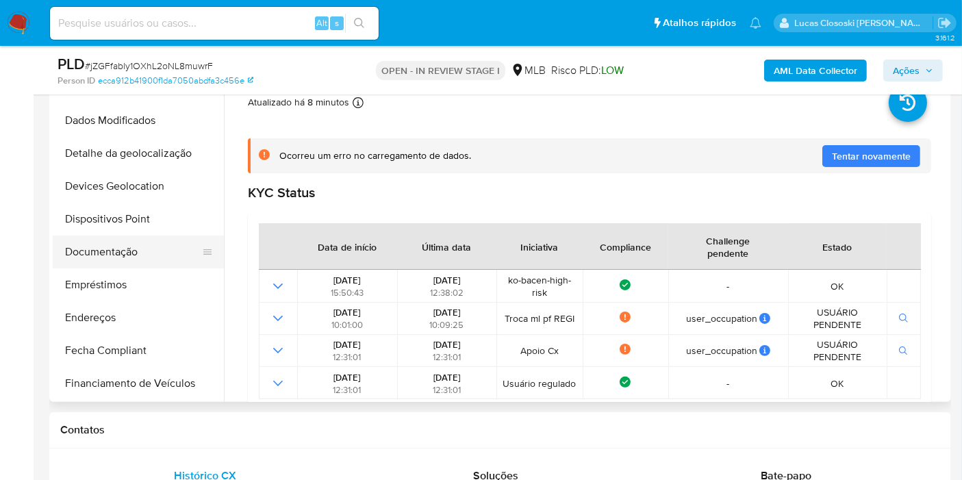
click at [140, 255] on button "Documentação" at bounding box center [133, 252] width 160 height 33
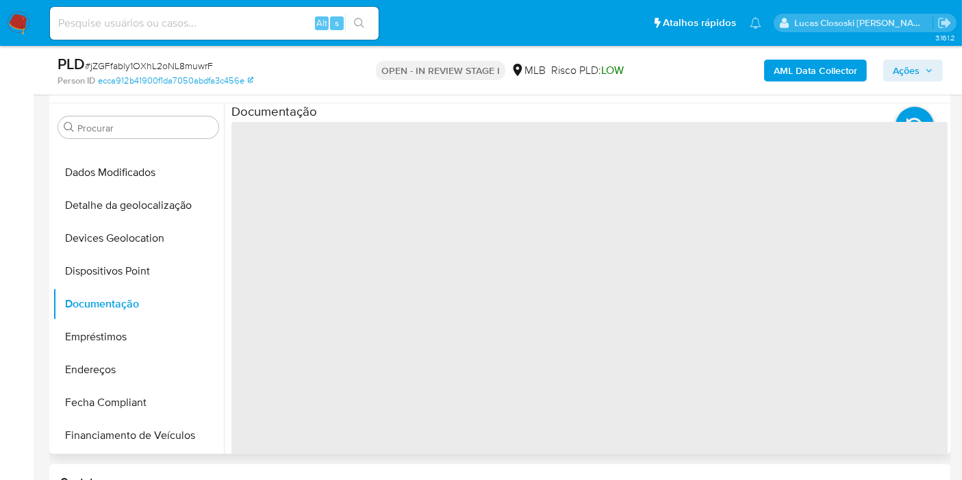
scroll to position [228, 0]
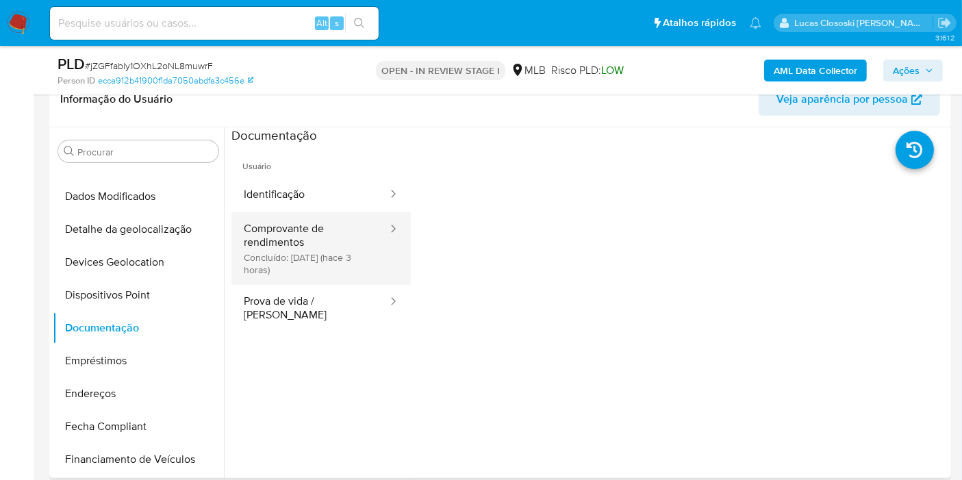
click at [295, 241] on button "Comprovante de rendimentos Concluído: 07/10/2025 (hace 3 horas)" at bounding box center [309, 248] width 157 height 73
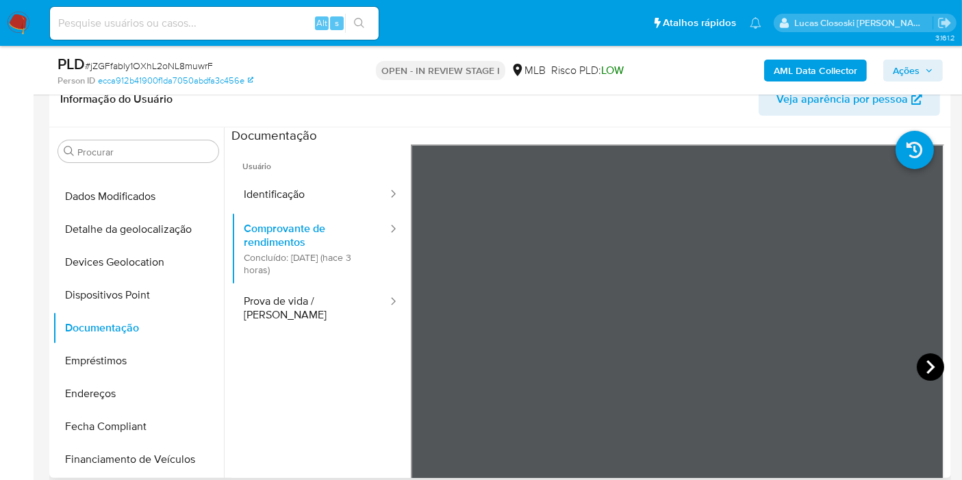
click at [931, 364] on icon at bounding box center [930, 366] width 27 height 27
click at [418, 373] on icon at bounding box center [427, 366] width 27 height 27
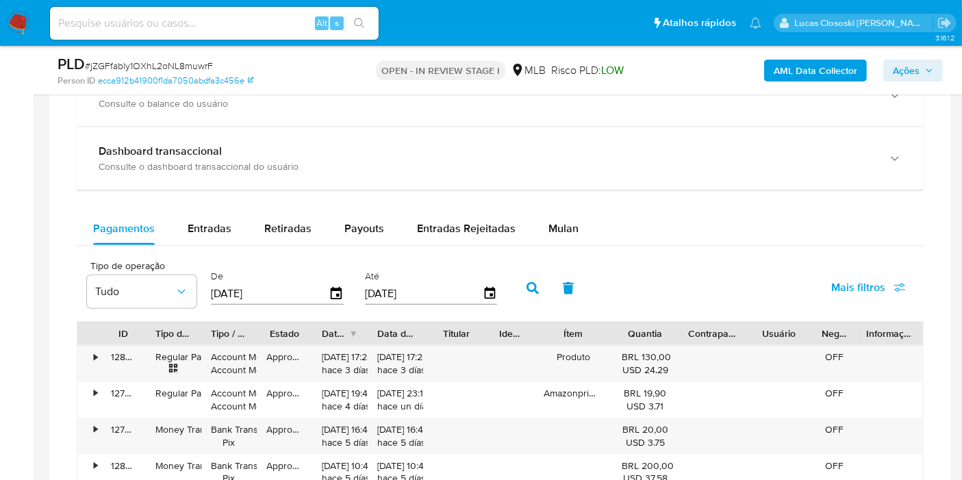
scroll to position [608, 0]
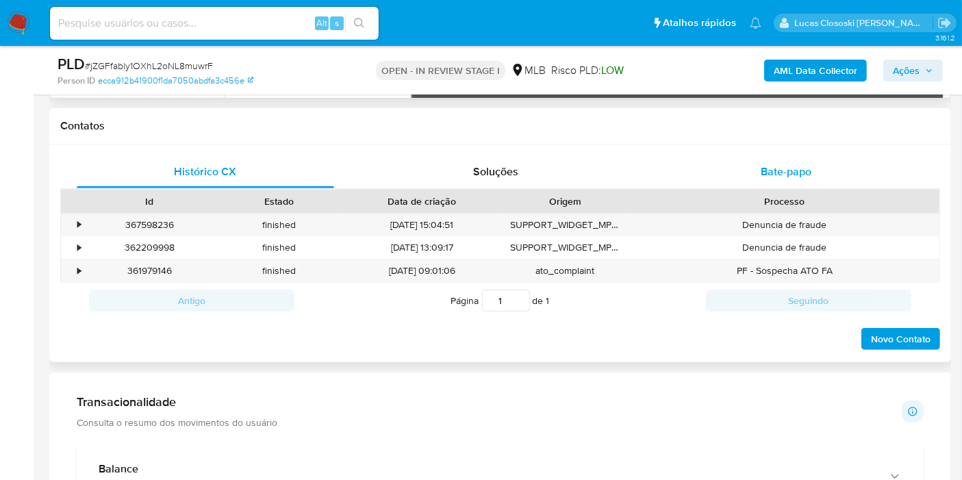
click at [759, 177] on div "Bate-papo" at bounding box center [785, 171] width 257 height 33
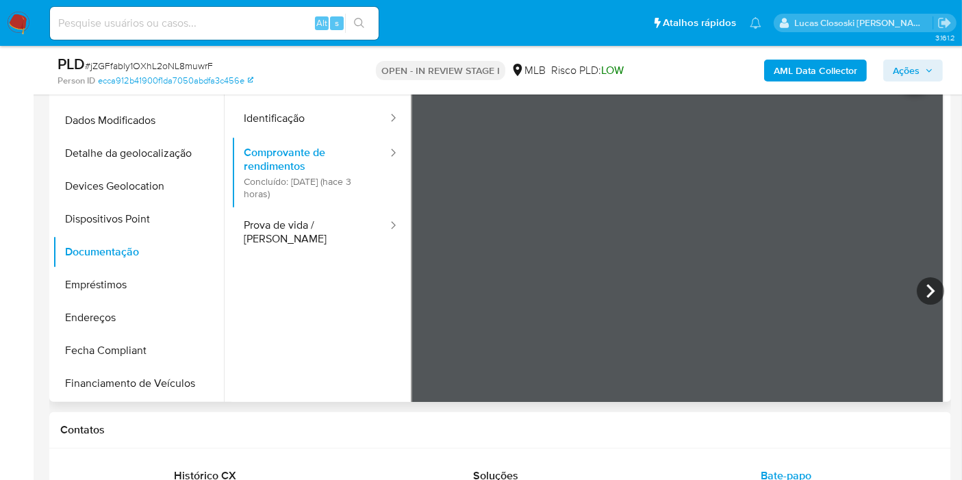
scroll to position [228, 0]
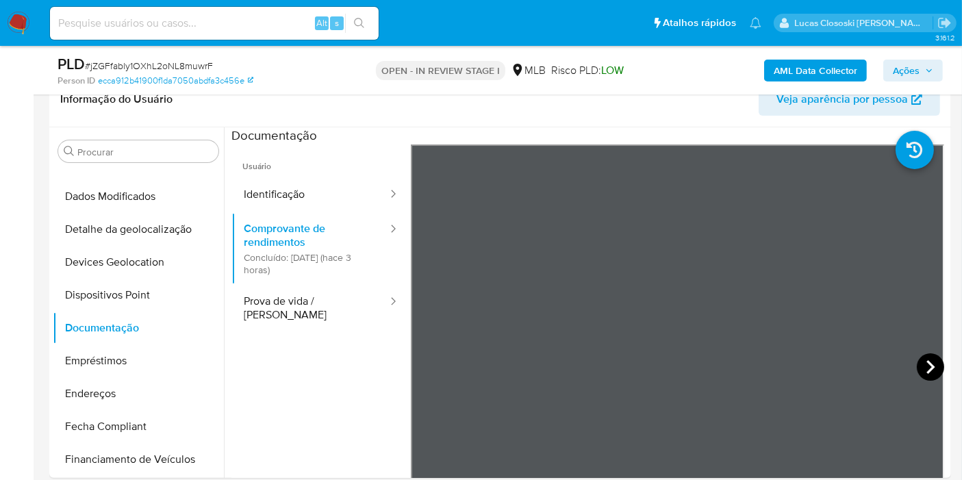
click at [929, 357] on icon at bounding box center [930, 366] width 27 height 27
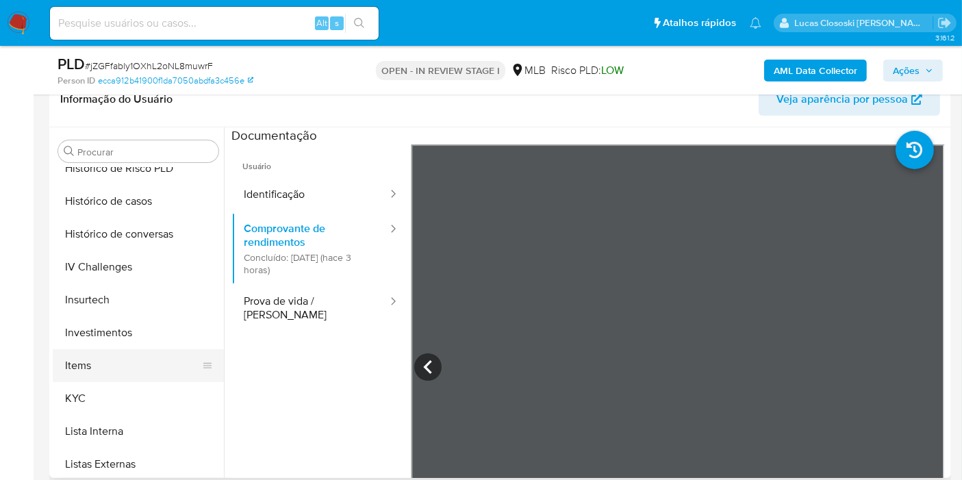
scroll to position [532, 0]
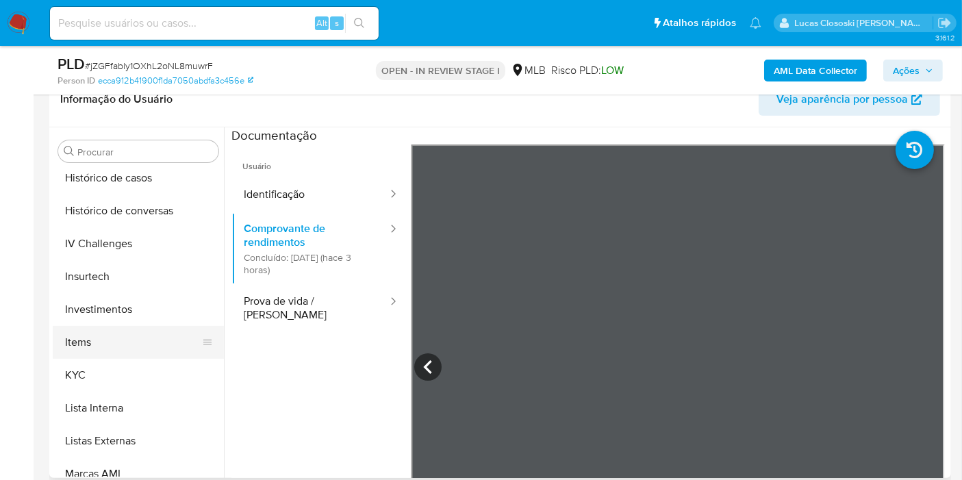
click at [103, 370] on button "KYC" at bounding box center [138, 375] width 171 height 33
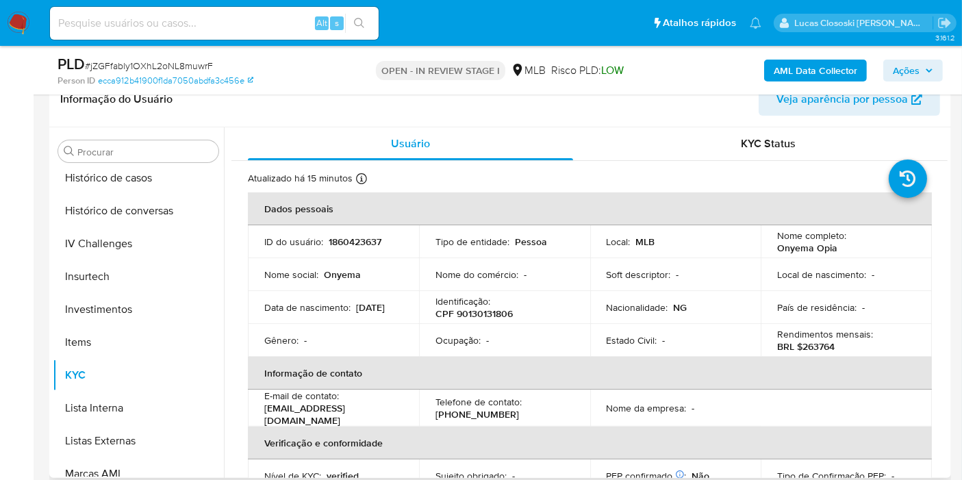
click at [823, 347] on p "BRL $263764" at bounding box center [806, 346] width 58 height 12
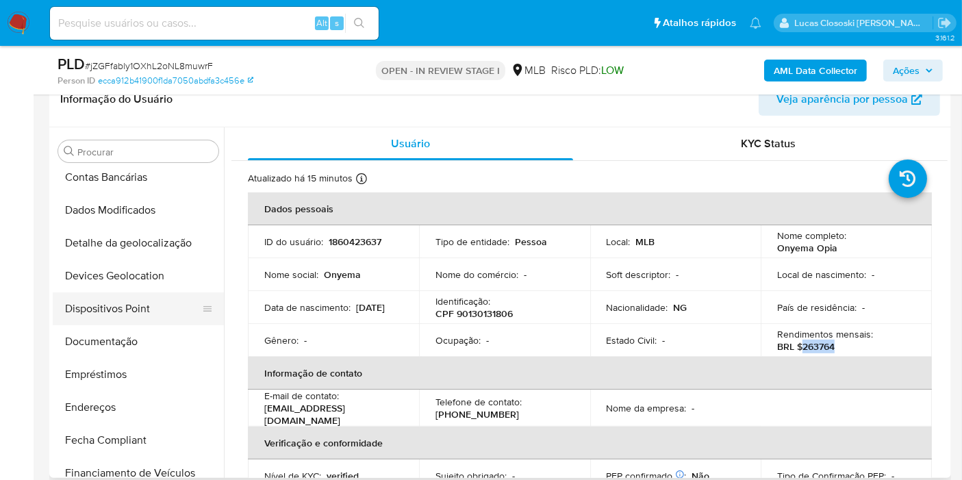
scroll to position [76, 0]
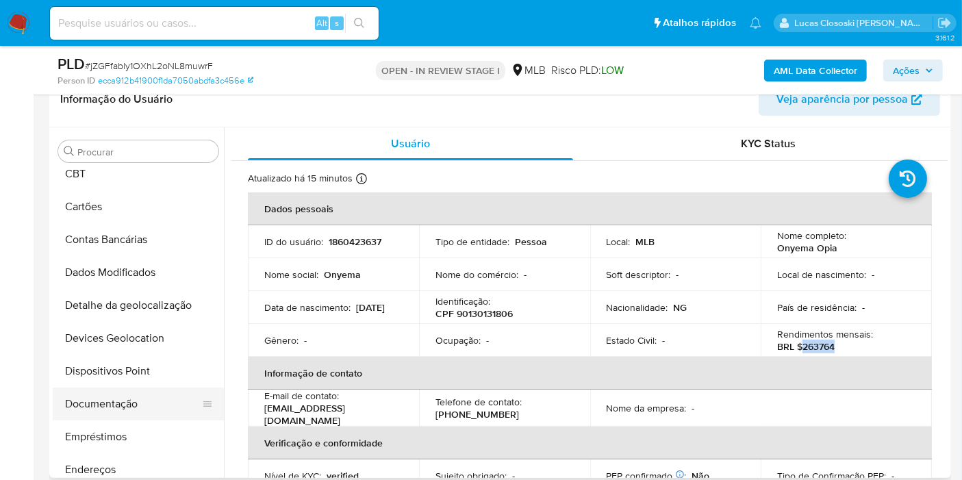
click at [91, 406] on button "Documentação" at bounding box center [133, 404] width 160 height 33
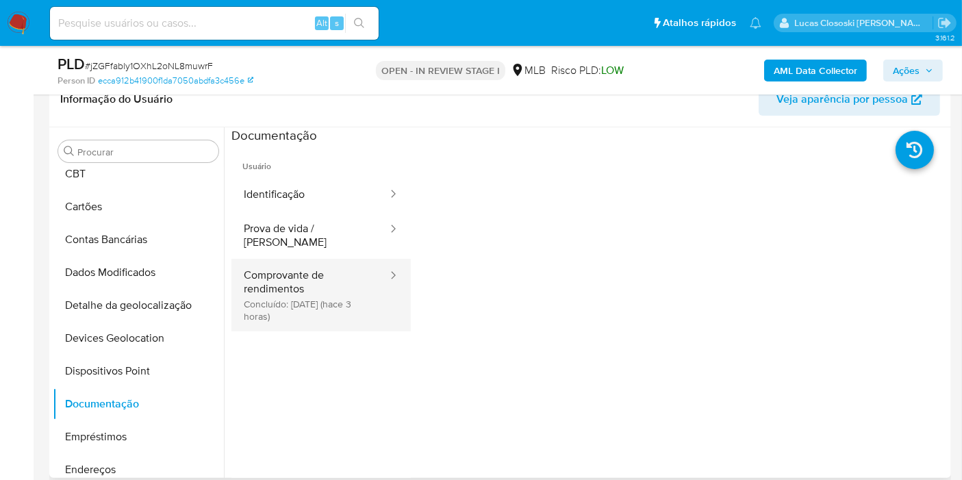
click at [283, 259] on button "Comprovante de rendimentos Concluído: 07/10/2025 (hace 3 horas)" at bounding box center [309, 295] width 157 height 73
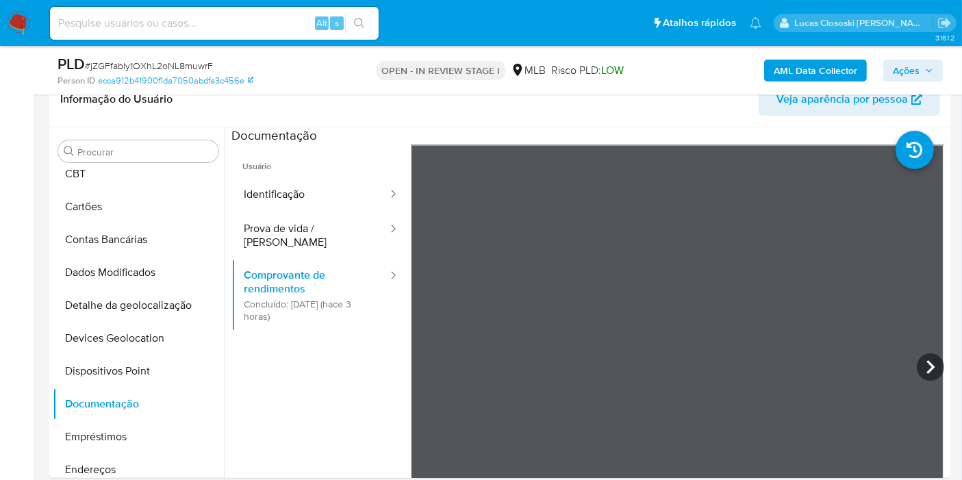
drag, startPoint x: 933, startPoint y: 77, endPoint x: 916, endPoint y: 77, distance: 16.4
click at [933, 77] on span "Ações" at bounding box center [913, 70] width 40 height 19
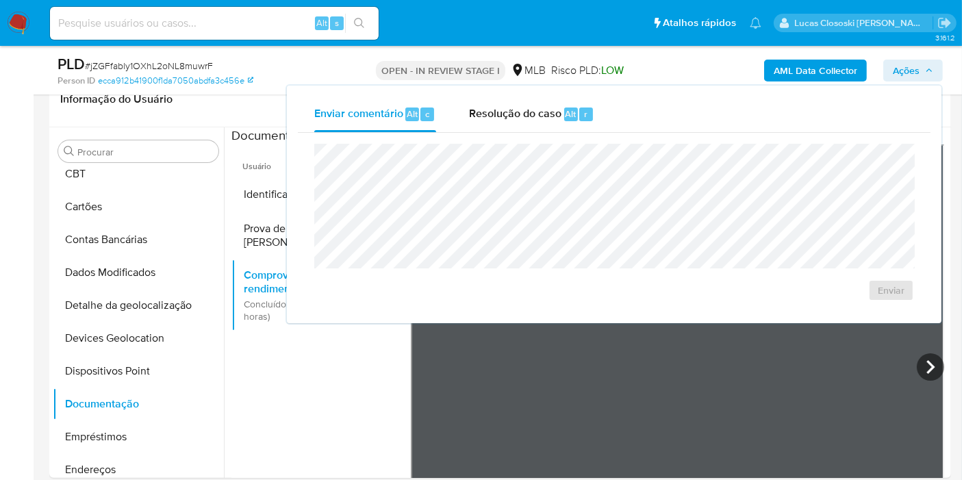
drag, startPoint x: 513, startPoint y: 119, endPoint x: 512, endPoint y: 136, distance: 16.4
click at [512, 119] on span "Resolução do caso" at bounding box center [515, 113] width 92 height 16
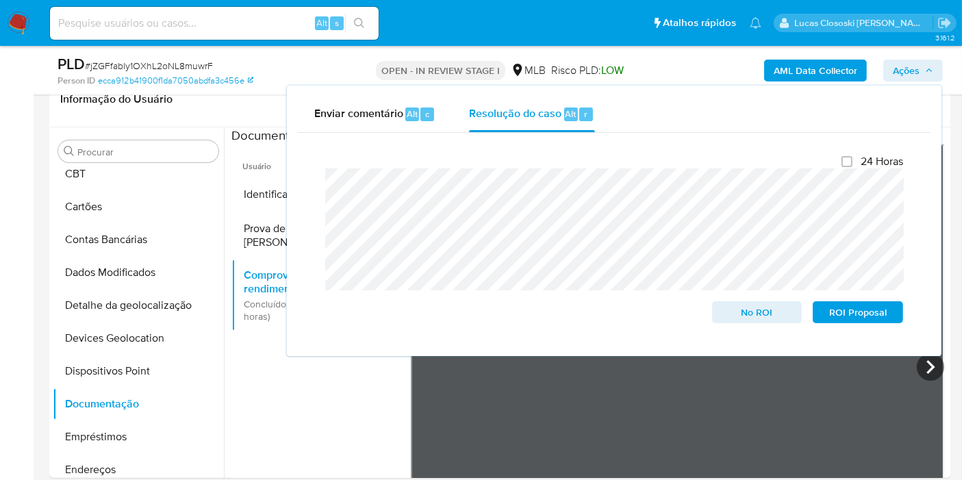
click at [901, 75] on span "Ações" at bounding box center [906, 71] width 27 height 22
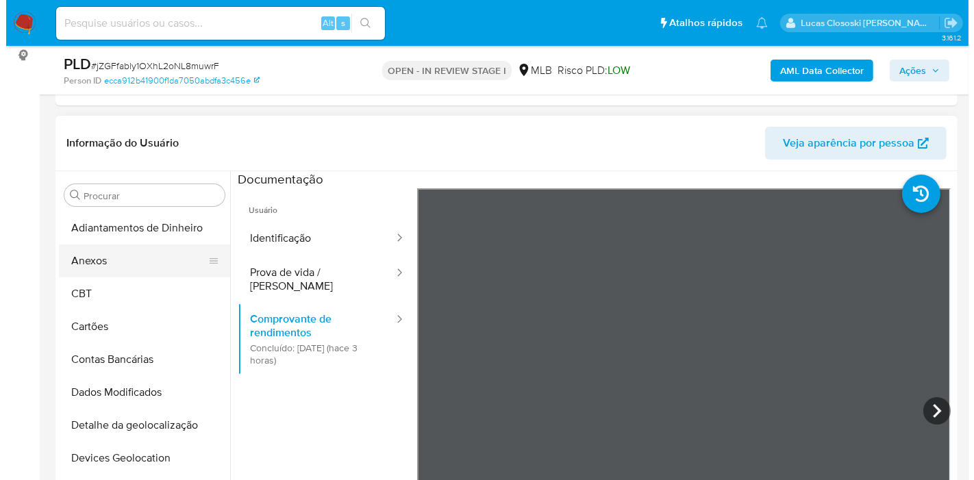
scroll to position [228, 0]
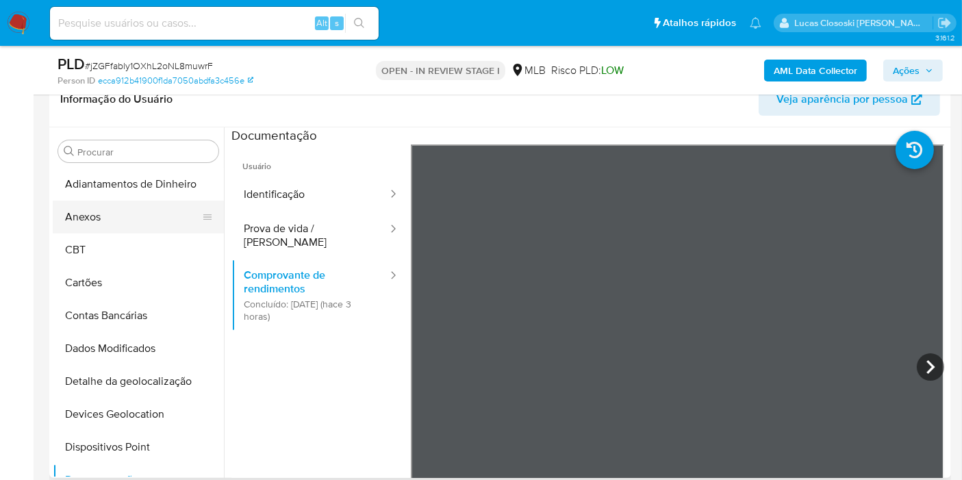
click at [95, 220] on button "Anexos" at bounding box center [133, 217] width 160 height 33
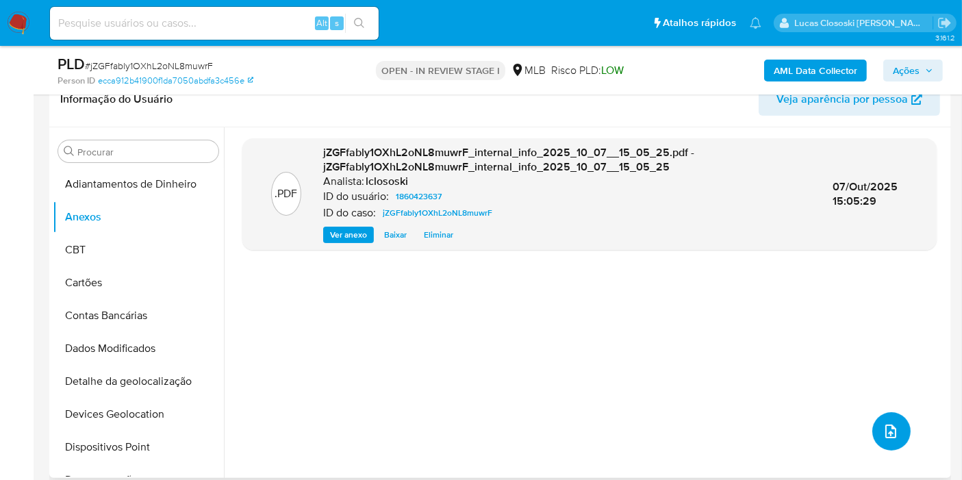
click at [900, 443] on button "upload-file" at bounding box center [891, 431] width 38 height 38
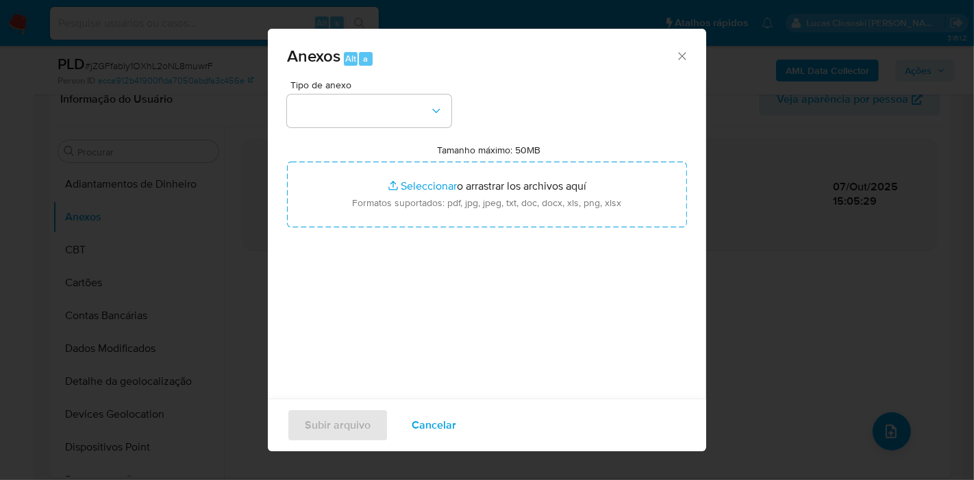
click at [362, 136] on div "Tipo de anexo Tamanho máximo: 50MB Seleccionar archivos Seleccionar o arrastrar…" at bounding box center [487, 241] width 400 height 323
click at [360, 117] on button "button" at bounding box center [369, 110] width 164 height 33
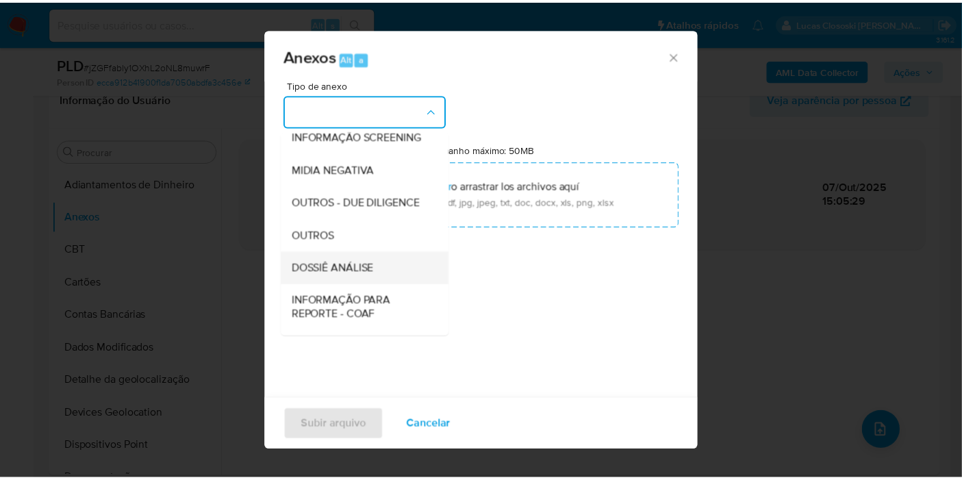
scroll to position [210, 0]
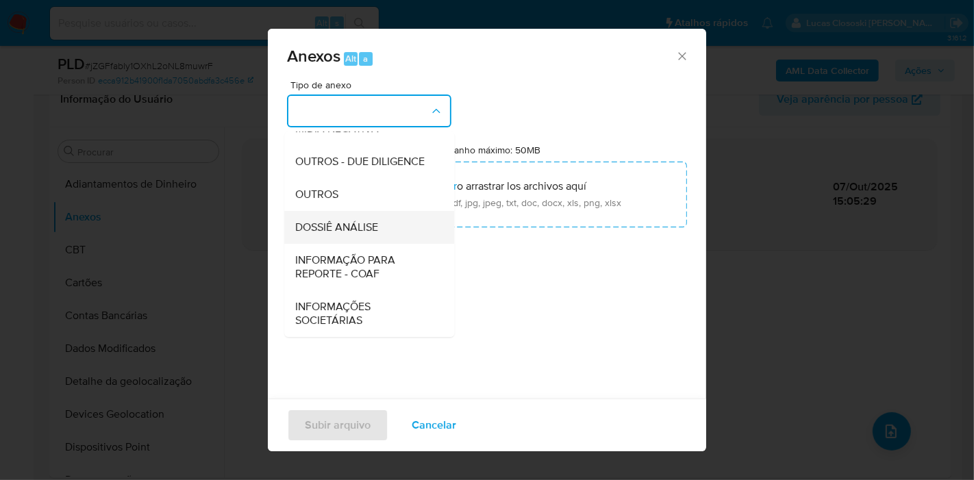
click at [344, 229] on span "DOSSIÊ ANÁLISE" at bounding box center [336, 227] width 83 height 14
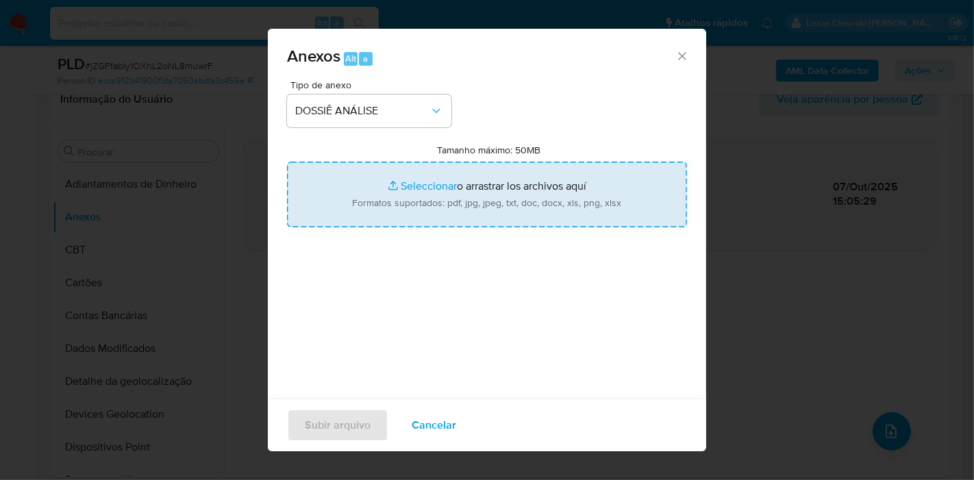
click at [436, 206] on input "Tamanho máximo: 50MB Seleccionar archivos" at bounding box center [487, 195] width 400 height 66
type input "C:\fakepath\SAR - XXXX - CPF 90130131806 - ONYEMA OPIA.pdf"
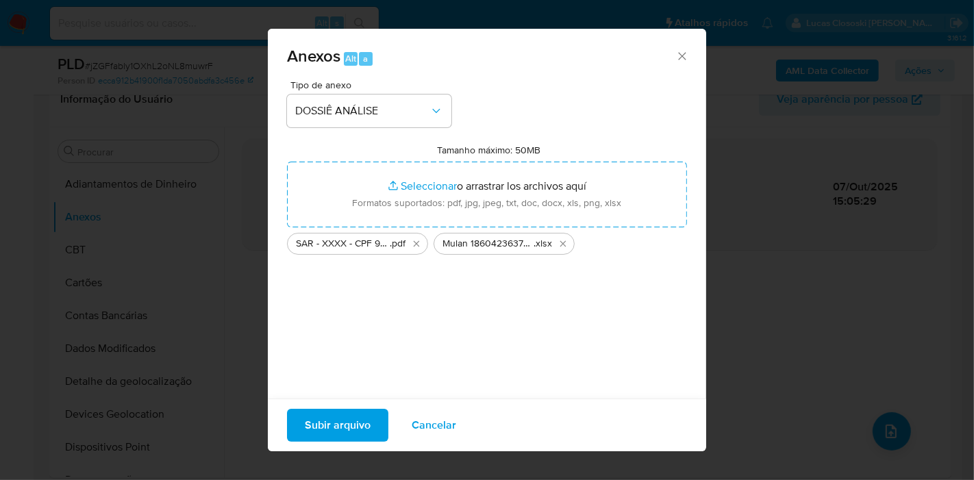
drag, startPoint x: 436, startPoint y: 206, endPoint x: 339, endPoint y: 427, distance: 241.6
click at [339, 427] on span "Subir arquivo" at bounding box center [338, 425] width 66 height 30
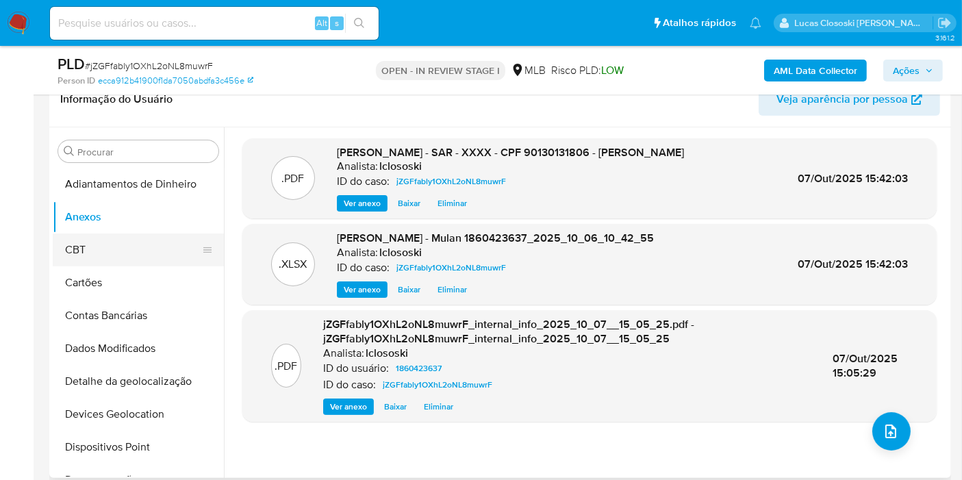
click at [116, 246] on button "CBT" at bounding box center [133, 249] width 160 height 33
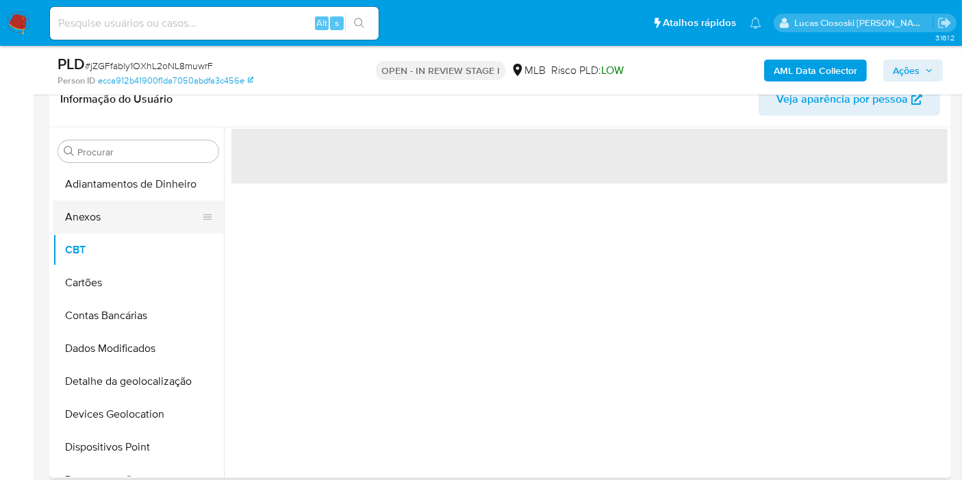
click at [116, 216] on button "Anexos" at bounding box center [133, 217] width 160 height 33
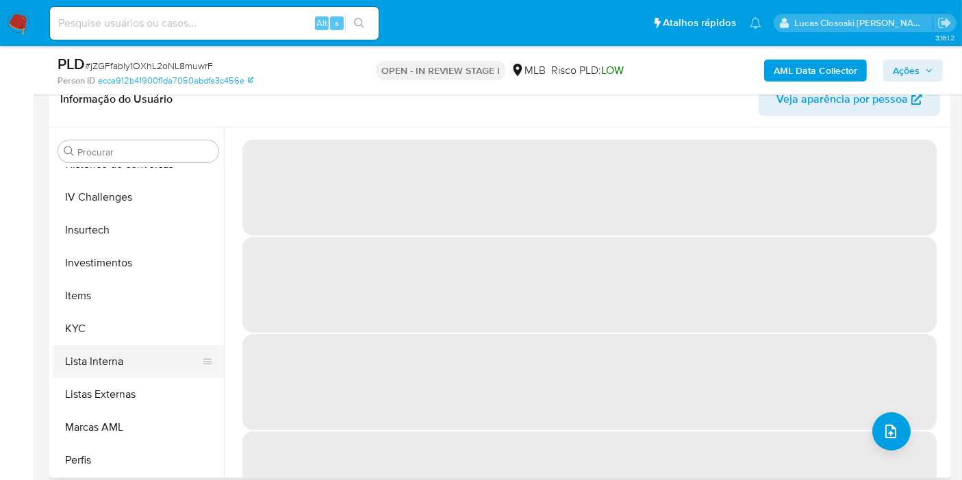
scroll to position [608, 0]
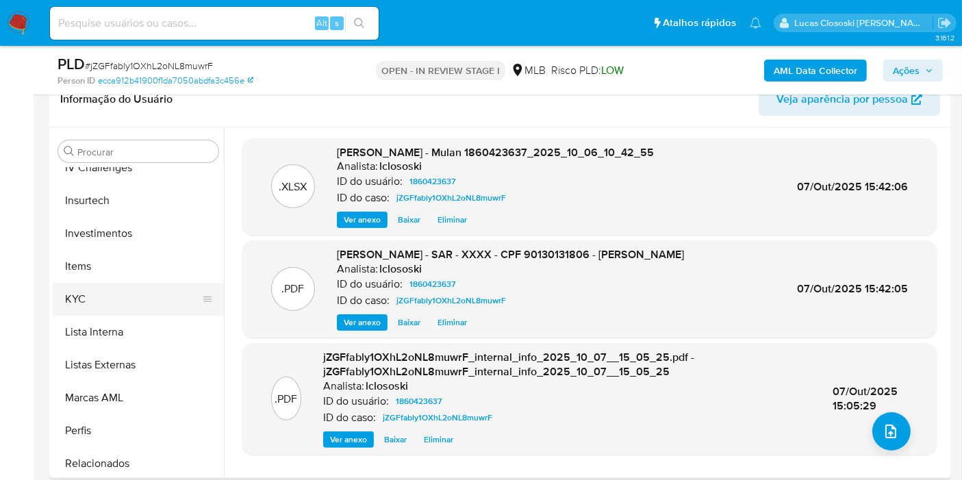
click at [113, 307] on button "KYC" at bounding box center [133, 299] width 160 height 33
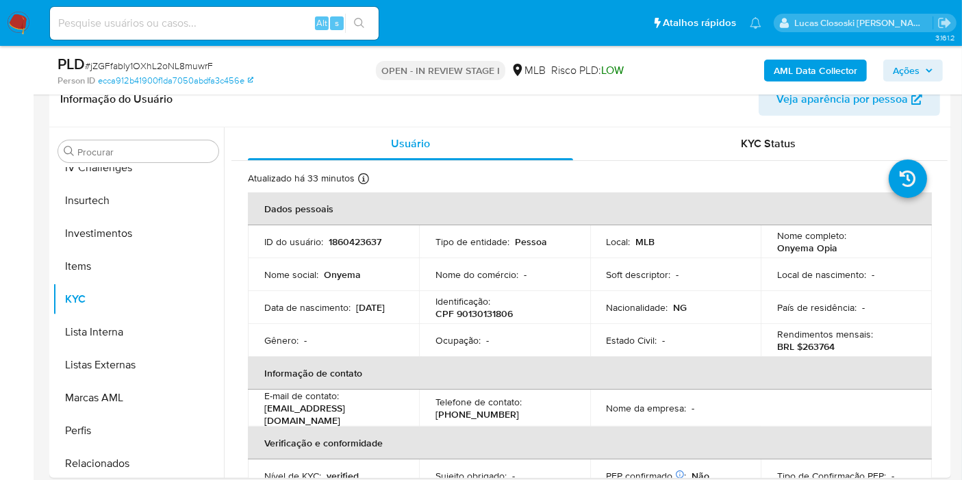
click at [919, 66] on span "Ações" at bounding box center [906, 71] width 27 height 22
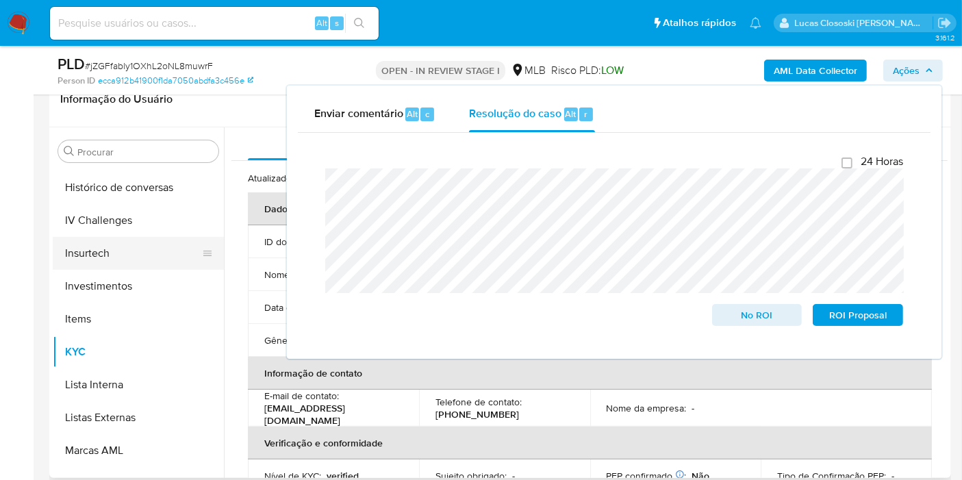
scroll to position [532, 0]
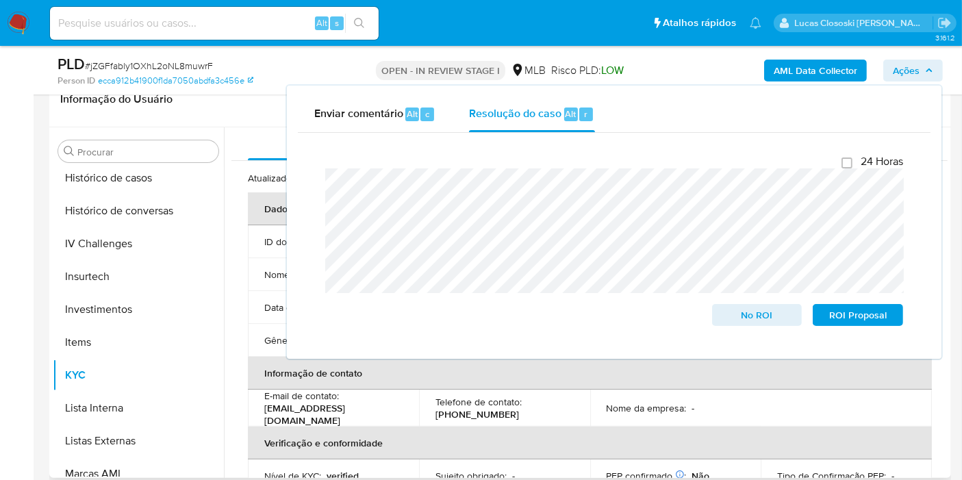
click at [114, 163] on div "Procurar Adiantamentos de Dinheiro Anexos CBT Cartões Contas Bancárias Dados Mo…" at bounding box center [138, 303] width 171 height 348
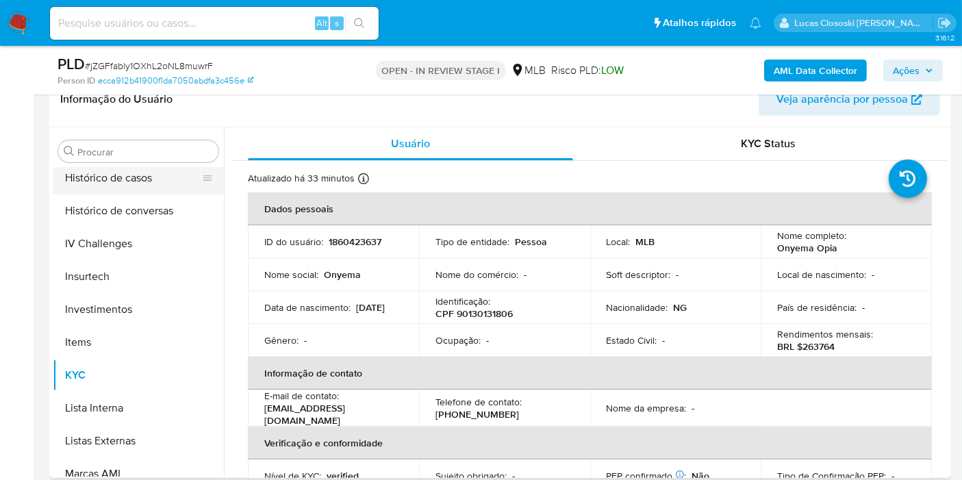
click at [115, 169] on button "Histórico de casos" at bounding box center [133, 178] width 160 height 33
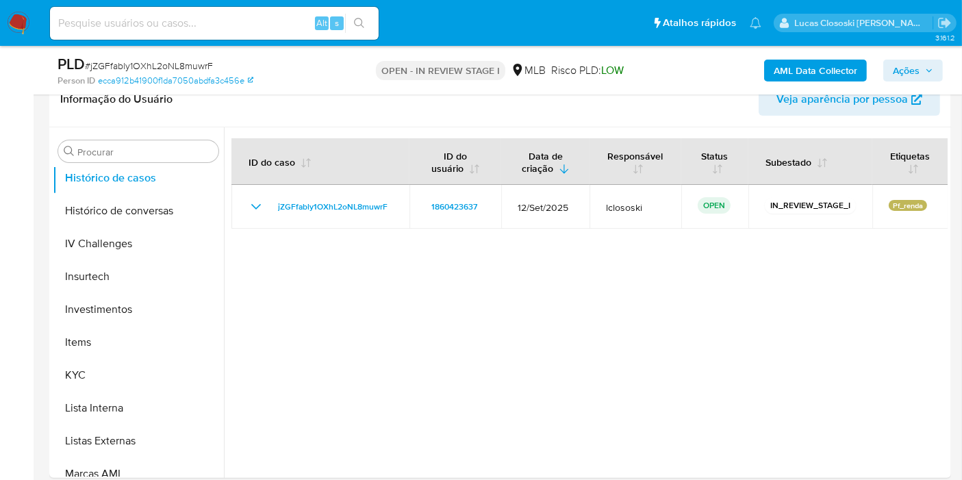
click at [898, 77] on span "Ações" at bounding box center [906, 71] width 27 height 22
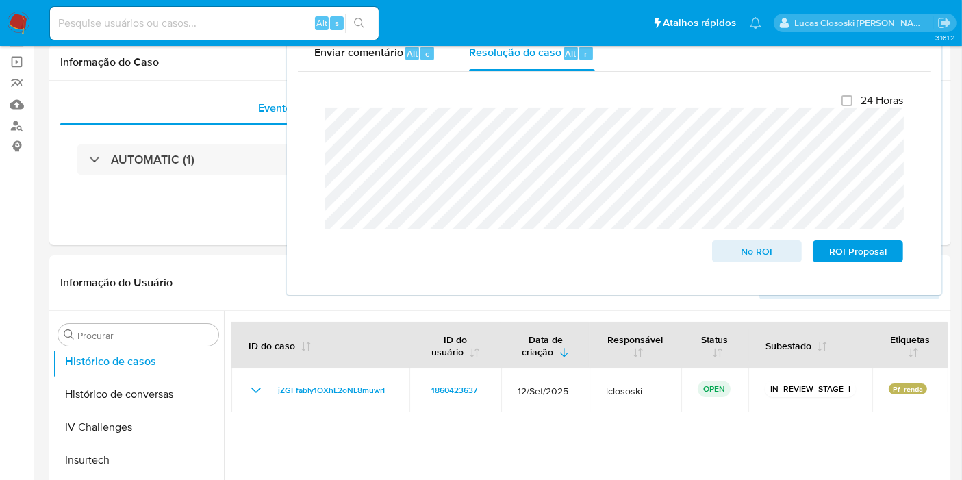
scroll to position [0, 0]
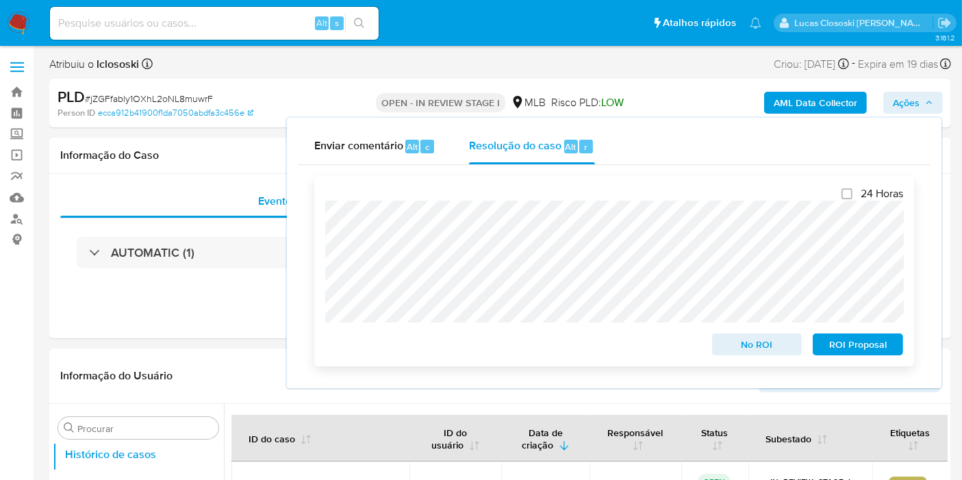
click at [889, 351] on span "ROI Proposal" at bounding box center [857, 344] width 71 height 19
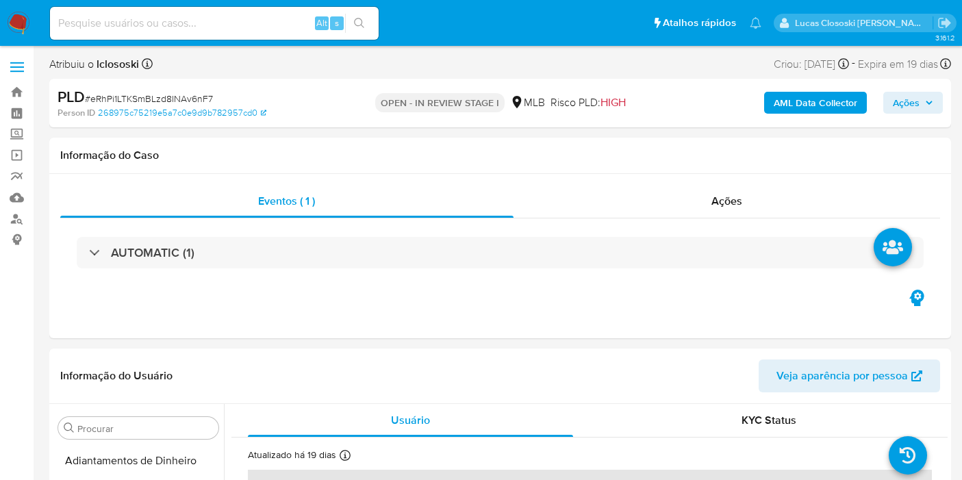
select select "10"
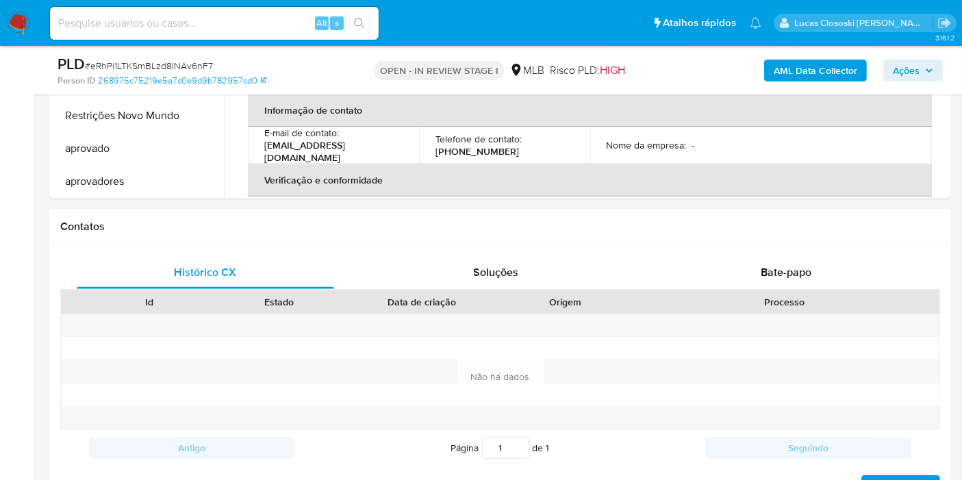
scroll to position [608, 0]
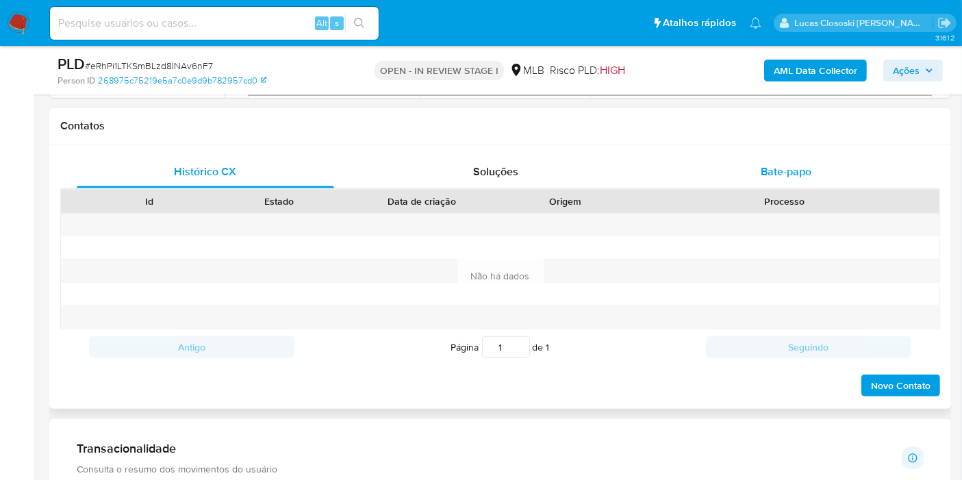
click at [796, 168] on span "Bate-papo" at bounding box center [786, 172] width 51 height 16
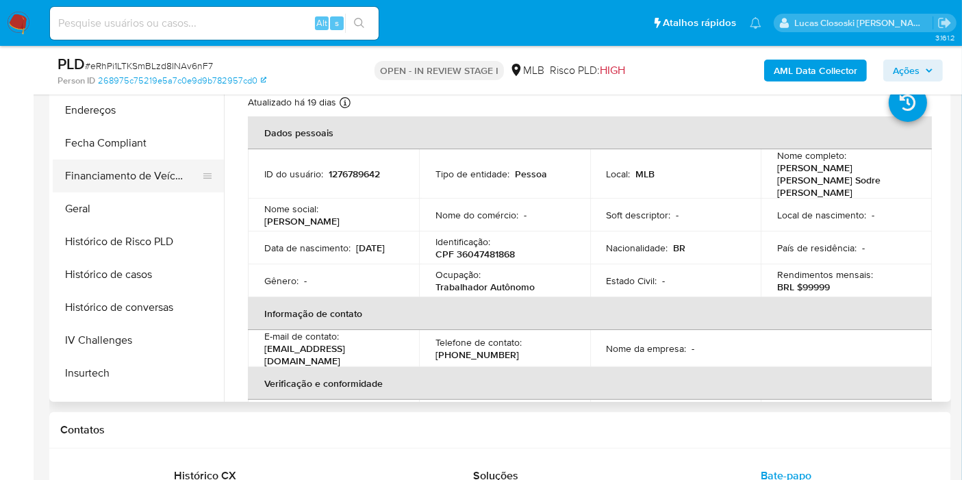
scroll to position [253, 0]
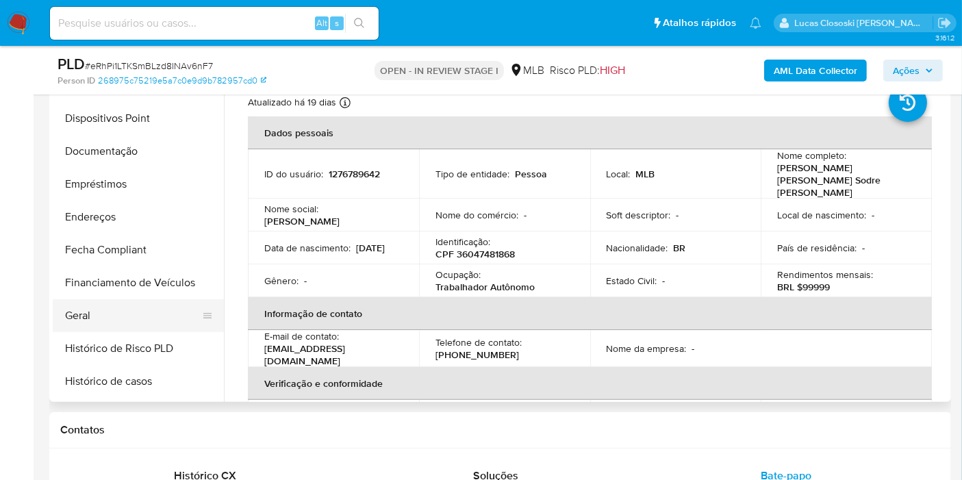
click at [124, 310] on button "Geral" at bounding box center [133, 315] width 160 height 33
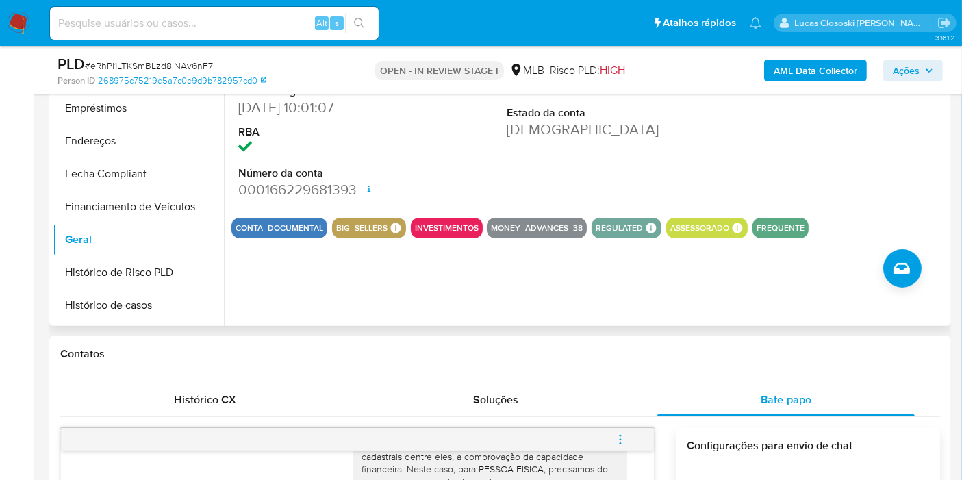
scroll to position [557, 0]
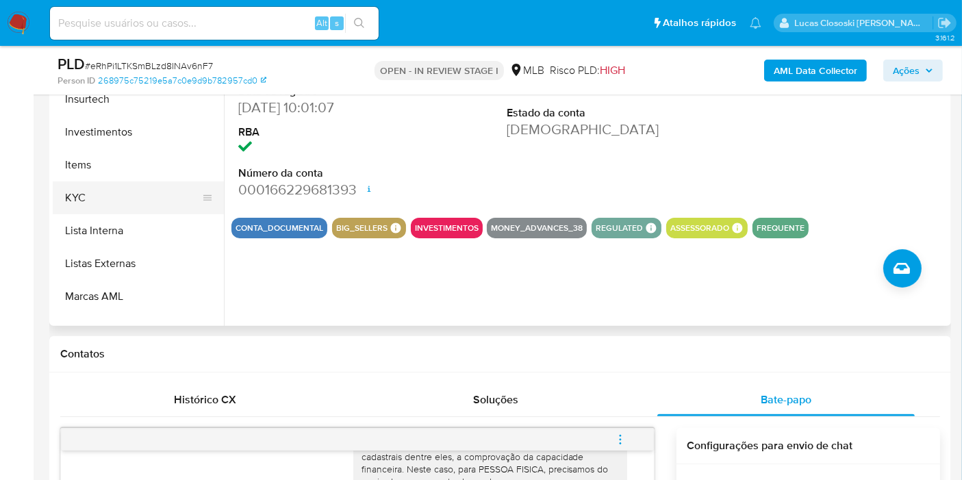
click at [111, 196] on button "KYC" at bounding box center [133, 197] width 160 height 33
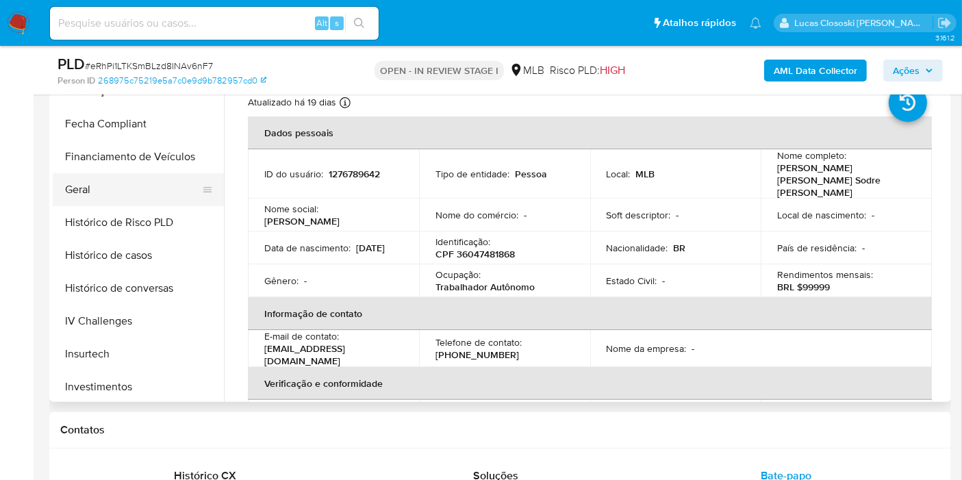
scroll to position [329, 0]
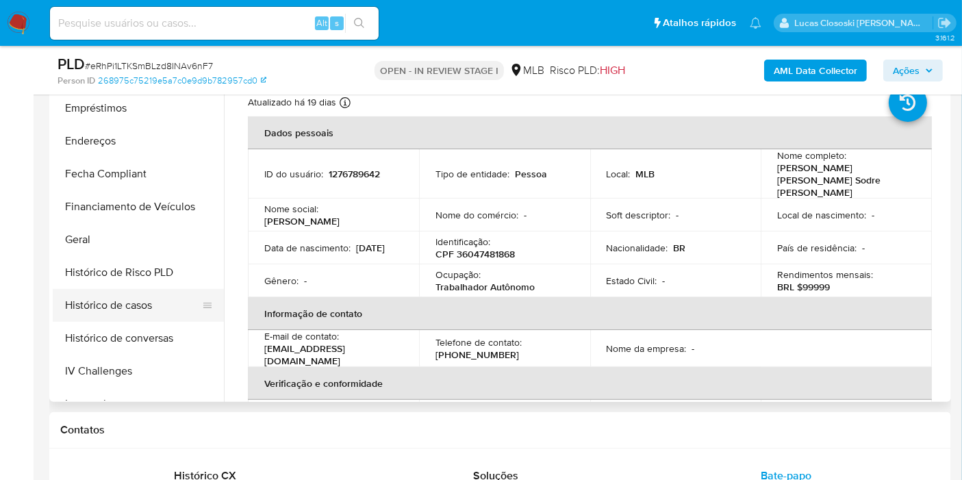
click at [152, 312] on button "Histórico de casos" at bounding box center [133, 305] width 160 height 33
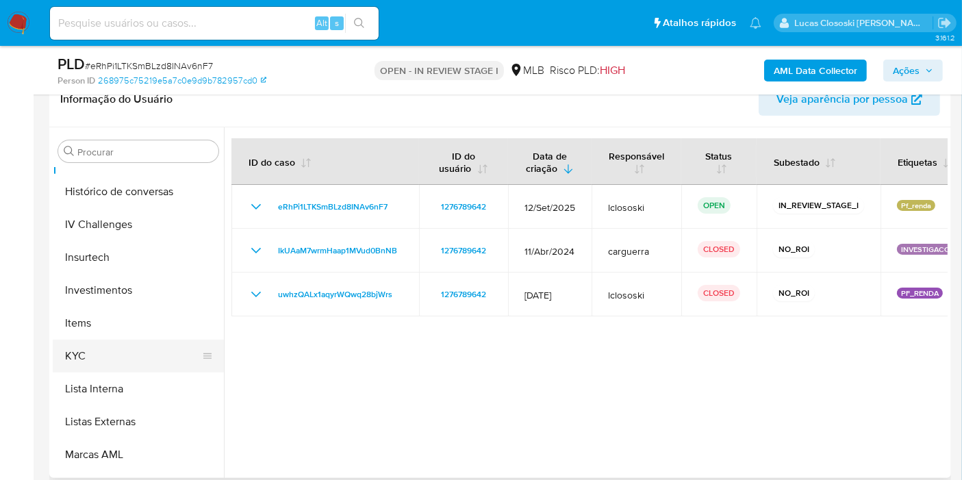
scroll to position [557, 0]
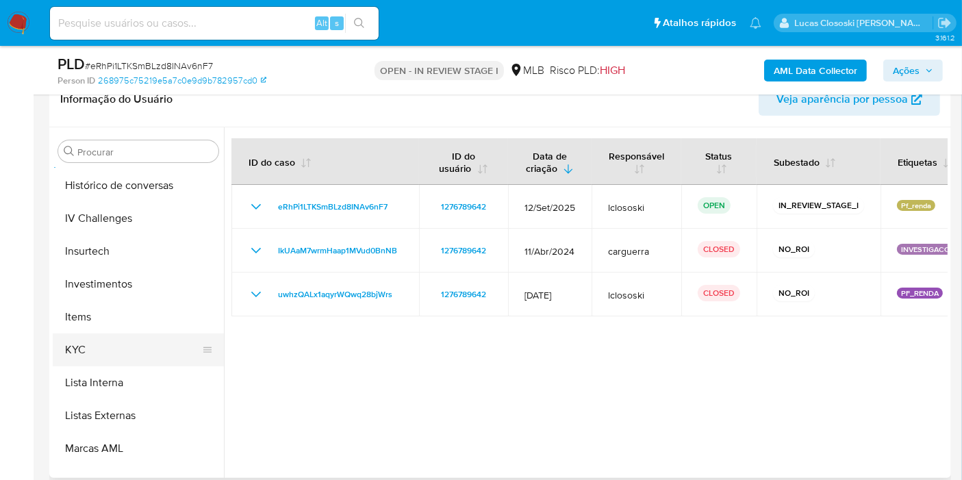
click at [123, 351] on button "KYC" at bounding box center [133, 349] width 160 height 33
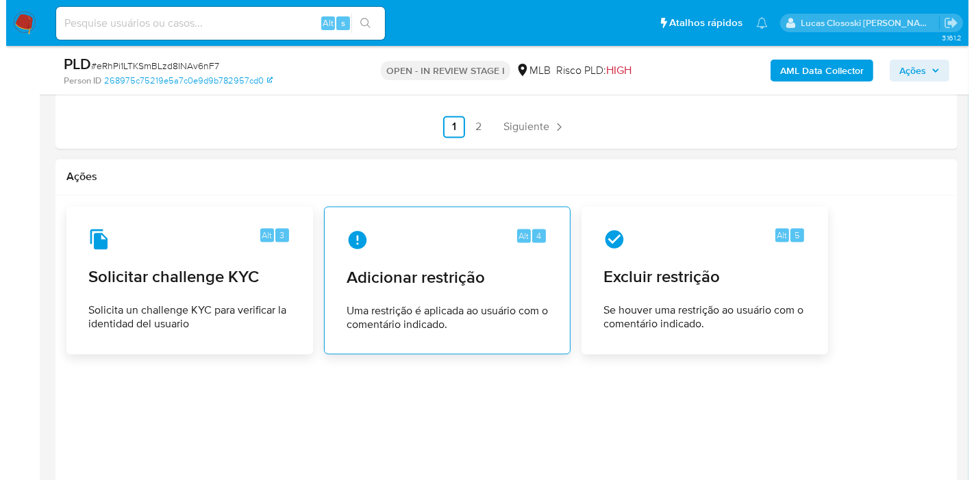
scroll to position [2510, 0]
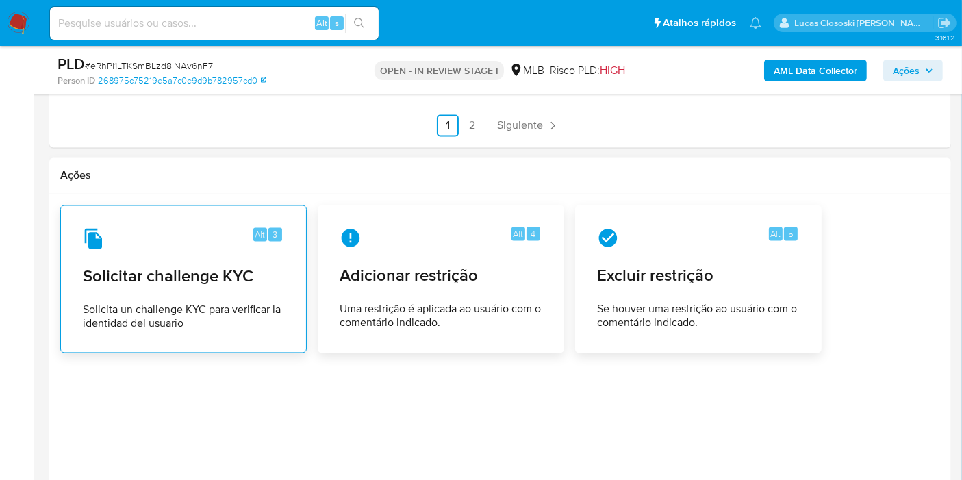
click at [227, 217] on div "Alt 3 Solicitar challenge KYC Solicita un challenge KYC para verificar la ident…" at bounding box center [183, 279] width 223 height 125
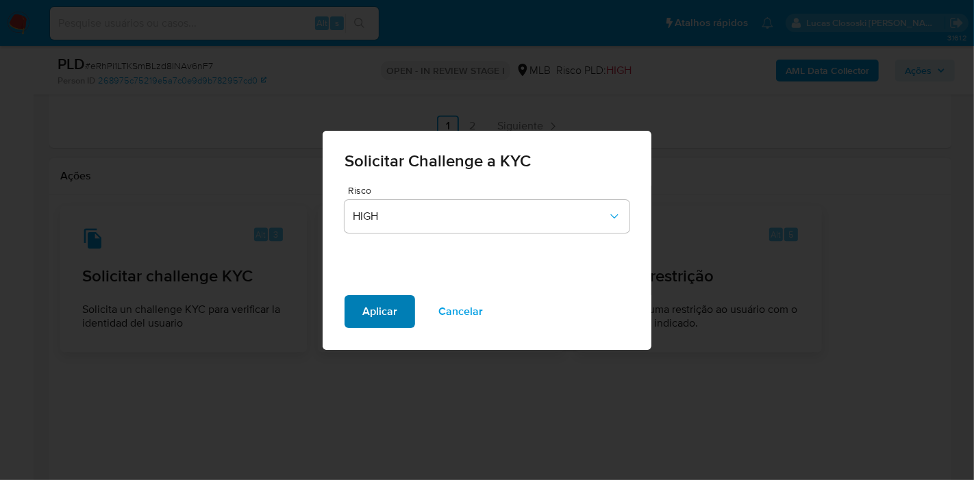
click at [366, 316] on span "Aplicar" at bounding box center [379, 311] width 35 height 30
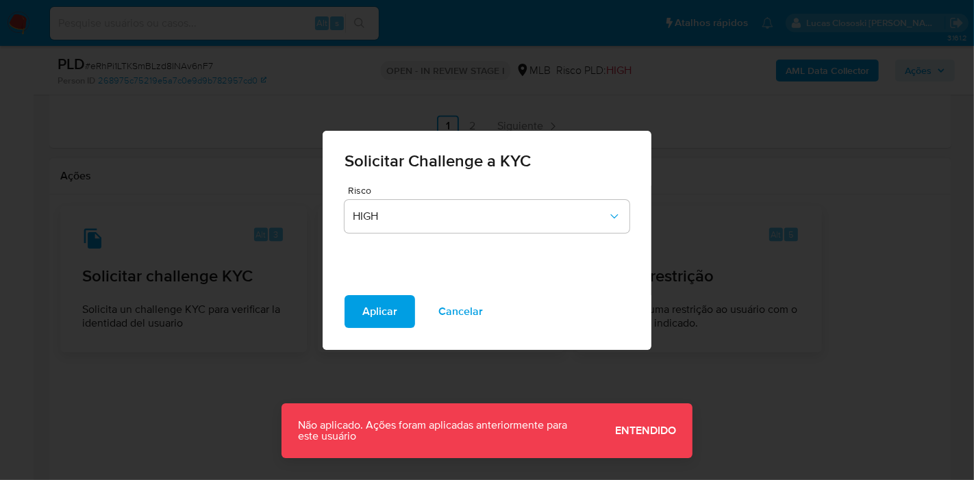
click at [651, 431] on span "Entendido" at bounding box center [645, 431] width 61 height 0
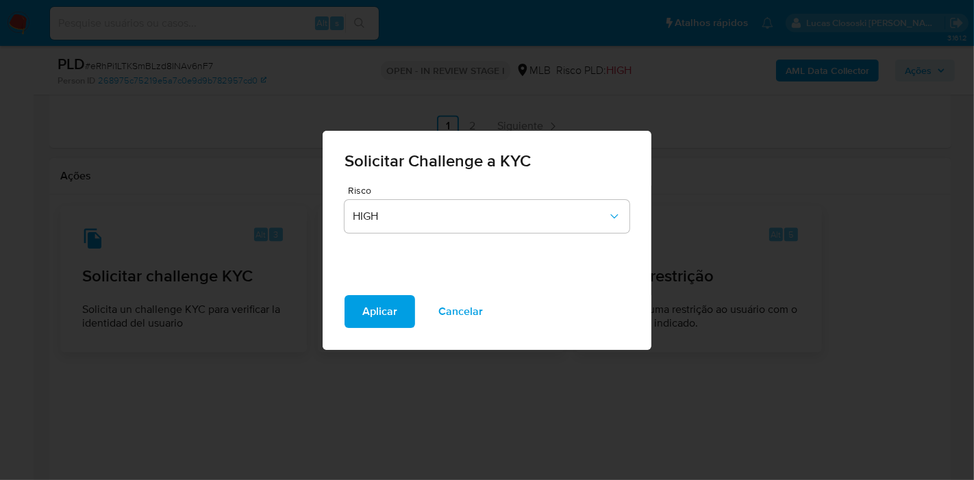
click at [474, 320] on span "Cancelar" at bounding box center [460, 311] width 45 height 30
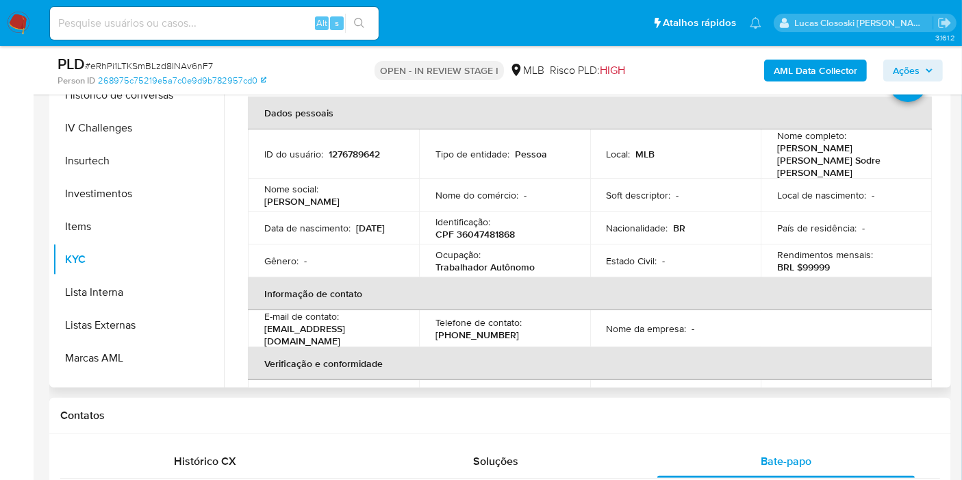
scroll to position [0, 0]
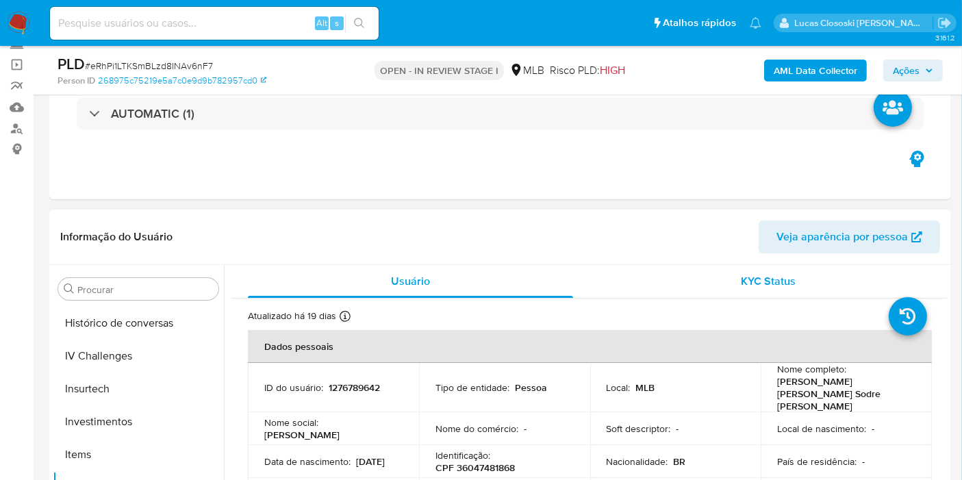
click at [750, 286] on span "KYC Status" at bounding box center [768, 281] width 55 height 16
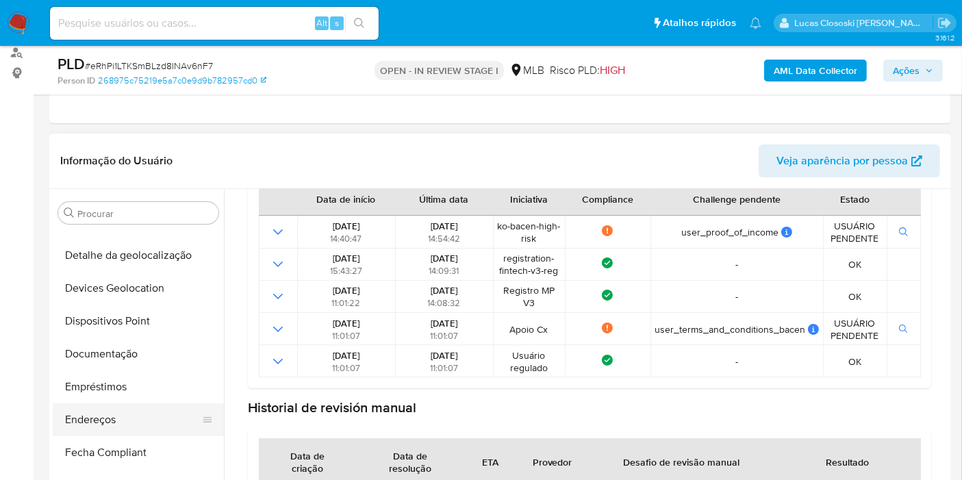
scroll to position [228, 0]
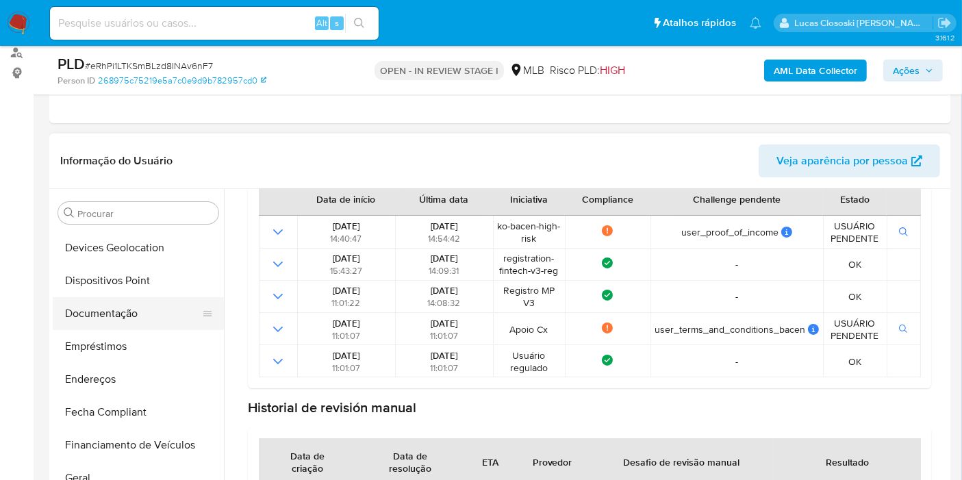
click at [129, 320] on button "Documentação" at bounding box center [133, 313] width 160 height 33
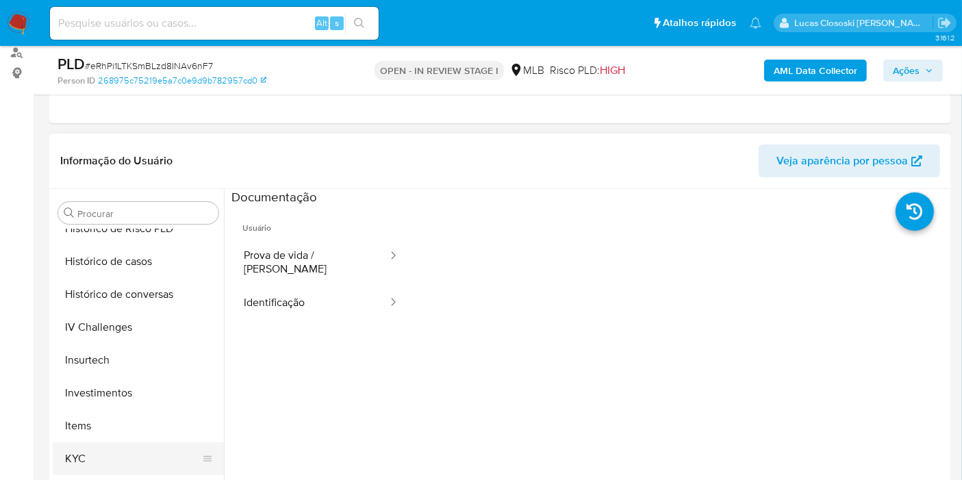
scroll to position [608, 0]
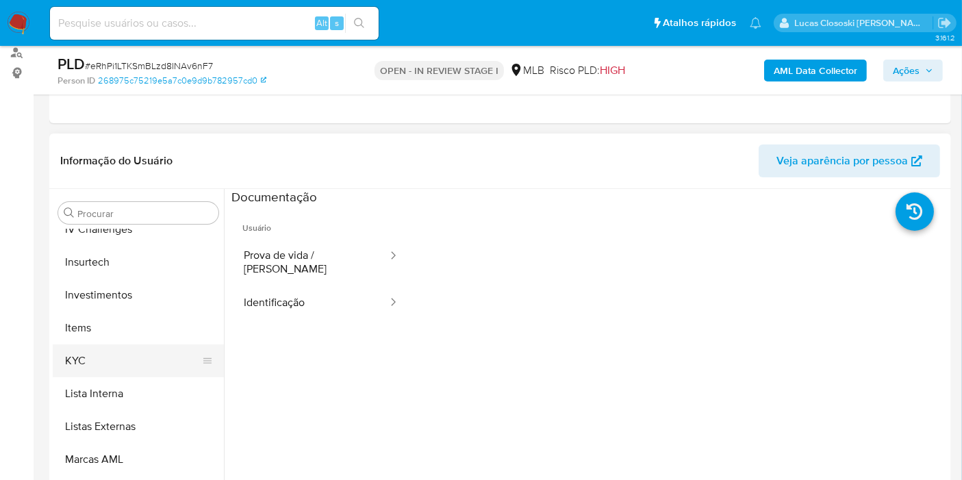
click at [118, 359] on button "KYC" at bounding box center [133, 360] width 160 height 33
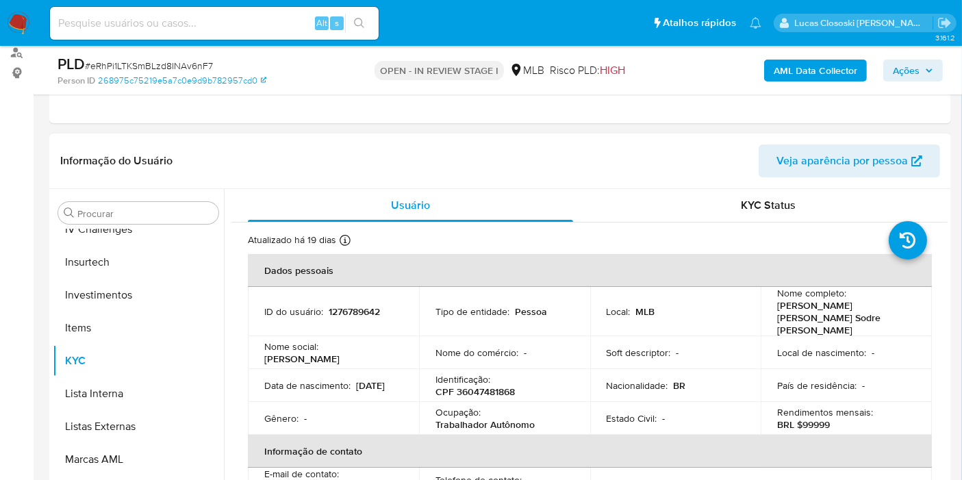
click at [348, 290] on td "ID do usuário : 1276789642" at bounding box center [333, 311] width 171 height 49
click at [356, 313] on td "ID do usuário : 1276789642" at bounding box center [333, 311] width 171 height 49
click at [348, 305] on p "1276789642" at bounding box center [354, 311] width 51 height 12
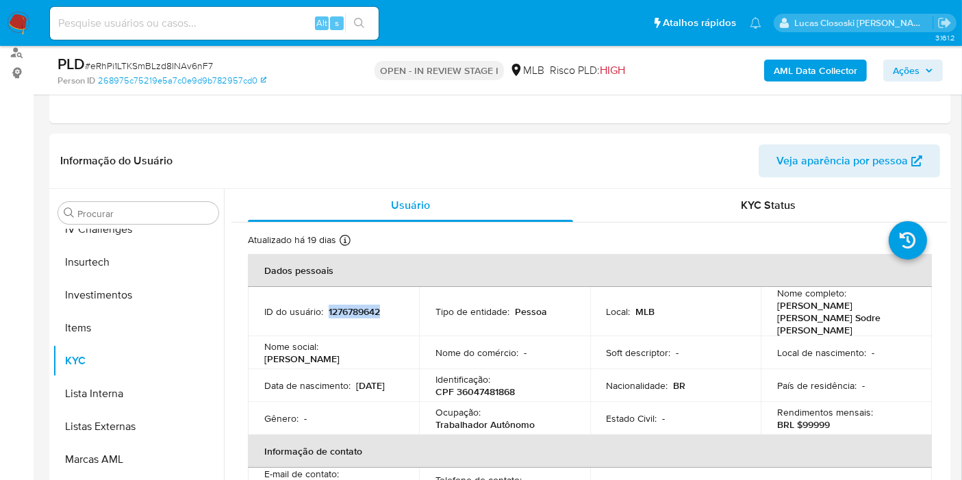
copy p "1276789642"
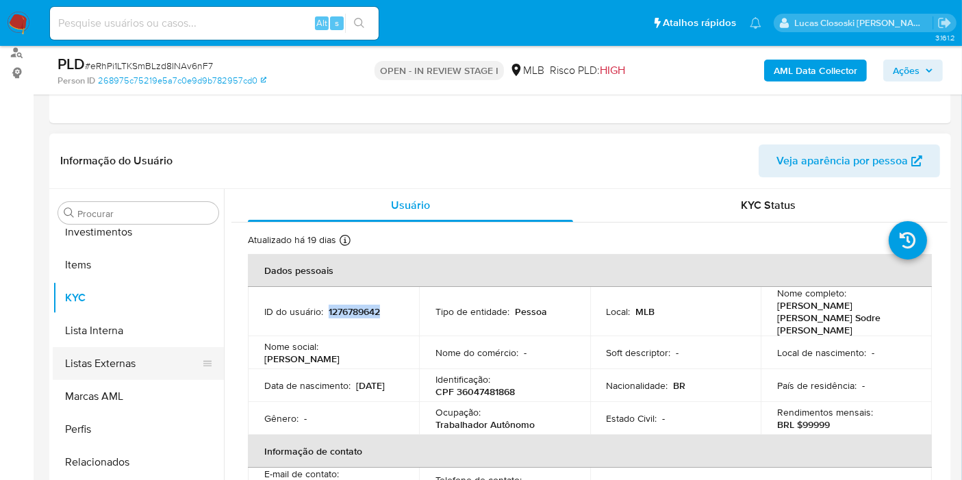
scroll to position [709, 0]
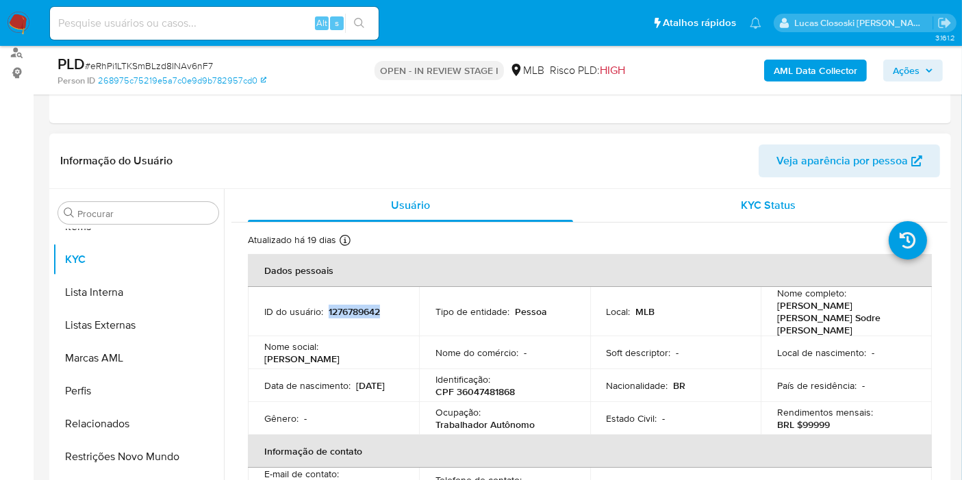
click at [731, 207] on div "KYC Status" at bounding box center [768, 205] width 325 height 33
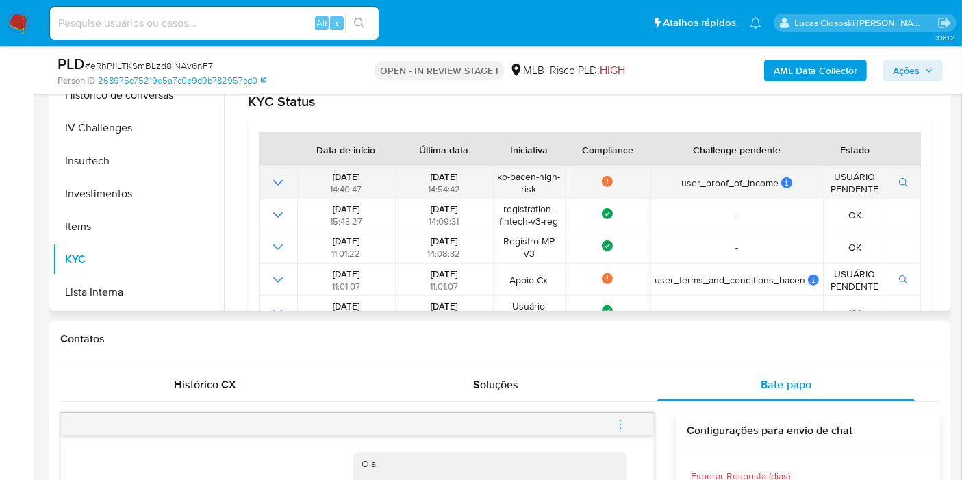
scroll to position [242, 0]
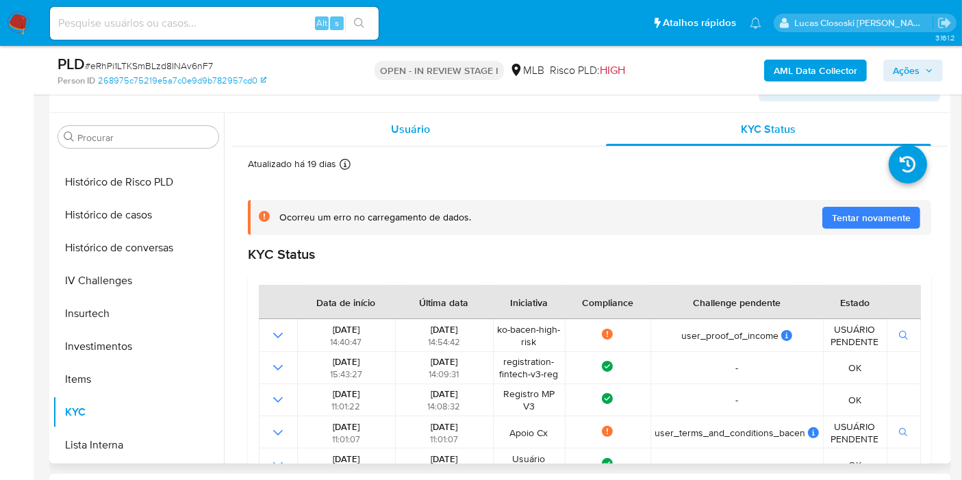
click at [365, 129] on div "Usuário" at bounding box center [410, 129] width 325 height 33
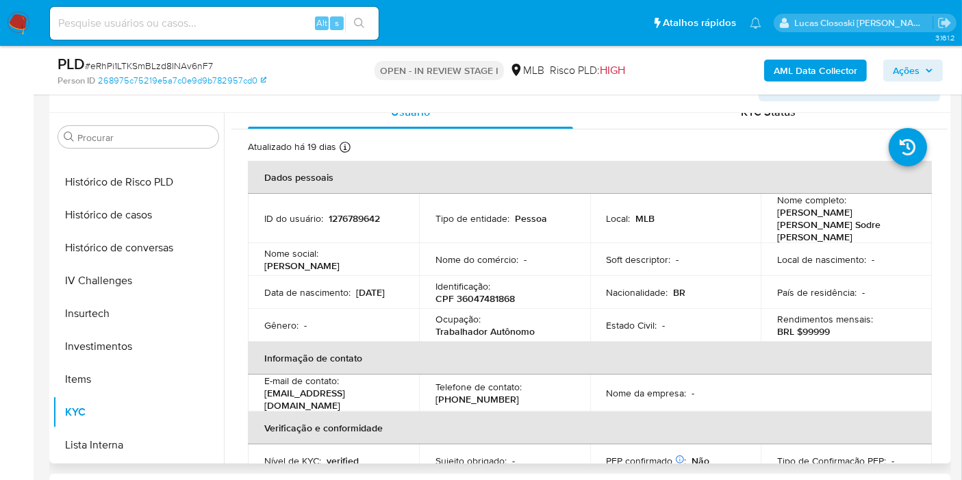
scroll to position [0, 0]
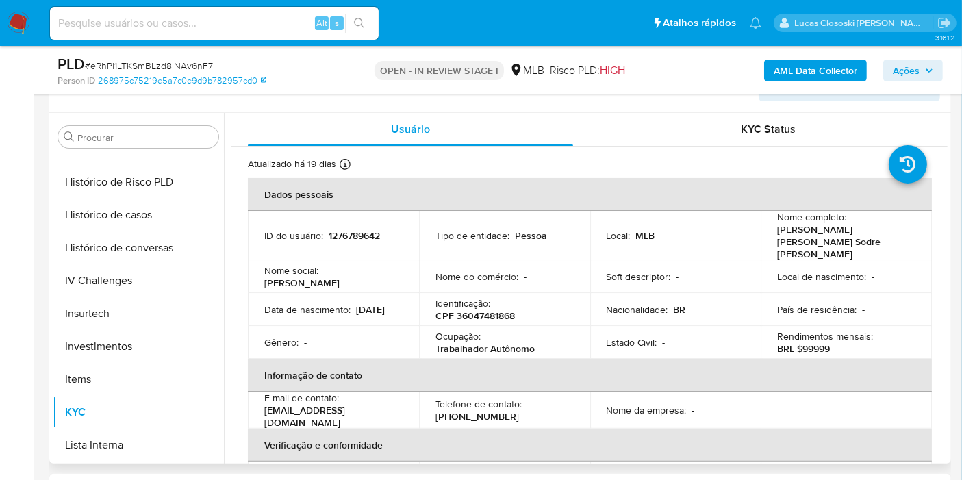
click at [364, 229] on p "1276789642" at bounding box center [354, 235] width 51 height 12
copy p "1276789642"
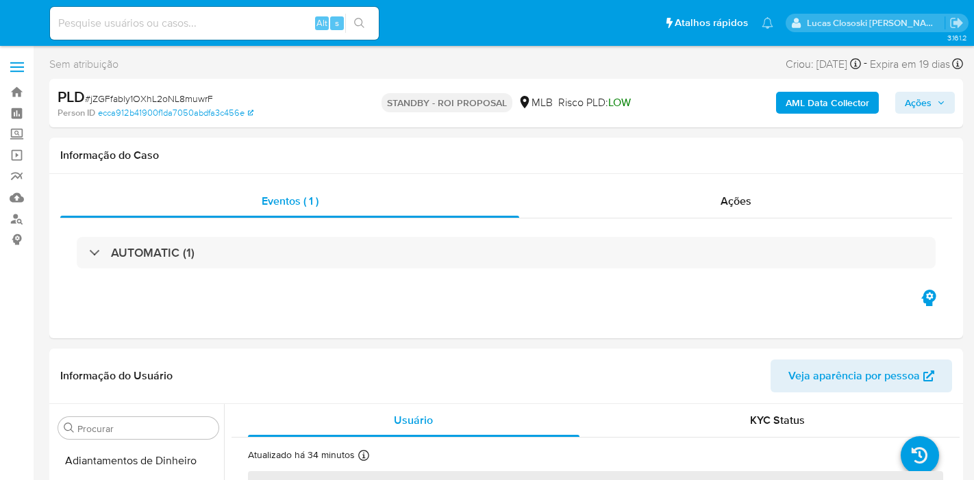
select select "10"
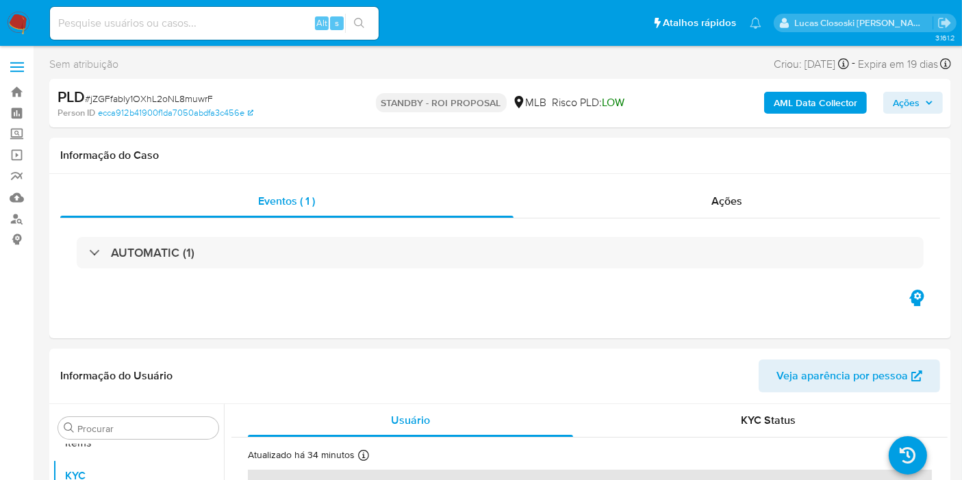
scroll to position [709, 0]
click at [168, 95] on span "# jZGFfably1OXhL2oNL8muwrF" at bounding box center [149, 99] width 128 height 14
copy span "jZGFfably1OXhL2oNL8muwrF"
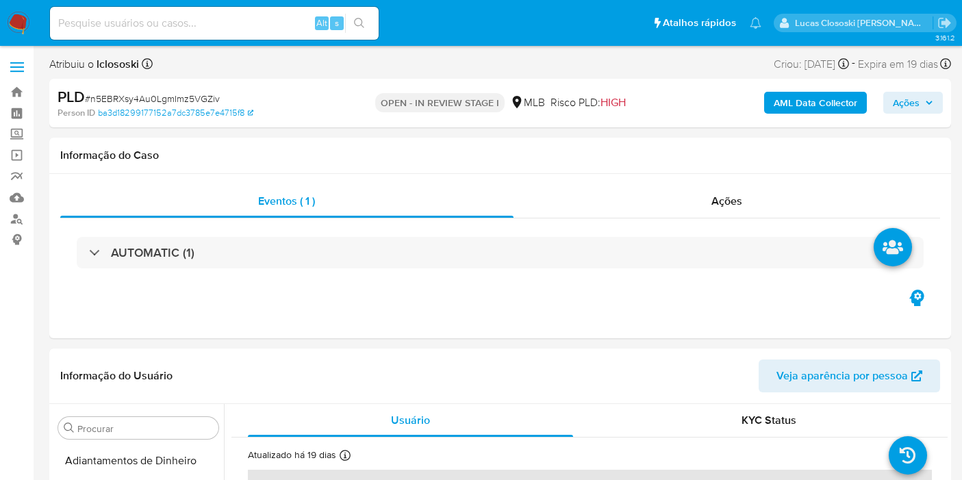
select select "10"
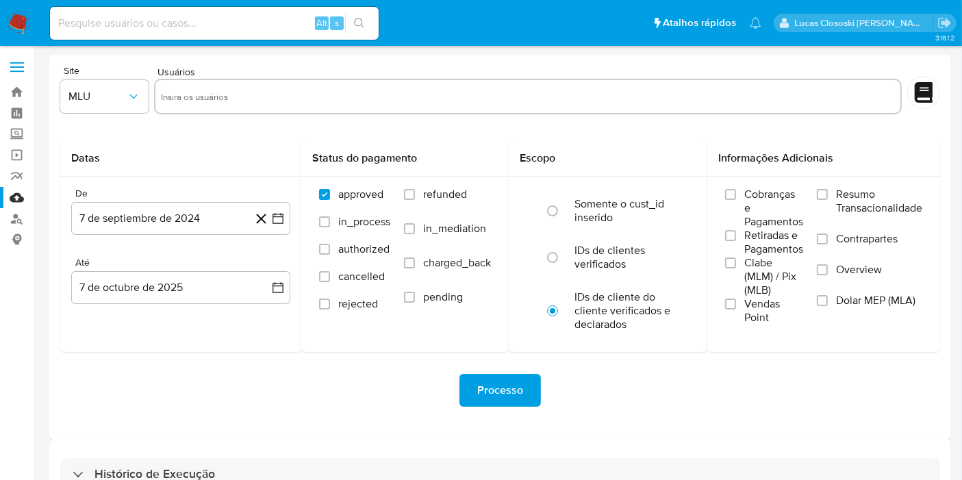
click at [179, 31] on input at bounding box center [214, 23] width 329 height 18
paste input "YajB0BrrJCCRFU4DWNCrL0kt"
type input "YajB0BrrJCCRFU4DWNCrL0kt"
click at [369, 25] on button "search-icon" at bounding box center [359, 23] width 28 height 19
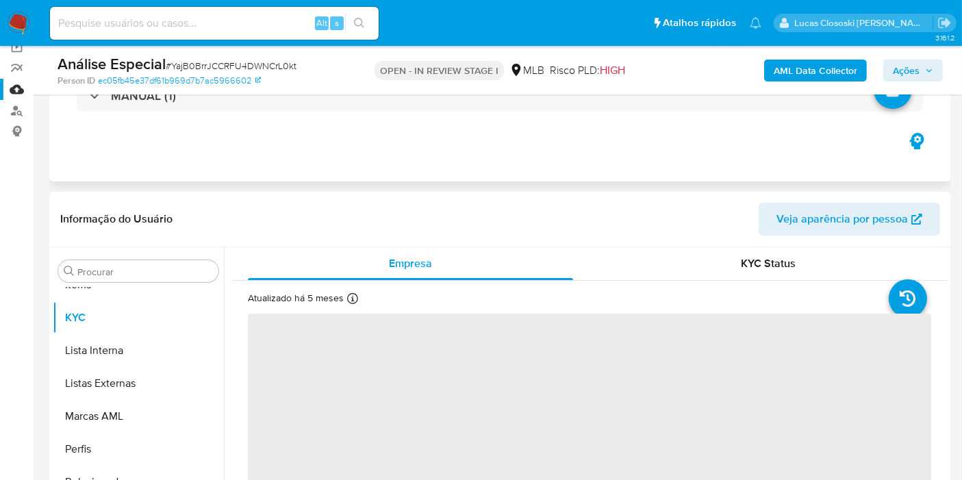
scroll to position [152, 0]
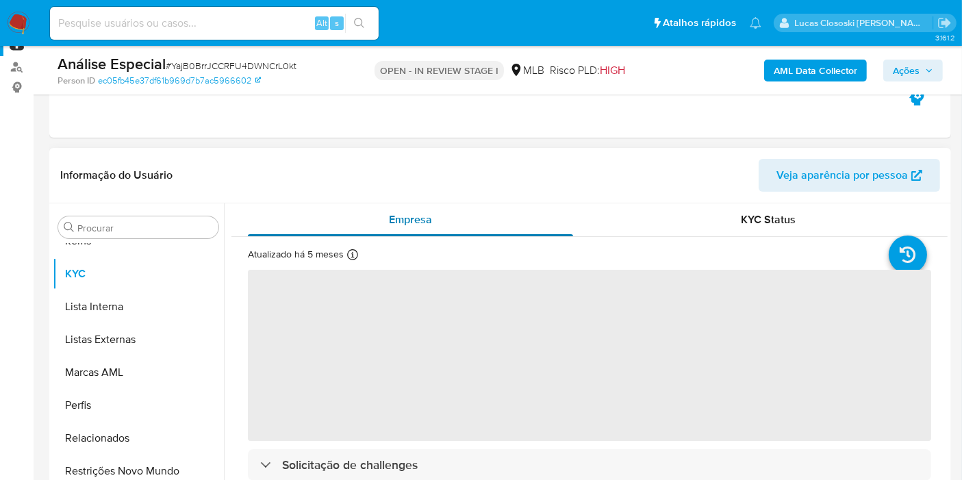
select select "10"
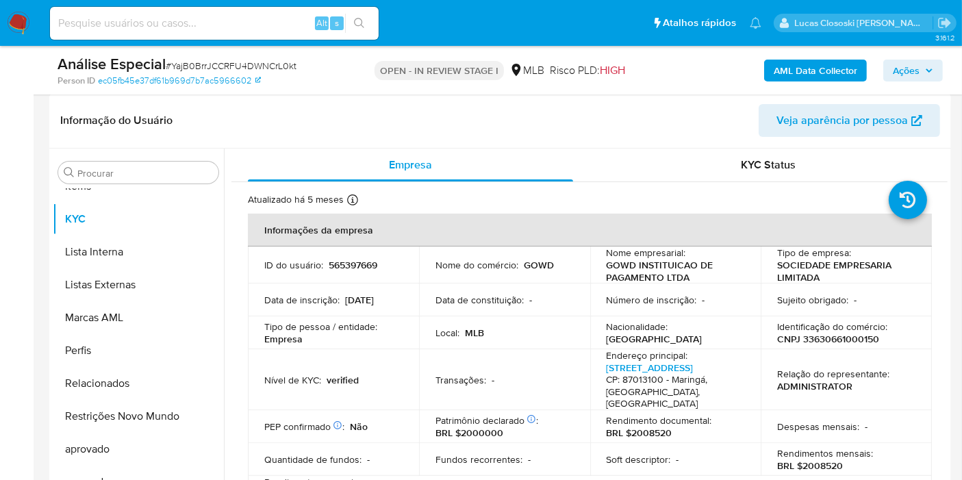
scroll to position [304, 0]
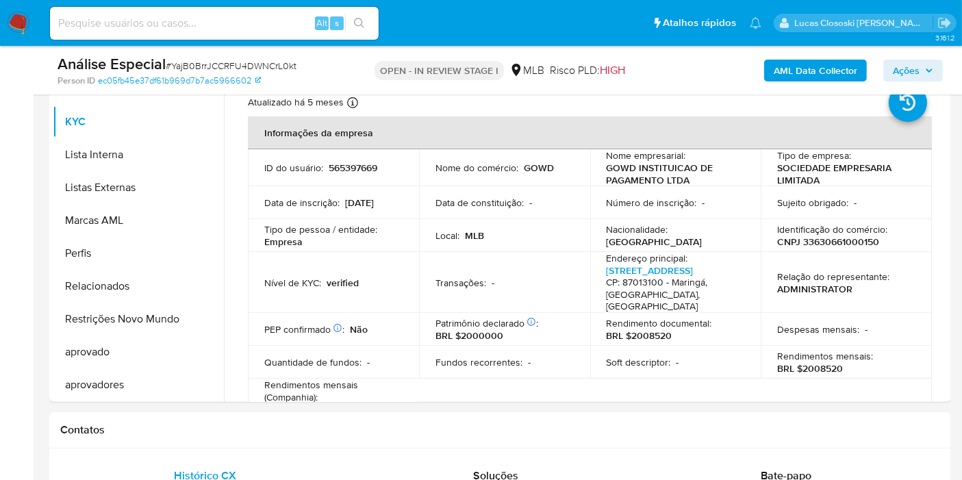
click at [909, 76] on span "Ações" at bounding box center [906, 71] width 27 height 22
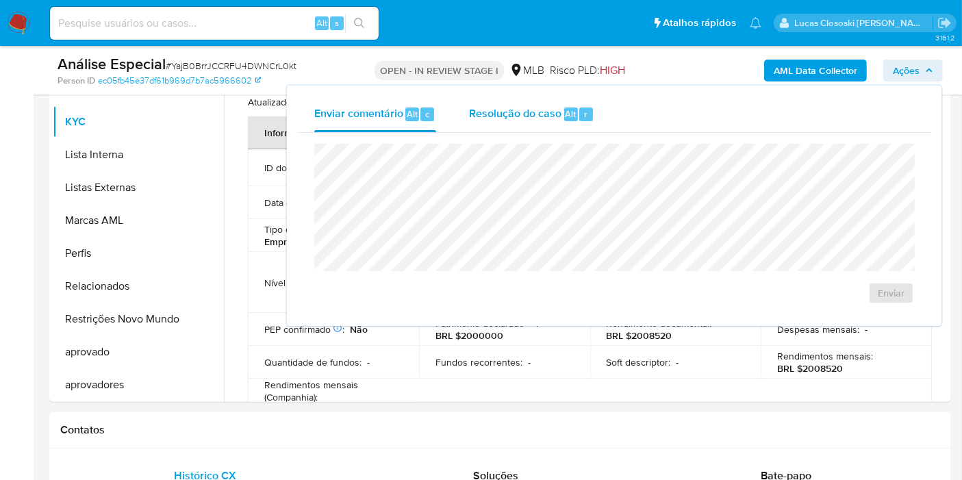
click at [589, 107] on div "r" at bounding box center [586, 114] width 14 height 14
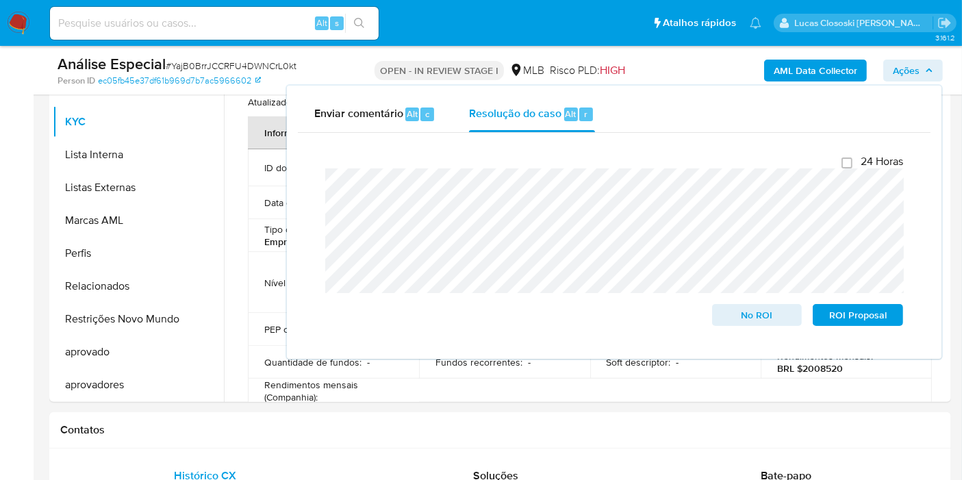
click at [910, 67] on span "Ações" at bounding box center [906, 71] width 27 height 22
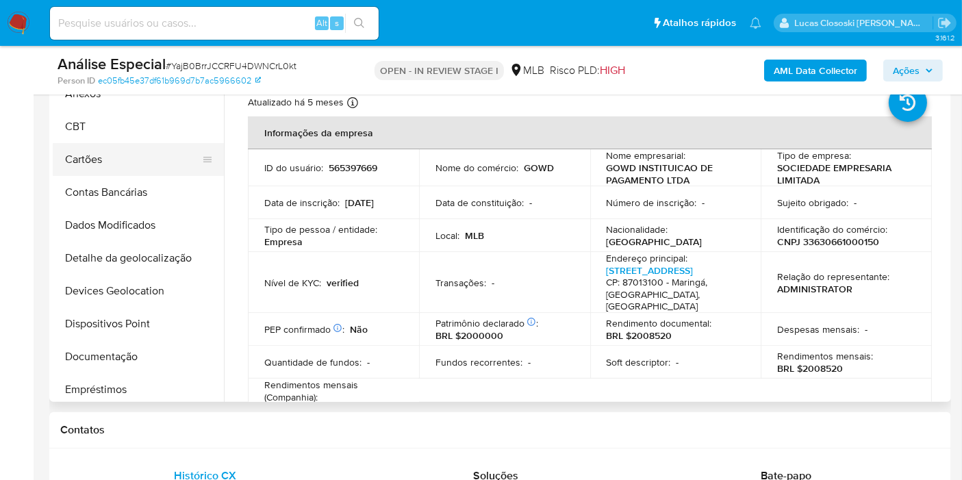
scroll to position [0, 0]
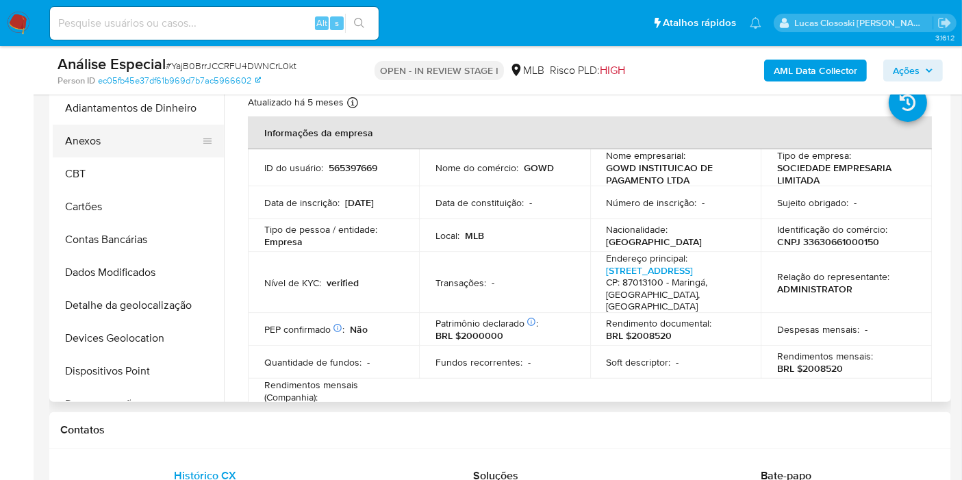
click at [100, 138] on button "Anexos" at bounding box center [133, 141] width 160 height 33
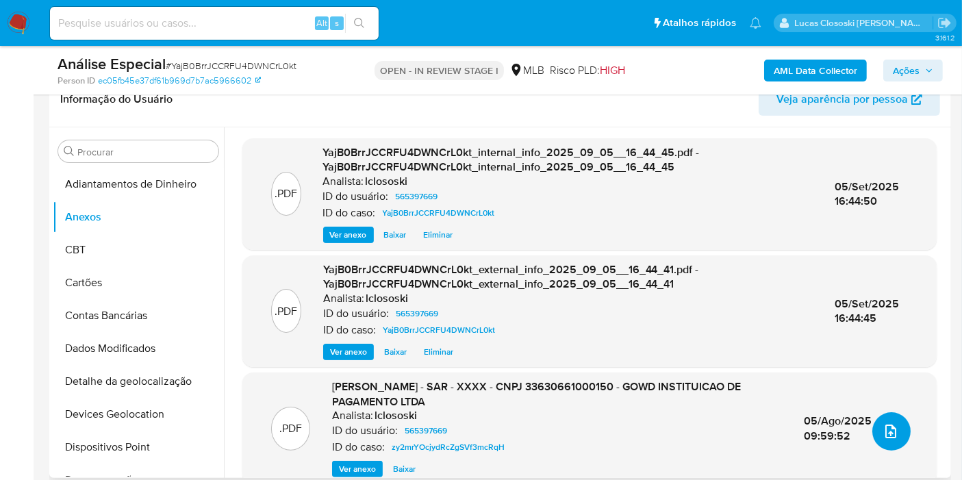
click at [893, 438] on span "upload-file" at bounding box center [891, 431] width 16 height 16
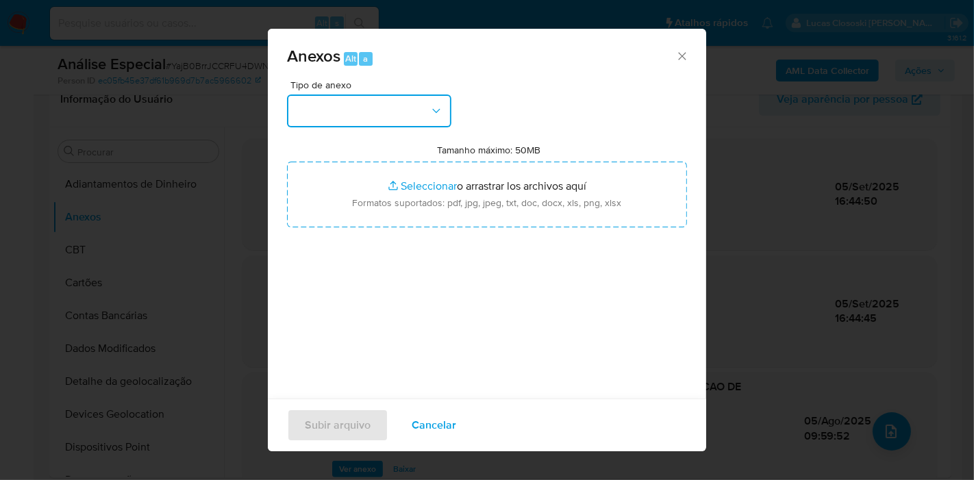
click at [359, 120] on button "button" at bounding box center [369, 110] width 164 height 33
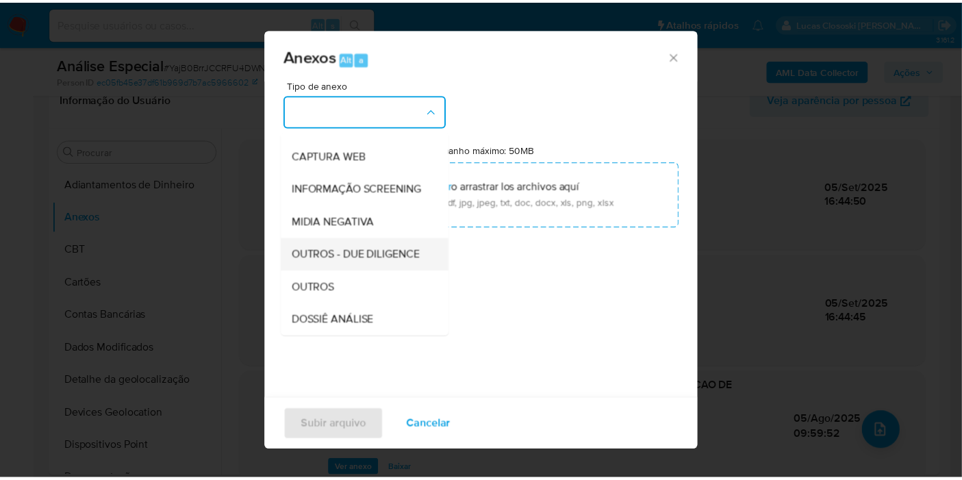
scroll to position [152, 0]
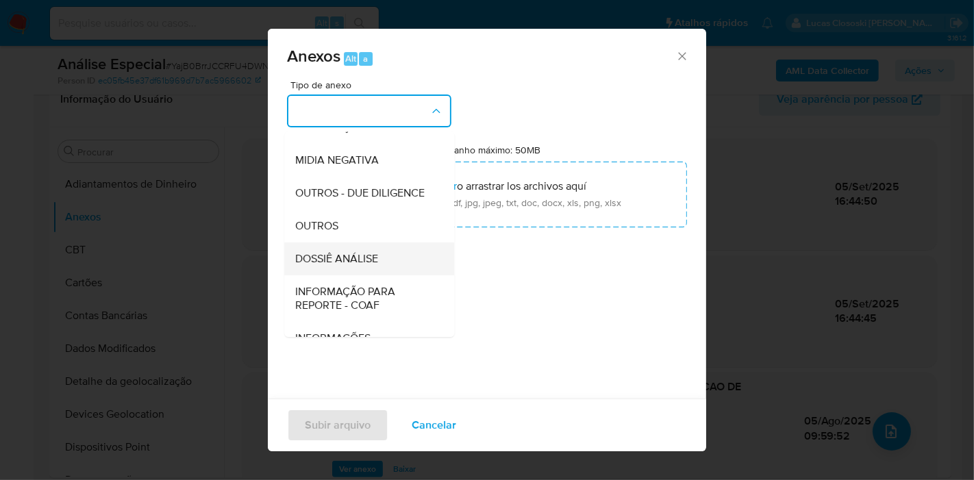
click at [364, 266] on span "DOSSIÊ ANÁLISE" at bounding box center [336, 259] width 83 height 14
click at [383, 227] on div "Tipo de anexo CAPTURA BUREAU CAPTURA DOWJONES CAPTURA GOOGLE CAPTURA WEB INFORM…" at bounding box center [487, 241] width 400 height 323
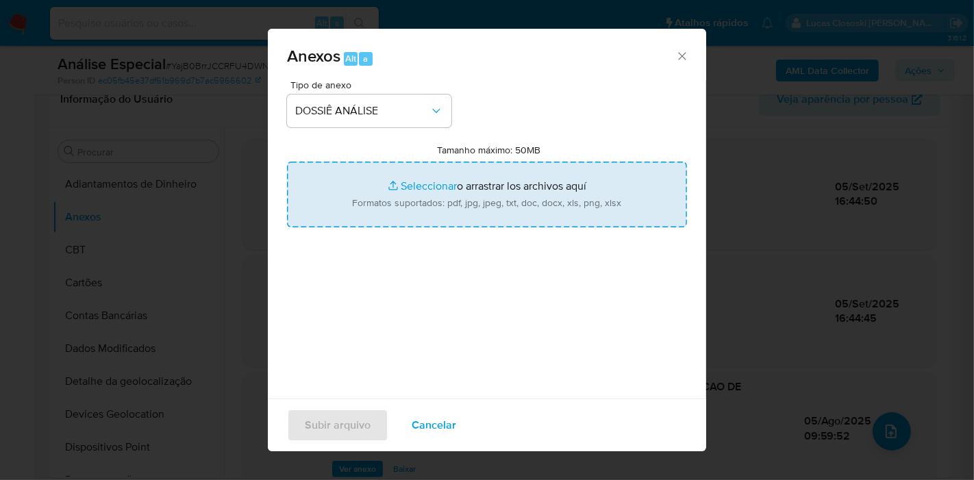
click at [383, 193] on input "Tamanho máximo: 50MB Seleccionar archivos" at bounding box center [487, 195] width 400 height 66
type input "C:\fakepath\SAR - XXXX - CNPJ 33630661000150 - GOWD INSTITUICAO DE PAGAMENTO LT…"
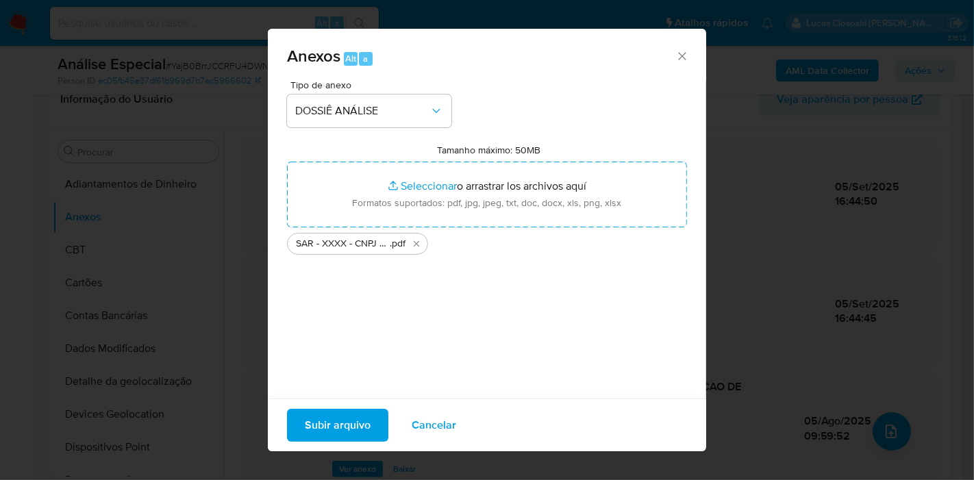
click at [357, 413] on span "Subir arquivo" at bounding box center [338, 425] width 66 height 30
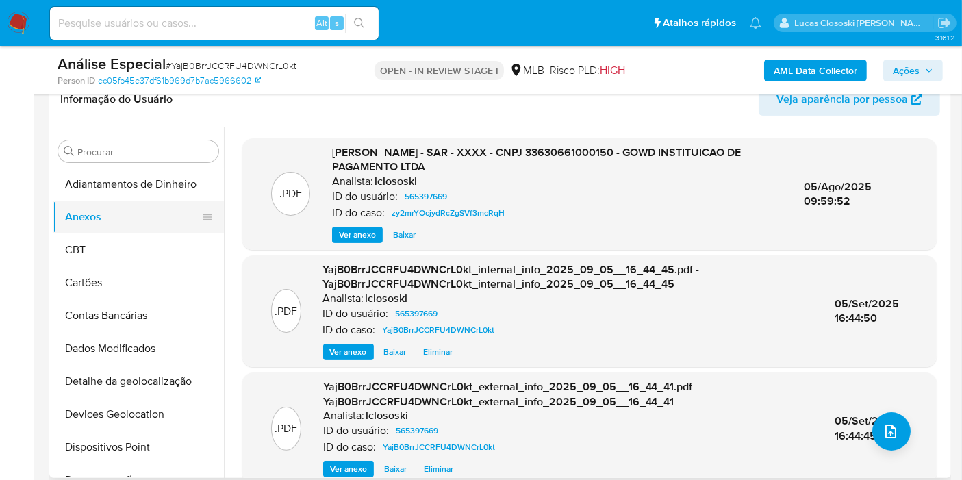
click at [76, 254] on button "CBT" at bounding box center [138, 249] width 171 height 33
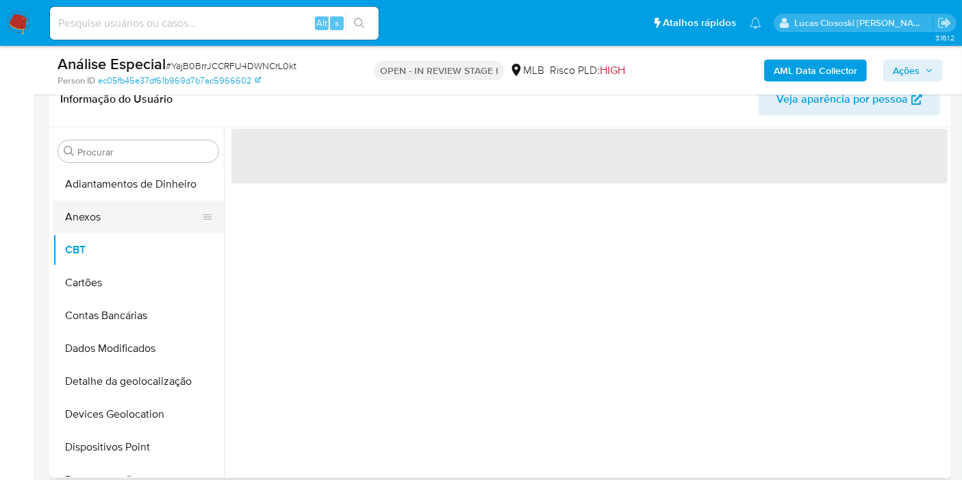
click at [101, 212] on button "Anexos" at bounding box center [133, 217] width 160 height 33
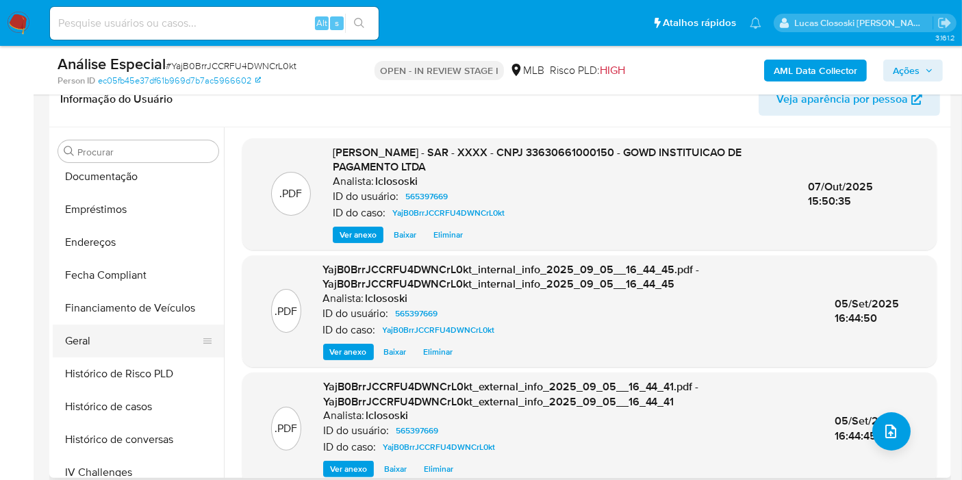
scroll to position [304, 0]
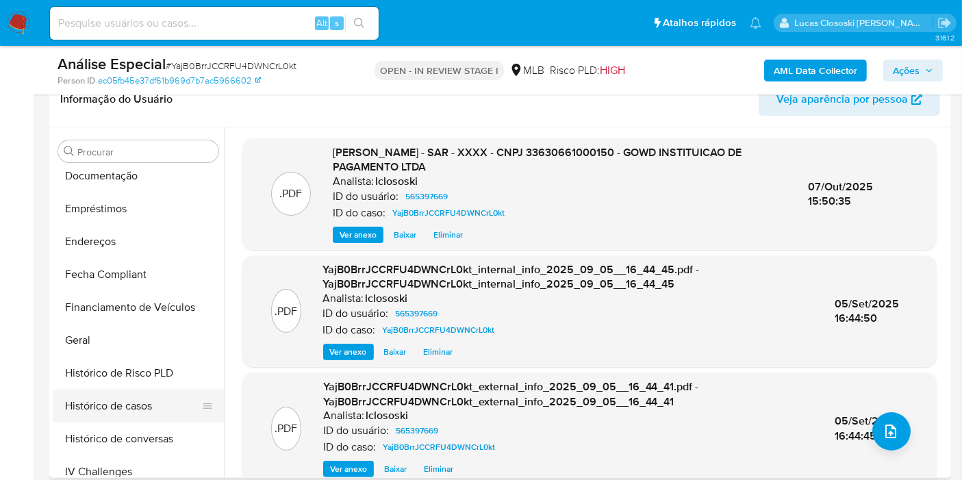
click at [127, 390] on button "Histórico de casos" at bounding box center [133, 406] width 160 height 33
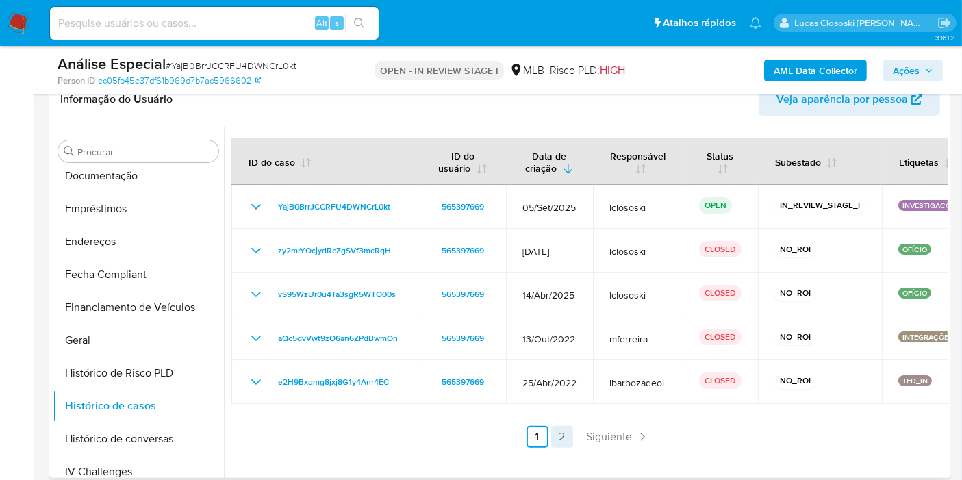
click at [564, 433] on link "2" at bounding box center [562, 437] width 22 height 22
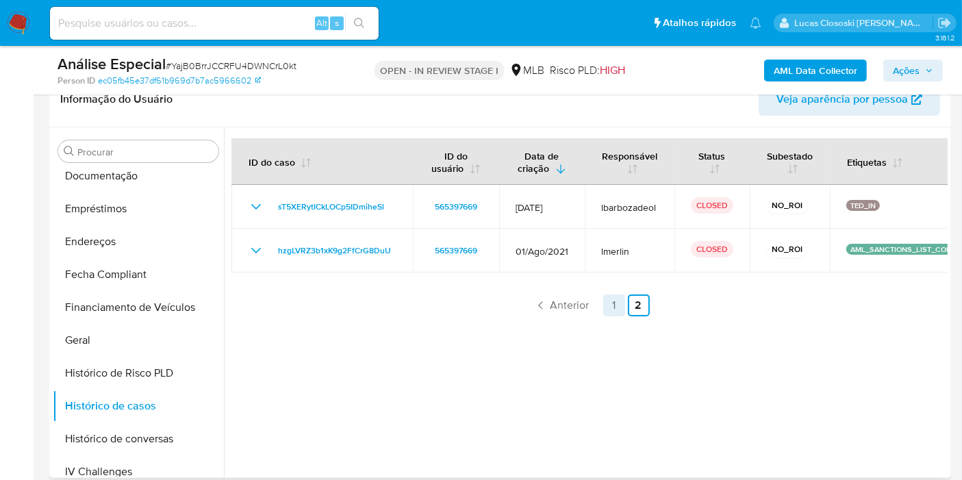
click at [612, 299] on link "1" at bounding box center [614, 305] width 22 height 22
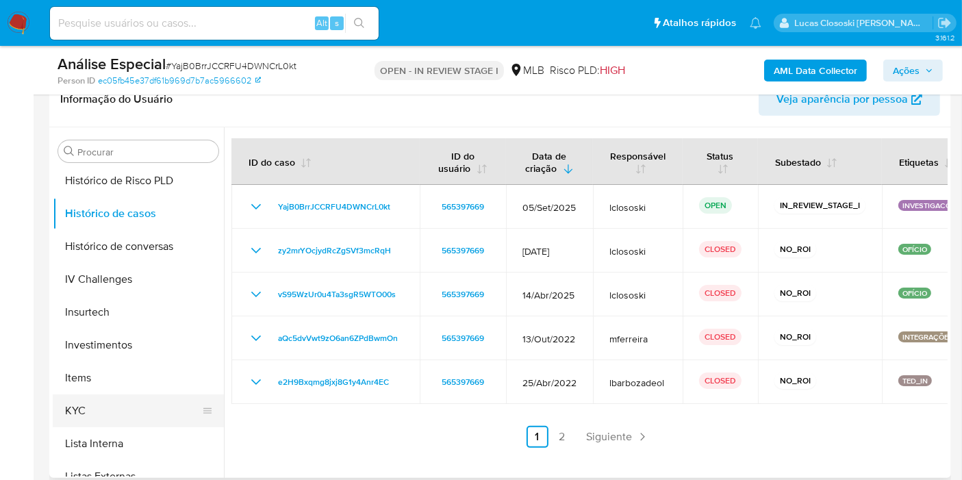
scroll to position [608, 0]
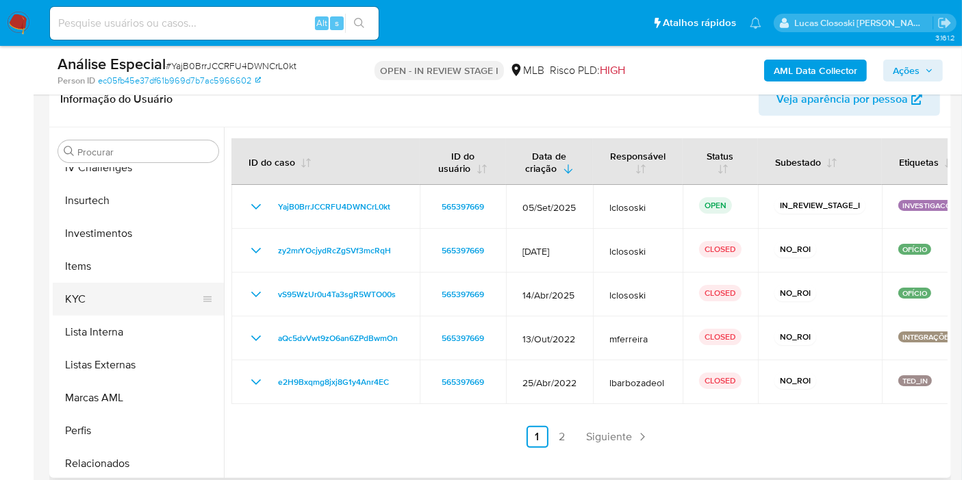
click at [92, 296] on button "KYC" at bounding box center [133, 299] width 160 height 33
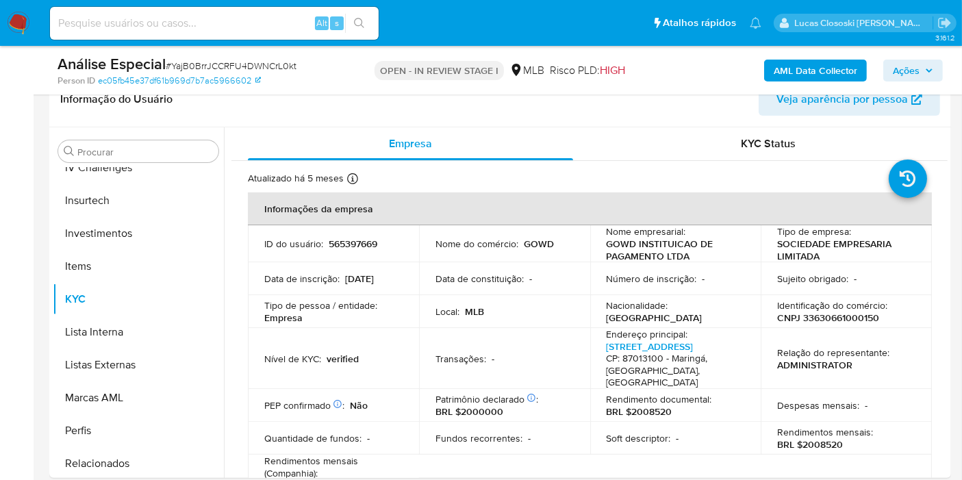
click at [918, 66] on span "Ações" at bounding box center [906, 71] width 27 height 22
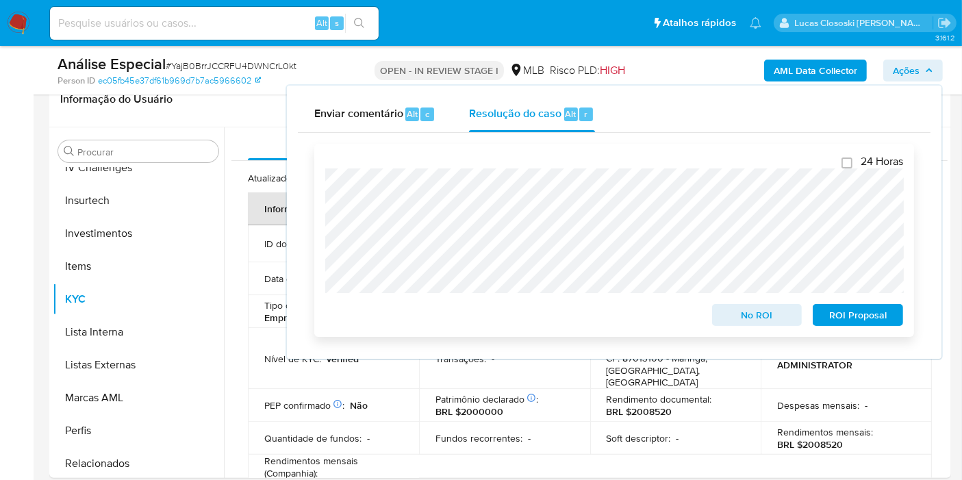
click at [851, 312] on span "ROI Proposal" at bounding box center [857, 314] width 71 height 19
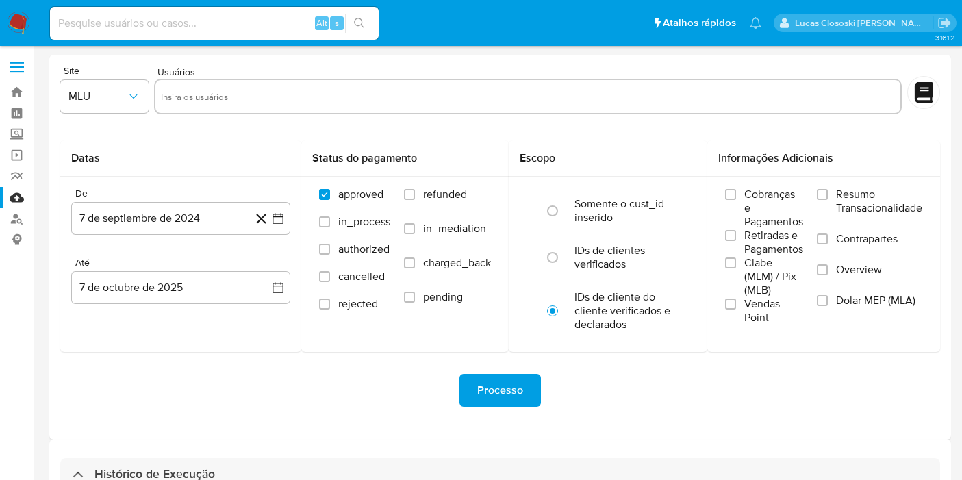
select select "10"
click at [14, 197] on link "Mulan" at bounding box center [81, 197] width 163 height 21
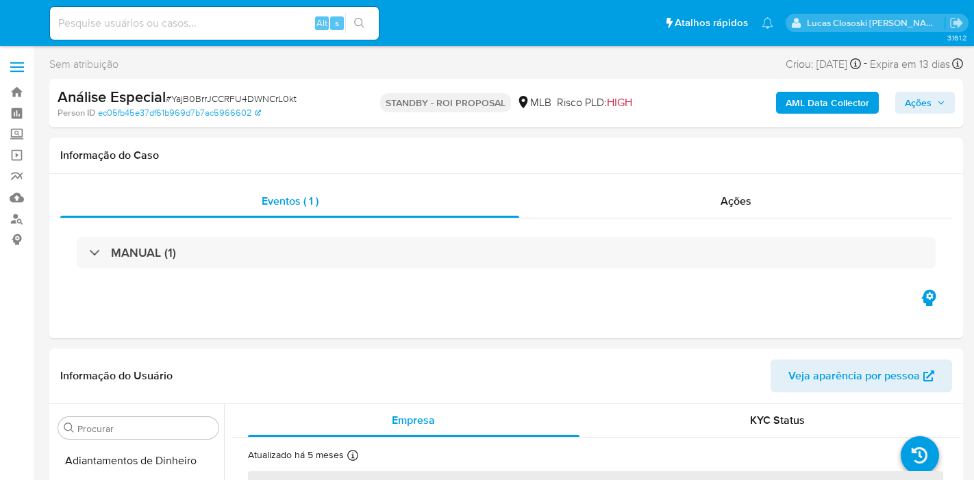
select select "10"
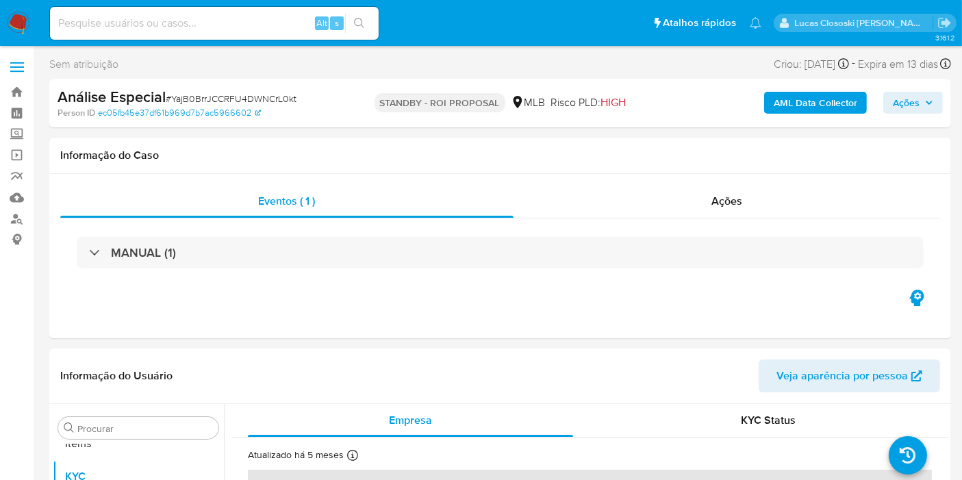
scroll to position [709, 0]
click at [194, 107] on link "ec05fb45e37df61b969d7b7ac5966602" at bounding box center [179, 113] width 163 height 12
click at [227, 90] on div "Análise Especial # YajB0BrrJCCRFU4DWNCrL0kt" at bounding box center [203, 97] width 290 height 21
click at [226, 98] on span "# YajB0BrrJCCRFU4DWNCrL0kt" at bounding box center [231, 99] width 131 height 14
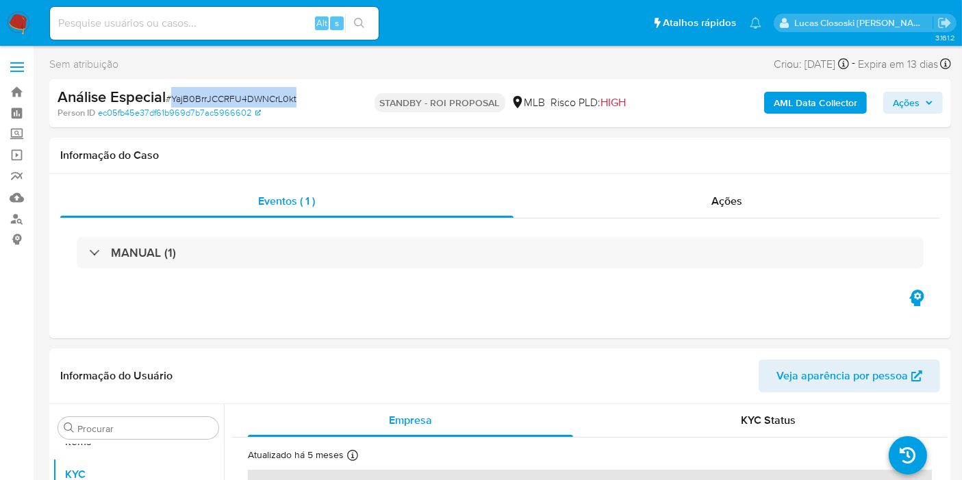
copy span "YajB0BrrJCCRFU4DWNCrL0kt"
click at [23, 18] on img at bounding box center [18, 23] width 23 height 23
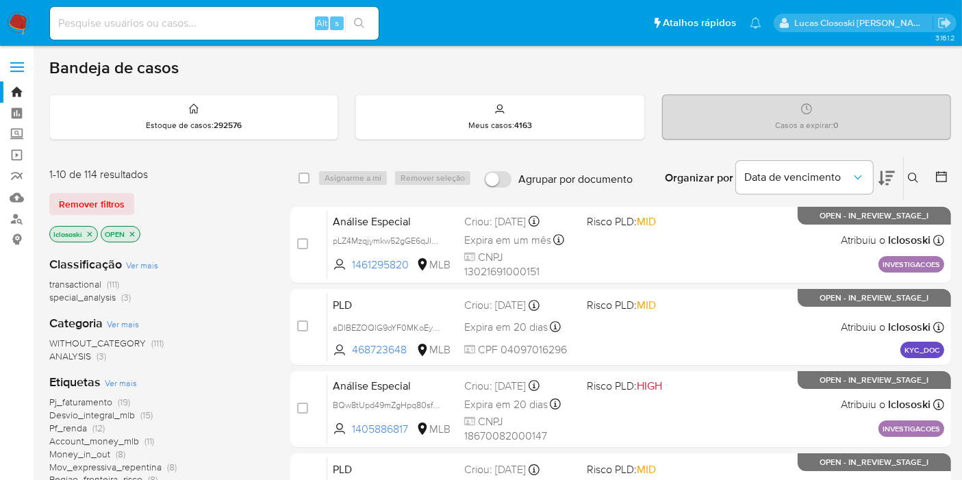
click at [184, 40] on div "Alt s" at bounding box center [214, 23] width 329 height 38
click at [183, 29] on input at bounding box center [214, 23] width 329 height 18
paste input "BQw8tUpd49mZgHpq80sf0Agy"
type input "BQw8tUpd49mZgHpq80sf0Agy"
click at [361, 18] on icon "search-icon" at bounding box center [359, 23] width 10 height 10
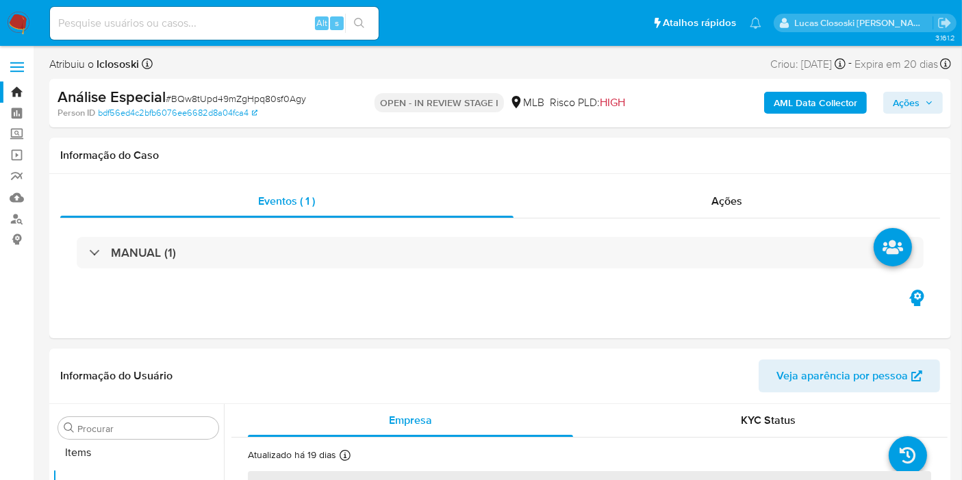
scroll to position [709, 0]
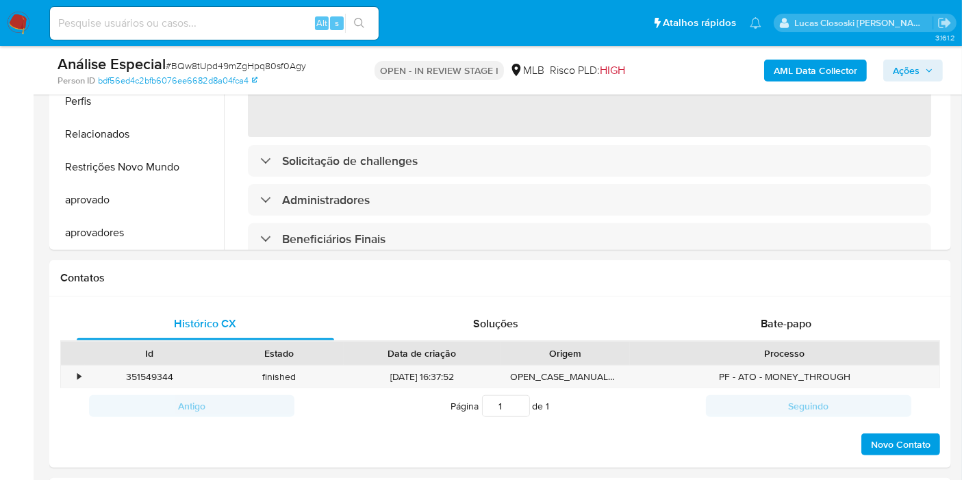
select select "10"
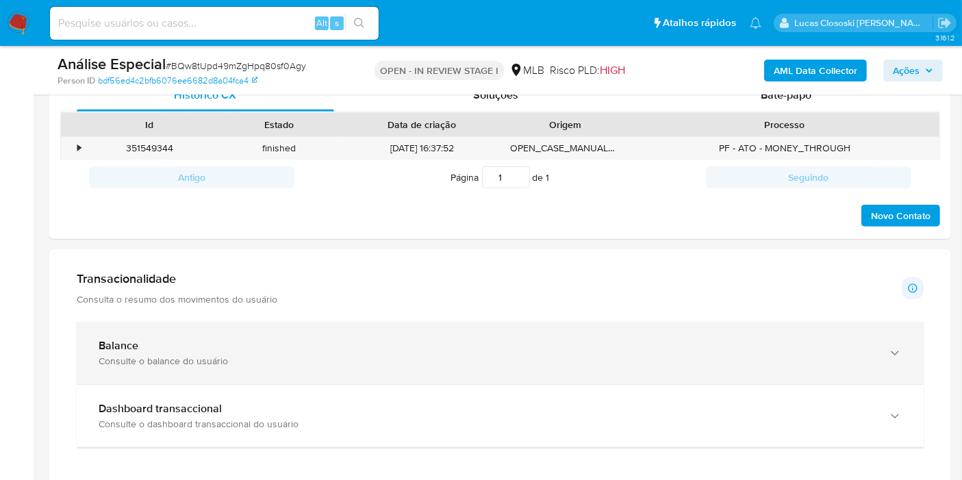
scroll to position [989, 0]
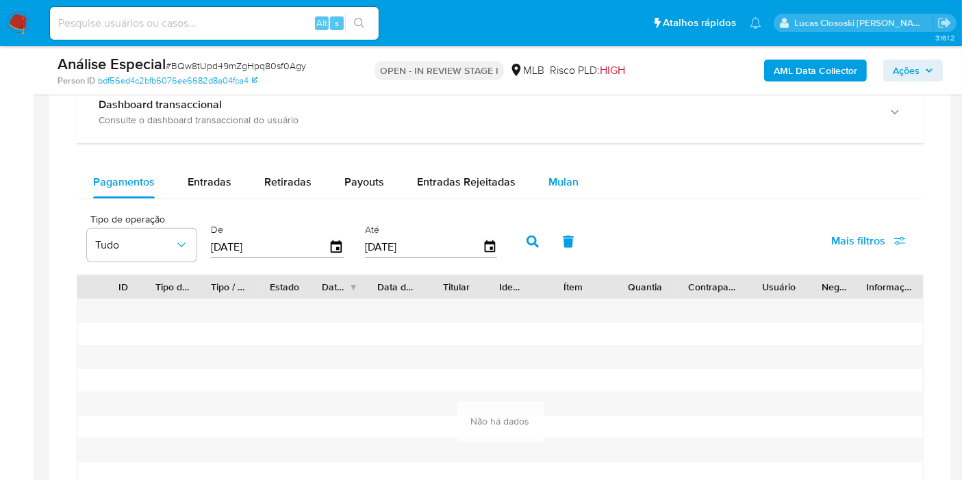
click at [548, 184] on span "Mulan" at bounding box center [563, 182] width 30 height 16
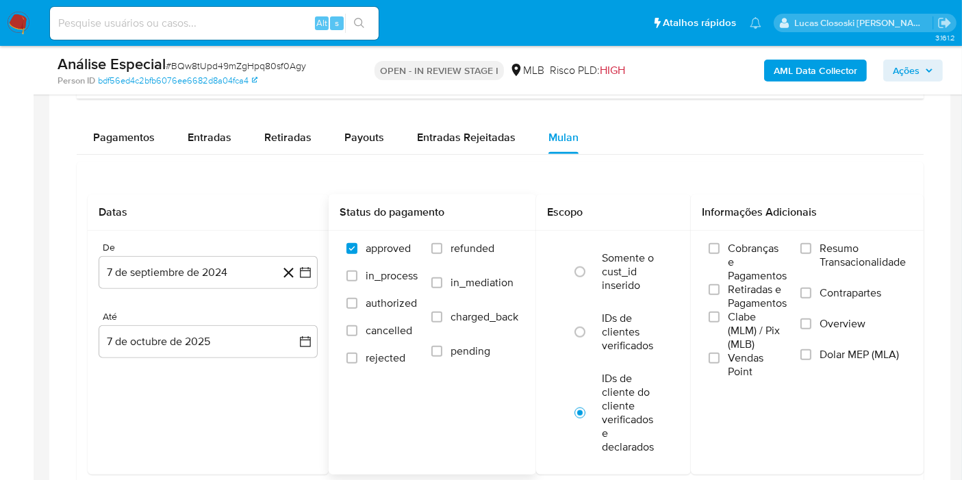
scroll to position [1065, 0]
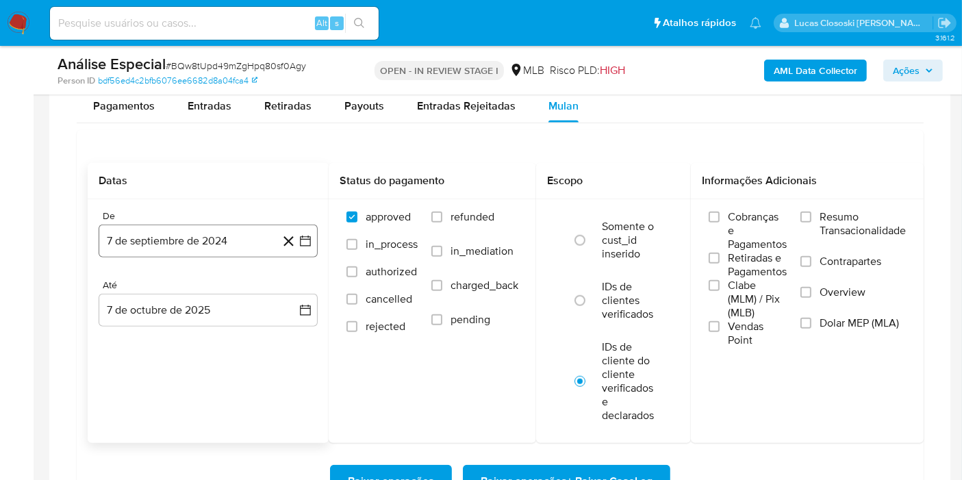
click at [315, 236] on button "7 de septiembre de 2024" at bounding box center [208, 241] width 219 height 33
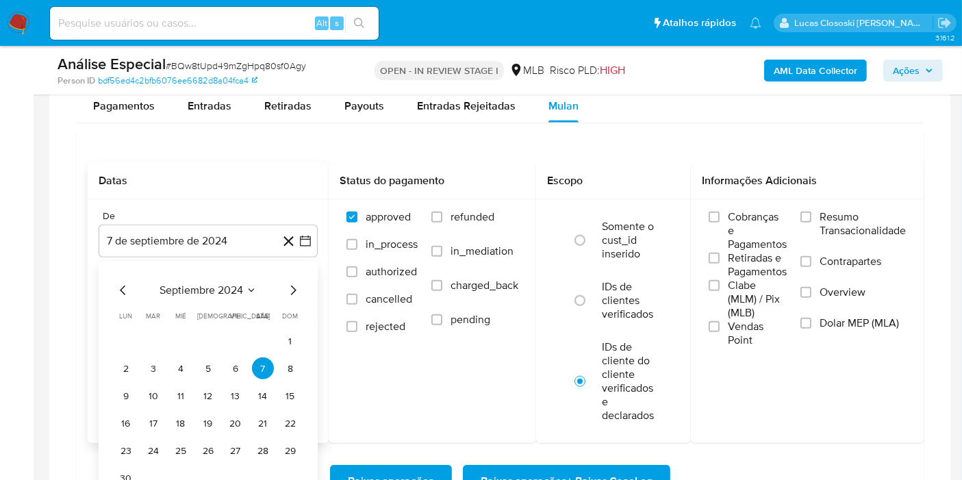
click at [240, 283] on span "septiembre 2024" at bounding box center [202, 290] width 84 height 14
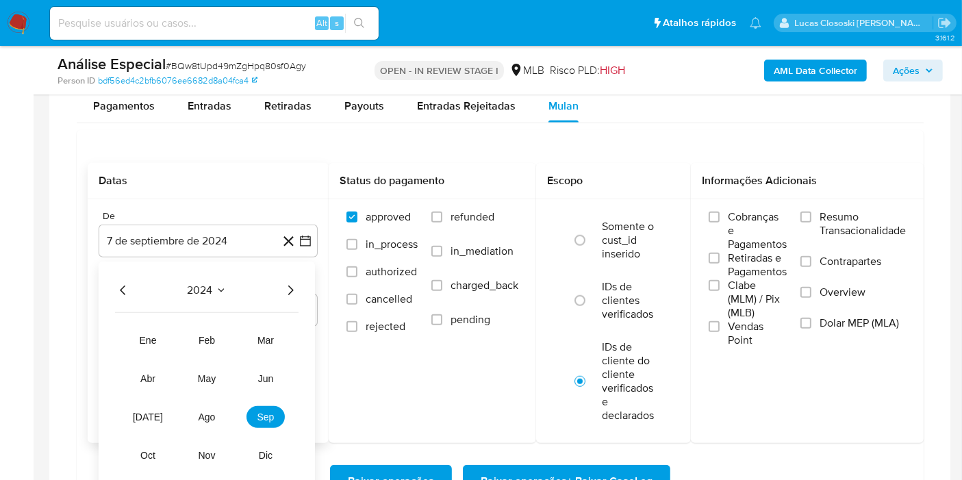
click at [275, 296] on div "2024 2024 ene feb mar abr may jun [DATE] ago sep oct nov dic" at bounding box center [207, 378] width 216 height 232
click at [282, 292] on icon "Año siguiente" at bounding box center [290, 290] width 16 height 16
click at [162, 342] on button "ene" at bounding box center [148, 340] width 38 height 22
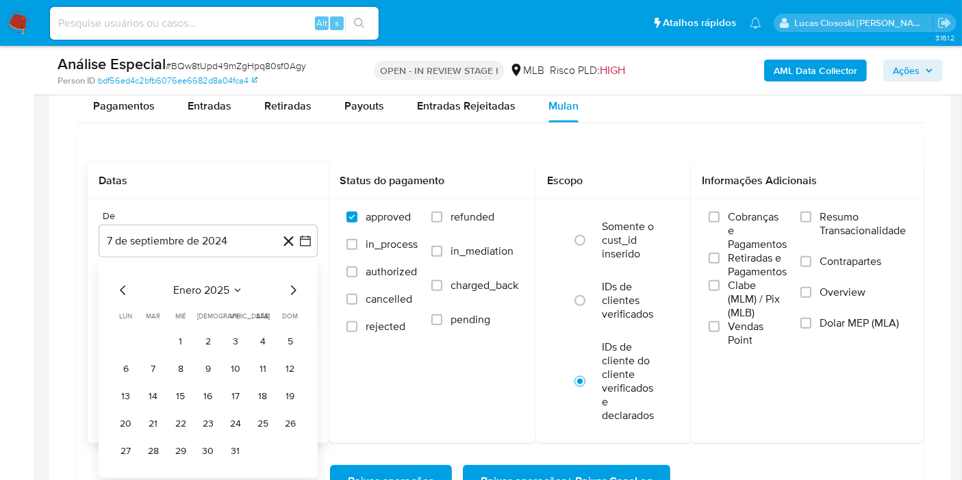
click at [203, 289] on span "enero 2025" at bounding box center [201, 290] width 56 height 14
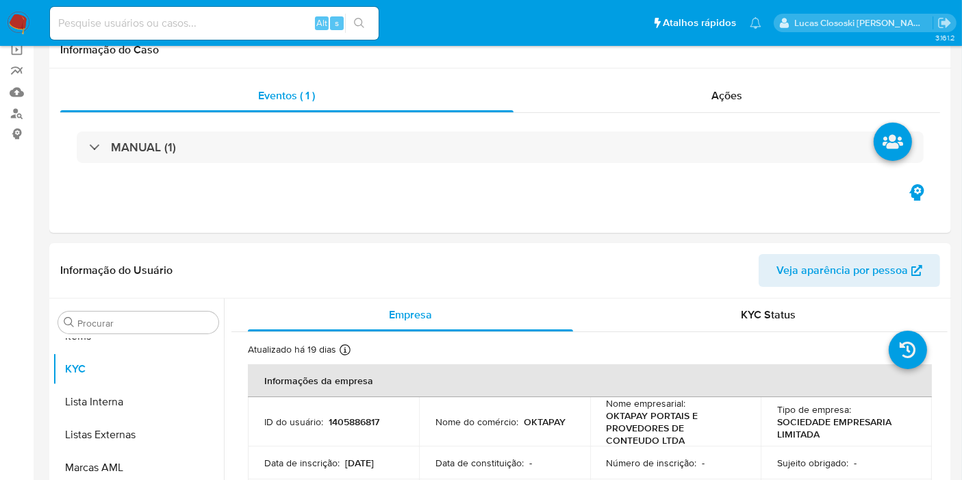
scroll to position [0, 0]
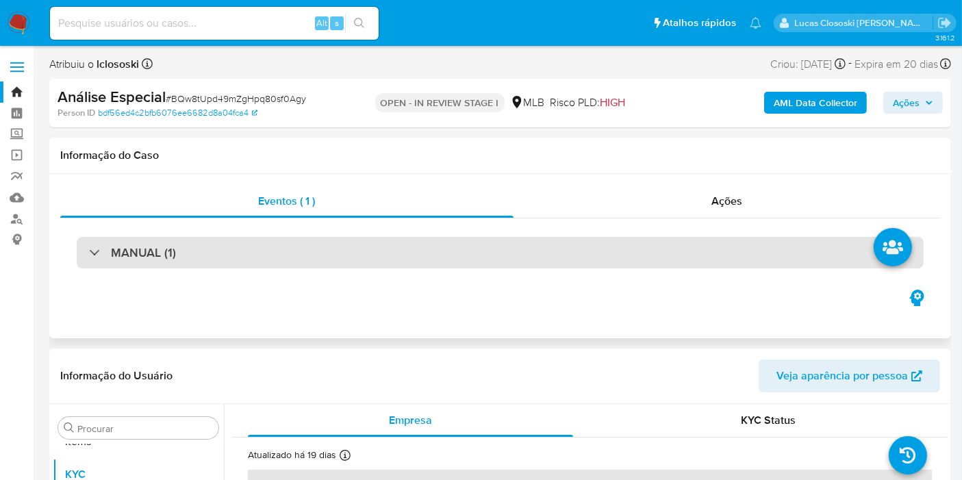
click at [268, 257] on div "MANUAL (1)" at bounding box center [500, 252] width 847 height 31
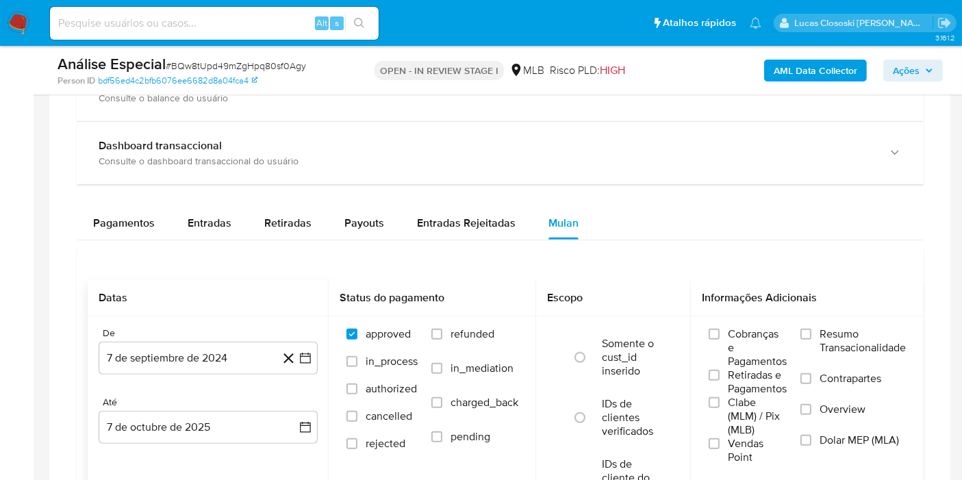
scroll to position [1141, 0]
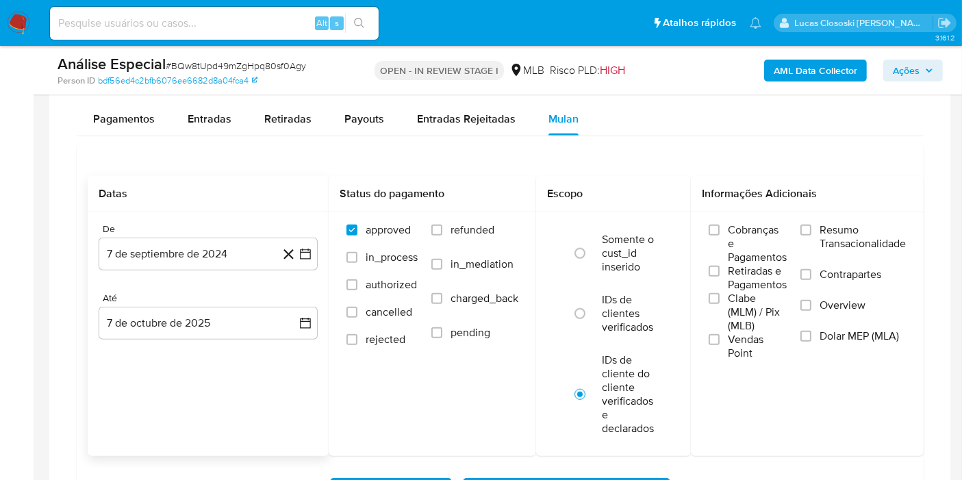
click at [296, 251] on icon at bounding box center [288, 254] width 17 height 17
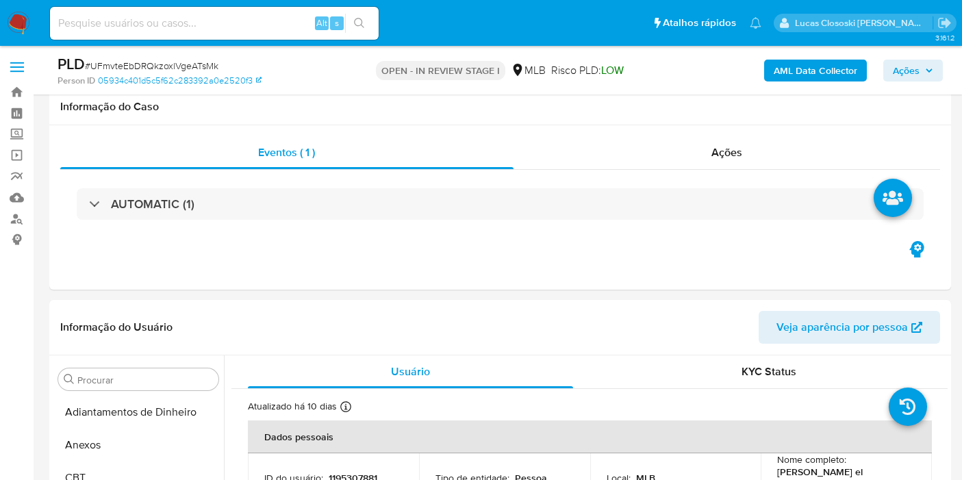
select select "10"
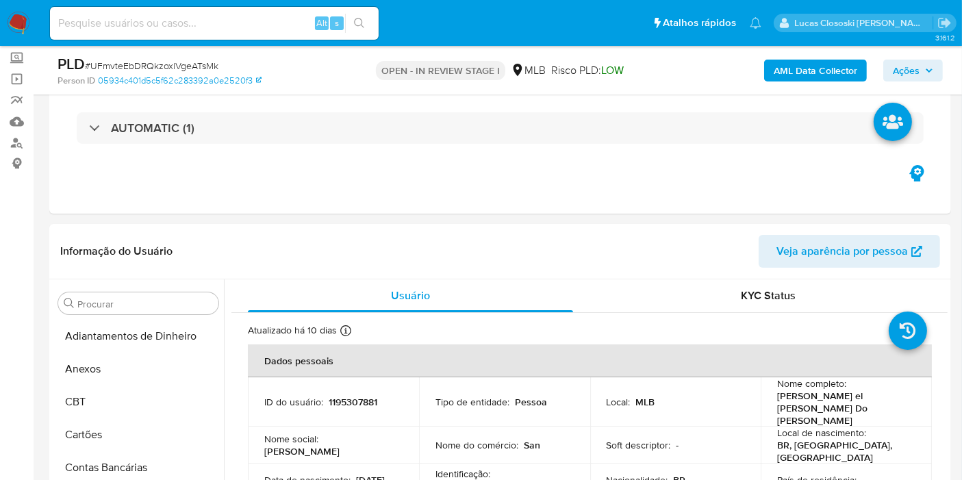
scroll to position [709, 0]
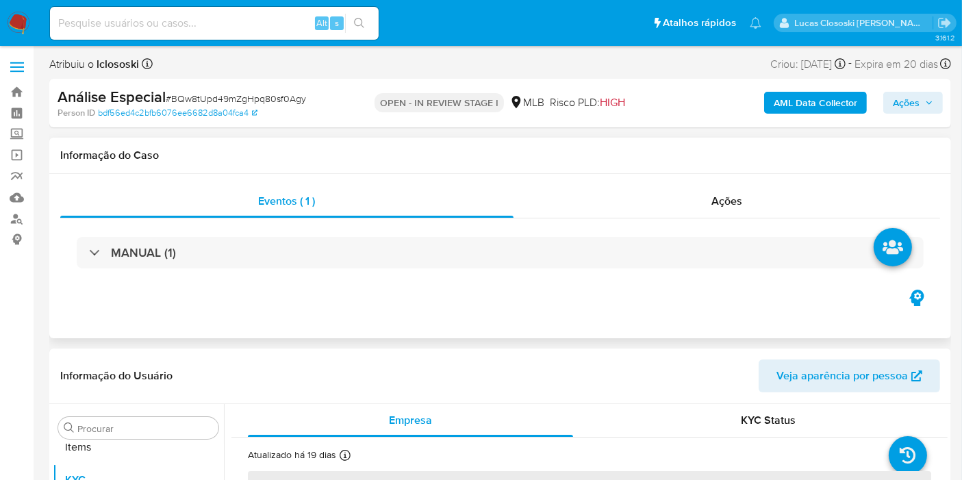
scroll to position [709, 0]
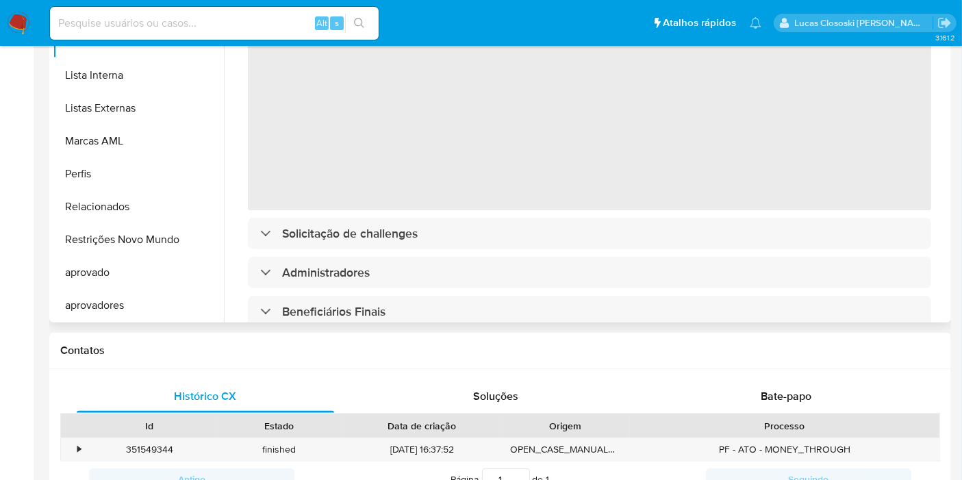
select select "10"
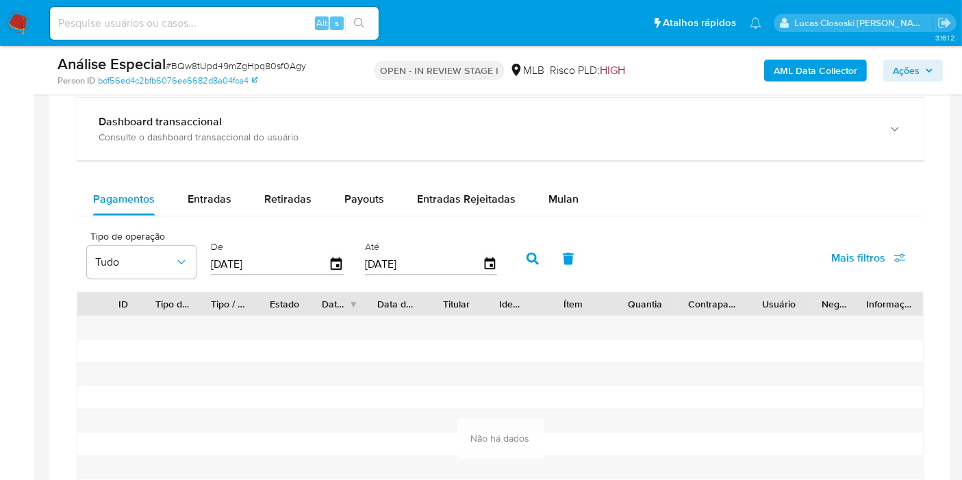
scroll to position [1065, 0]
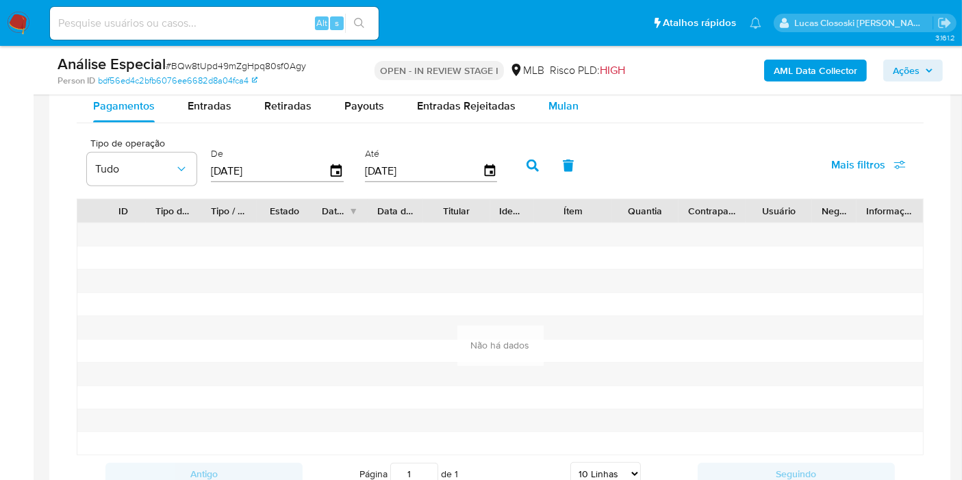
click at [559, 108] on span "Mulan" at bounding box center [563, 106] width 30 height 16
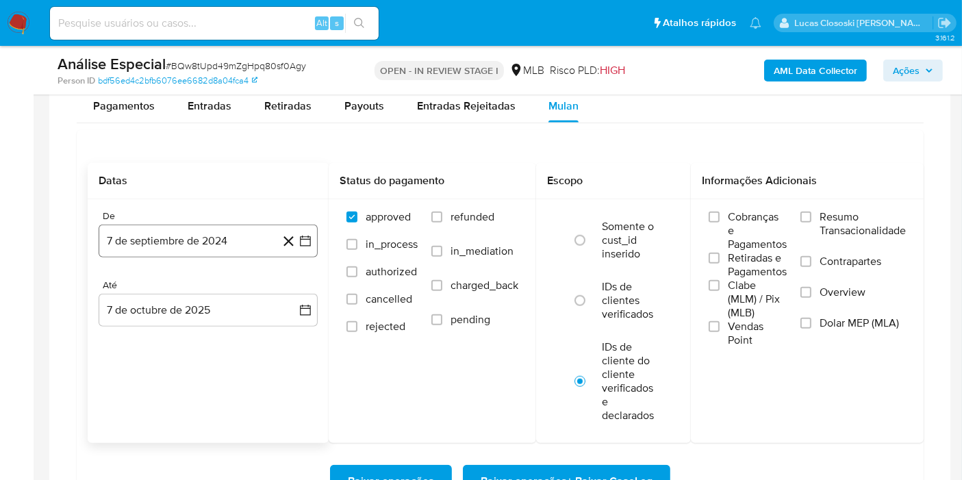
click at [307, 242] on icon "button" at bounding box center [306, 241] width 14 height 14
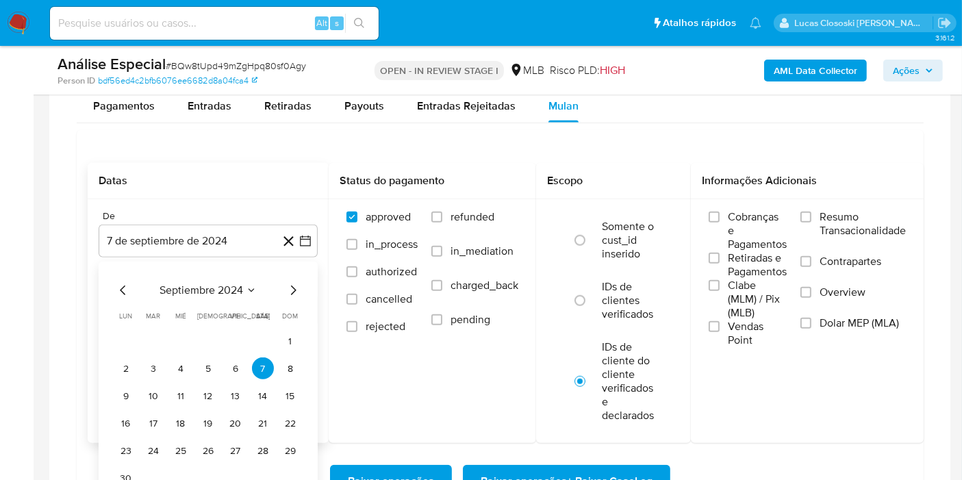
click at [213, 283] on span "septiembre 2024" at bounding box center [202, 290] width 84 height 14
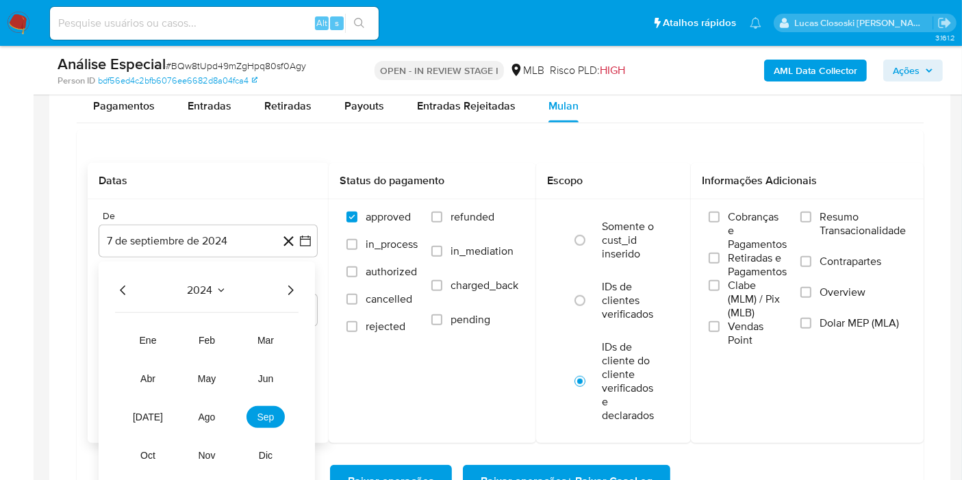
click at [289, 286] on icon "Año siguiente" at bounding box center [290, 290] width 16 height 16
click at [223, 412] on button "ago" at bounding box center [207, 417] width 38 height 22
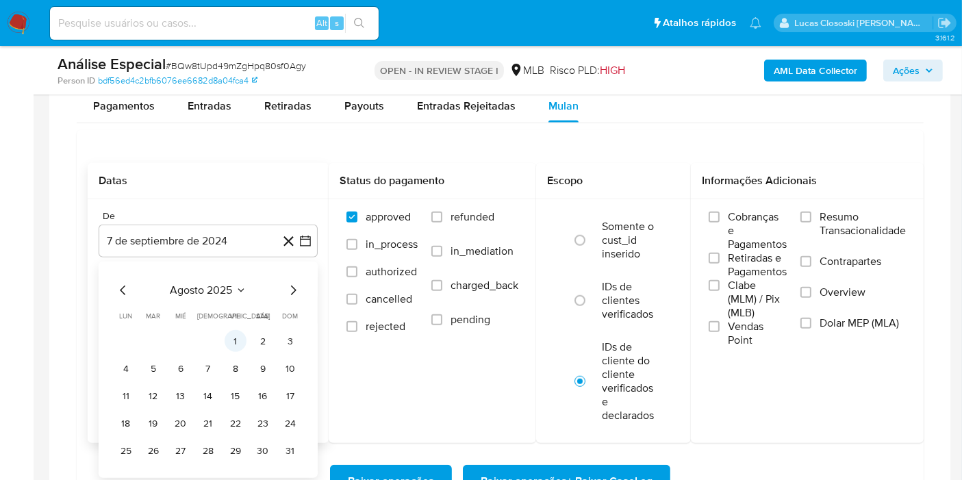
click at [240, 338] on button "1" at bounding box center [236, 341] width 22 height 22
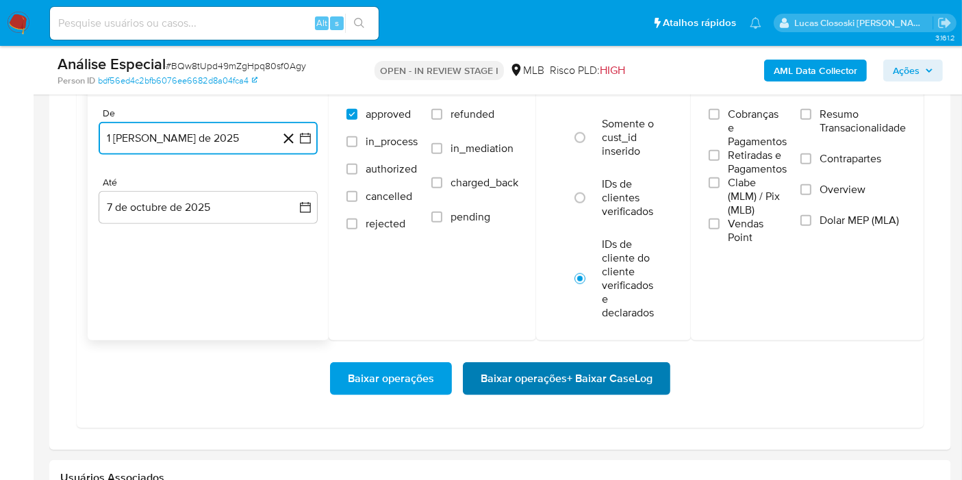
scroll to position [1217, 0]
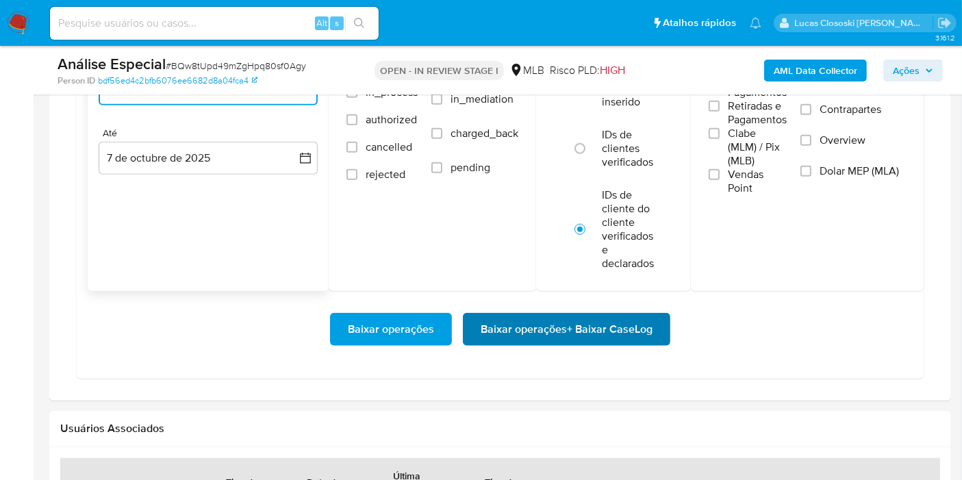
click at [542, 330] on span "Baixar operações + Baixar CaseLog" at bounding box center [567, 329] width 172 height 30
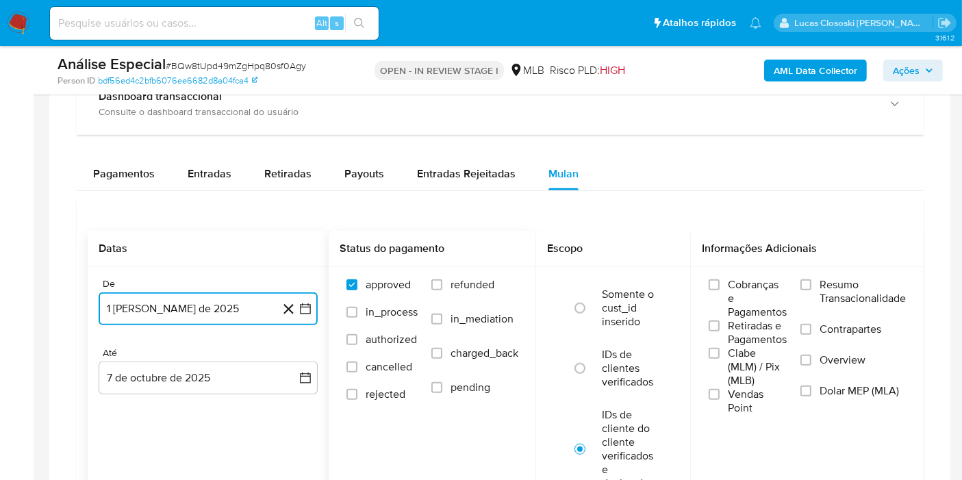
scroll to position [1065, 0]
